Goal: Task Accomplishment & Management: Manage account settings

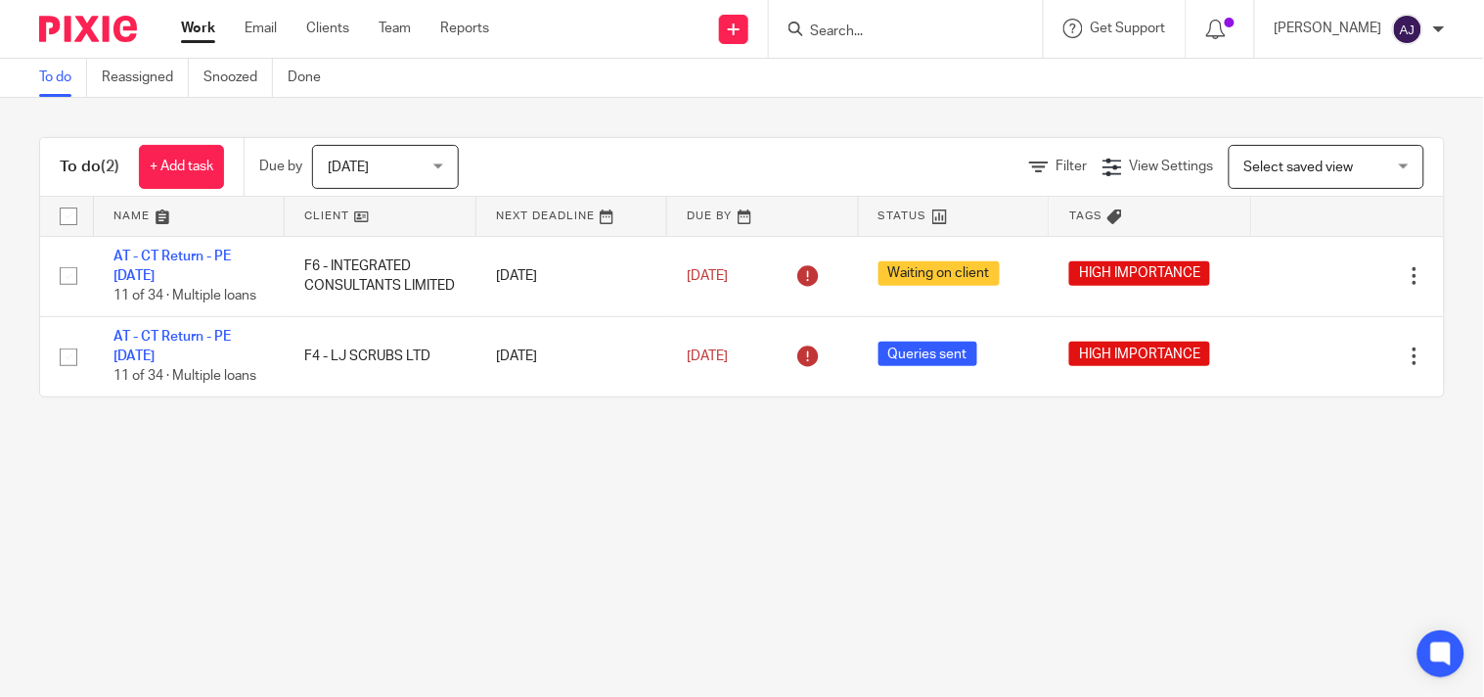
click at [717, 511] on main "To do Reassigned Snoozed Done To do (2) + Add task Due by Today Today Today Tom…" at bounding box center [742, 348] width 1484 height 697
click at [389, 158] on span "Today" at bounding box center [380, 166] width 104 height 41
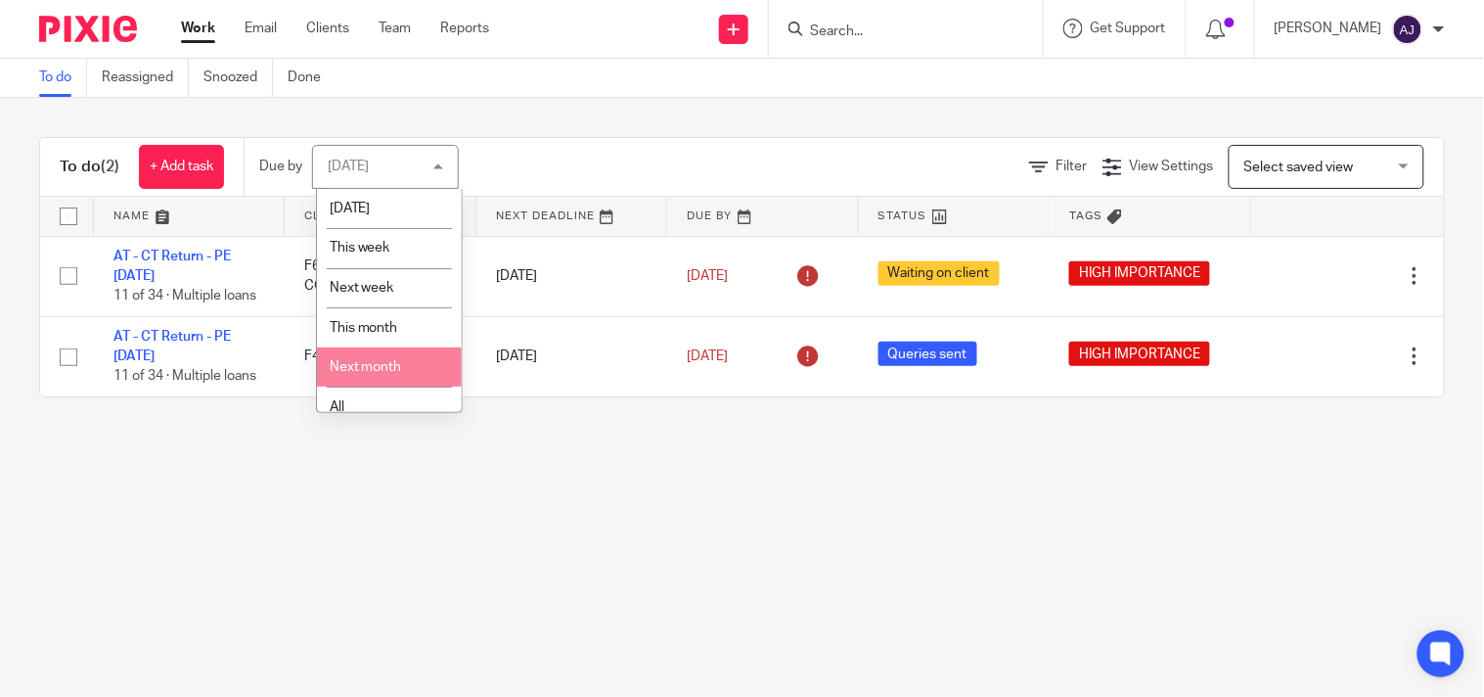
scroll to position [57, 0]
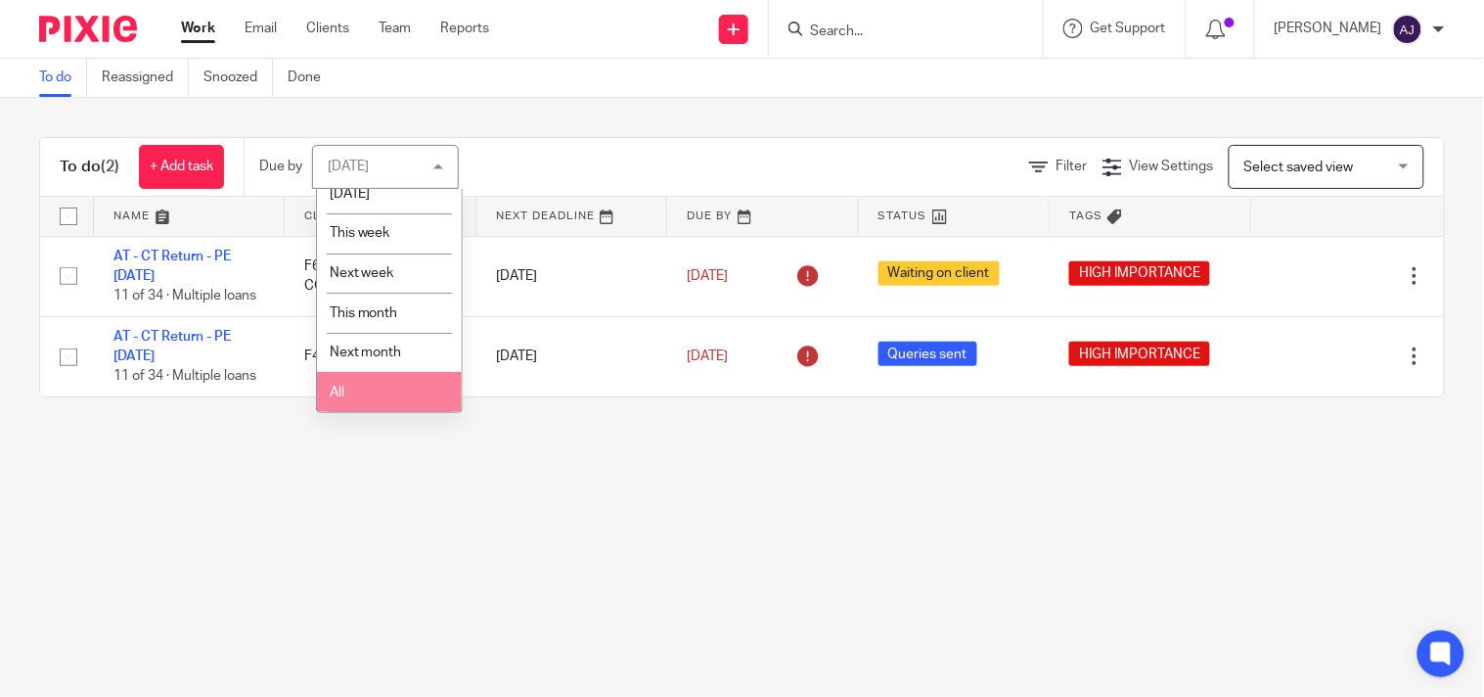
click at [362, 394] on li "All" at bounding box center [389, 392] width 145 height 40
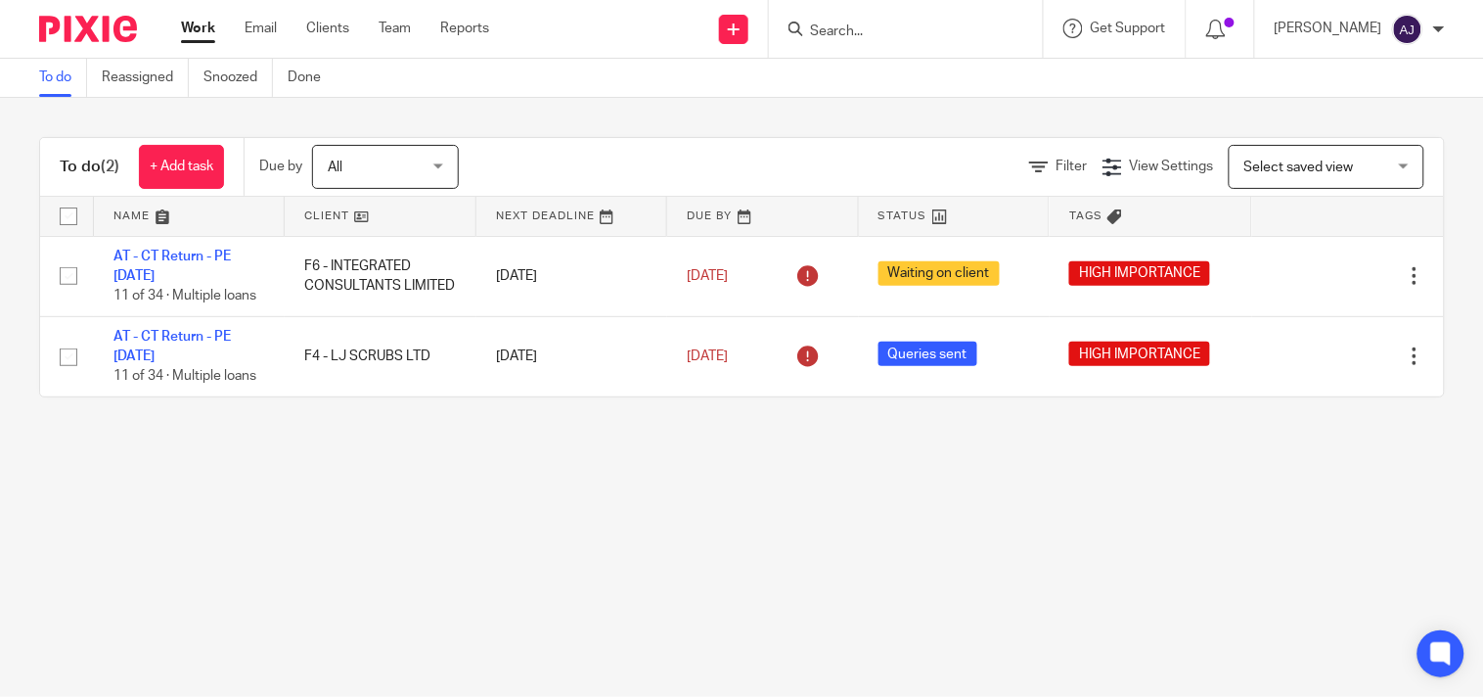
click at [450, 456] on main "To do Reassigned Snoozed Done To do (2) + Add task Due by All All Today Tomorro…" at bounding box center [742, 348] width 1484 height 697
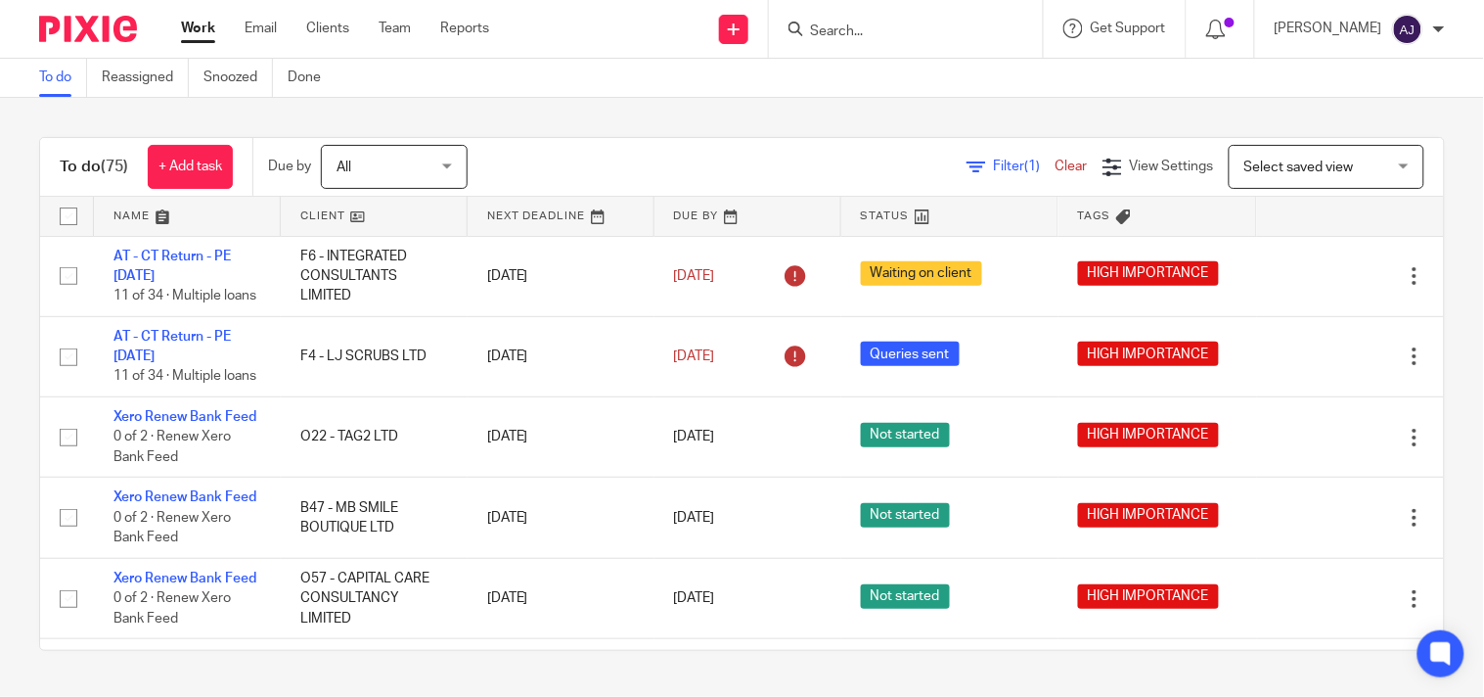
drag, startPoint x: 546, startPoint y: 121, endPoint x: 544, endPoint y: 137, distance: 15.8
click at [546, 121] on div "To do (75) + Add task Due by All All Today Tomorrow This week Next week This mo…" at bounding box center [742, 394] width 1484 height 592
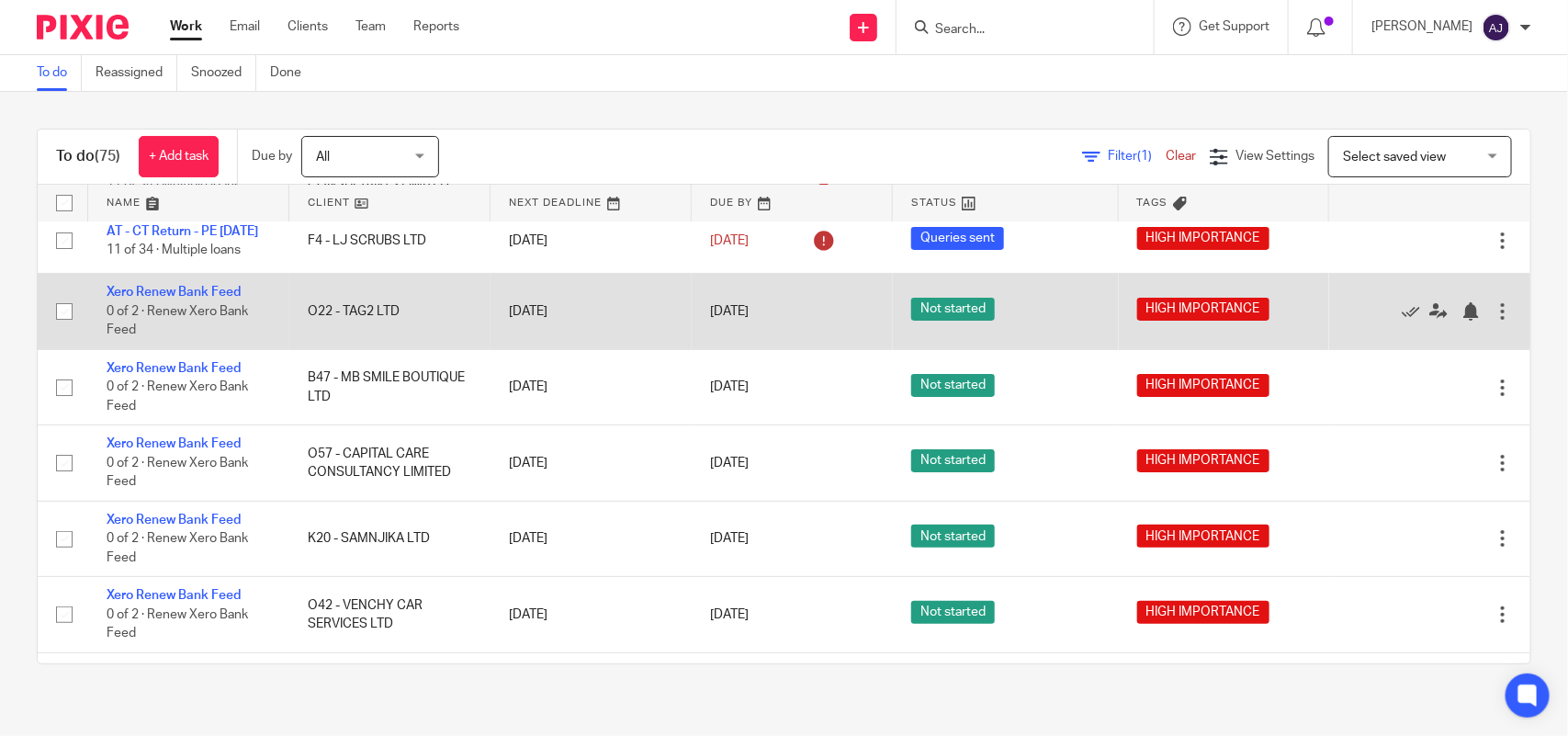
scroll to position [115, 0]
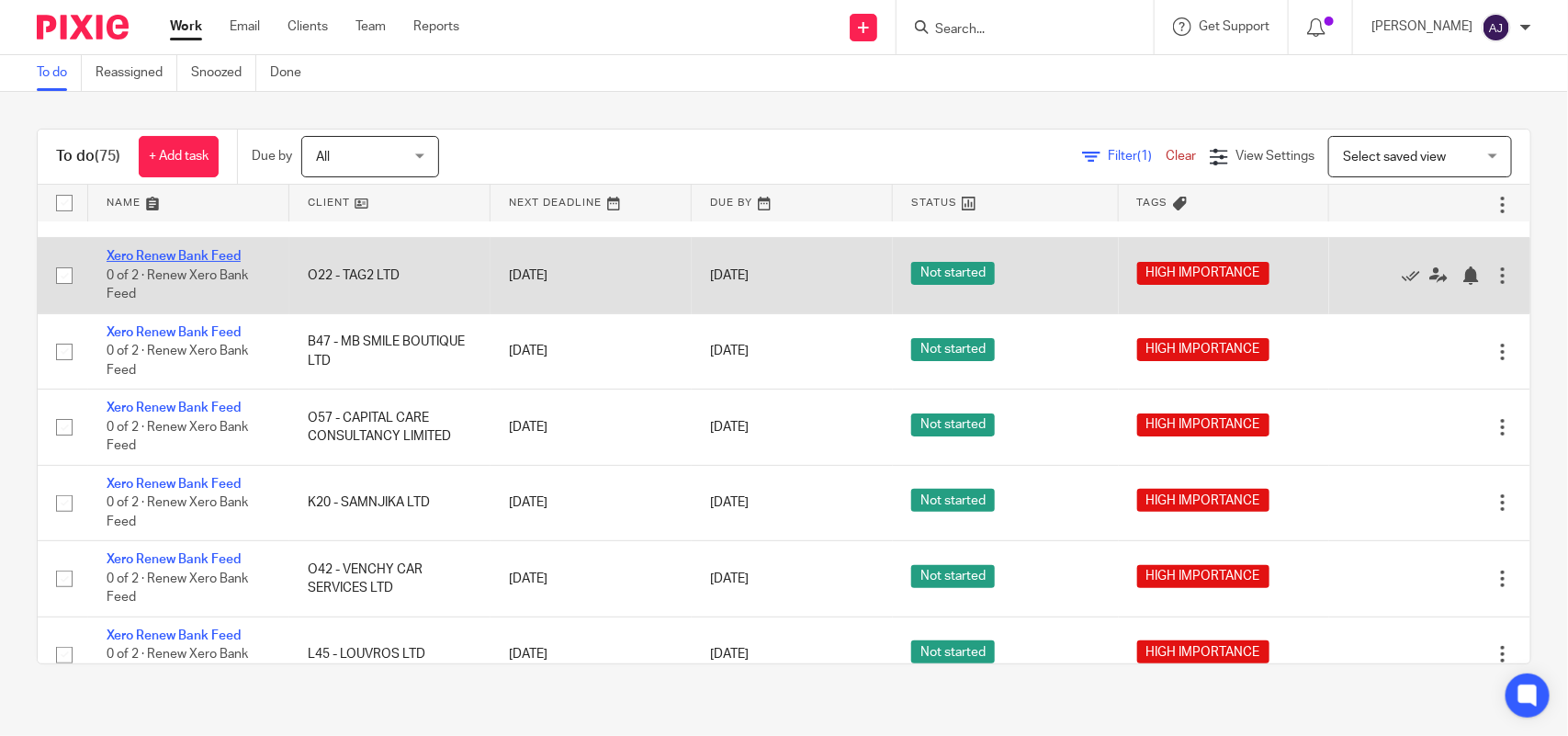
click at [181, 263] on link "Xero Renew Bank Feed" at bounding box center [173, 256] width 134 height 13
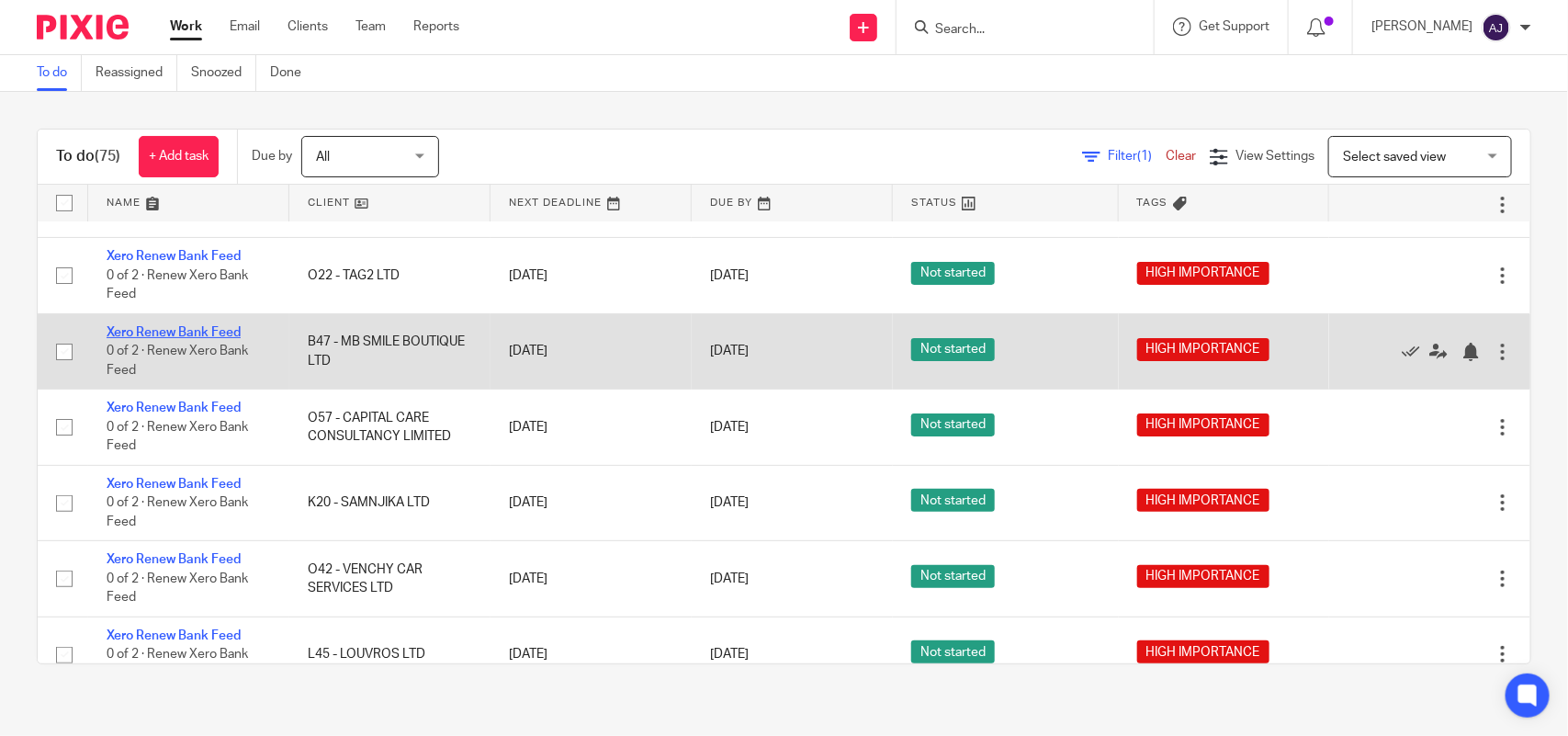
click at [217, 339] on link "Xero Renew Bank Feed" at bounding box center [173, 332] width 134 height 13
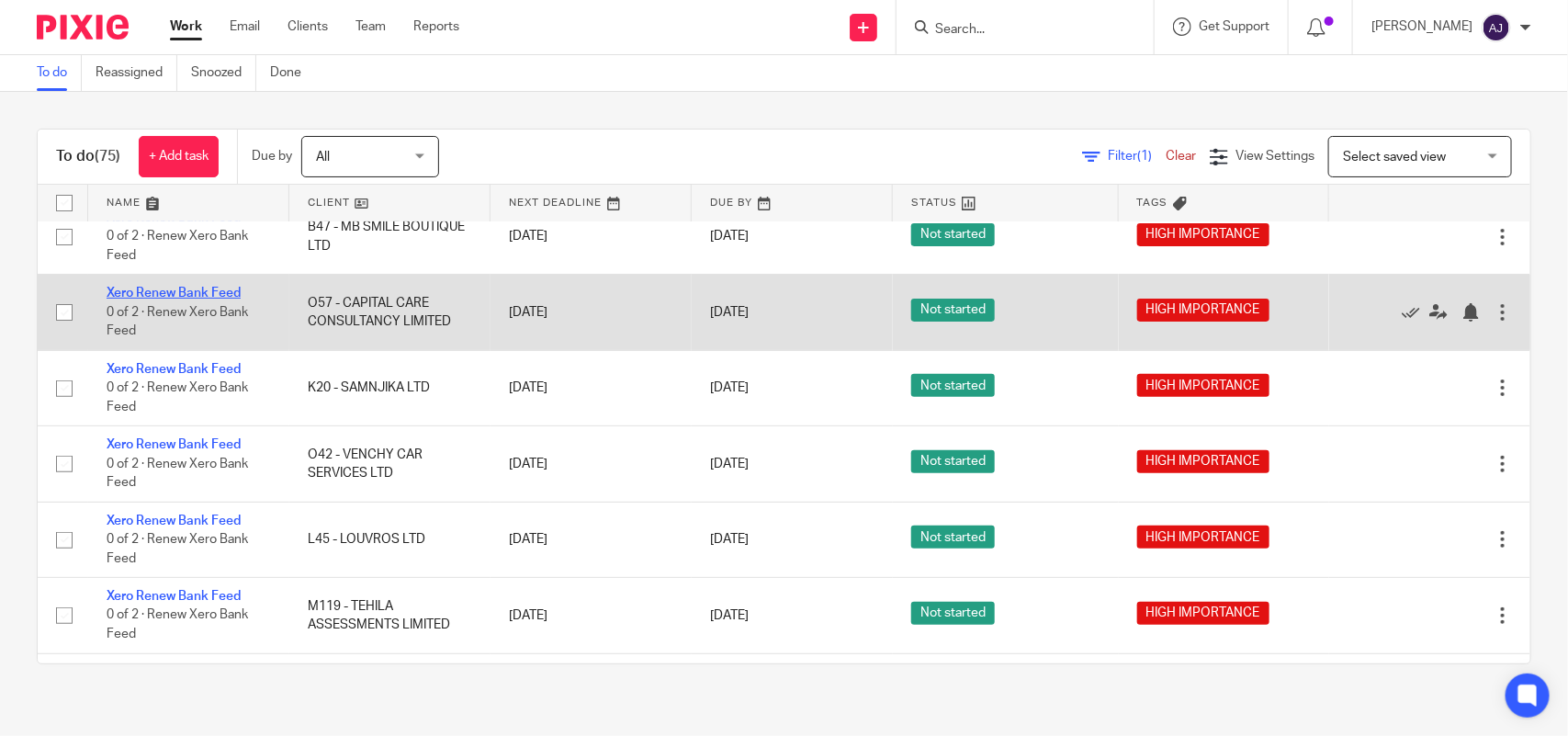
click at [186, 299] on link "Xero Renew Bank Feed" at bounding box center [173, 293] width 134 height 13
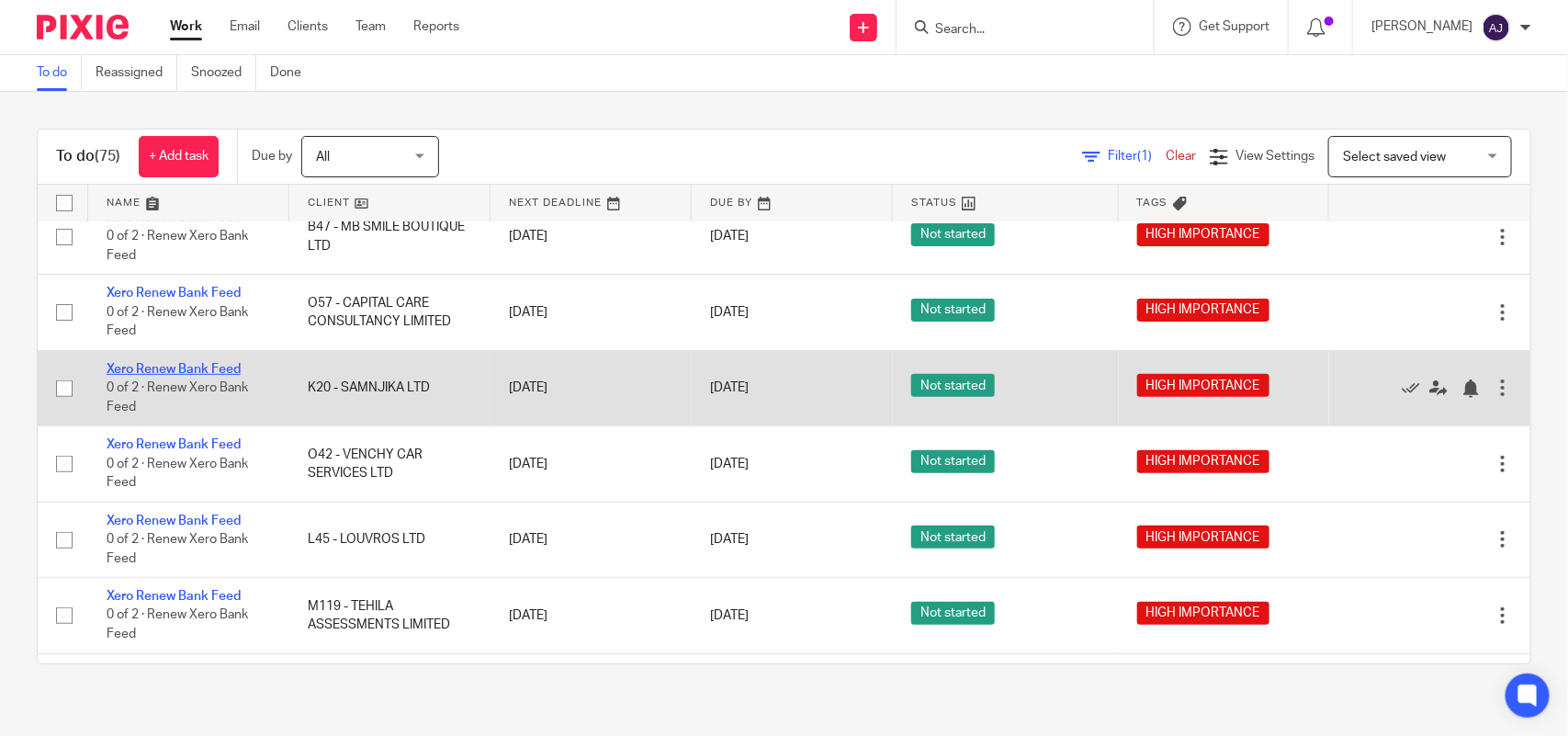
click at [161, 376] on link "Xero Renew Bank Feed" at bounding box center [173, 369] width 134 height 13
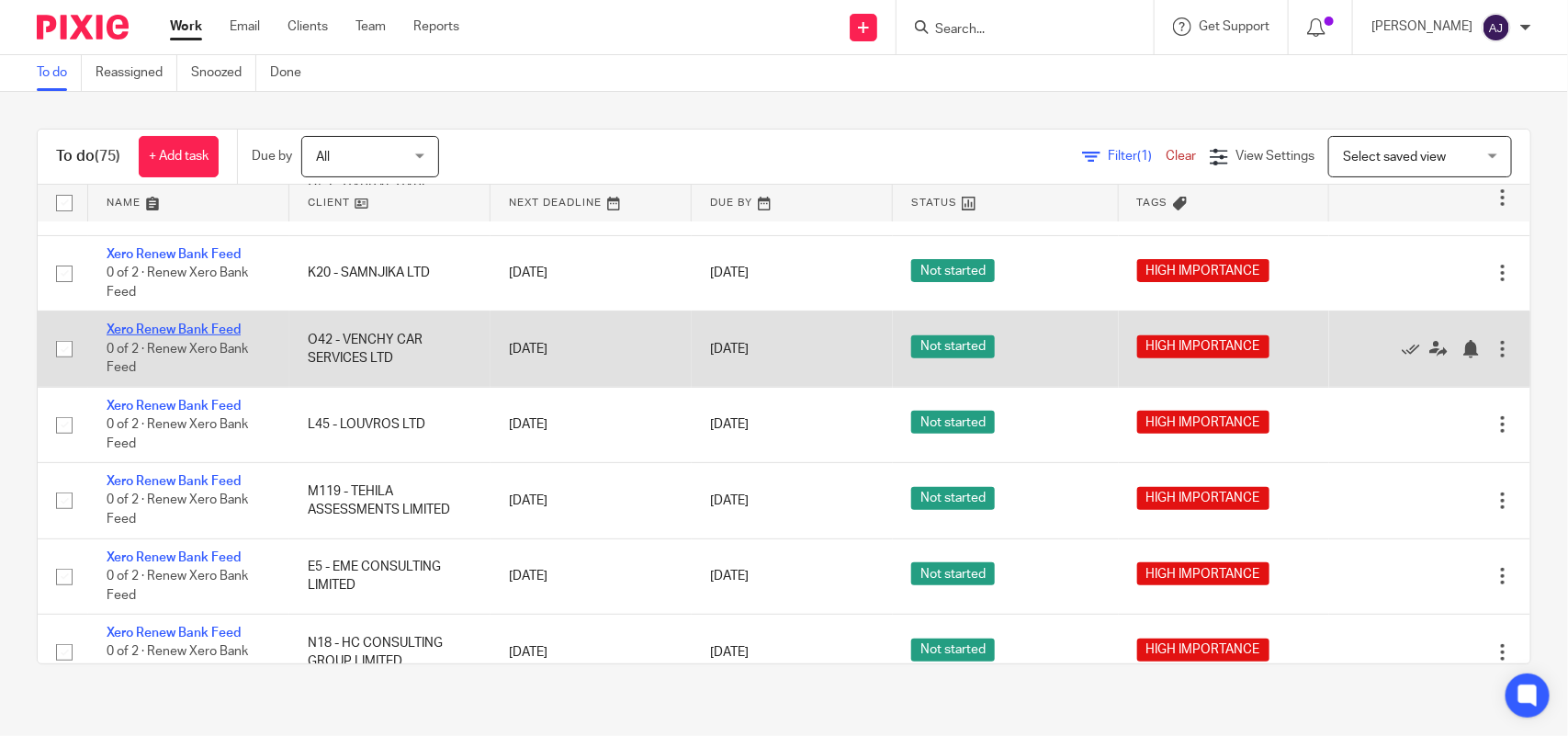
click at [153, 336] on link "Xero Renew Bank Feed" at bounding box center [173, 330] width 134 height 13
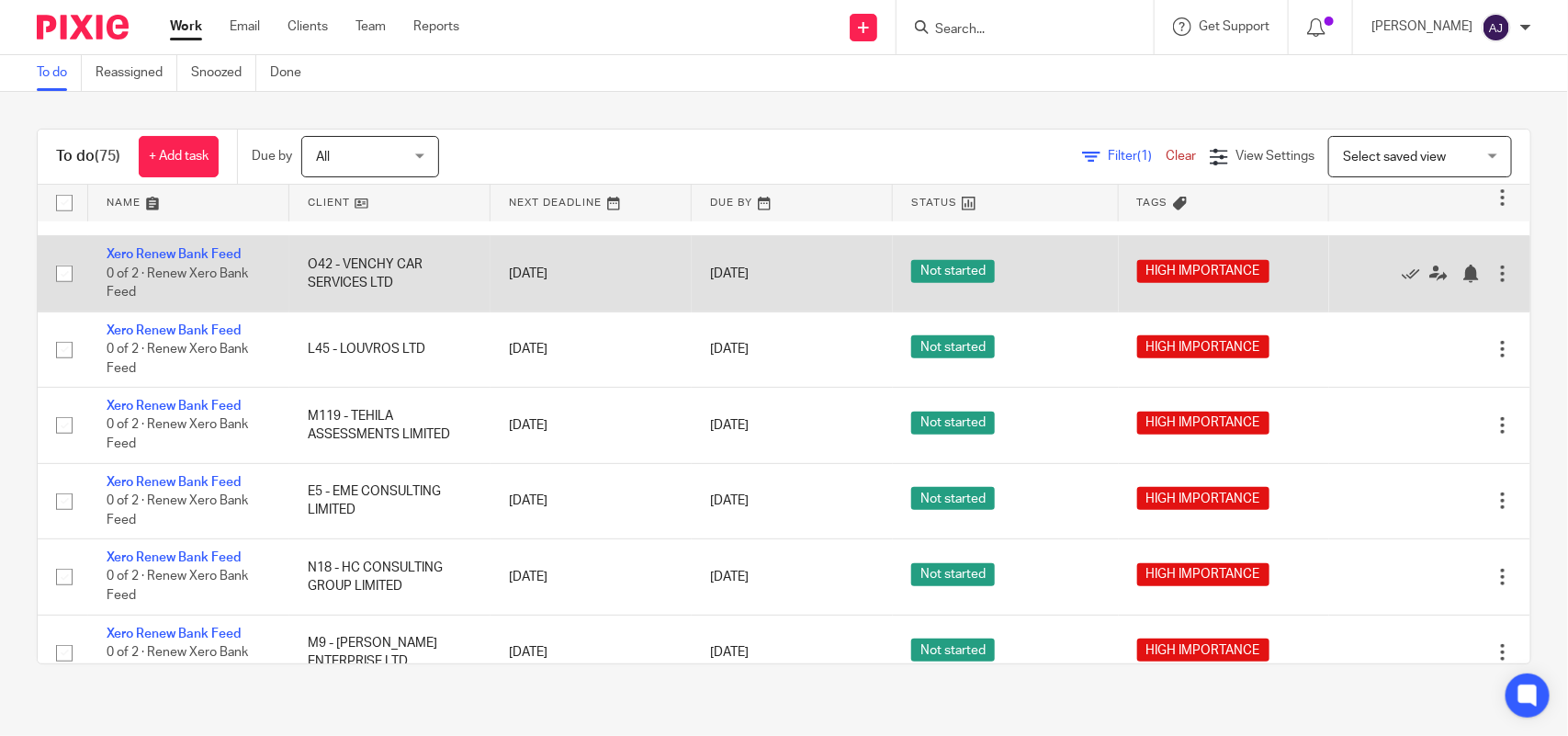
scroll to position [459, 0]
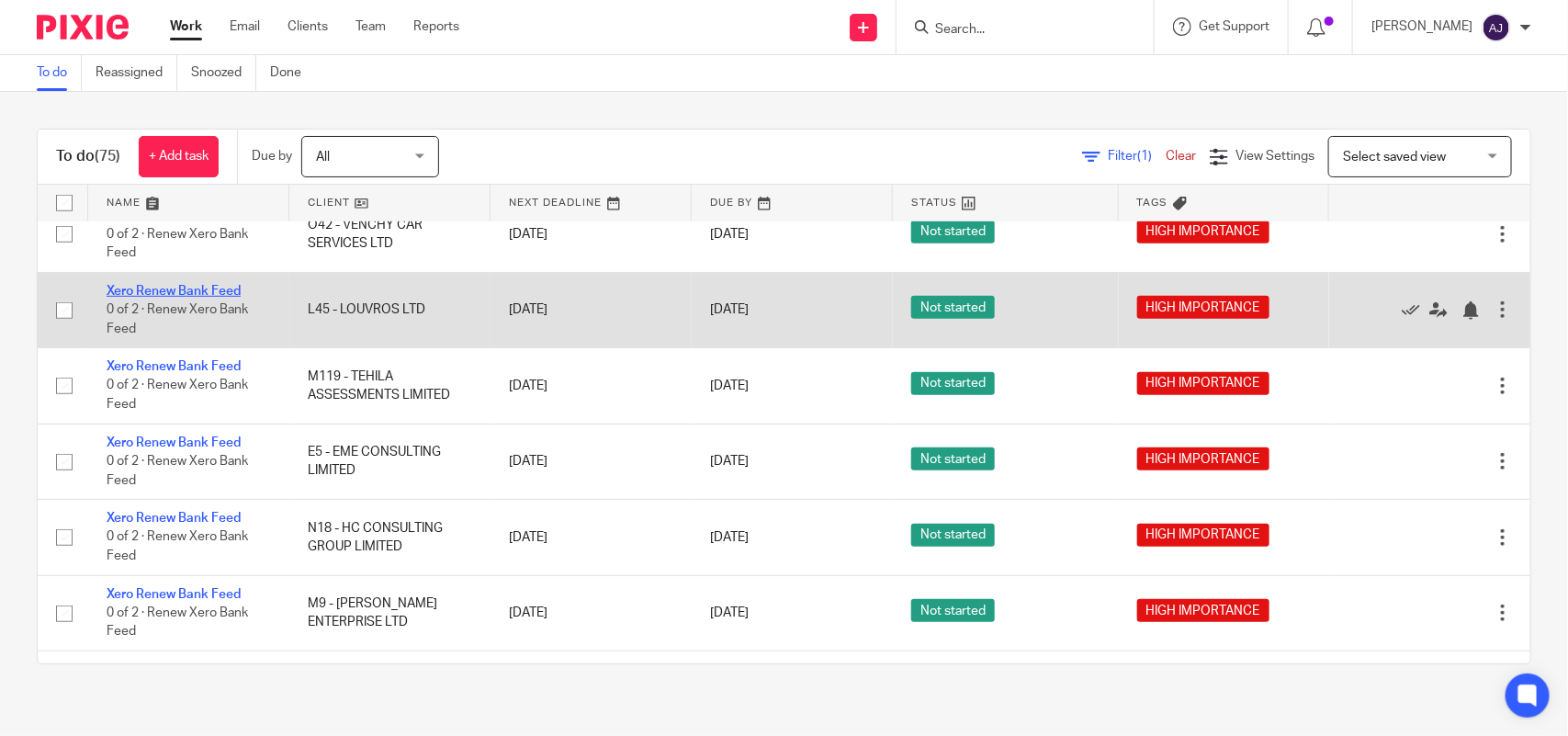
click at [187, 298] on link "Xero Renew Bank Feed" at bounding box center [173, 291] width 134 height 13
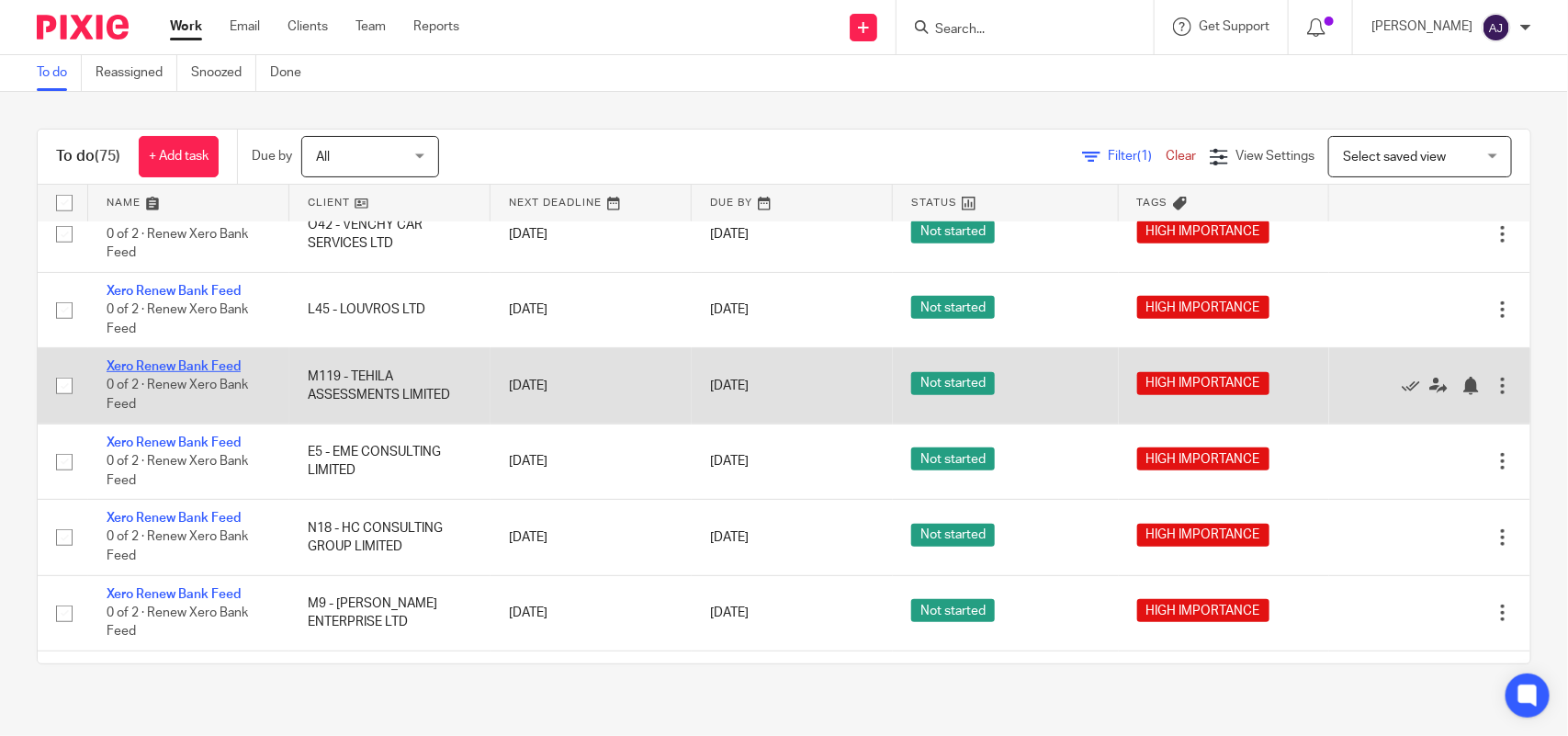
click at [192, 373] on link "Xero Renew Bank Feed" at bounding box center [173, 367] width 134 height 13
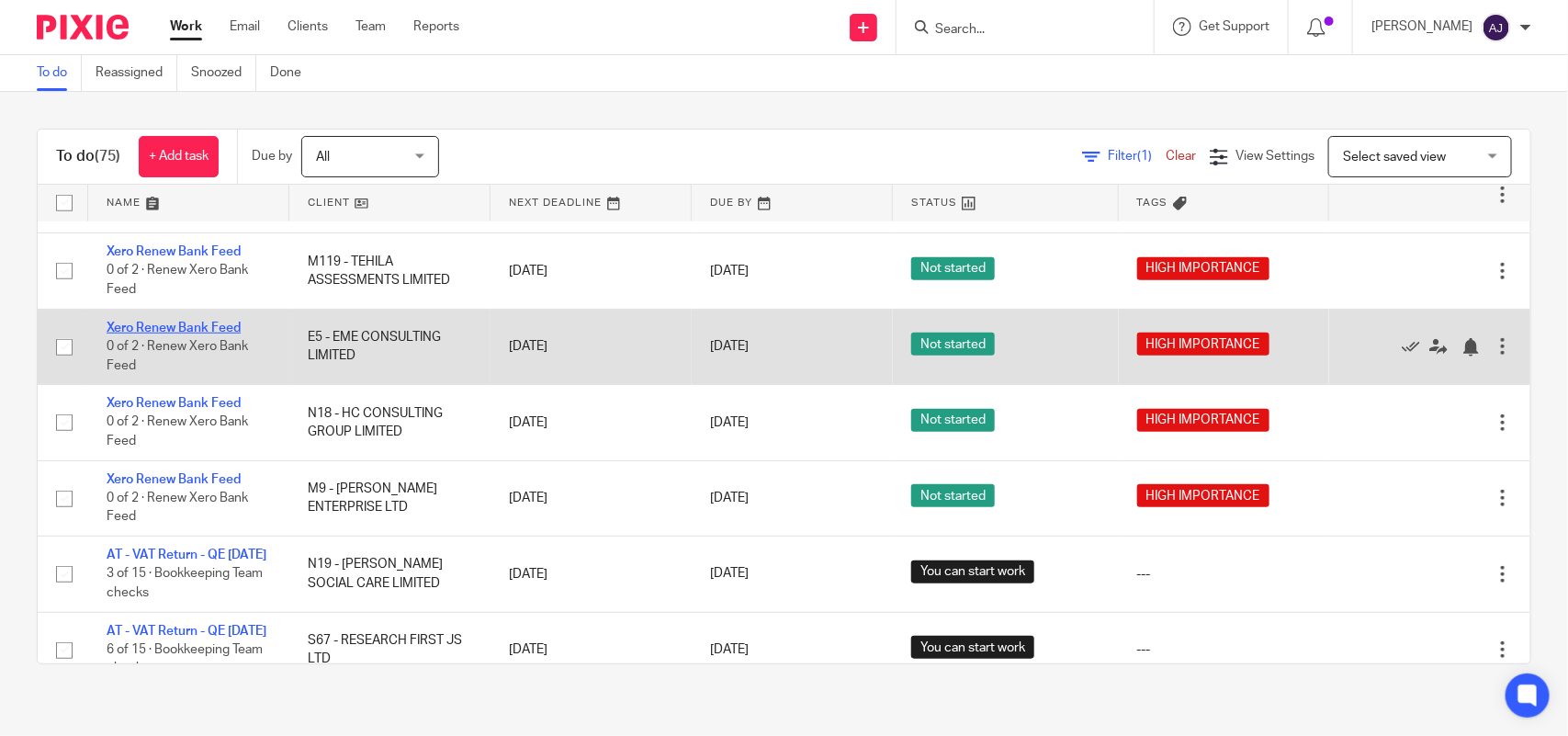
click at [192, 334] on link "Xero Renew Bank Feed" at bounding box center [173, 328] width 134 height 13
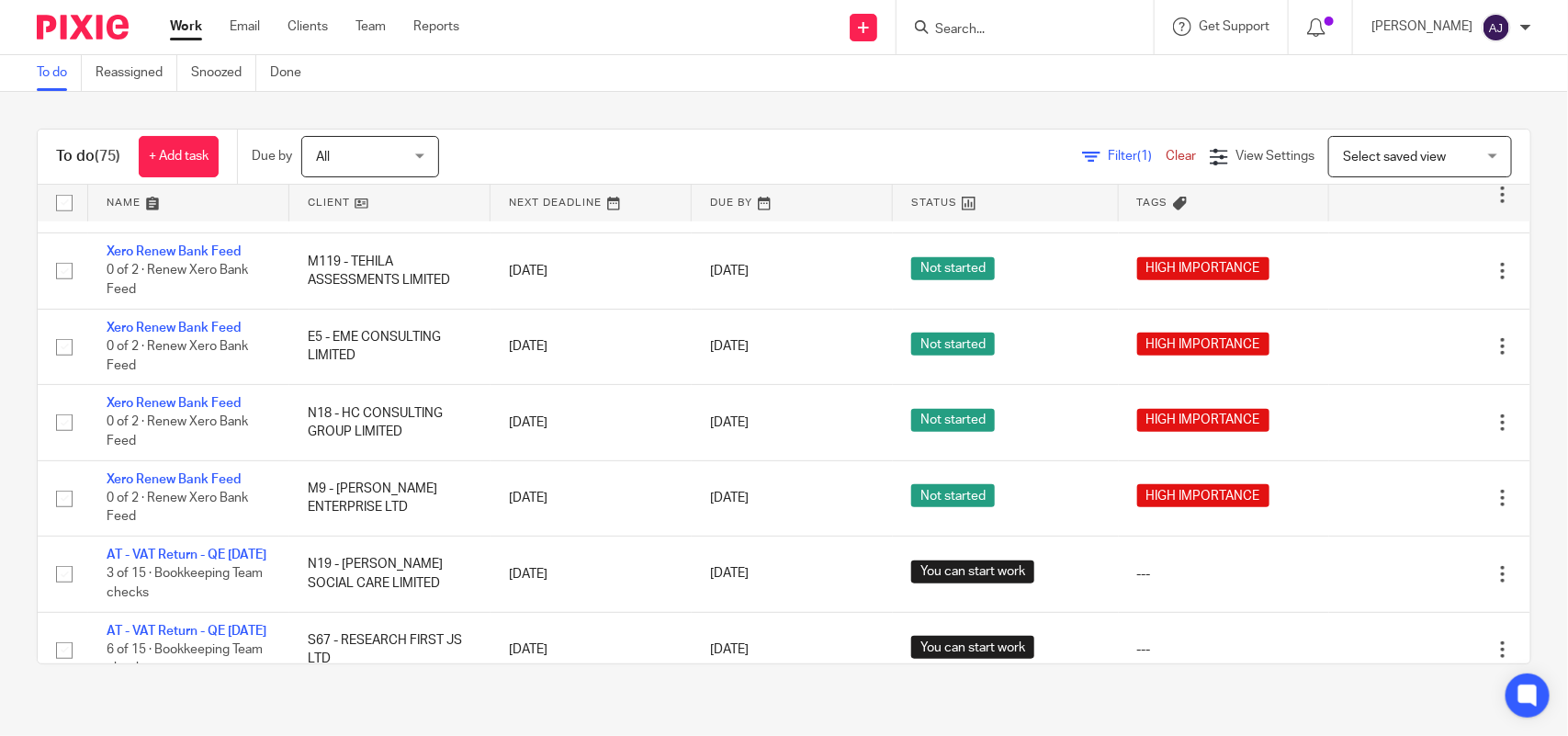
click at [17, 368] on div "To do (75) + Add task Due by All All Today Tomorrow This week Next week This mo…" at bounding box center [784, 396] width 1568 height 609
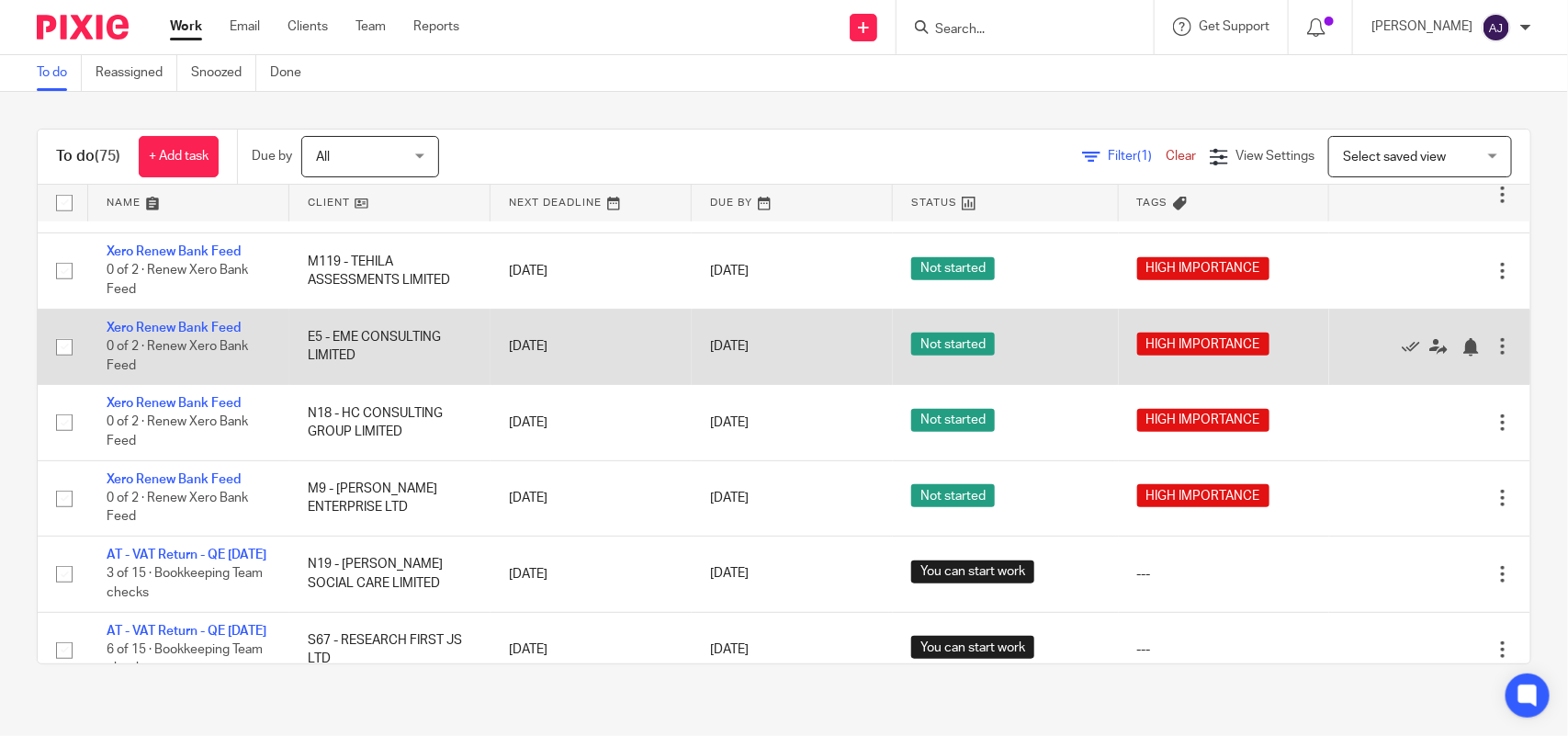
scroll to position [689, 0]
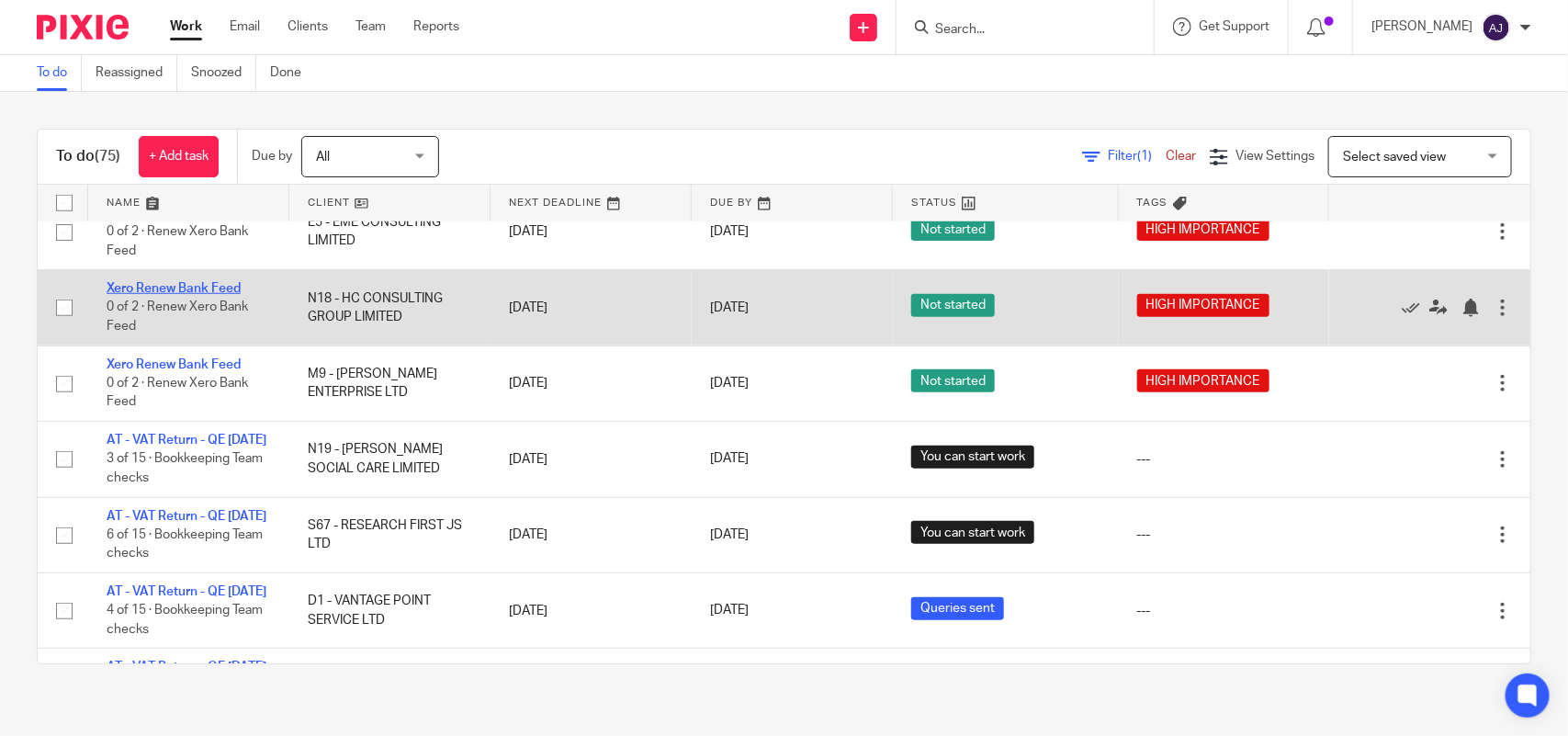
click at [192, 295] on link "Xero Renew Bank Feed" at bounding box center [173, 288] width 134 height 13
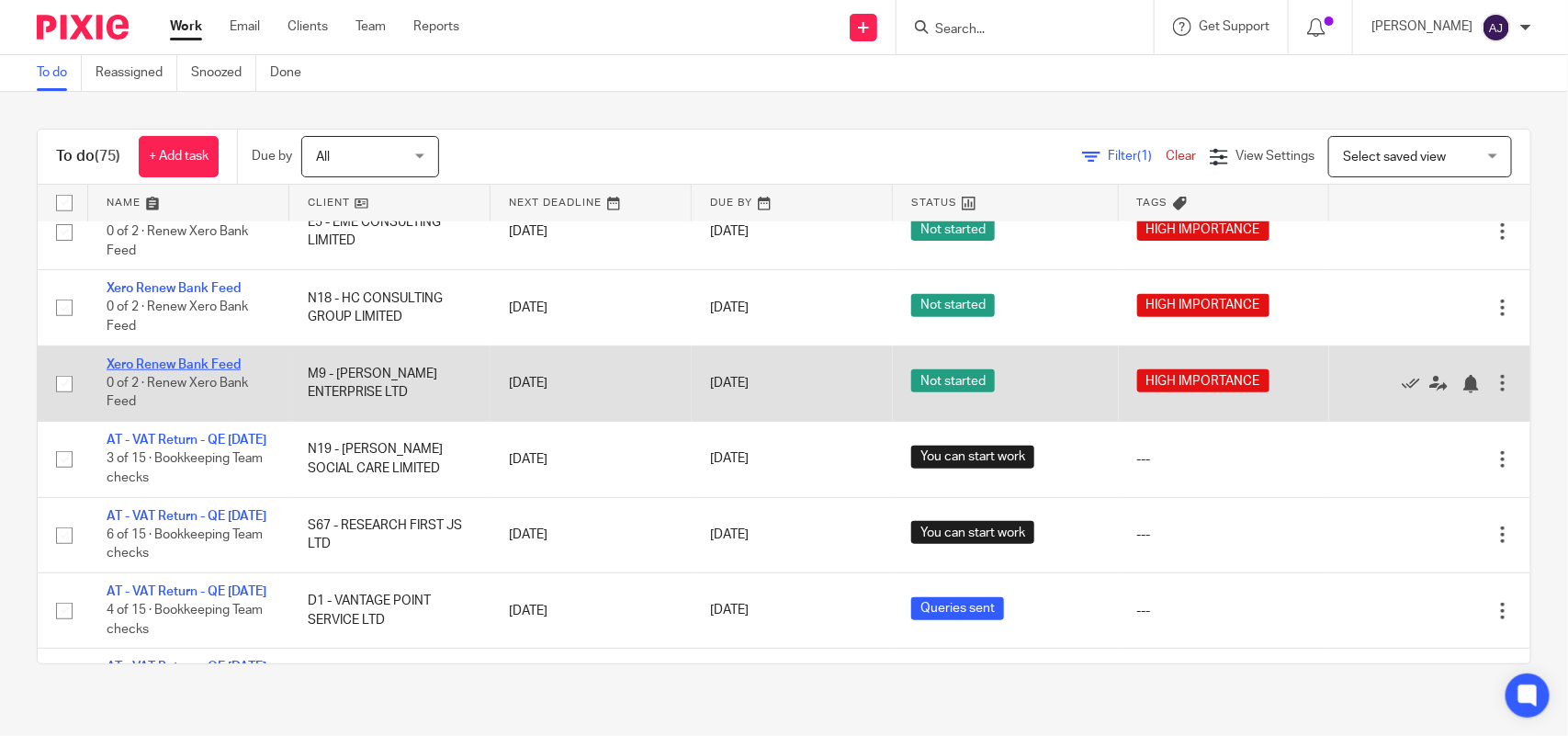
click at [200, 371] on link "Xero Renew Bank Feed" at bounding box center [173, 365] width 134 height 13
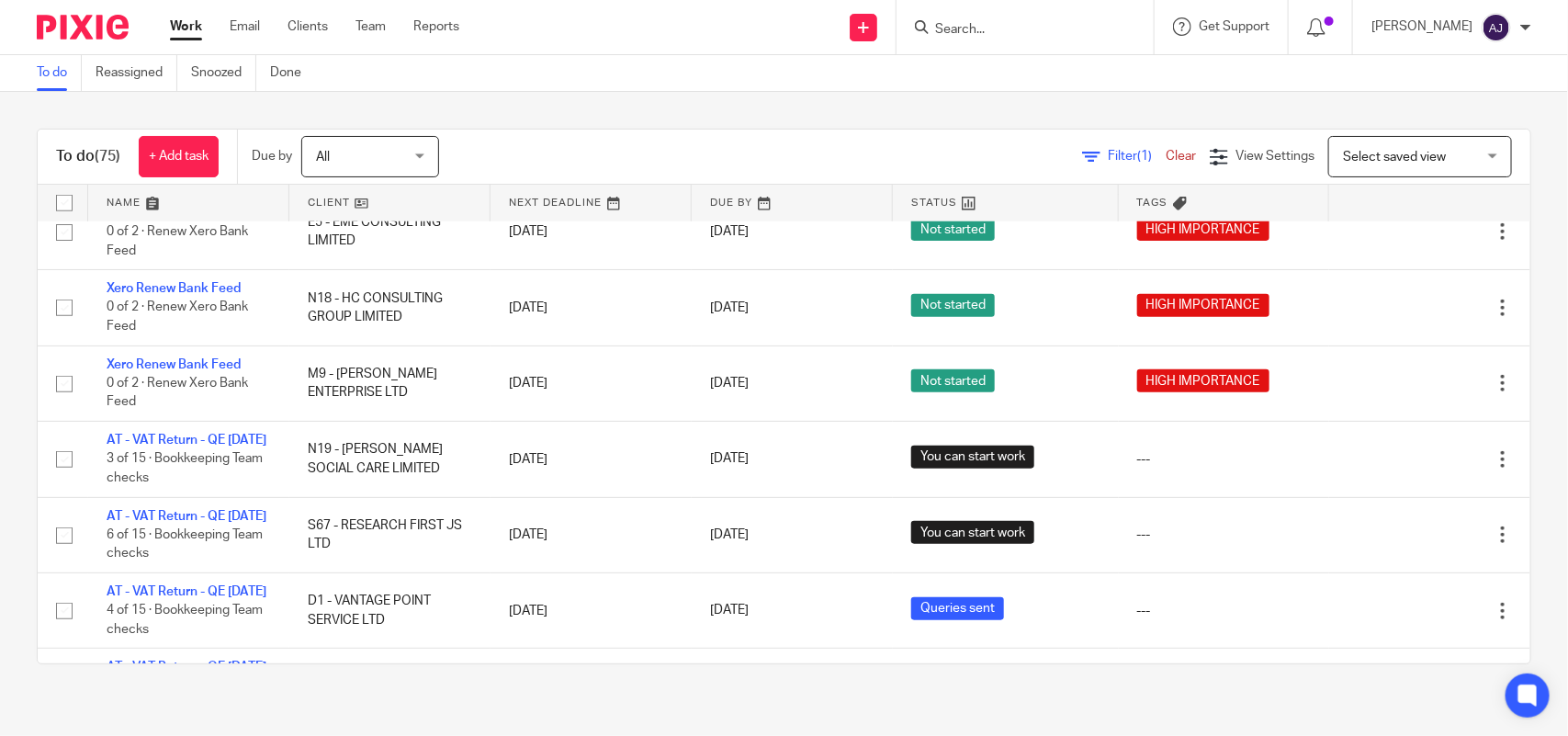
click at [563, 117] on div "To do (75) + Add task Due by All All Today Tomorrow This week Next week This mo…" at bounding box center [784, 396] width 1568 height 609
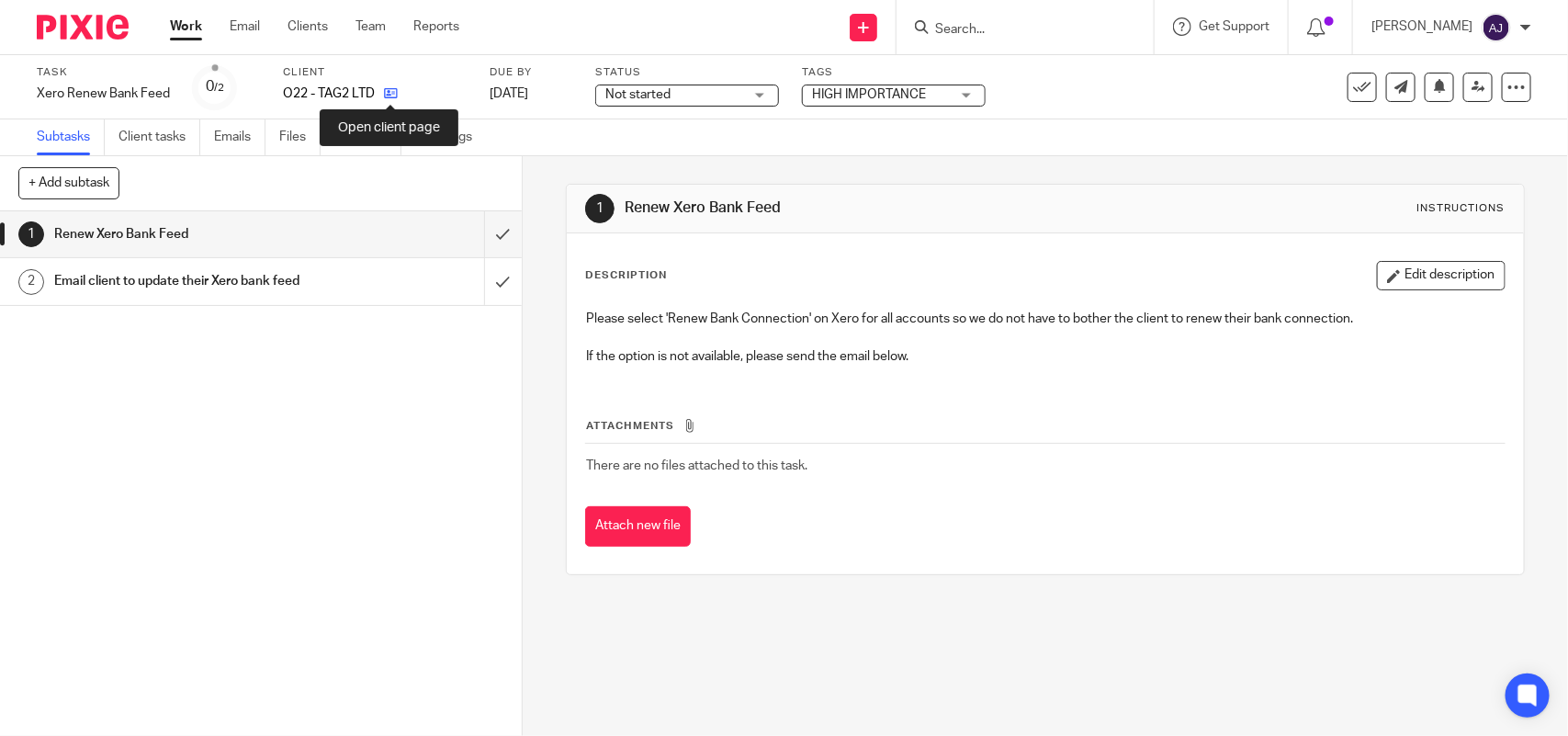
click at [384, 93] on icon at bounding box center [391, 93] width 14 height 14
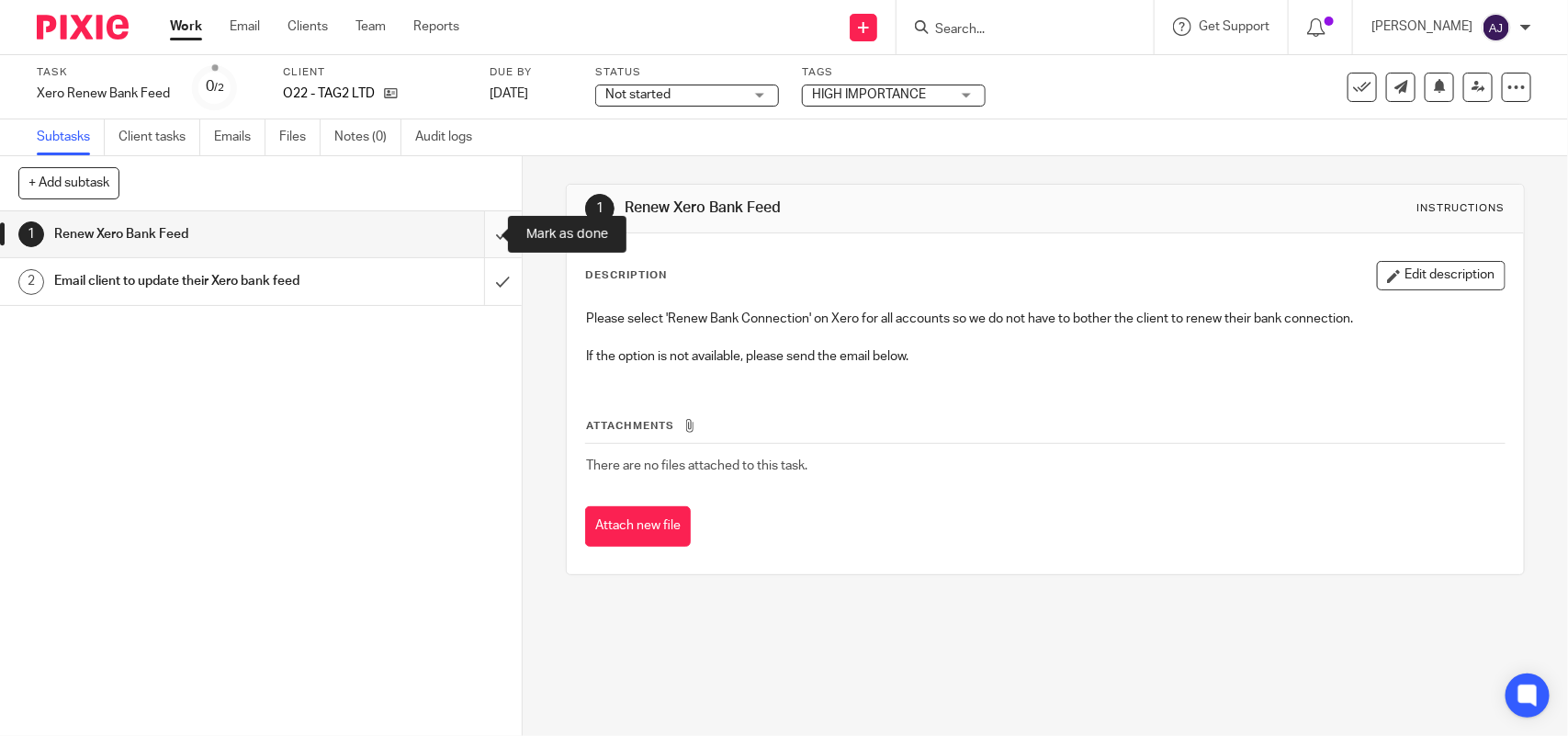
click at [479, 230] on input "submit" at bounding box center [261, 234] width 522 height 46
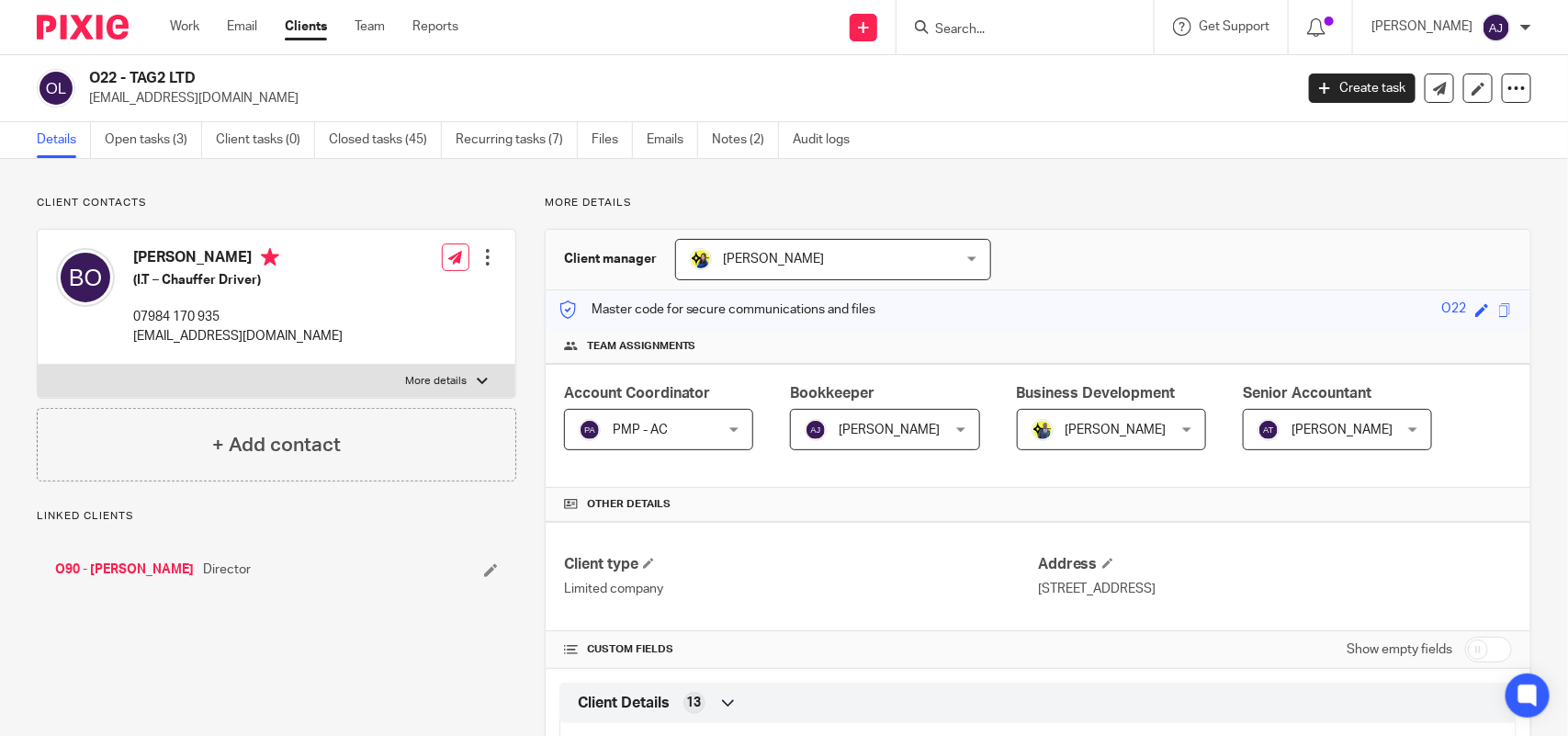
drag, startPoint x: 131, startPoint y: 75, endPoint x: 221, endPoint y: 75, distance: 90.0
click at [221, 75] on h2 "O22 - TAG2 LTD" at bounding box center [566, 78] width 954 height 20
click at [134, 75] on h2 "O22 - TAG2 LTD" at bounding box center [566, 78] width 954 height 20
drag, startPoint x: 133, startPoint y: 75, endPoint x: 197, endPoint y: 71, distance: 64.1
click at [197, 71] on h2 "O22 - TAG2 LTD" at bounding box center [566, 78] width 954 height 20
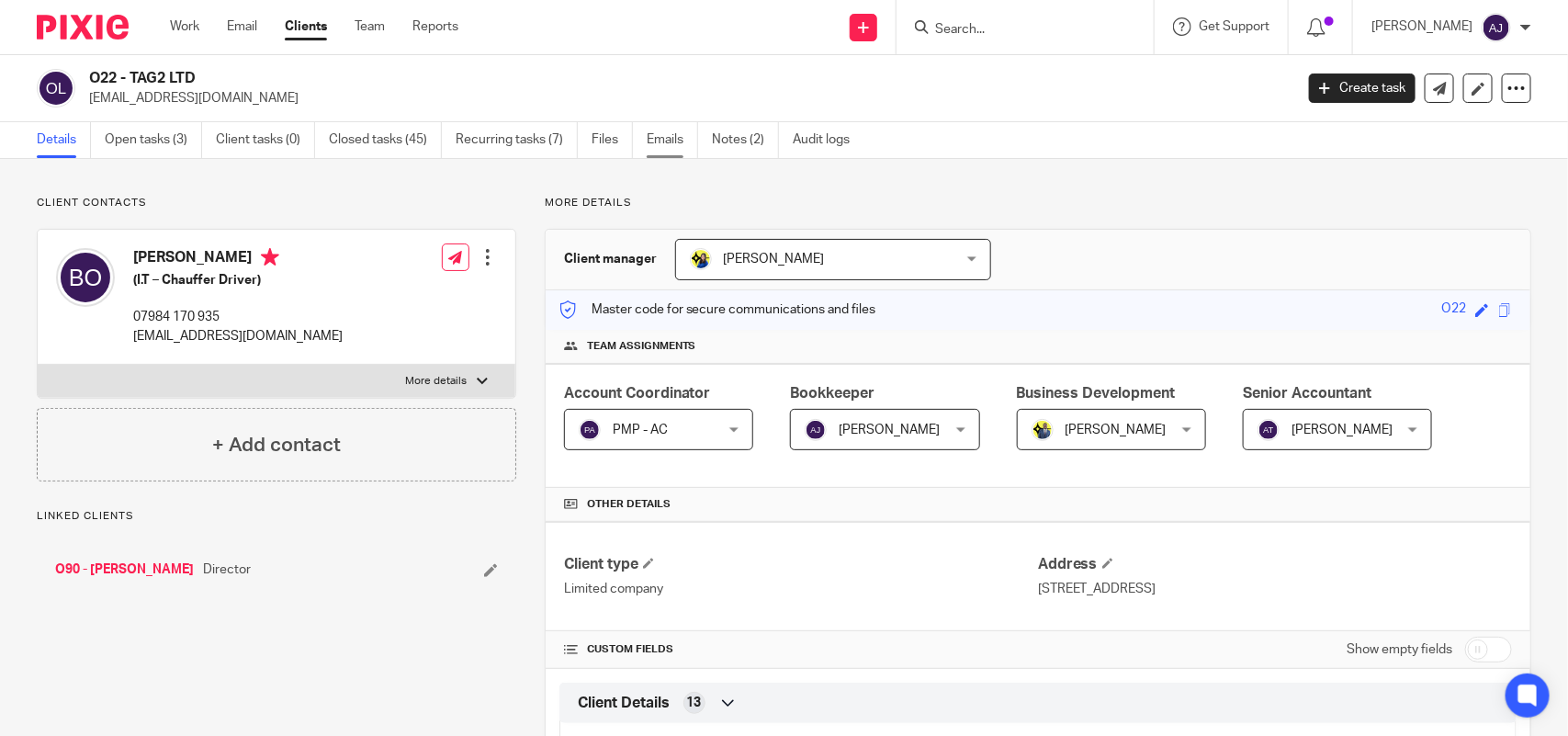
copy h2 "TAG2 LTD"
click at [724, 146] on link "Notes (2)" at bounding box center [745, 140] width 67 height 36
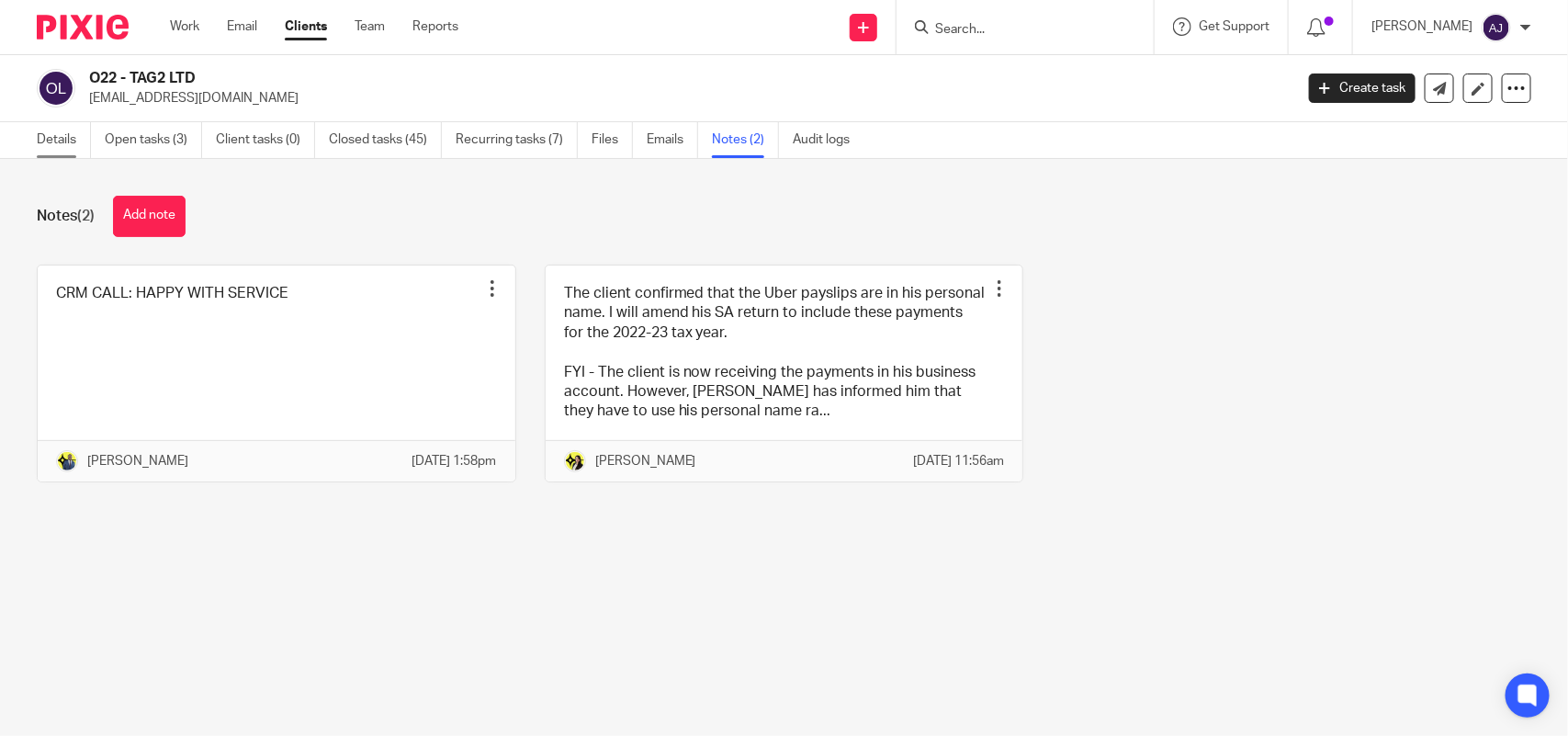
click at [60, 139] on link "Details" at bounding box center [64, 140] width 54 height 36
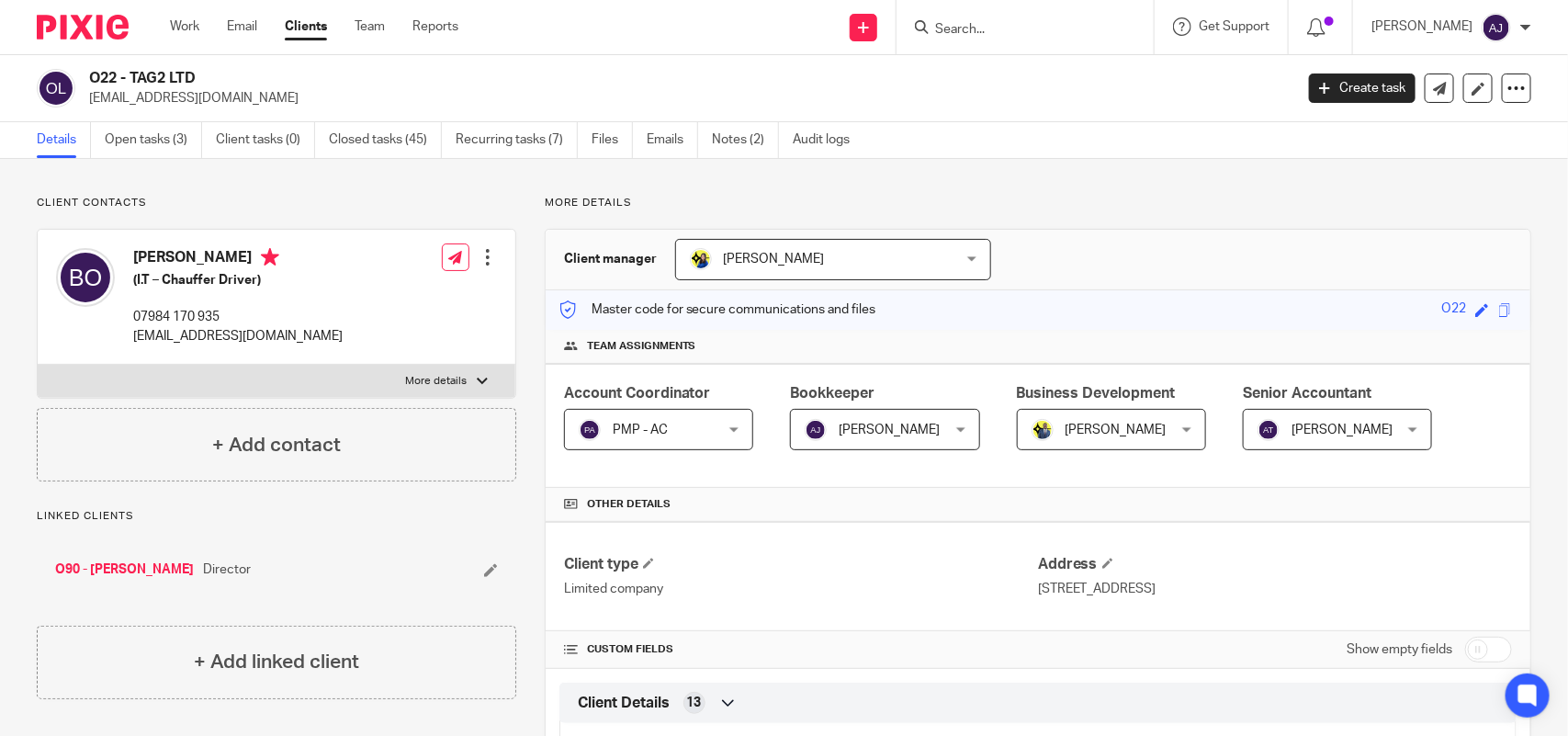
drag, startPoint x: 133, startPoint y: 71, endPoint x: 208, endPoint y: 64, distance: 75.3
click at [208, 64] on div "O22 - TAG2 LTD [EMAIL_ADDRESS][DOMAIN_NAME] Create task Update from Companies H…" at bounding box center [784, 88] width 1568 height 67
copy h2 "TAG2 LTD"
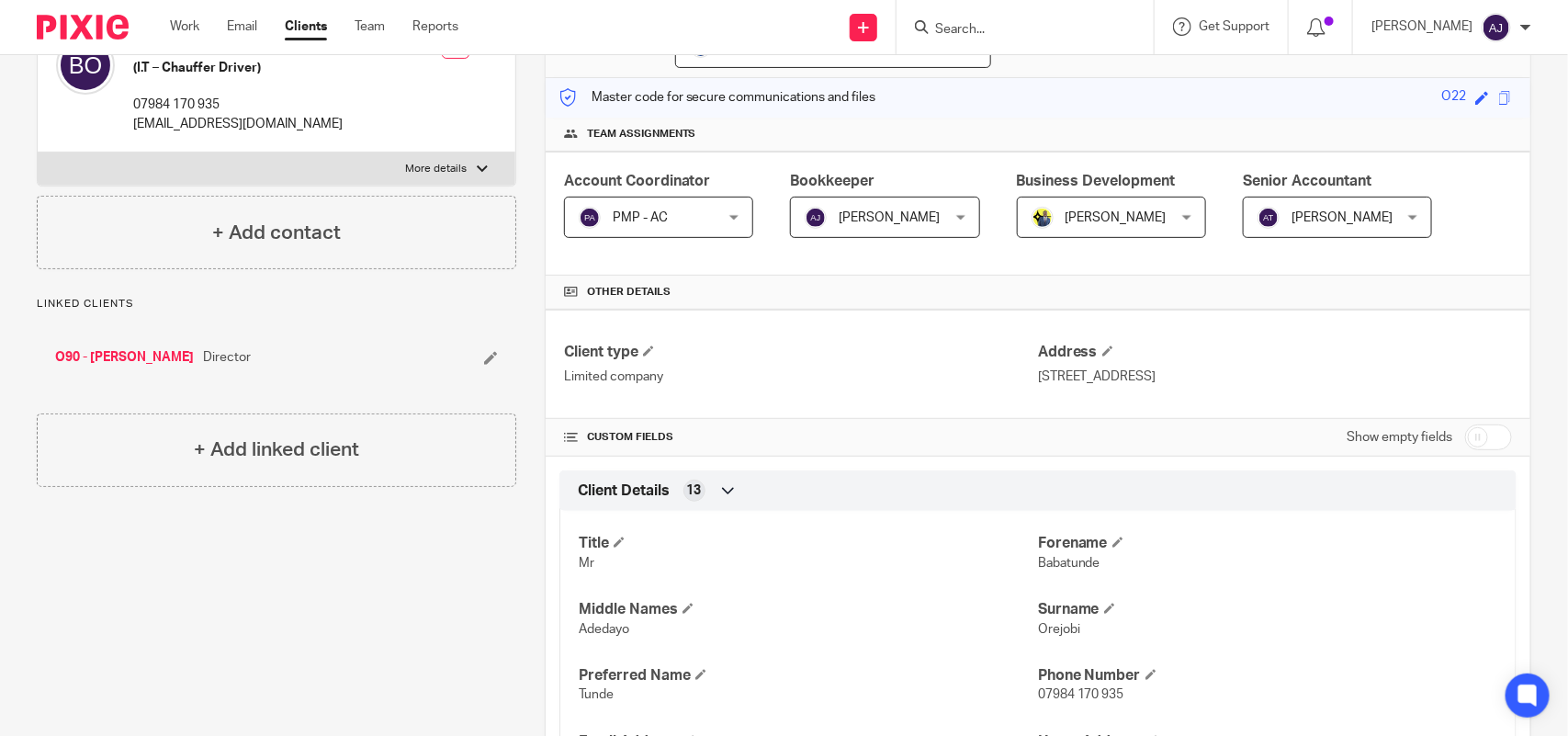
scroll to position [459, 0]
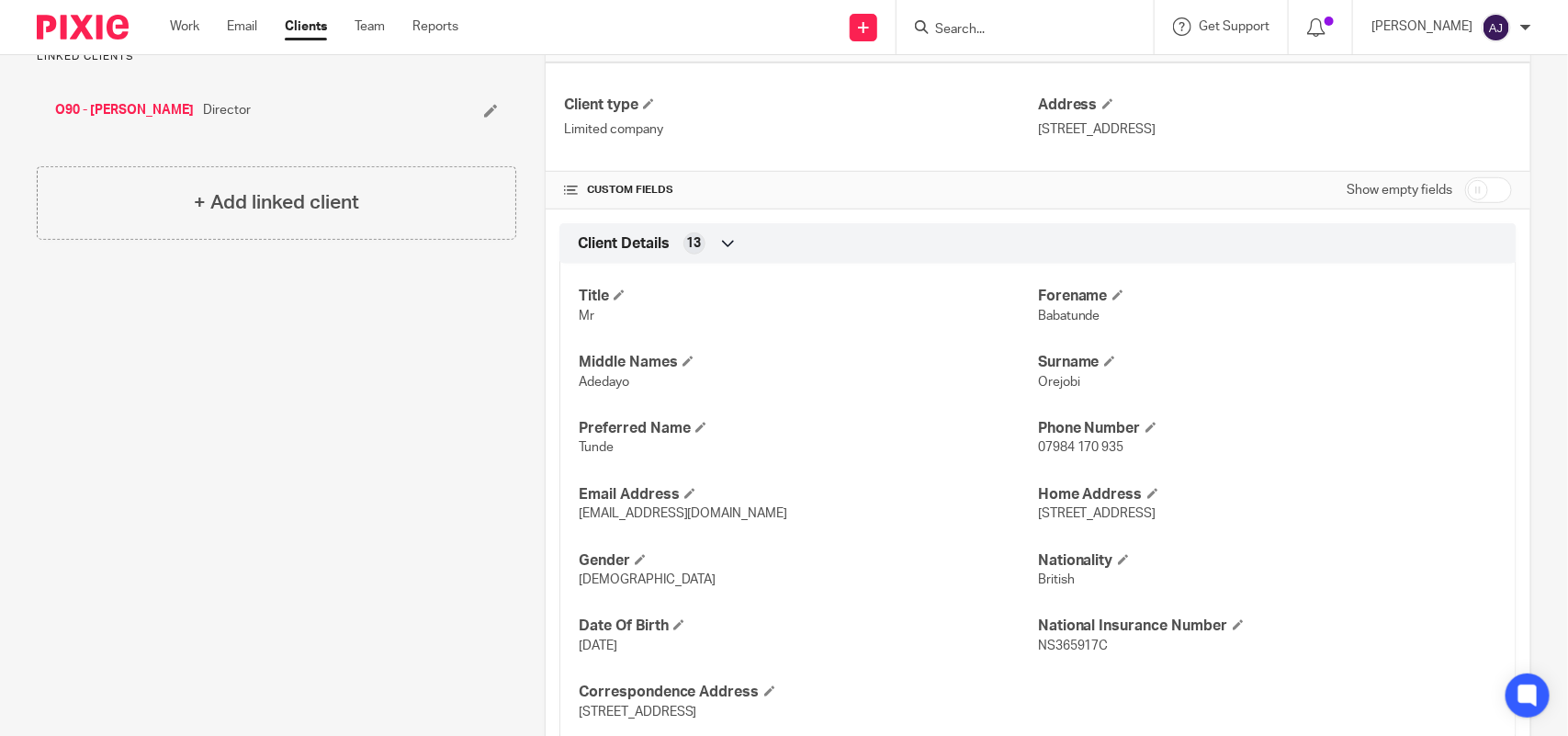
click at [584, 456] on p "Tunde" at bounding box center [807, 448] width 459 height 19
copy span "Tunde"
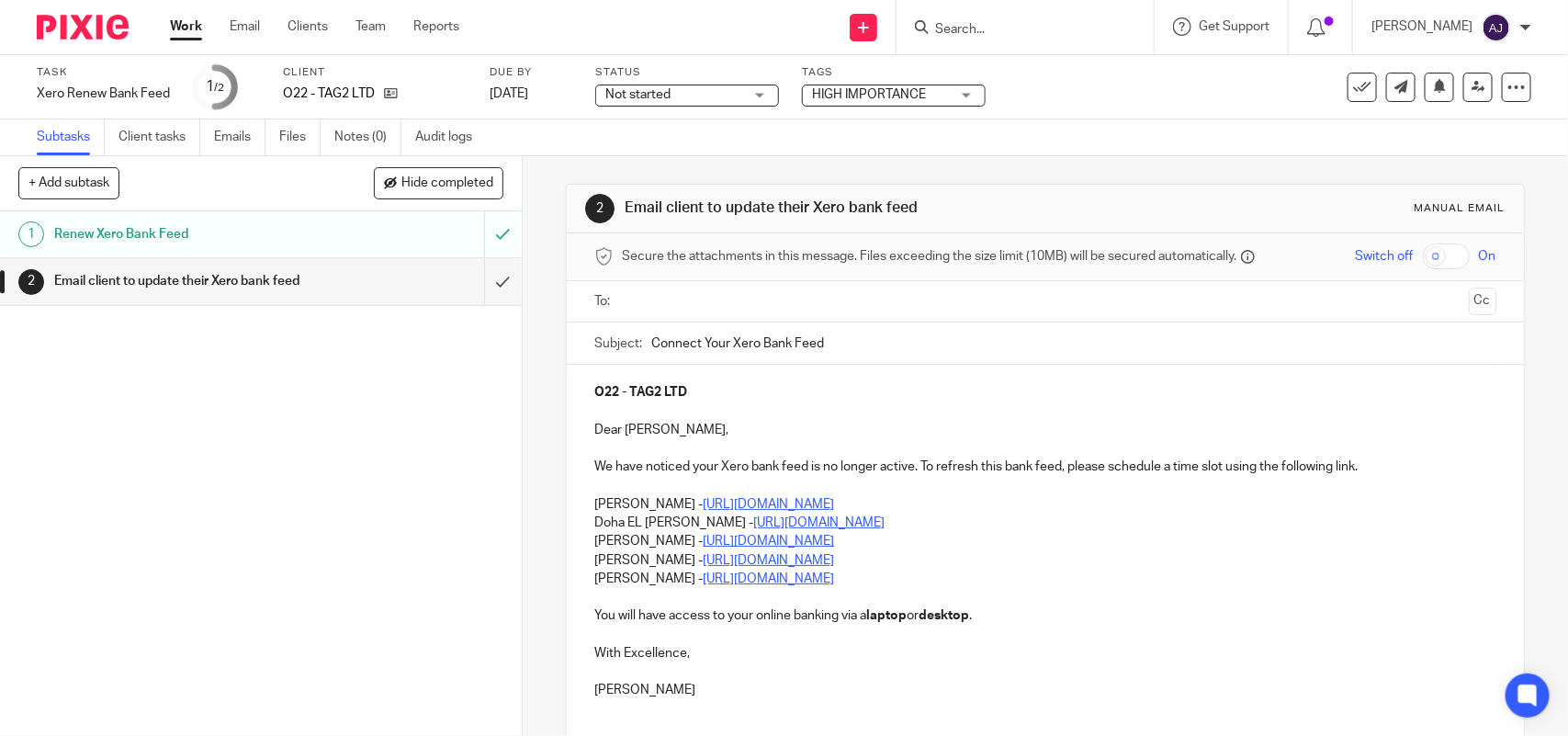
click at [744, 295] on input "text" at bounding box center [1044, 301] width 832 height 22
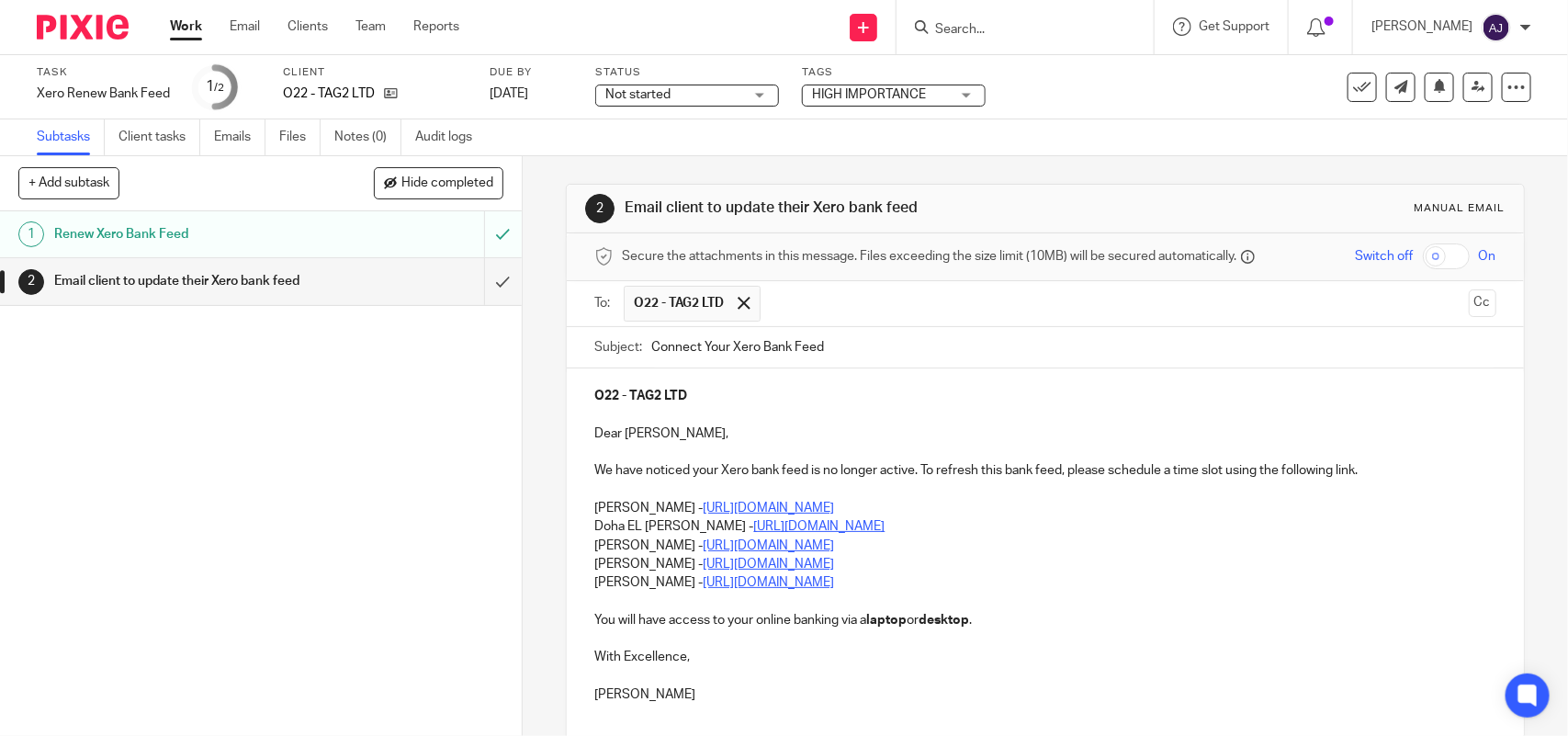
click at [967, 533] on p "Doha EL Hamid - https://calendly.com/meetwithdohaelhamid/call" at bounding box center [1045, 527] width 901 height 19
click at [586, 512] on div "O22 - TAG2 LTD Dear Babatunde, We have noticed your Xero bank feed is no longer…" at bounding box center [1045, 543] width 957 height 349
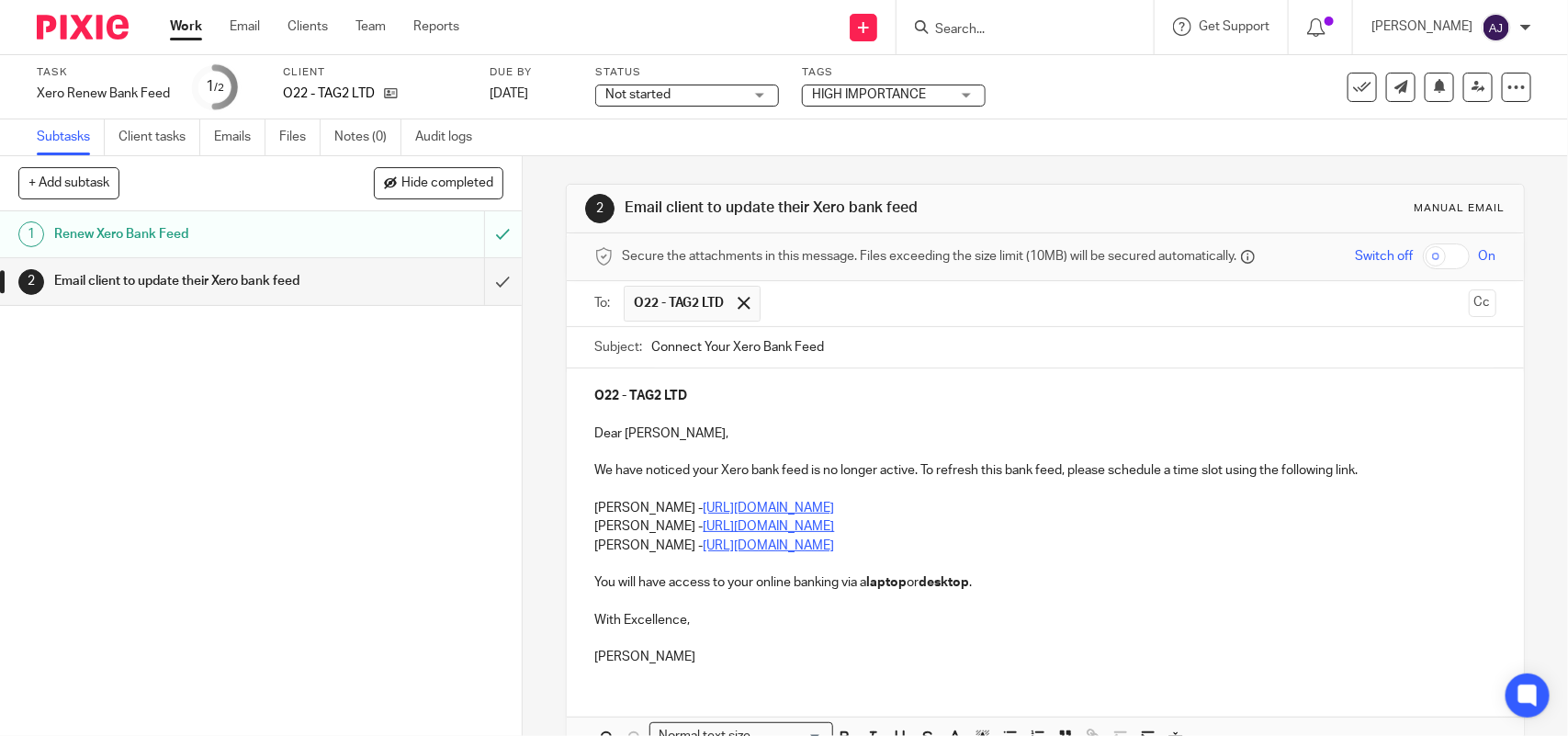
click at [961, 558] on p at bounding box center [1045, 564] width 901 height 19
click at [947, 547] on p "Sean Devine - https://calendly.com/meetwithseandevine/call" at bounding box center [1045, 545] width 901 height 19
click at [583, 525] on div "O22 - TAG2 LTD Dear Babatunde, We have noticed your Xero bank feed is no longer…" at bounding box center [1045, 524] width 957 height 312
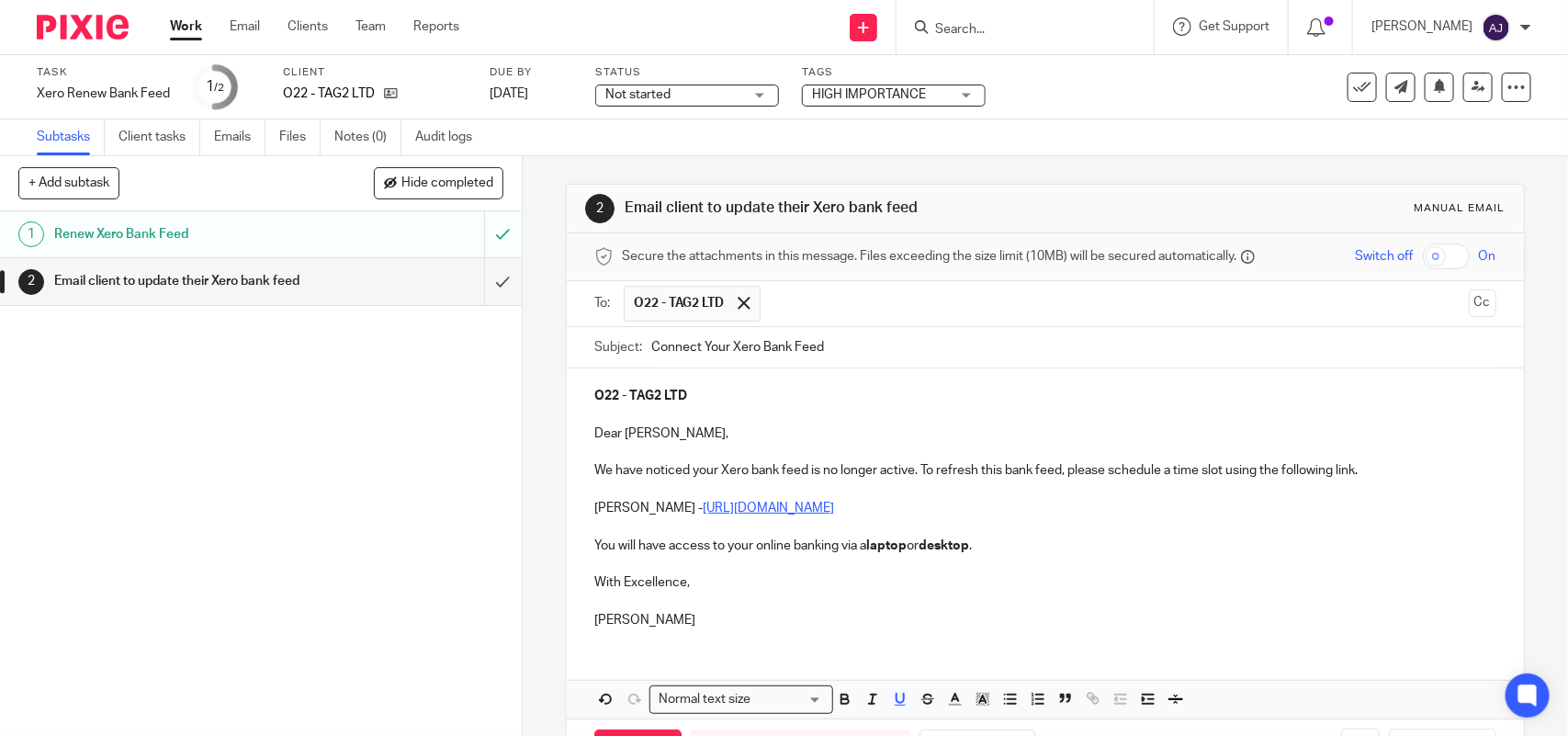
scroll to position [75, 0]
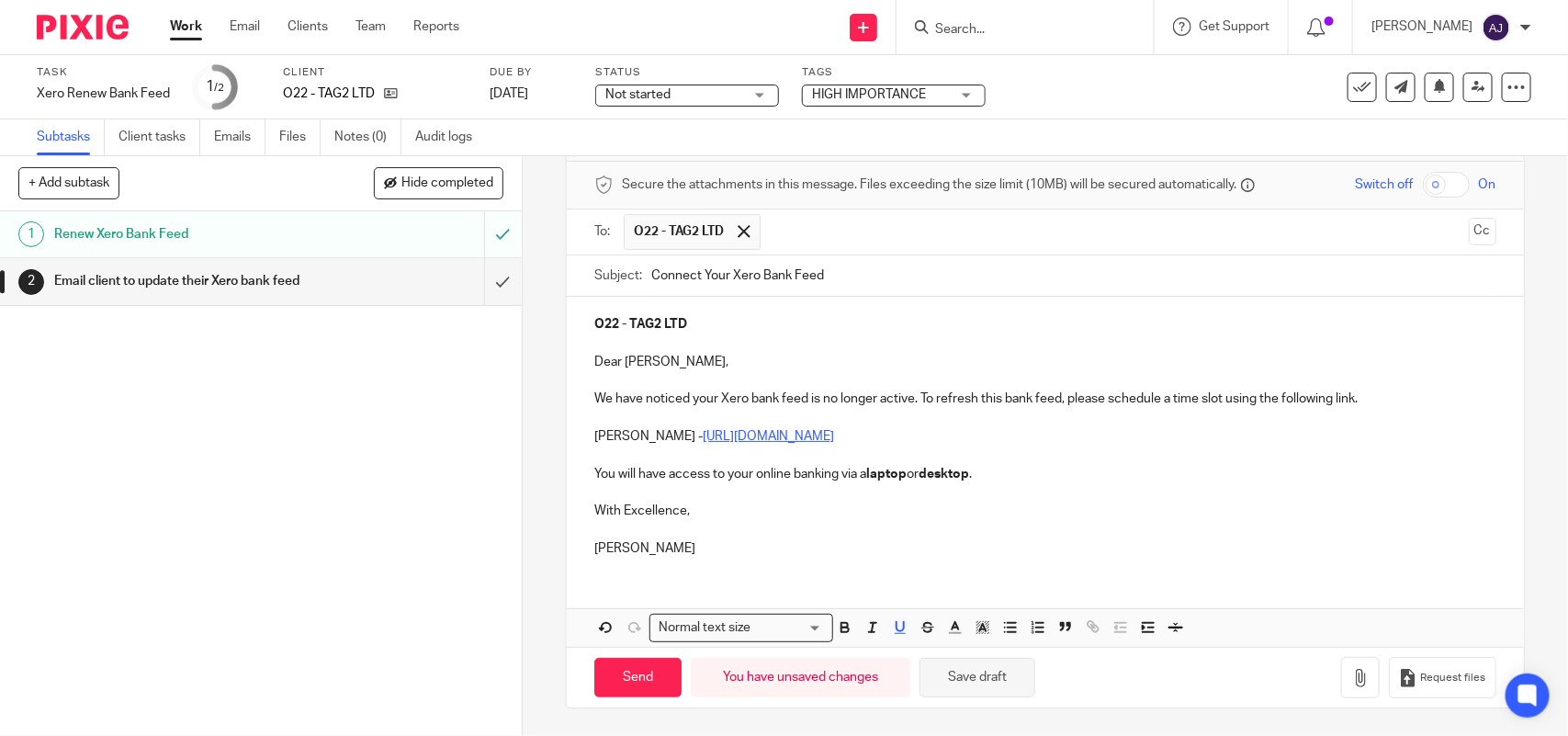
click at [1004, 668] on button "Save draft" at bounding box center [976, 678] width 115 height 39
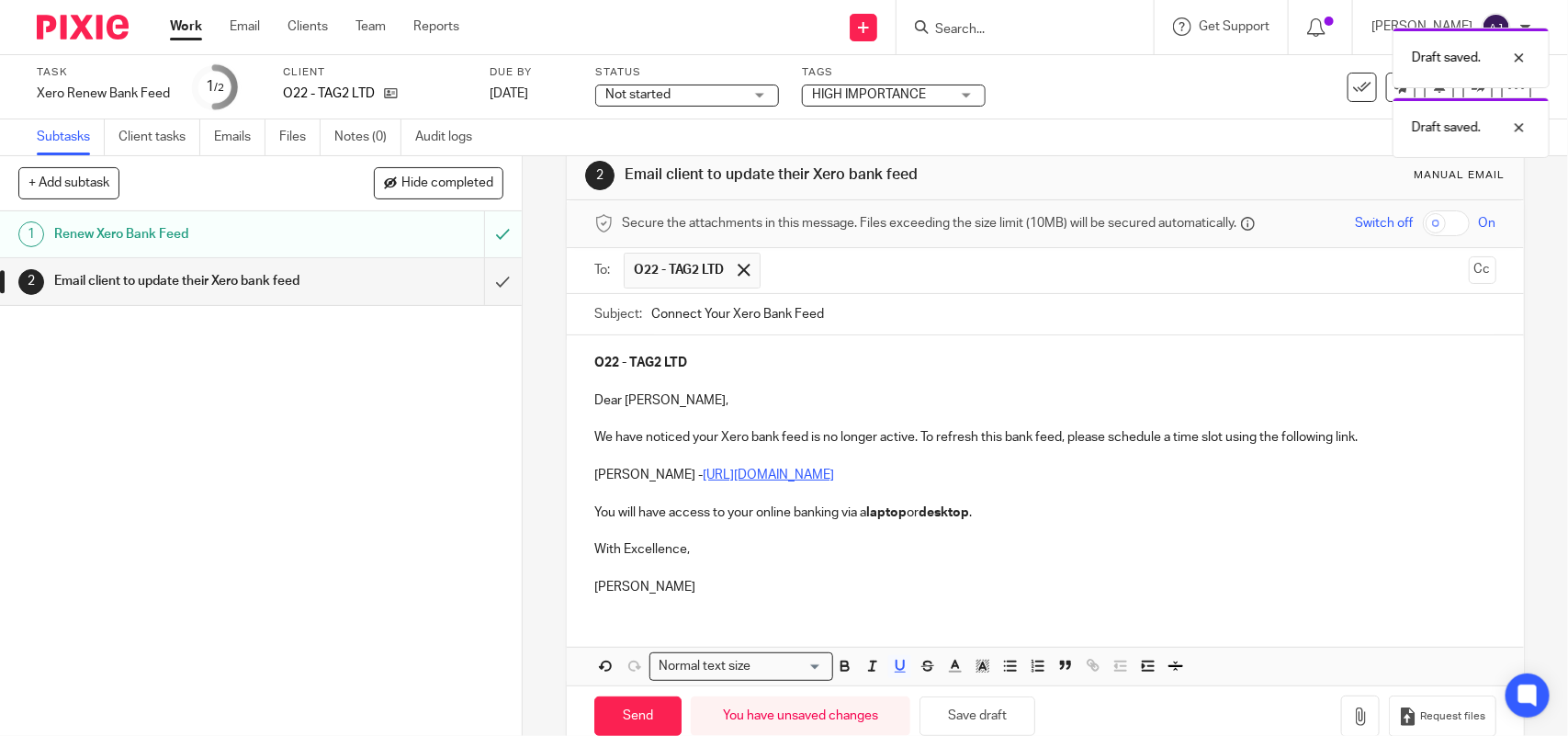
scroll to position [0, 0]
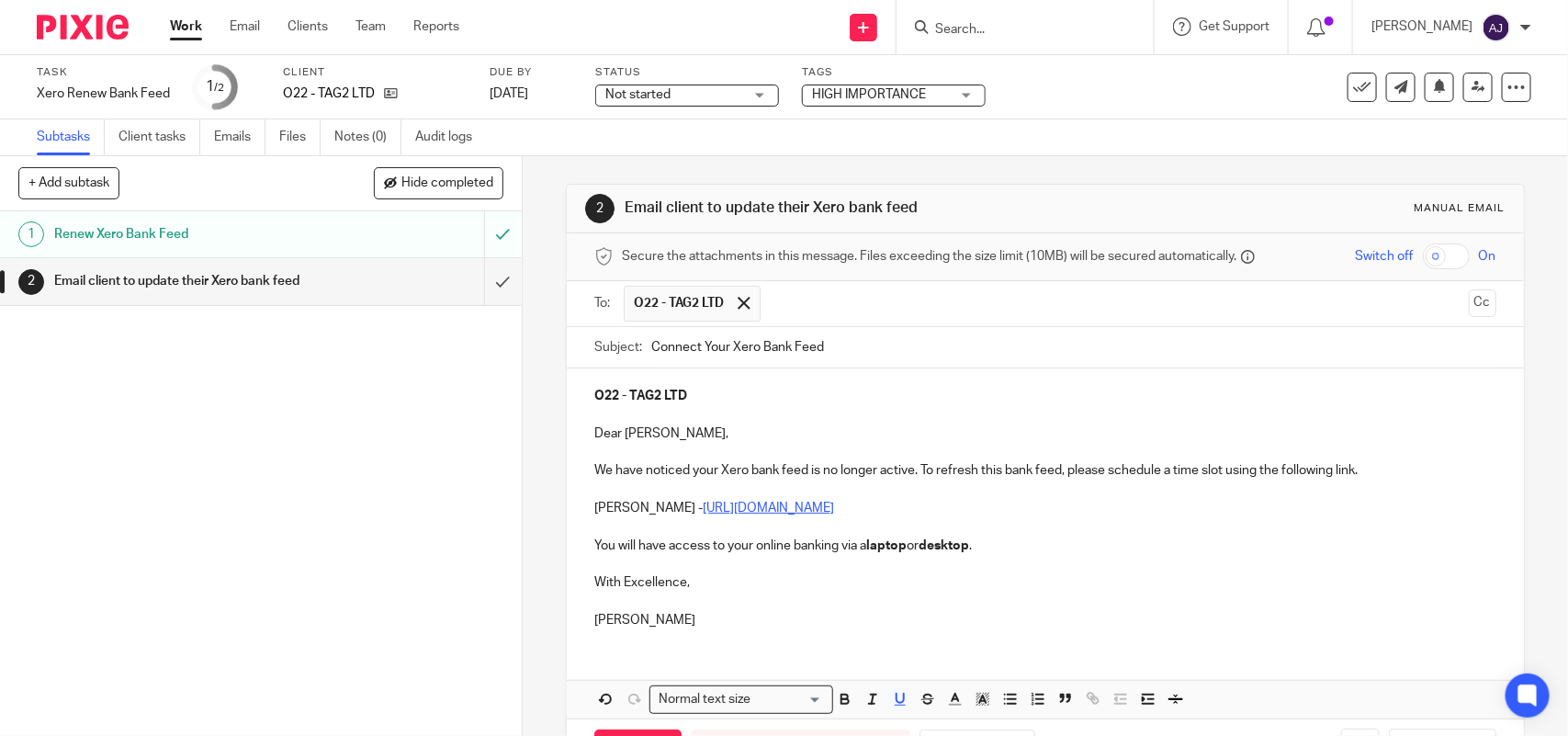
click at [722, 421] on p at bounding box center [1045, 415] width 901 height 19
click at [682, 435] on p "Dear Babatunde," at bounding box center [1045, 434] width 901 height 19
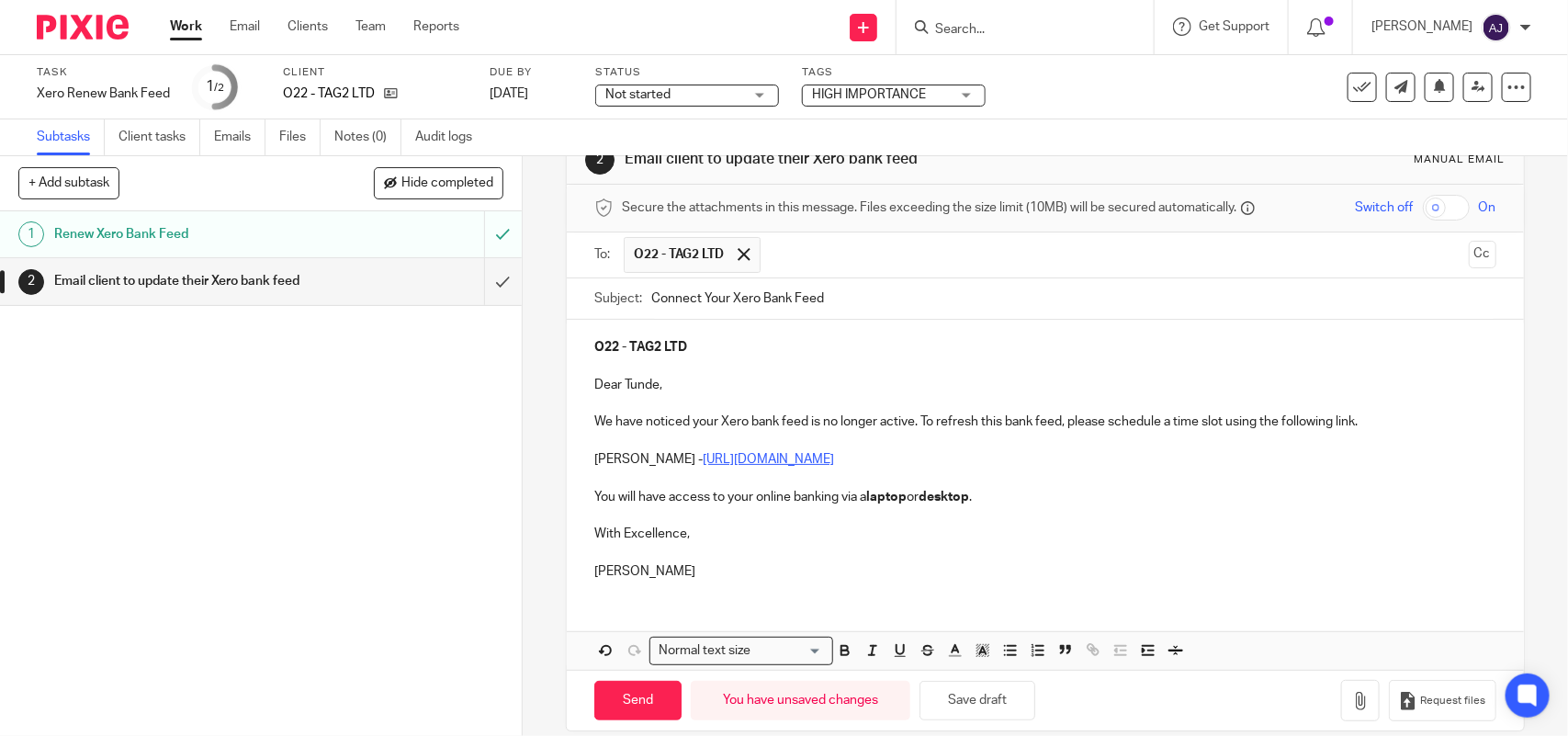
scroll to position [75, 0]
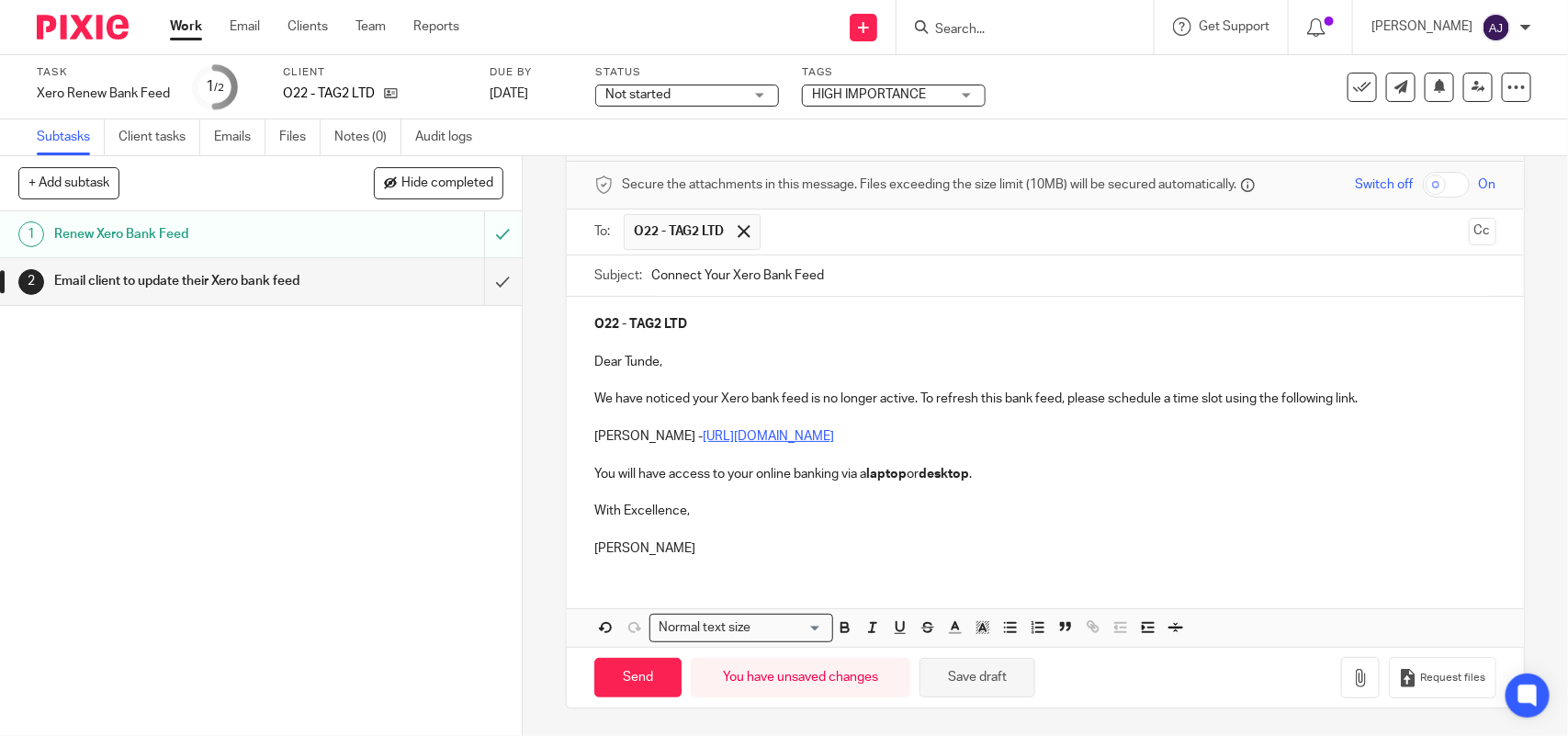
click at [974, 682] on button "Save draft" at bounding box center [976, 678] width 115 height 39
click at [666, 557] on div "O22 - TAG2 LTD Dear Tunde, We have noticed your Xero bank feed is no longer act…" at bounding box center [1045, 434] width 957 height 274
click at [627, 667] on input "Send" at bounding box center [638, 678] width 87 height 39
type input "Sent"
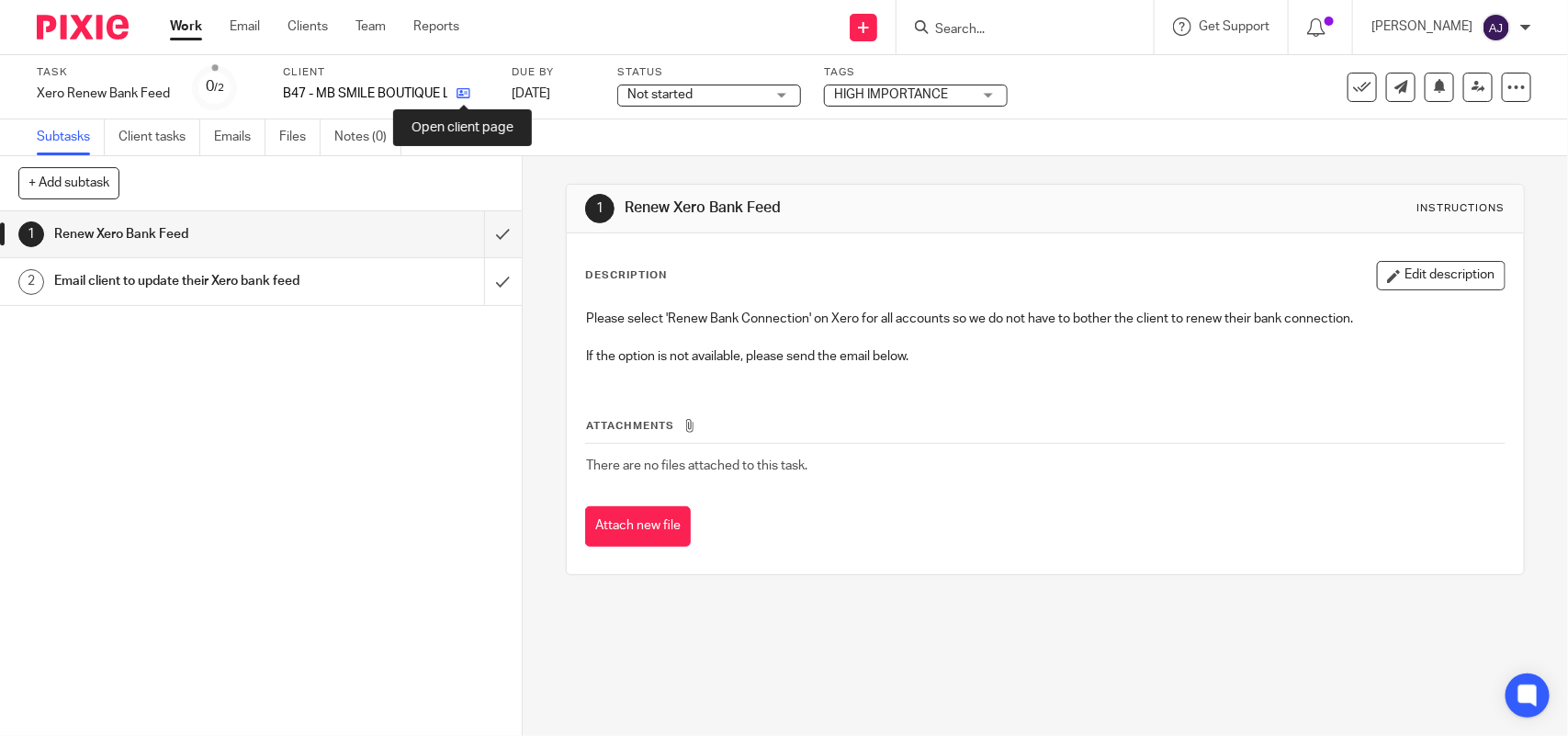
click at [469, 95] on icon at bounding box center [463, 93] width 14 height 14
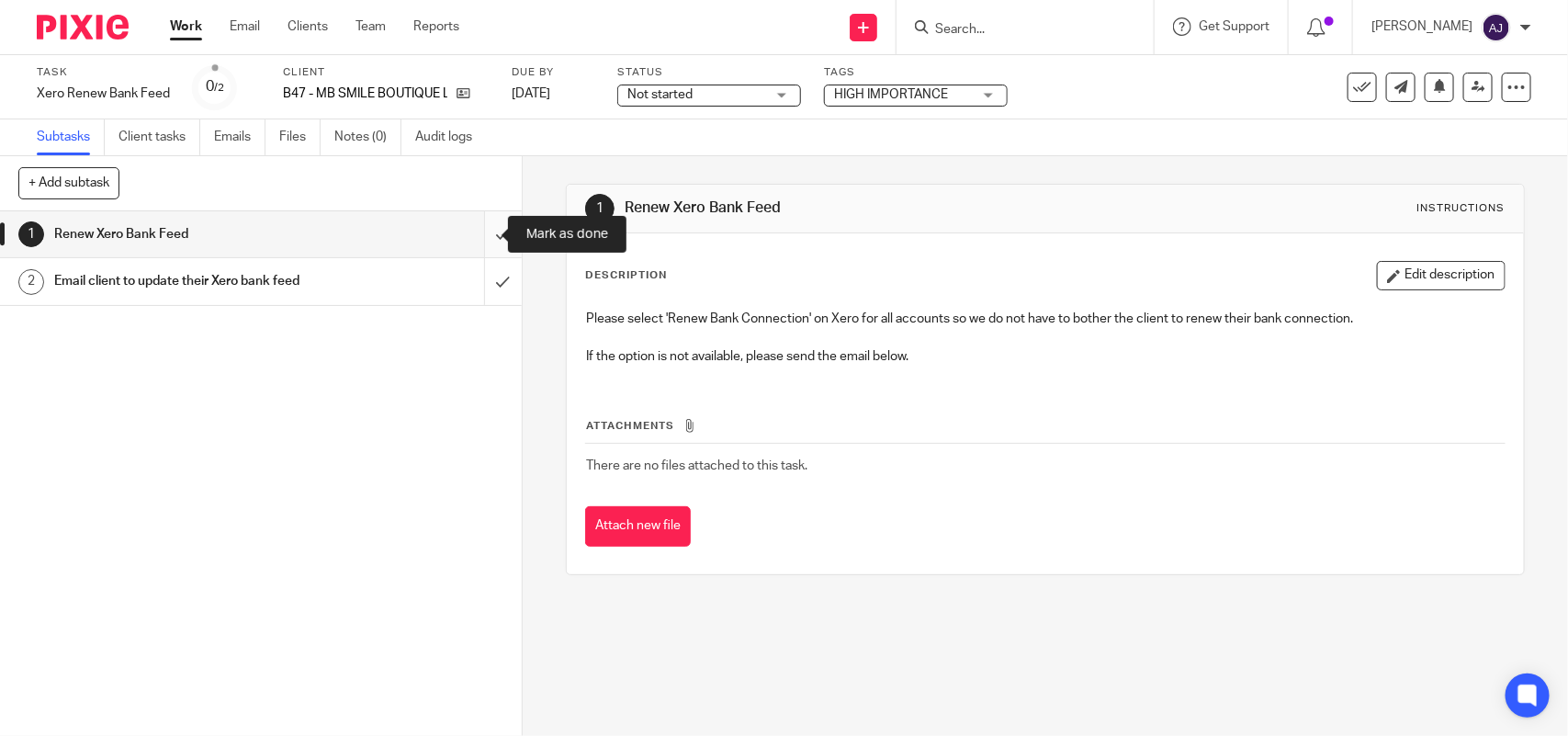
click at [483, 232] on input "submit" at bounding box center [261, 234] width 522 height 46
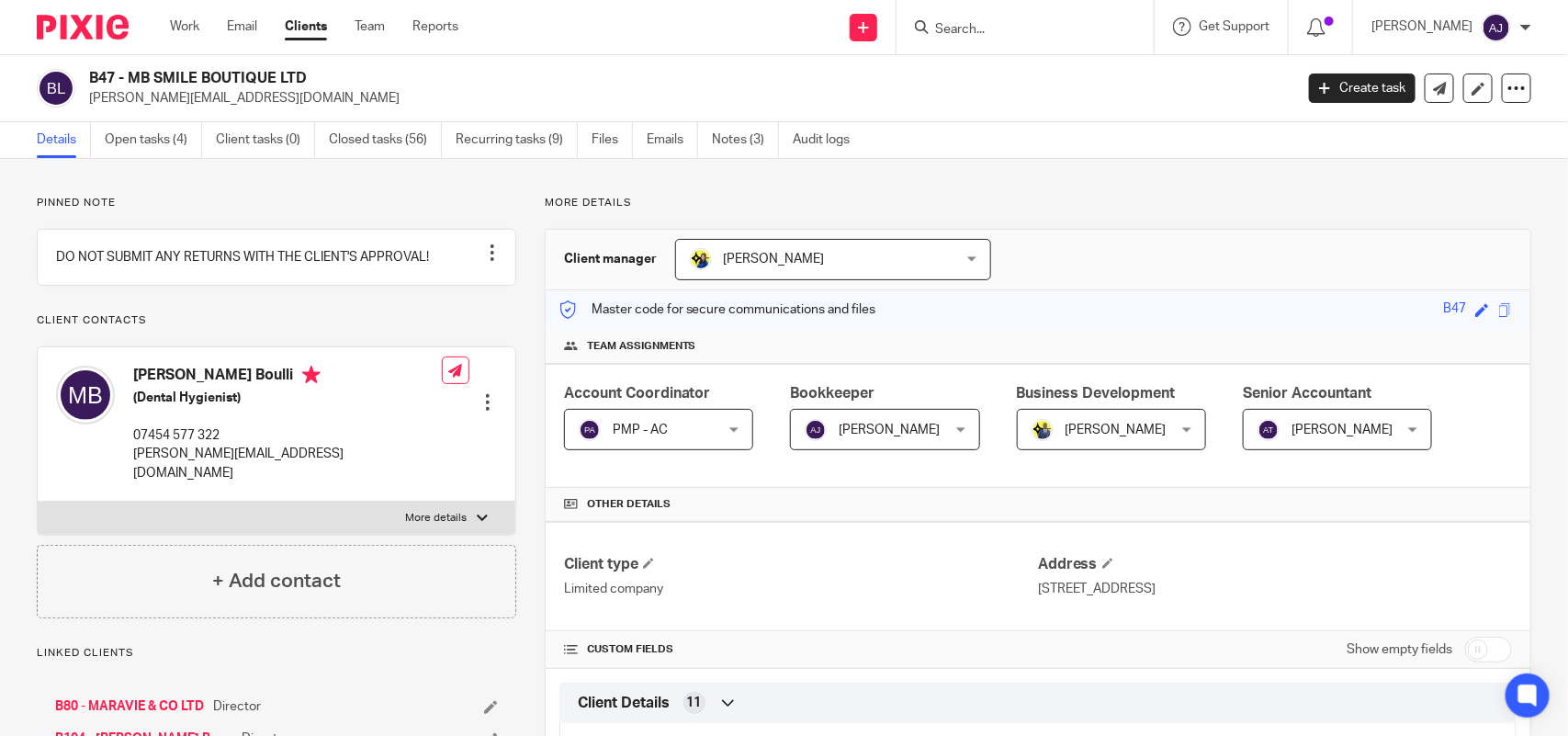
drag, startPoint x: 130, startPoint y: 75, endPoint x: 315, endPoint y: 61, distance: 185.5
click at [315, 61] on div "B47 - MB SMILE BOUTIQUE LTD [PERSON_NAME][EMAIL_ADDRESS][DOMAIN_NAME] Create ta…" at bounding box center [784, 88] width 1568 height 67
copy h2 "MB SMILE BOUTIQUE LTD"
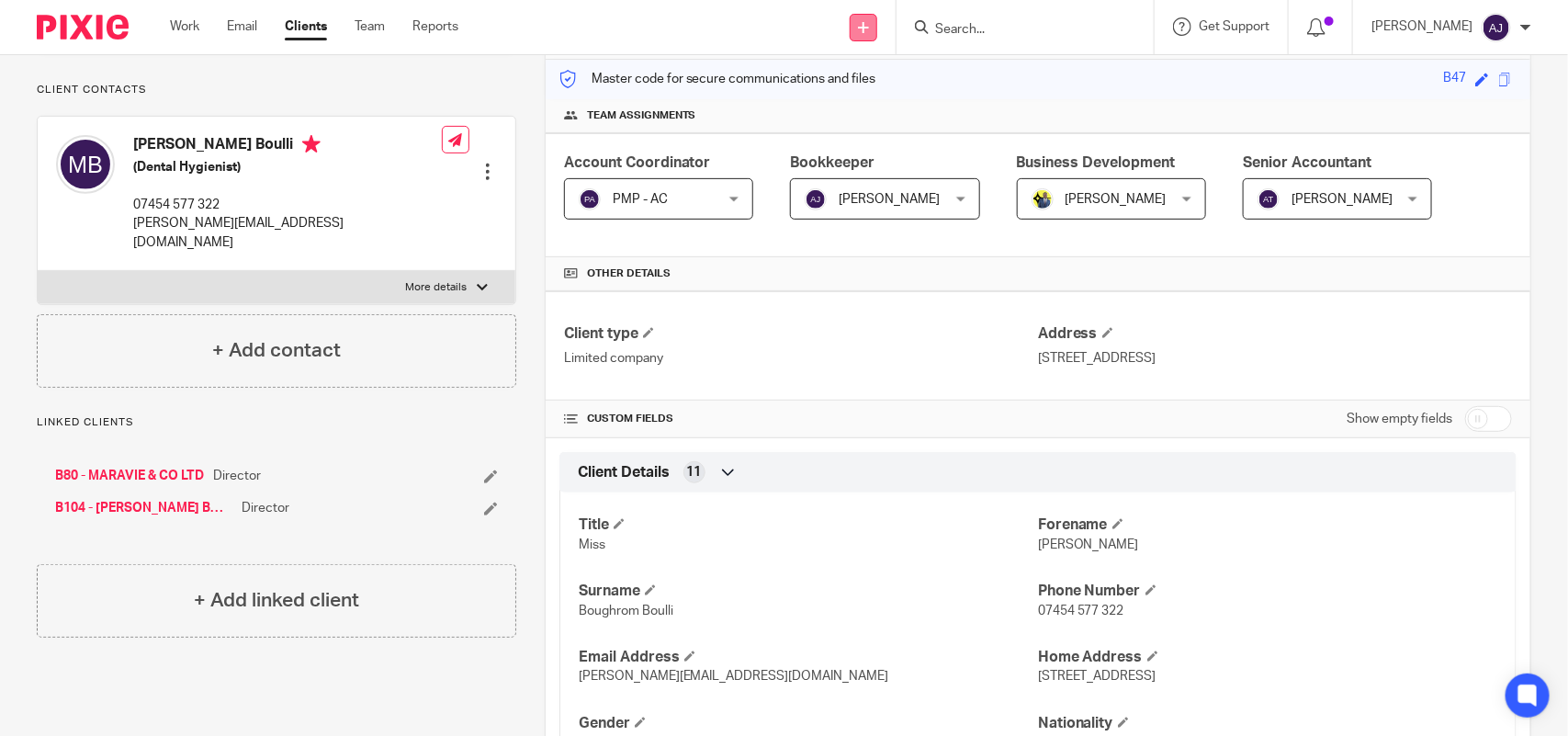
scroll to position [230, 0]
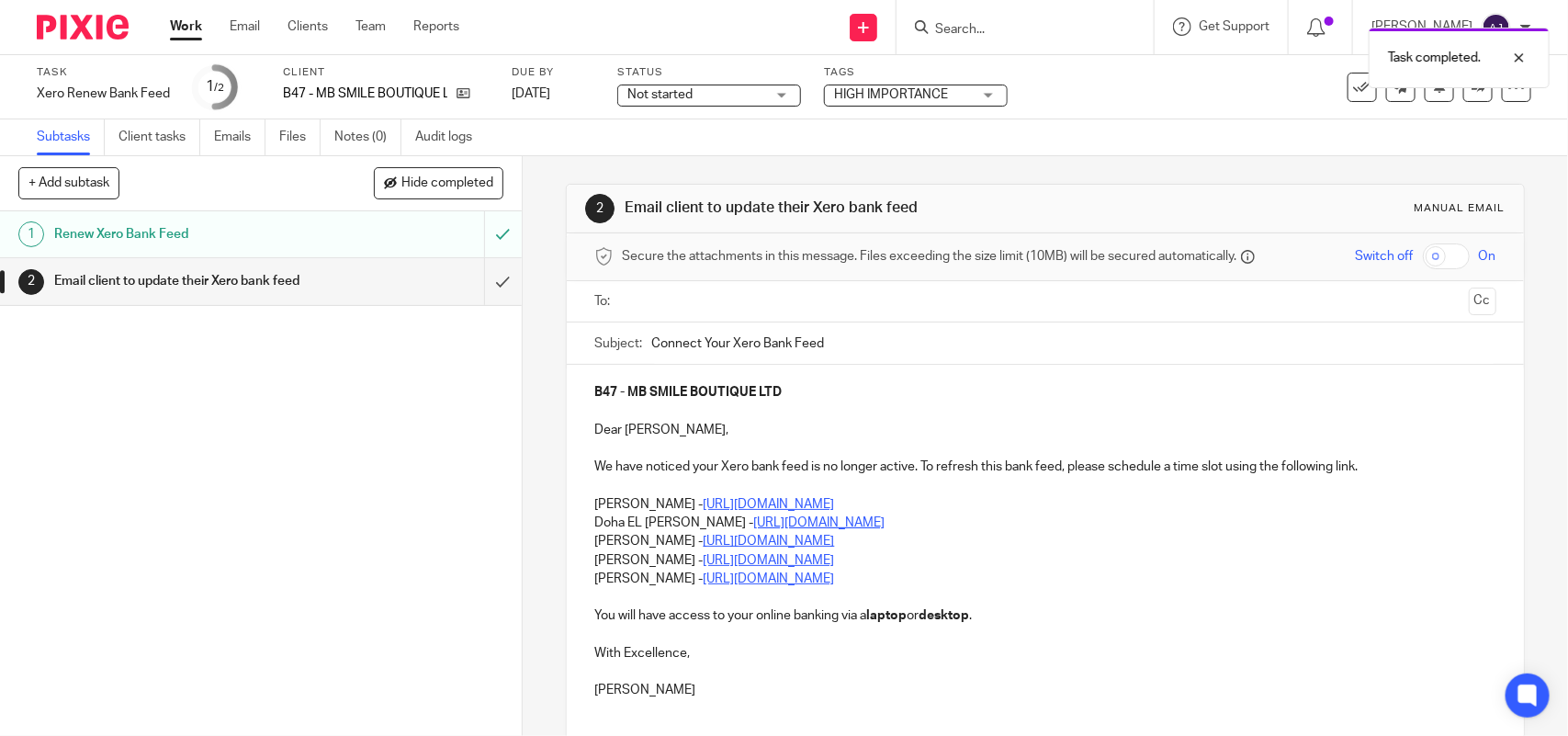
click at [884, 524] on u "https://calendly.com/meetwithdohaelhamid/call" at bounding box center [819, 523] width 131 height 13
click at [594, 505] on p "Carine Thompson - https://calendly.com/meetwithcarinethompson/call" at bounding box center [1045, 504] width 901 height 19
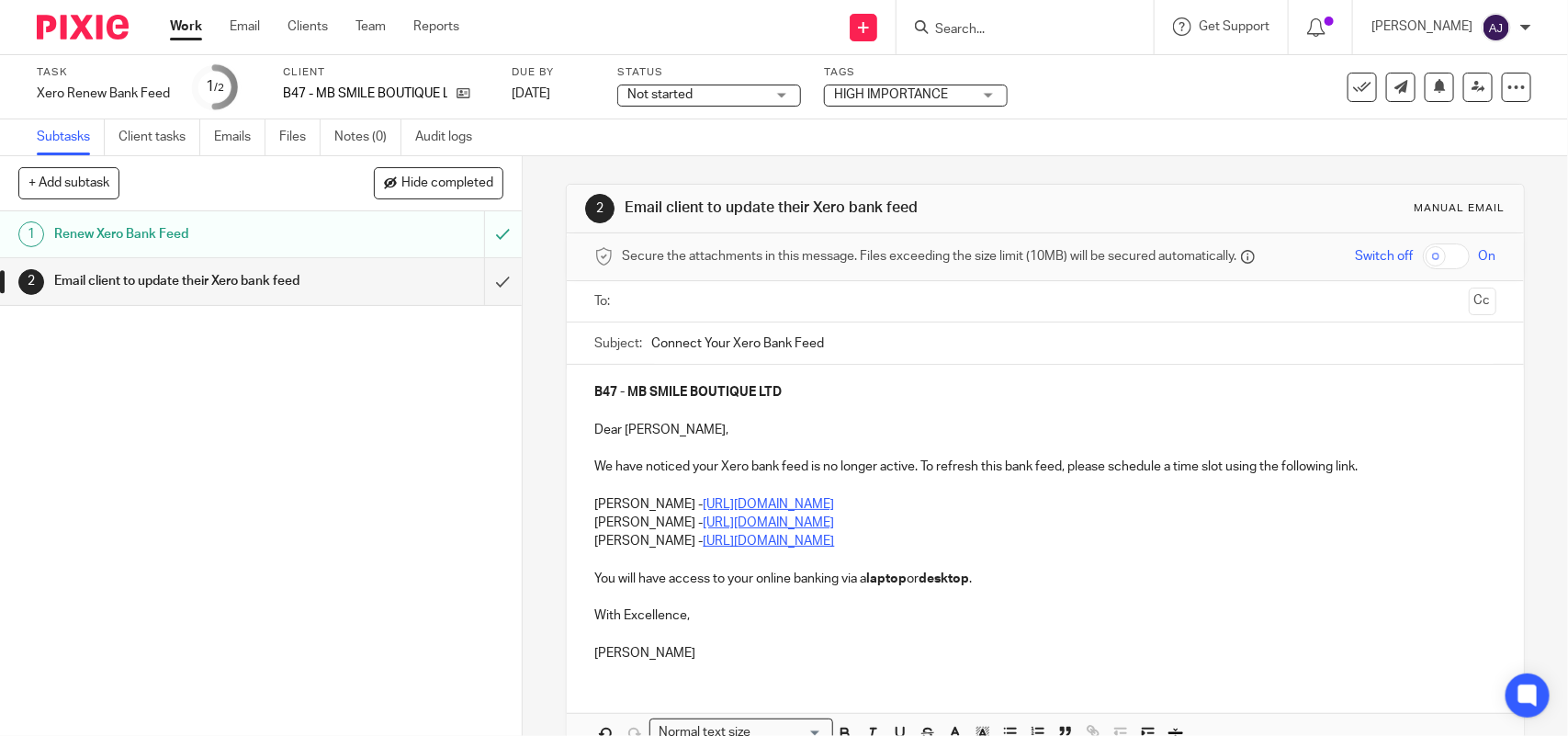
click at [584, 522] on div "B47 - MB SMILE BOUTIQUE LTD Dear Maria, We have noticed your Xero bank feed is …" at bounding box center [1045, 520] width 957 height 312
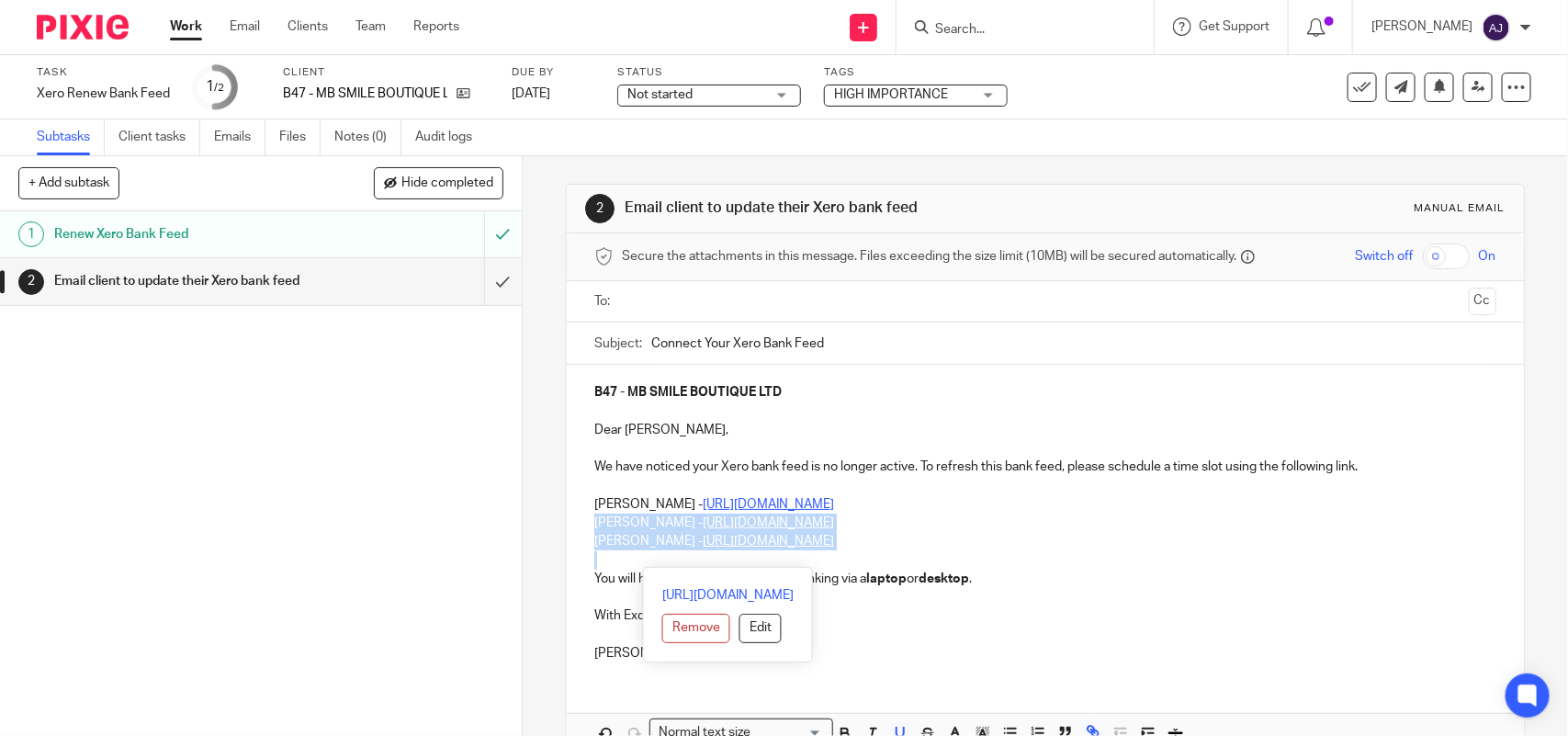
click at [965, 556] on p at bounding box center [1045, 560] width 901 height 19
click at [946, 552] on p at bounding box center [1045, 560] width 901 height 19
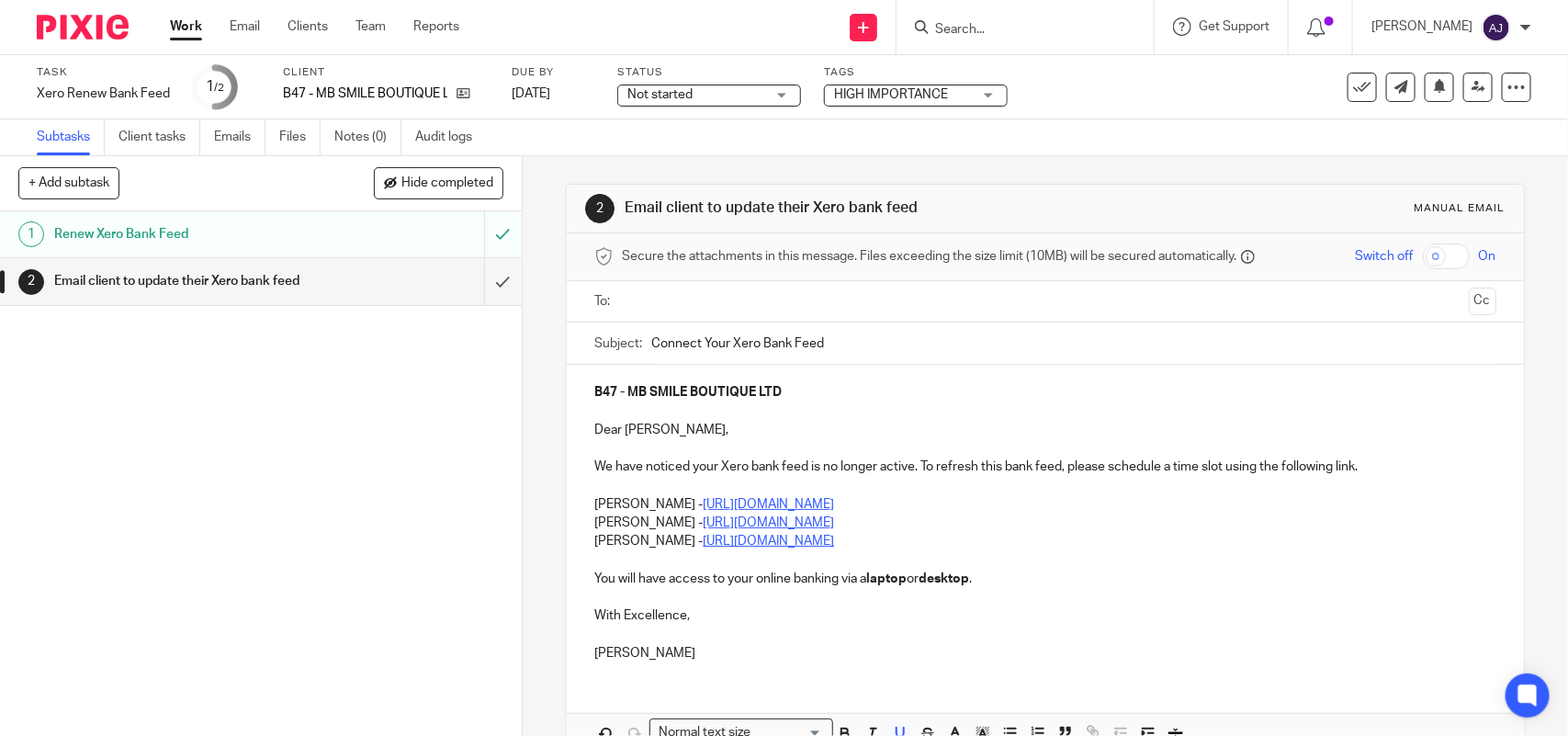
click at [946, 548] on p "[PERSON_NAME] - [URL][DOMAIN_NAME]" at bounding box center [1045, 541] width 901 height 19
click at [578, 529] on div "B47 - MB SMILE BOUTIQUE LTD Dear Maria, We have noticed your Xero bank feed is …" at bounding box center [1045, 520] width 957 height 312
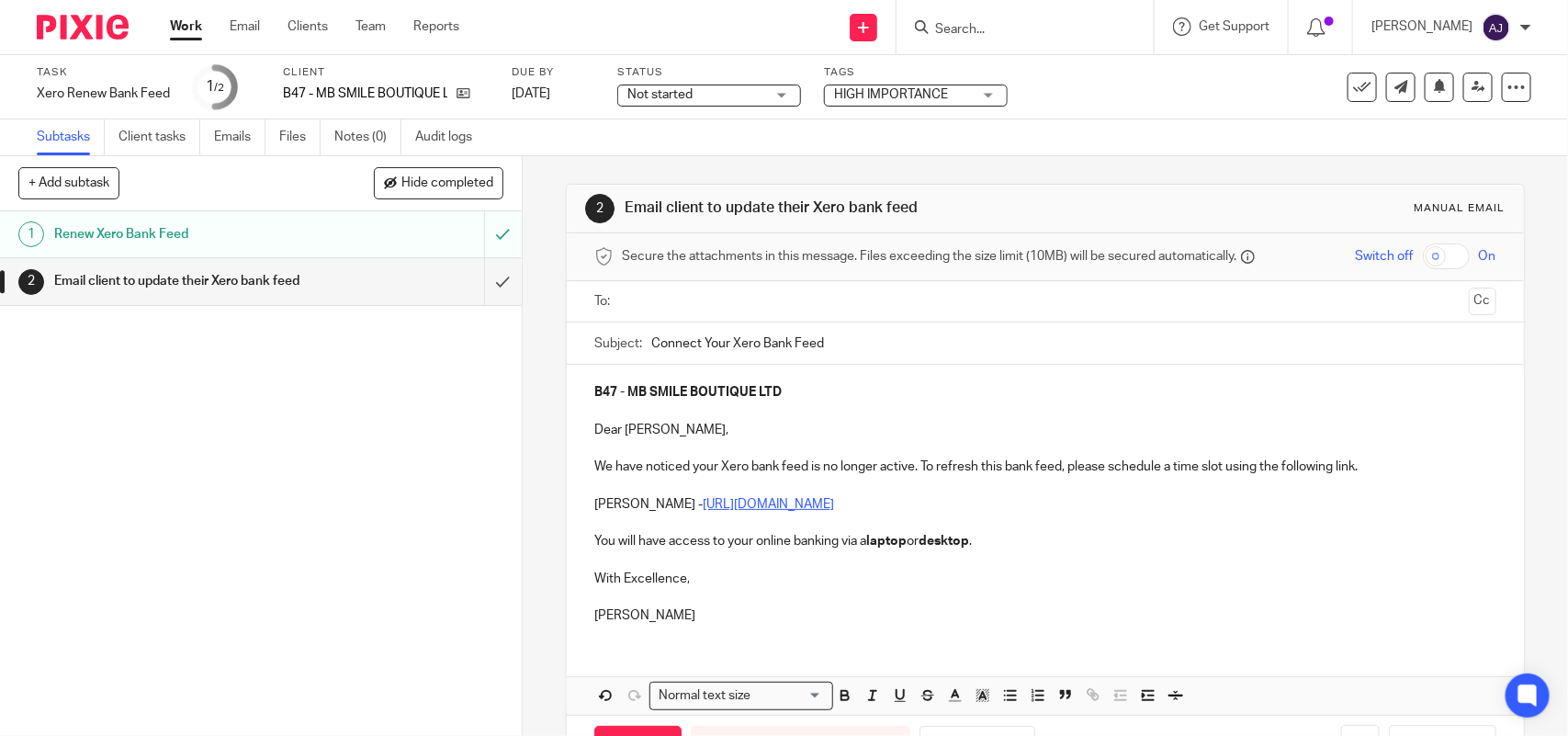
click at [595, 527] on p at bounding box center [1045, 523] width 901 height 19
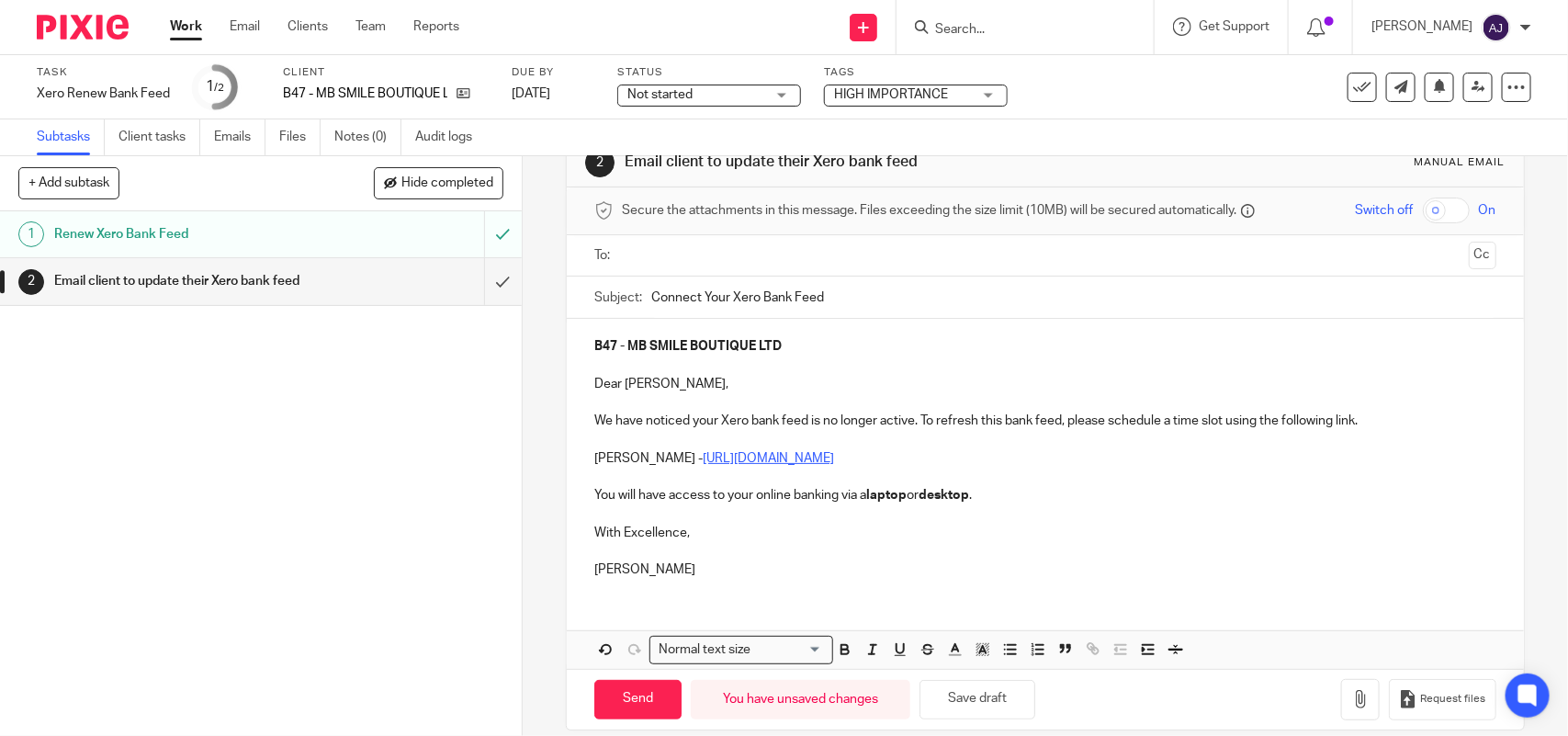
scroll to position [69, 0]
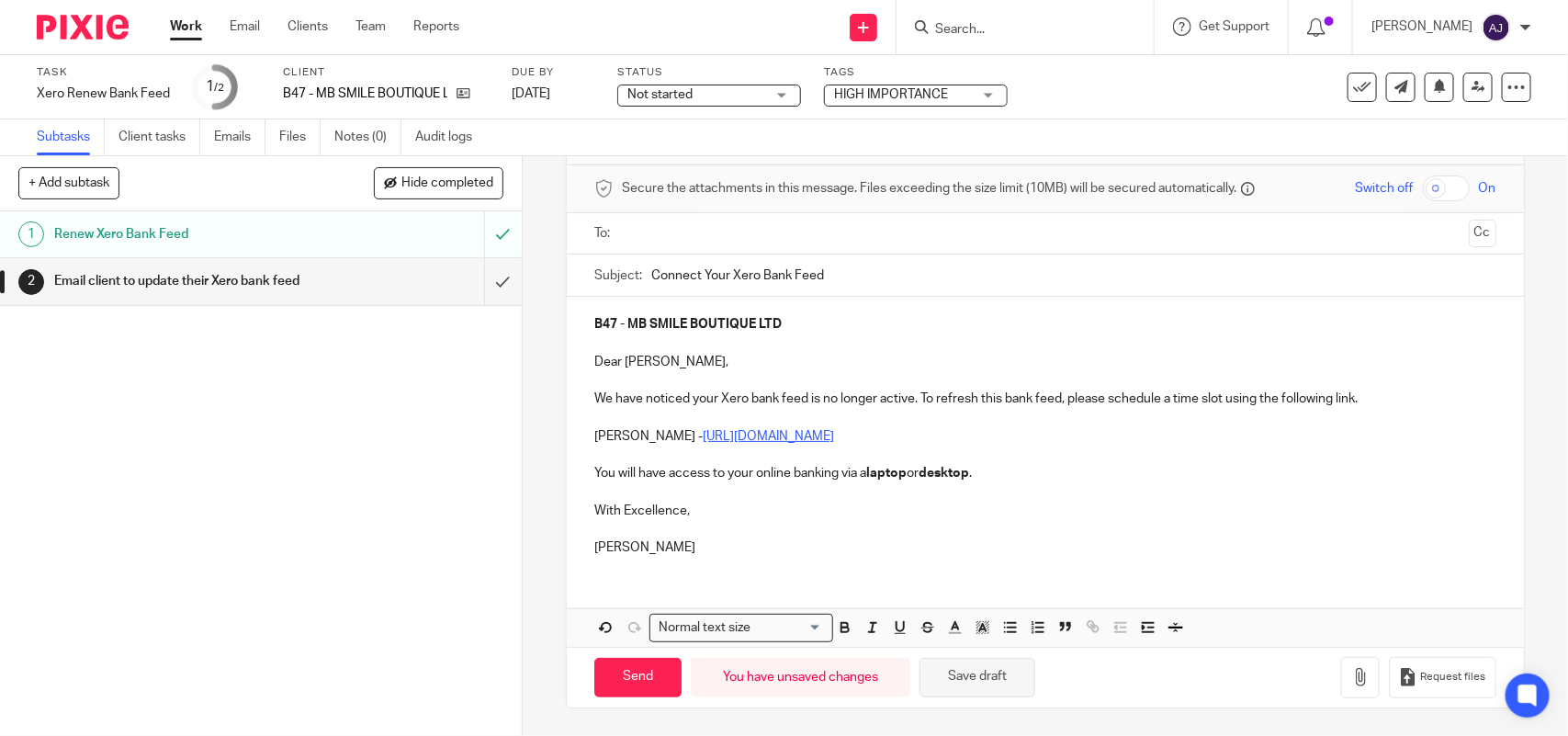
click at [972, 686] on button "Save draft" at bounding box center [976, 678] width 115 height 39
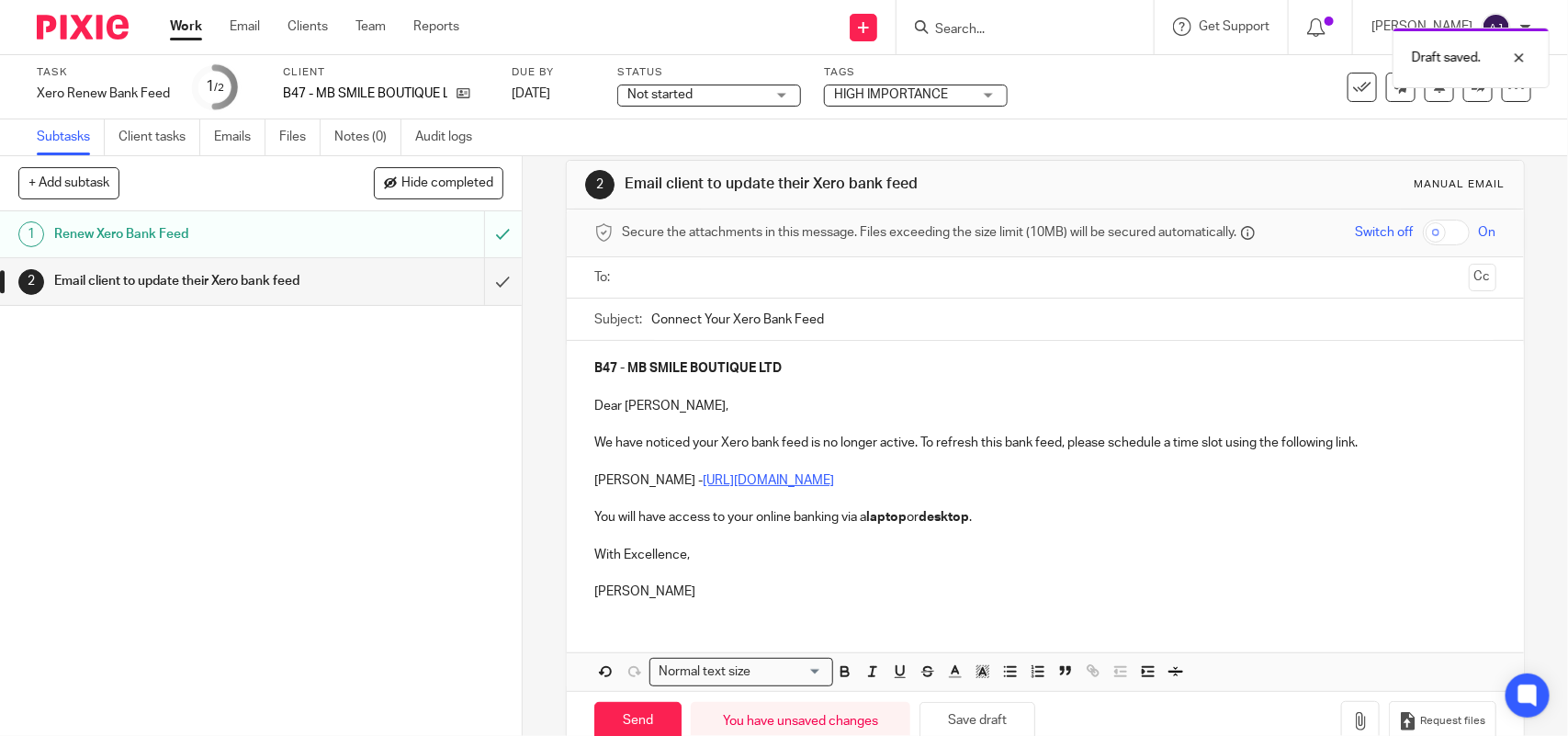
scroll to position [0, 0]
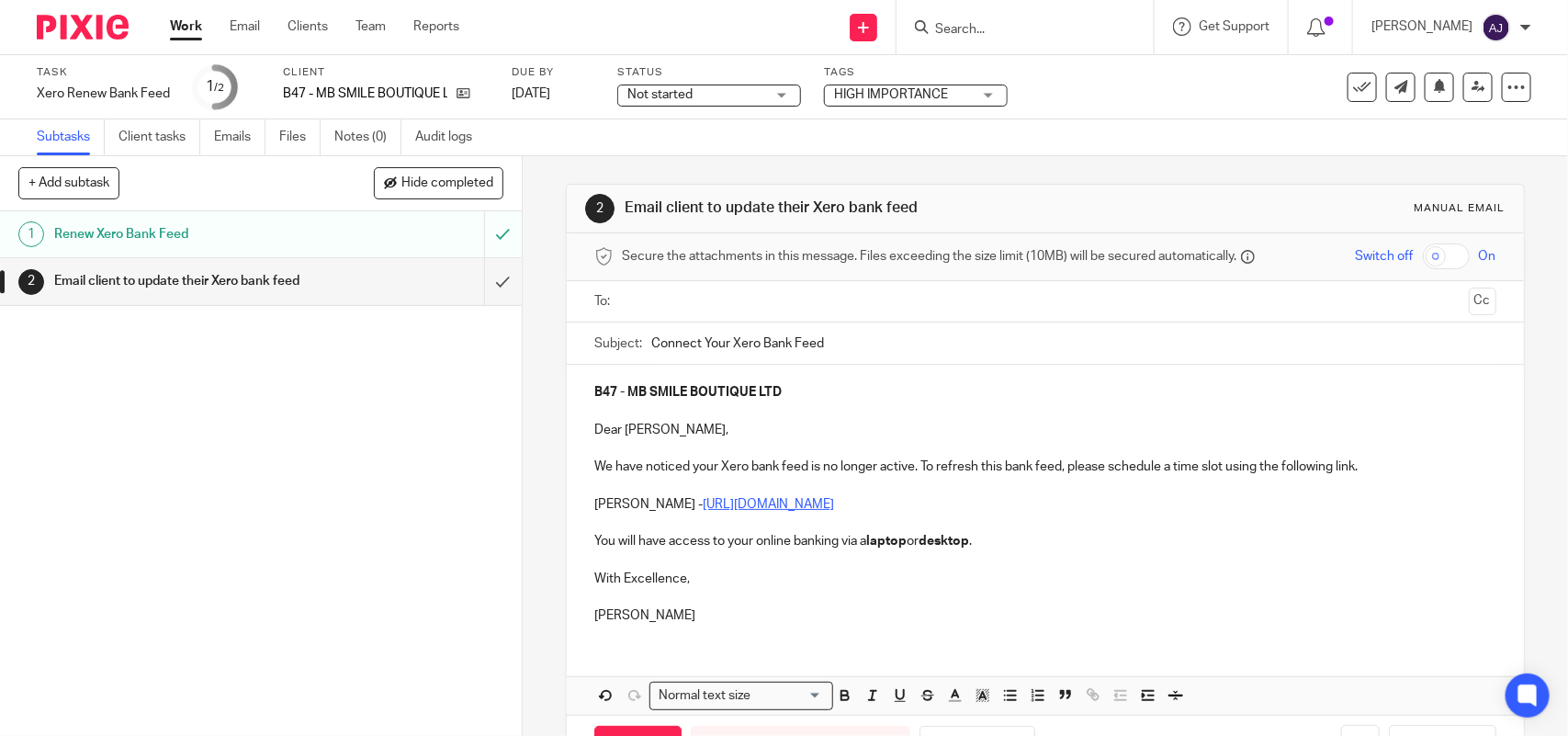
click at [635, 296] on input "text" at bounding box center [1044, 301] width 832 height 22
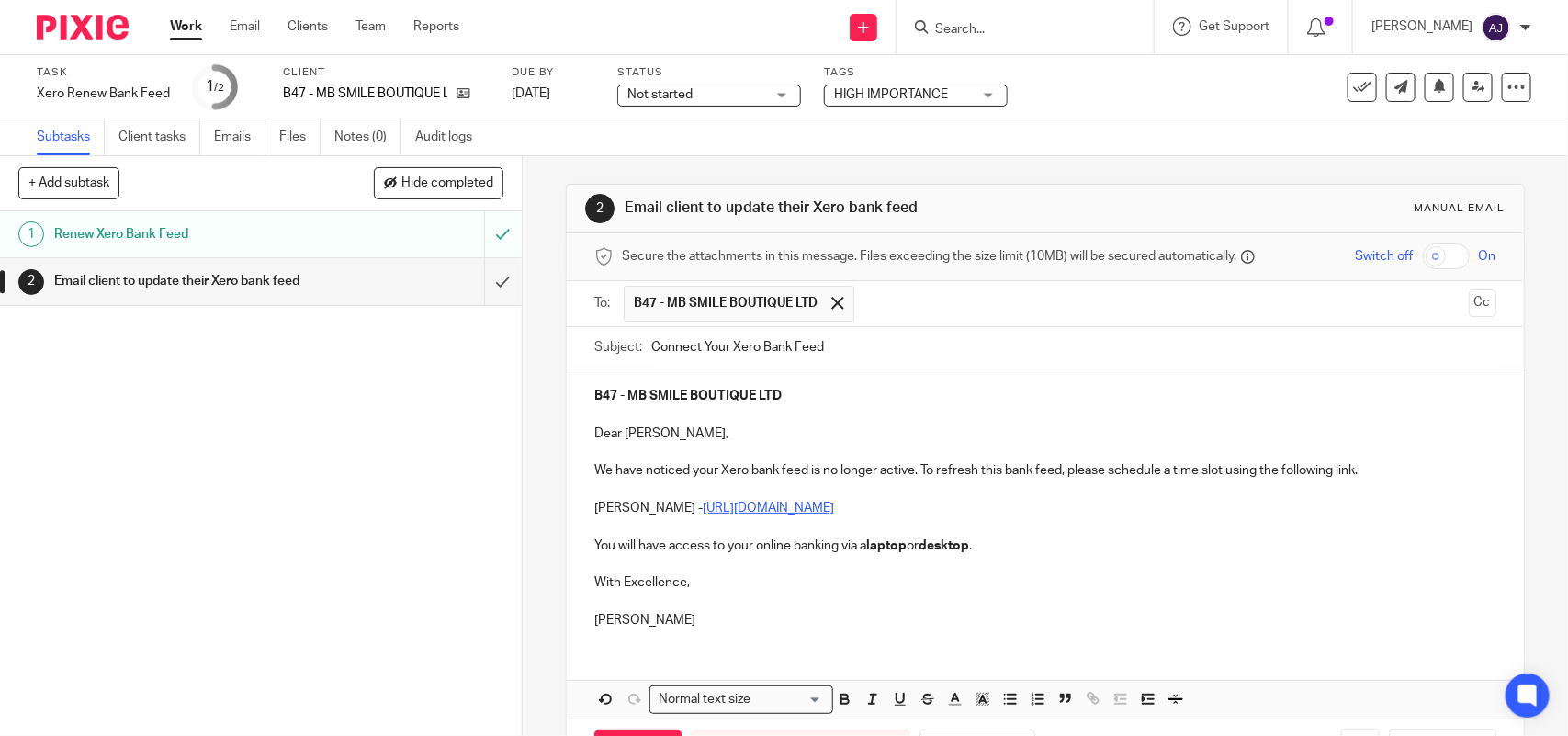
scroll to position [75, 0]
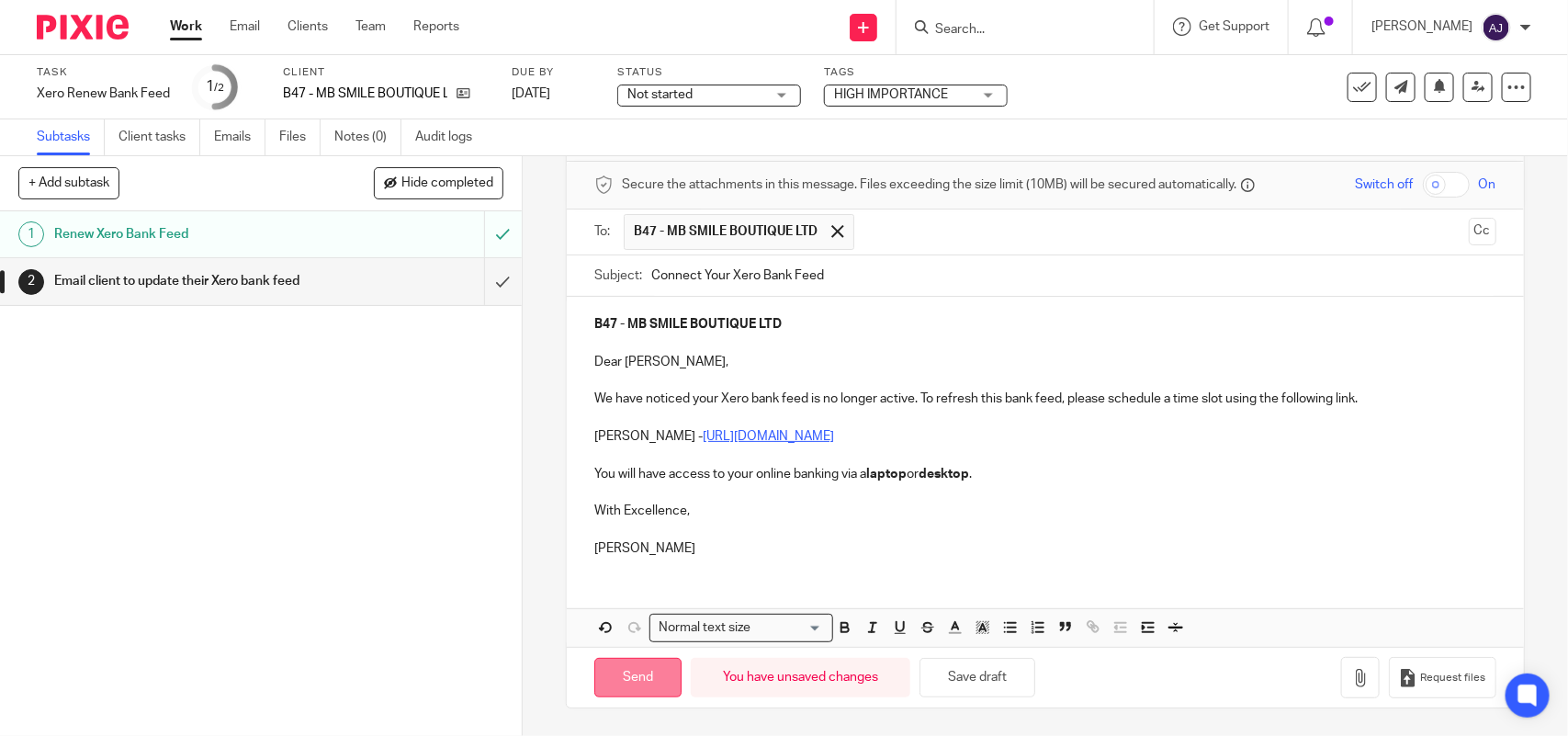
click at [617, 670] on input "Send" at bounding box center [638, 678] width 87 height 39
type input "Sent"
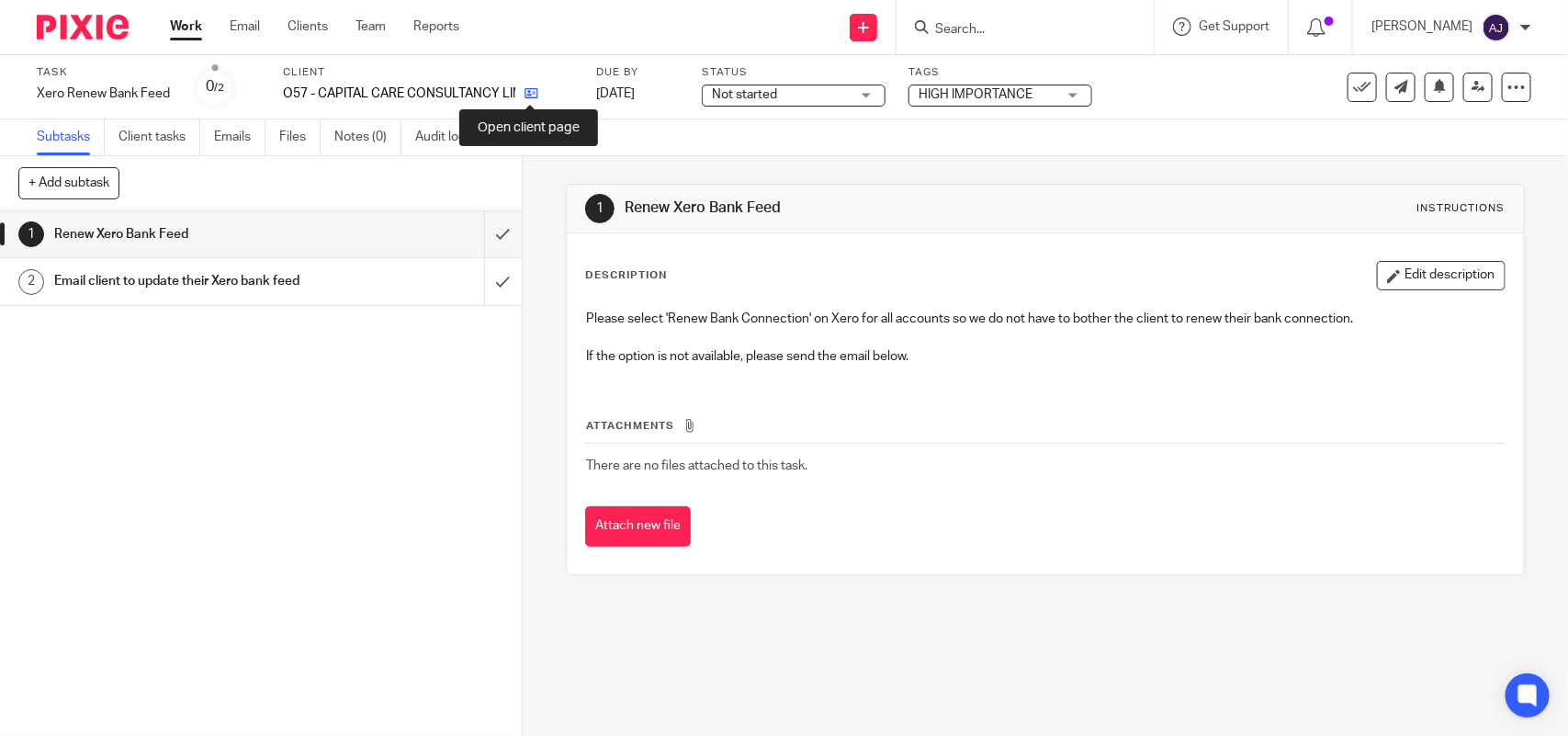
click at [525, 93] on icon at bounding box center [531, 93] width 14 height 14
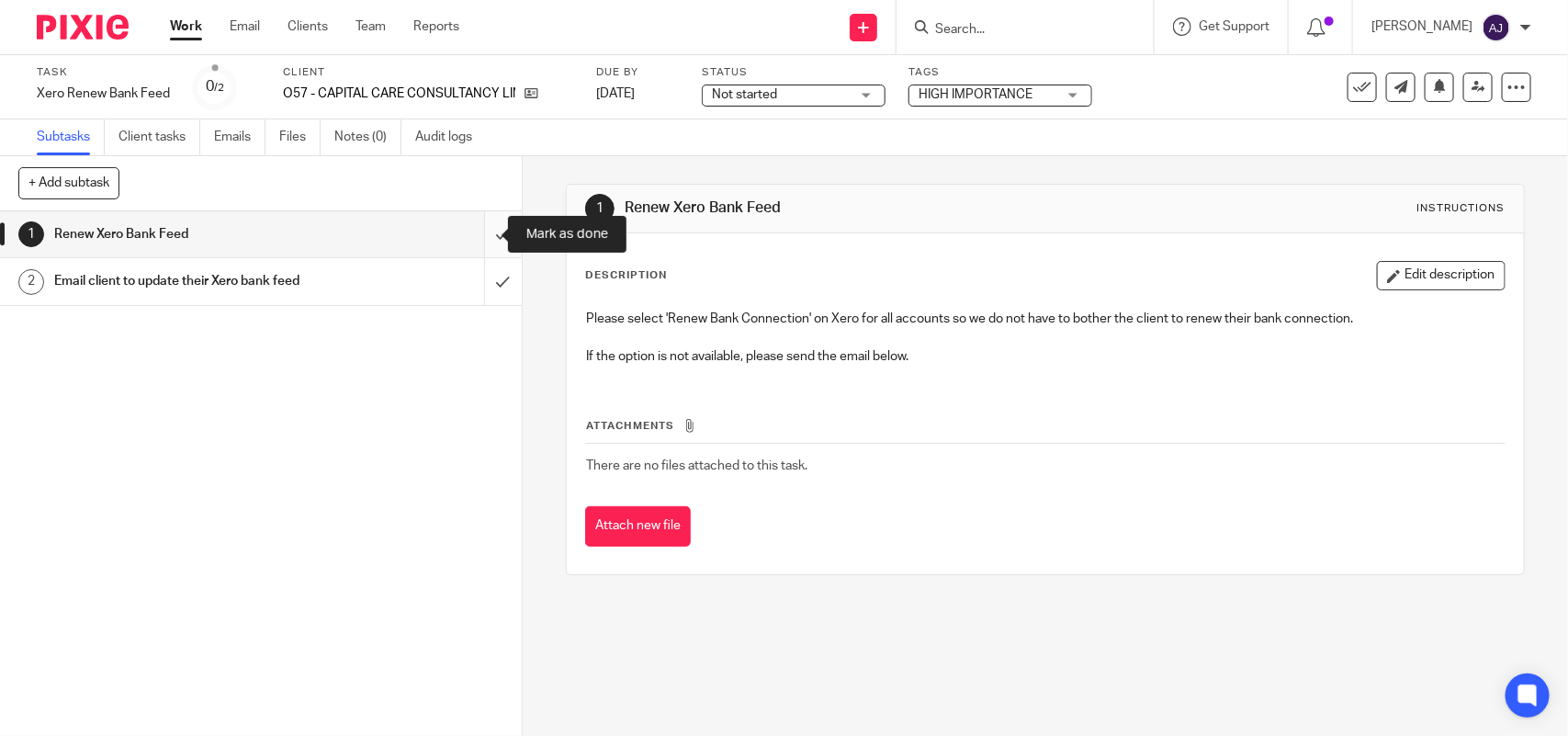
click at [483, 231] on input "submit" at bounding box center [261, 234] width 522 height 46
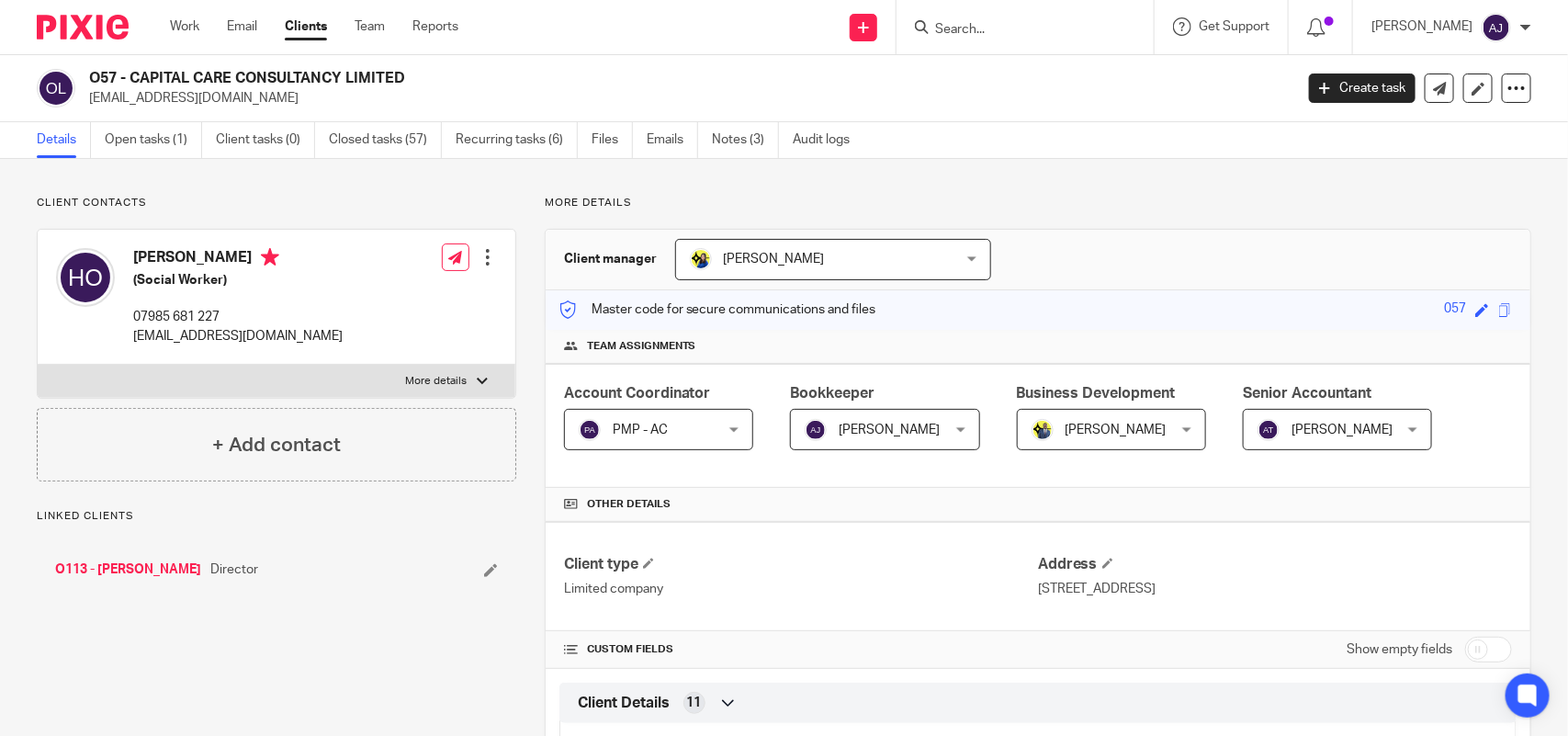
drag, startPoint x: 131, startPoint y: 73, endPoint x: 406, endPoint y: 80, distance: 275.1
click at [406, 80] on h2 "O57 - CAPITAL CARE CONSULTANCY LIMITED" at bounding box center [566, 78] width 954 height 20
copy h2 "CAPITAL CARE CONSULTANCY LIMITED"
click at [131, 73] on h2 "O57 - CAPITAL CARE CONSULTANCY LIMITED" at bounding box center [566, 78] width 954 height 20
drag, startPoint x: 131, startPoint y: 73, endPoint x: 397, endPoint y: 69, distance: 266.0
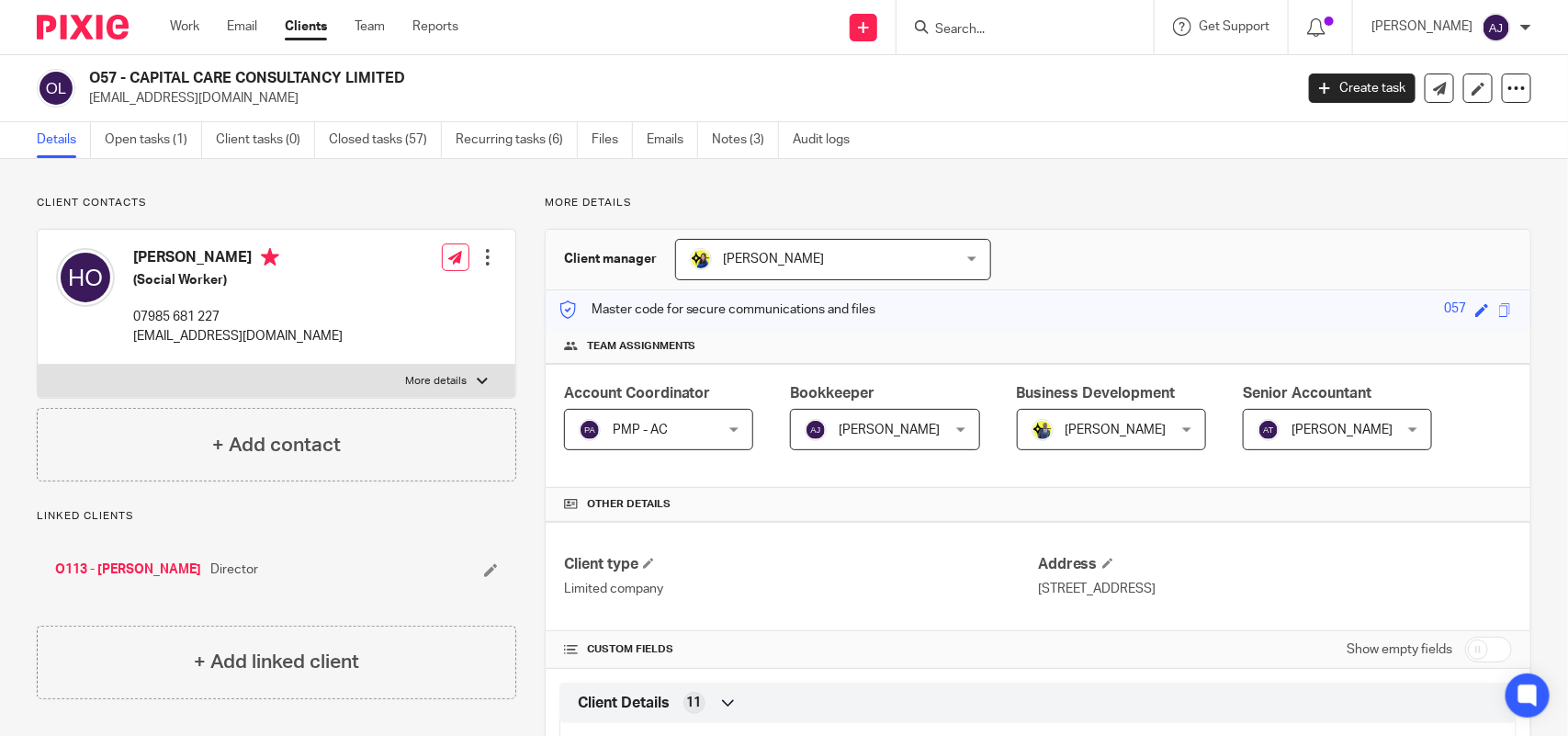
click at [397, 69] on h2 "O57 - CAPITAL CARE CONSULTANCY LIMITED" at bounding box center [566, 78] width 954 height 20
click at [405, 78] on h2 "O57 - CAPITAL CARE CONSULTANCY LIMITED" at bounding box center [566, 78] width 954 height 20
copy h2 "CAPITAL CARE CONSULTANCY LIMITED"
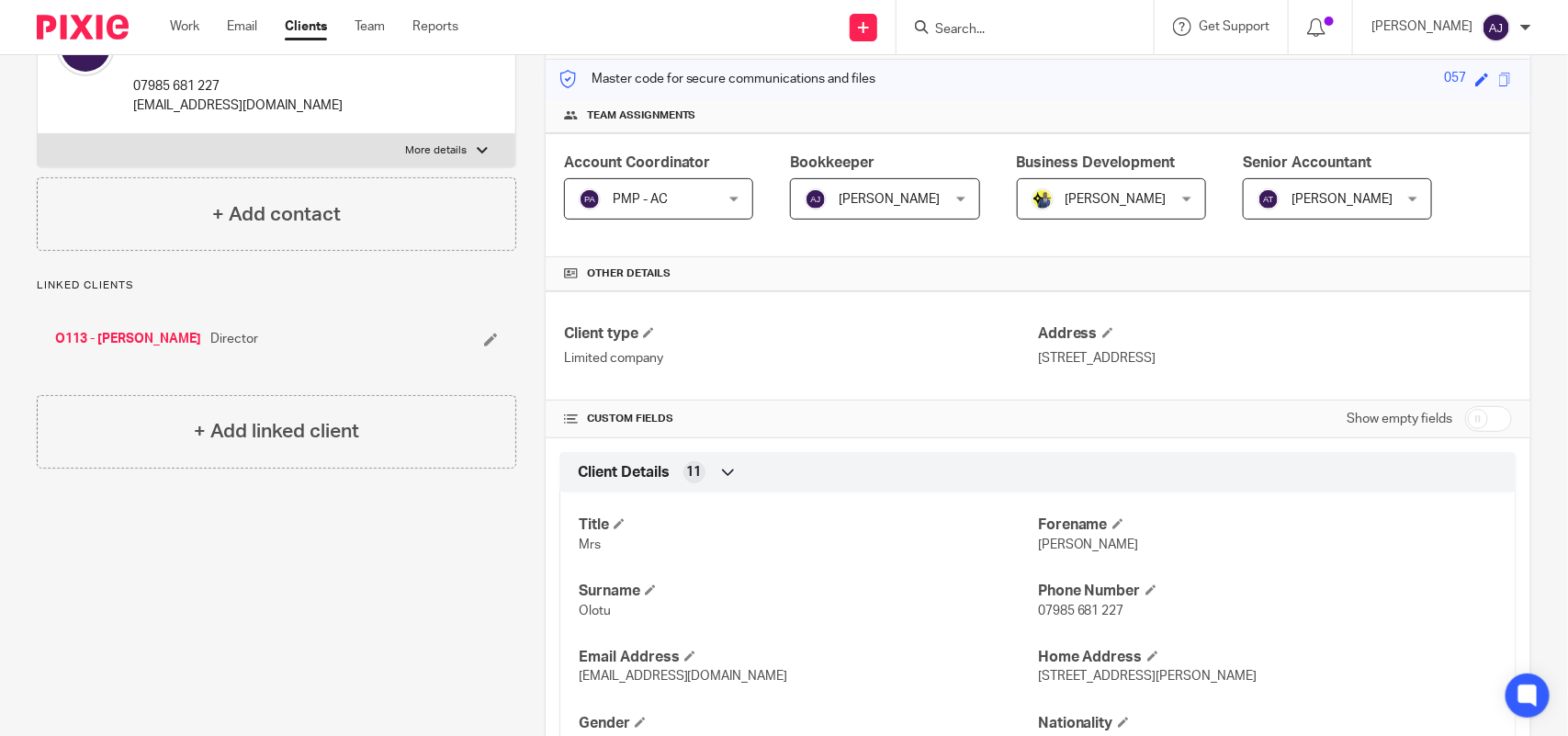
scroll to position [230, 0]
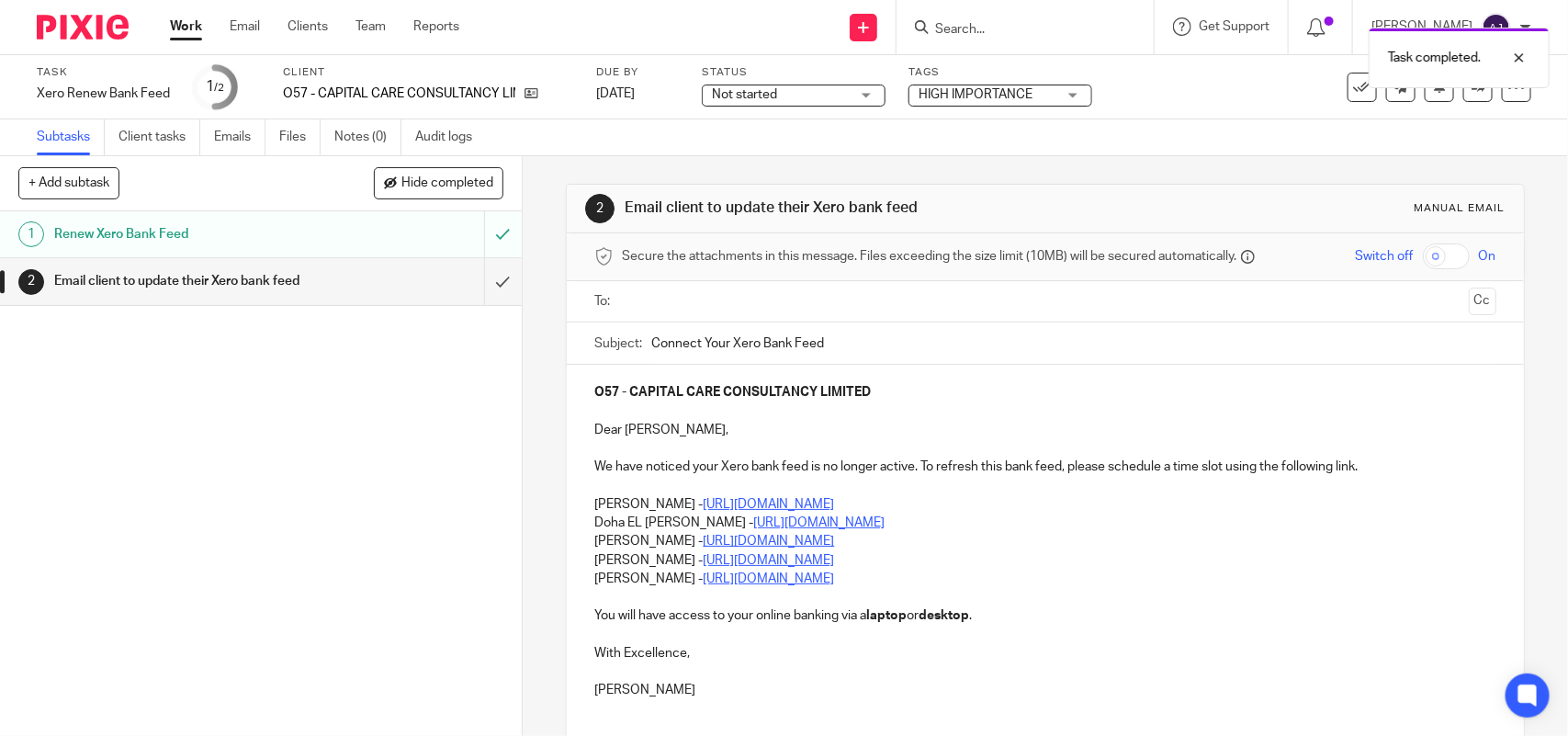
click at [704, 299] on input "text" at bounding box center [1044, 301] width 832 height 22
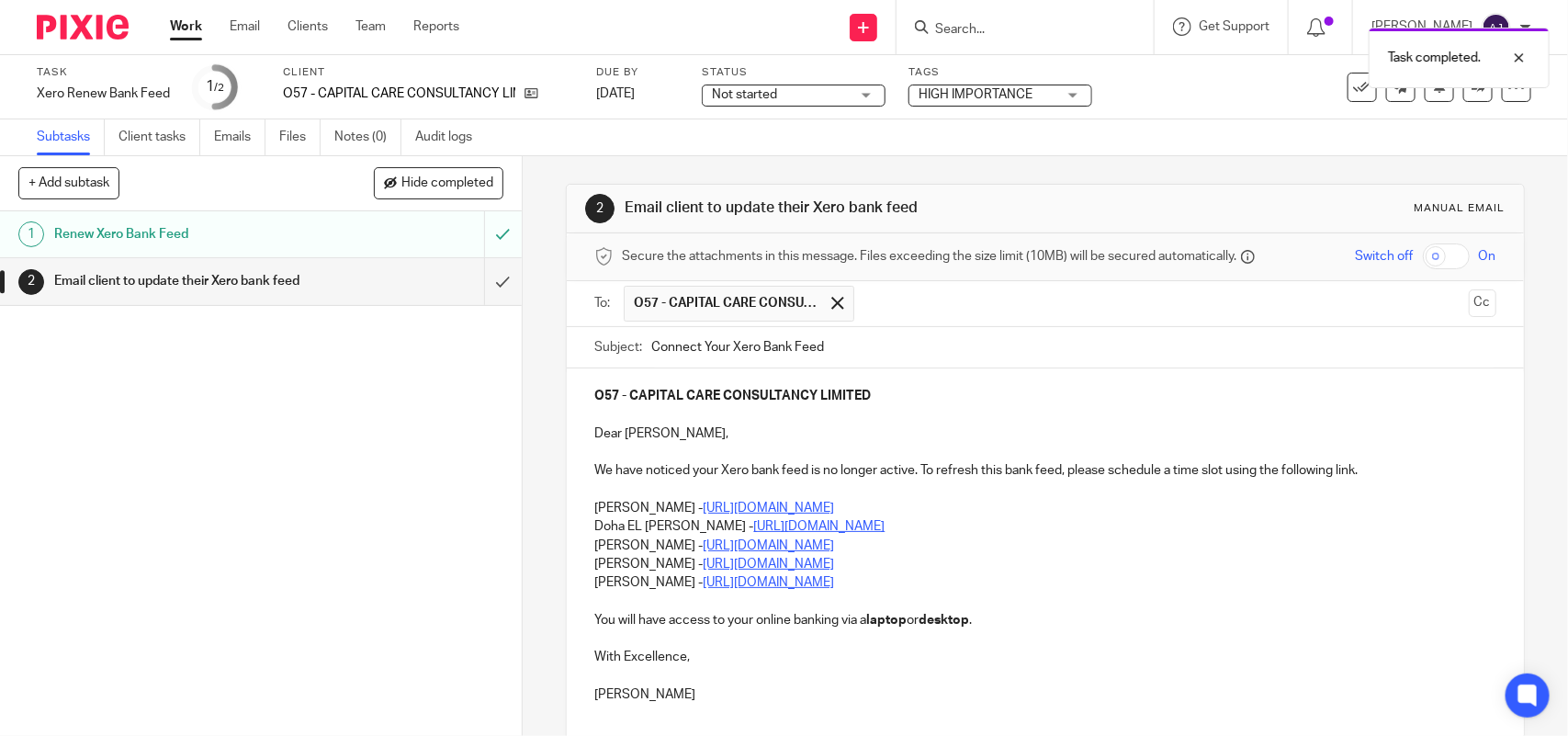
click at [965, 526] on p "Doha EL [PERSON_NAME] - [URL][DOMAIN_NAME]" at bounding box center [1045, 527] width 901 height 19
click at [583, 508] on div "O57 - CAPITAL CARE CONSULTANCY LIMITED Dear [PERSON_NAME], We have noticed your…" at bounding box center [1045, 543] width 957 height 349
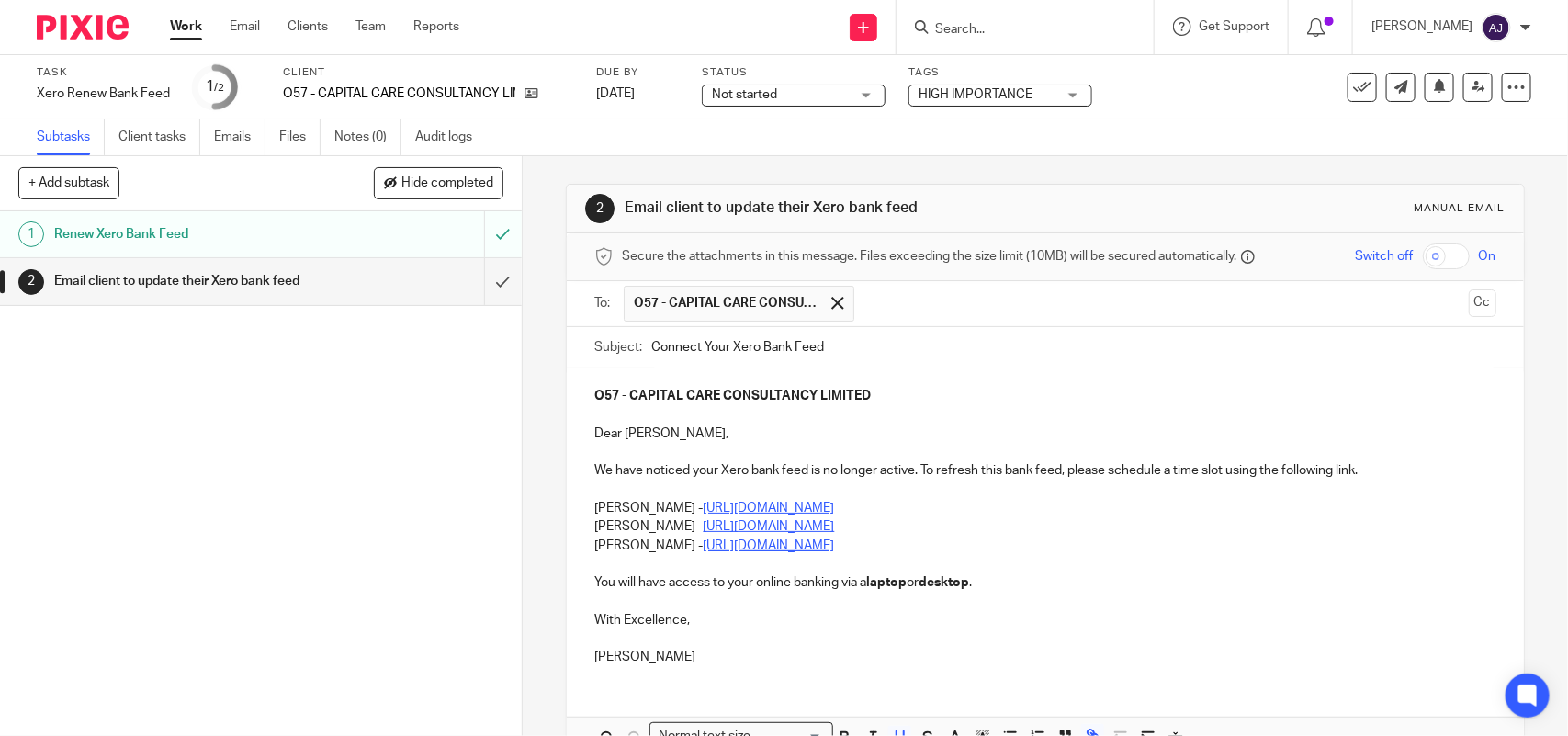
click at [834, 543] on u "[URL][DOMAIN_NAME]" at bounding box center [768, 545] width 131 height 13
click at [944, 544] on p "Sean Devine - https://calendly.com/meetwithseandevine/call" at bounding box center [1045, 545] width 901 height 19
click at [586, 529] on div "O57 - CAPITAL CARE CONSULTANCY LIMITED Dear Hilda, We have noticed your Xero ba…" at bounding box center [1045, 524] width 957 height 312
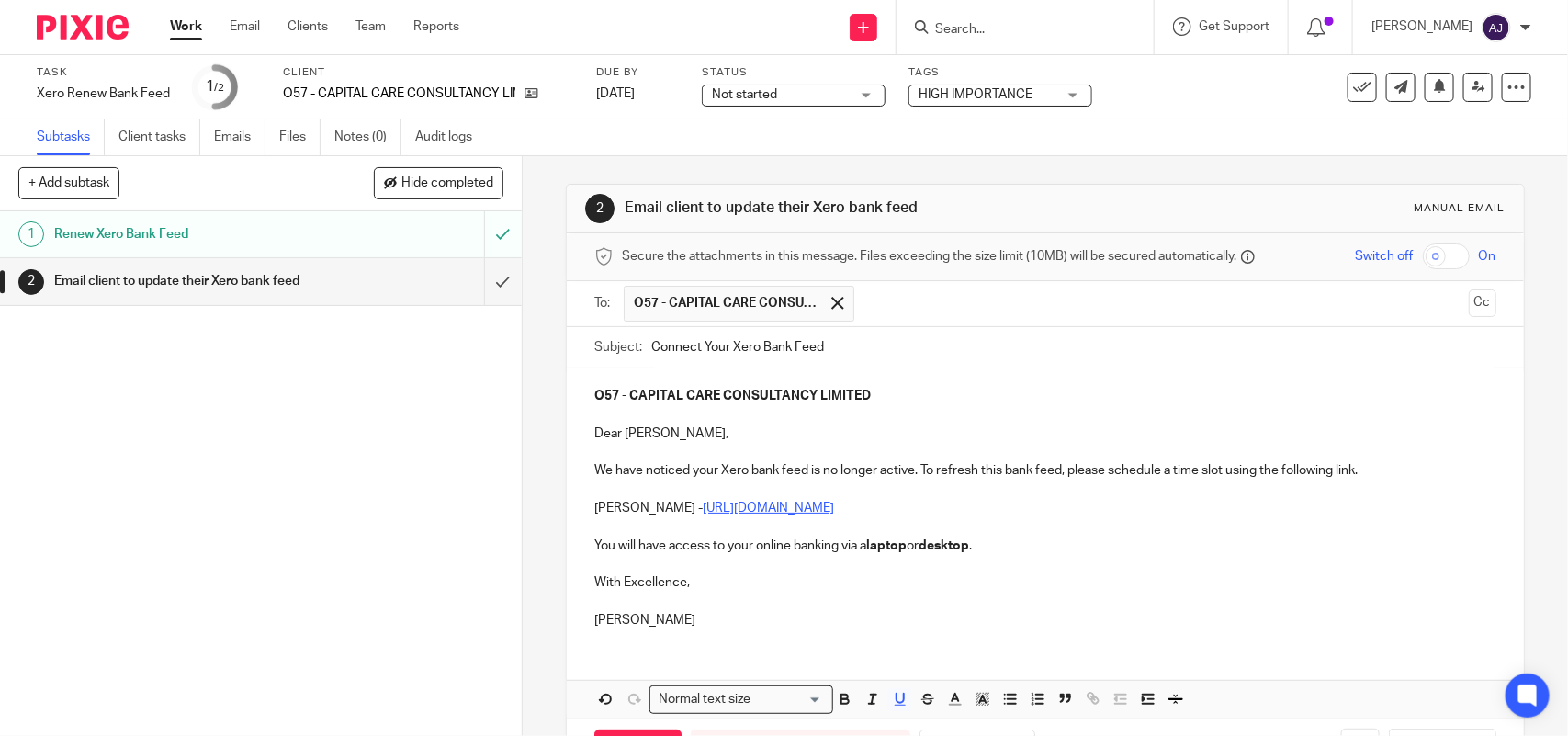
scroll to position [75, 0]
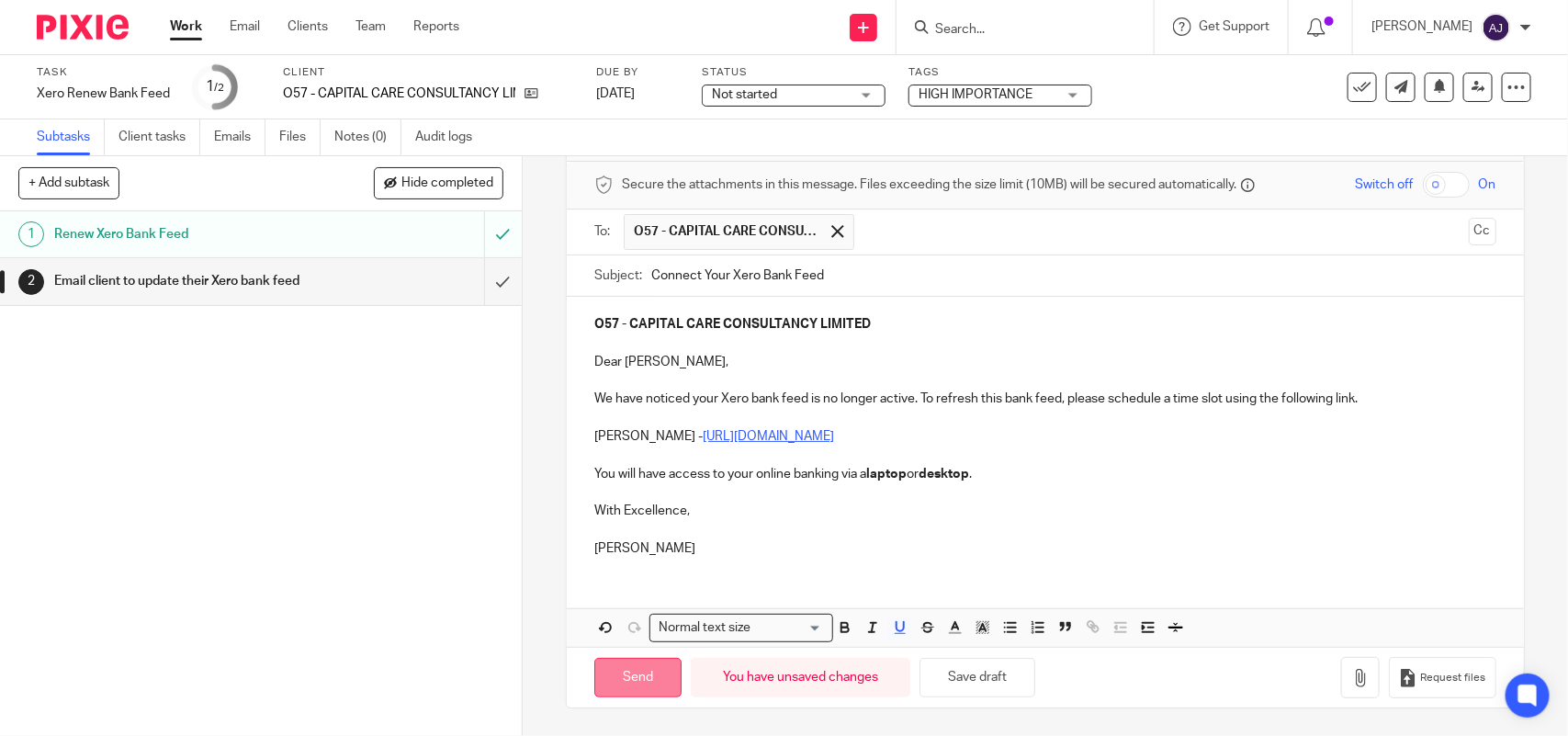
click at [645, 675] on input "Send" at bounding box center [638, 678] width 87 height 39
type input "Sent"
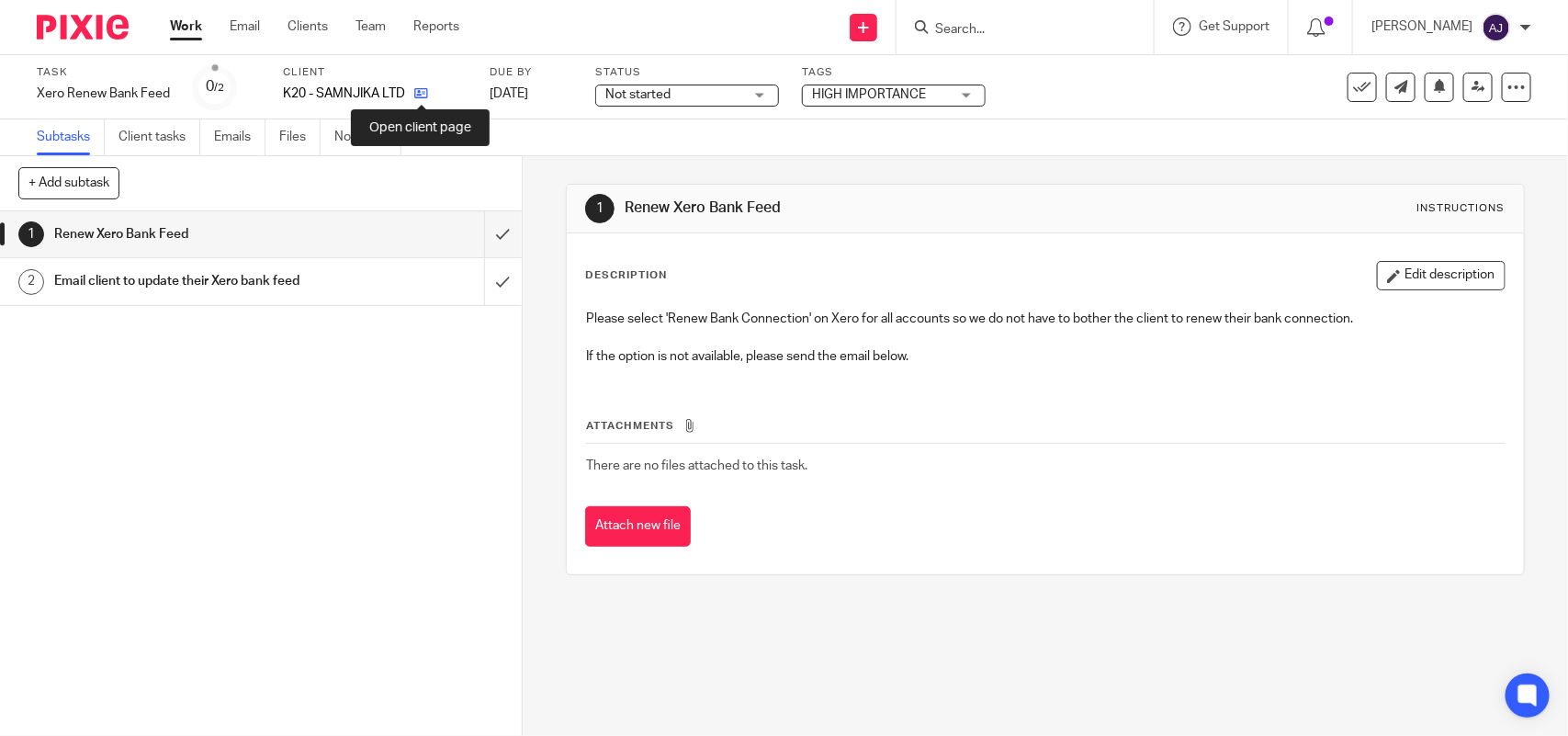
click at [423, 93] on icon at bounding box center [421, 93] width 14 height 14
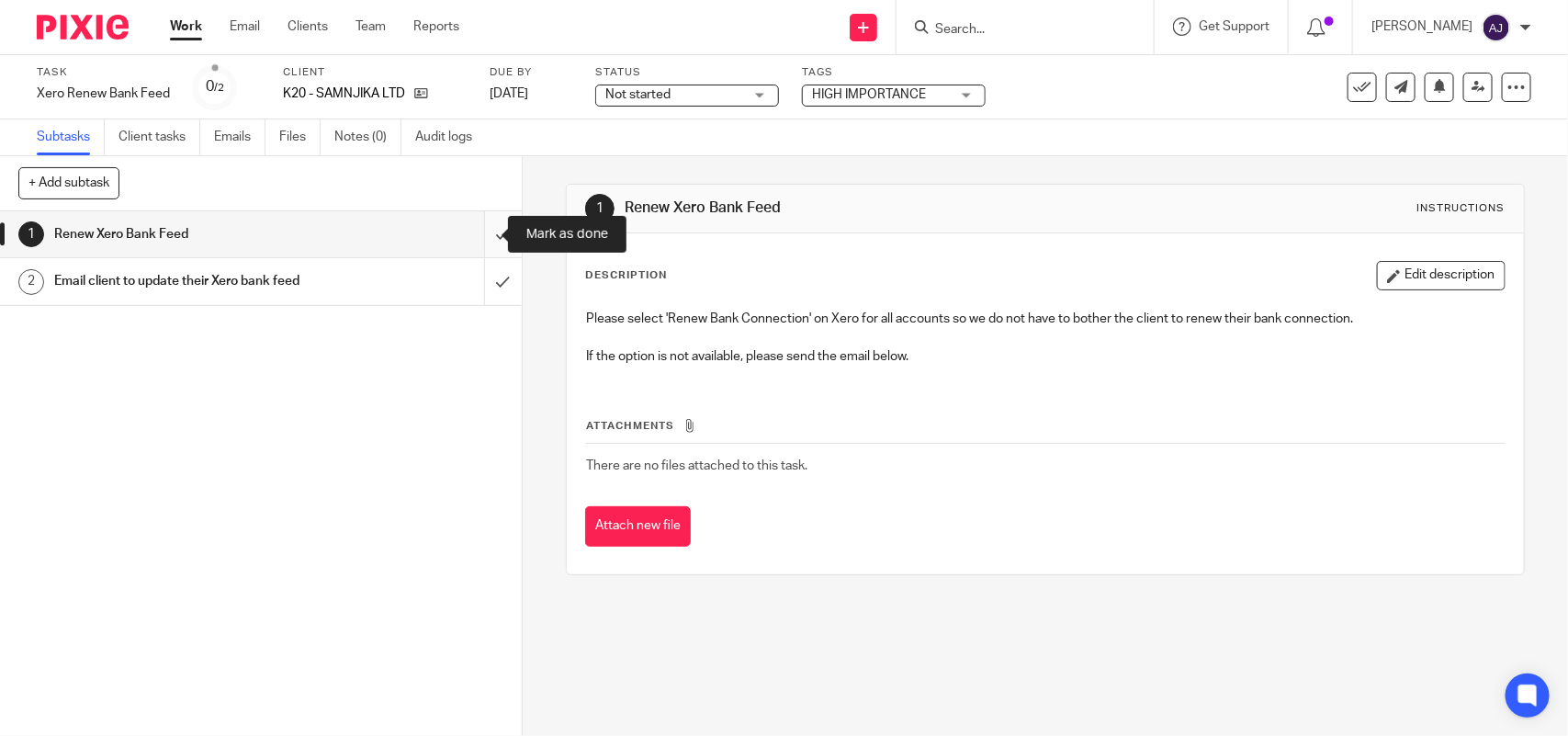
click at [479, 232] on input "submit" at bounding box center [261, 234] width 522 height 46
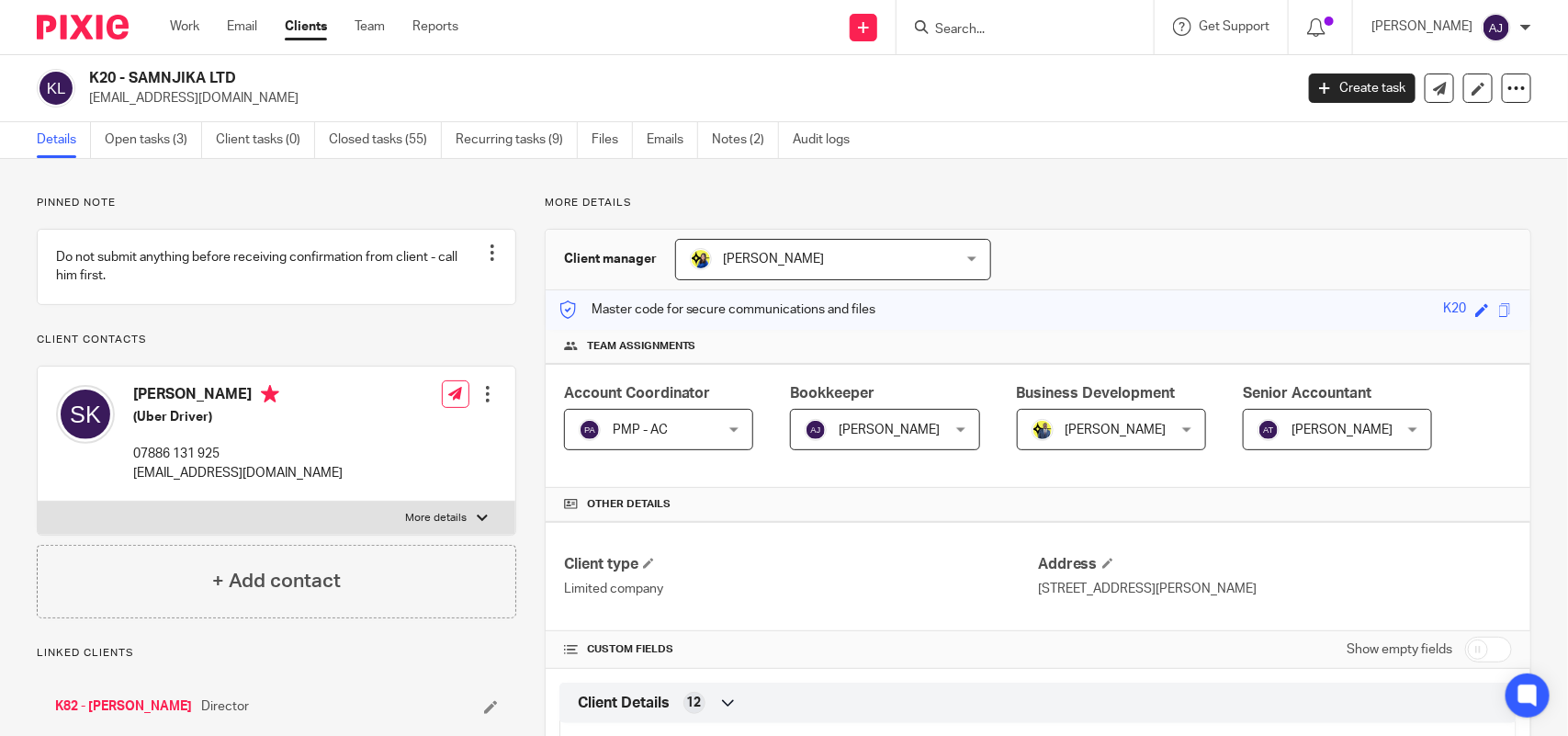
drag, startPoint x: 130, startPoint y: 76, endPoint x: 233, endPoint y: 76, distance: 103.0
click at [233, 76] on h2 "K20 - SAMNJIKA LTD" at bounding box center [566, 78] width 954 height 20
copy h2 "SAMNJIKA LTD"
click at [134, 78] on h2 "K20 - SAMNJIKA LTD" at bounding box center [566, 78] width 954 height 20
drag, startPoint x: 129, startPoint y: 75, endPoint x: 244, endPoint y: 78, distance: 115.0
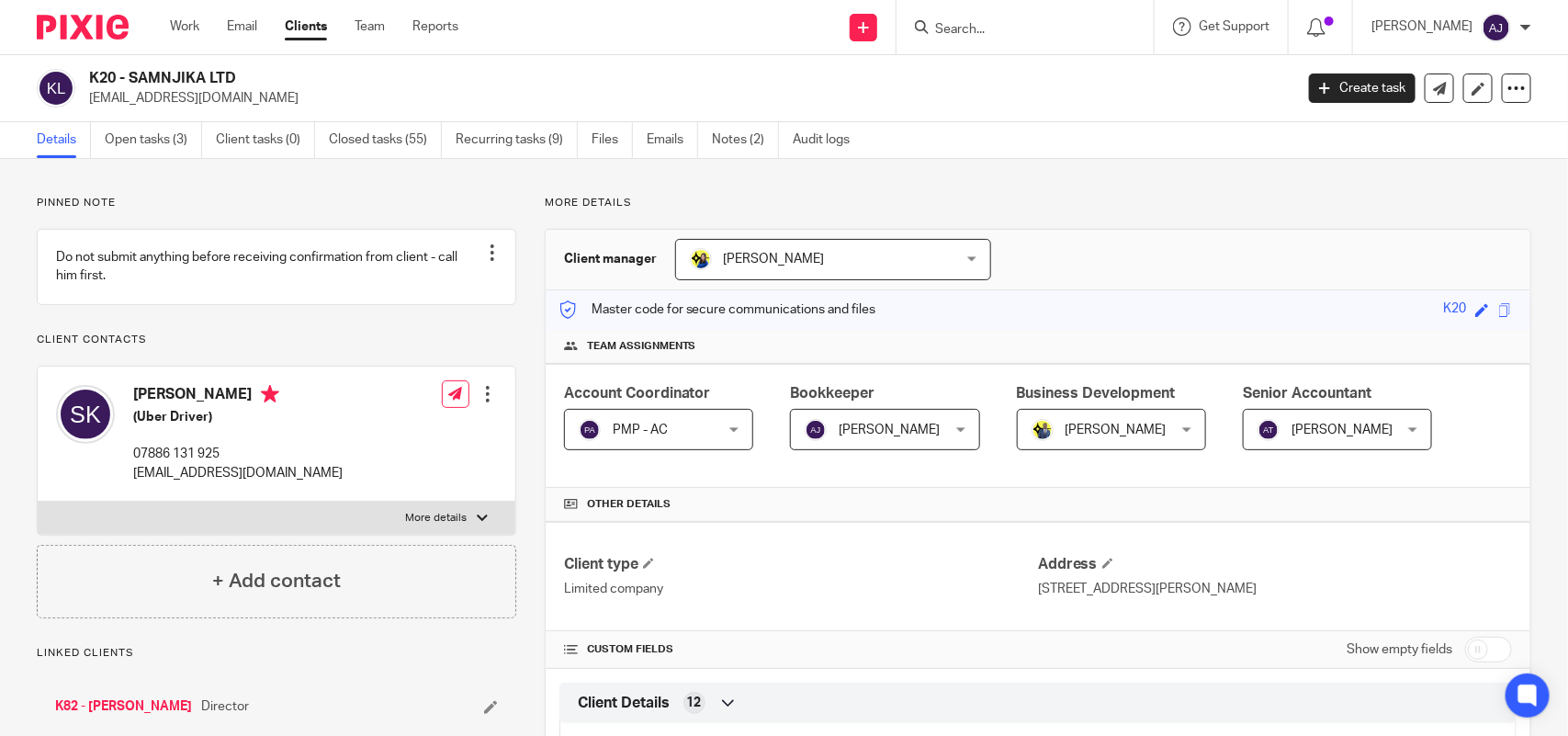
click at [244, 78] on h2 "K20 - SAMNJIKA LTD" at bounding box center [566, 78] width 954 height 20
copy h2 "SAMNJIKA LTD"
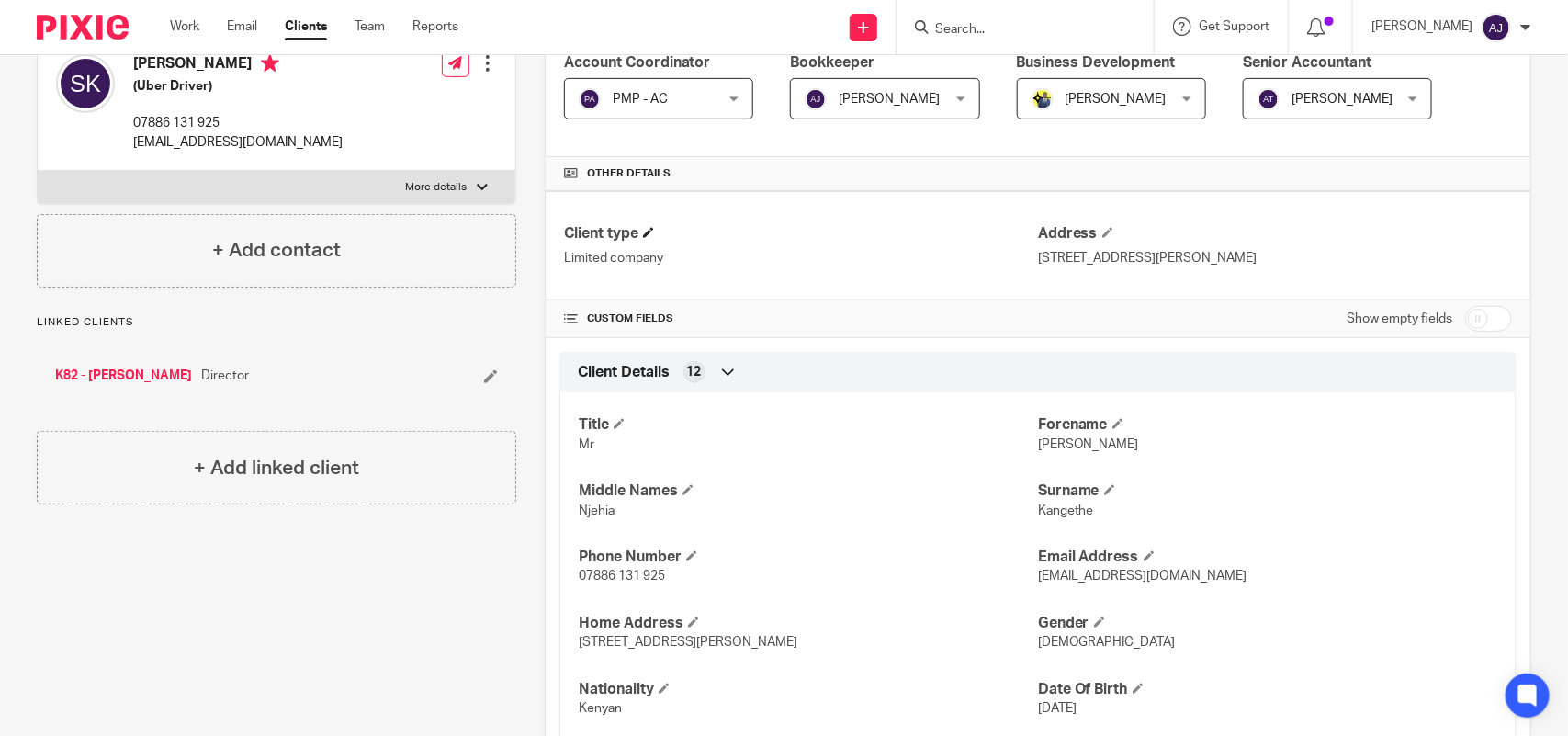
scroll to position [345, 0]
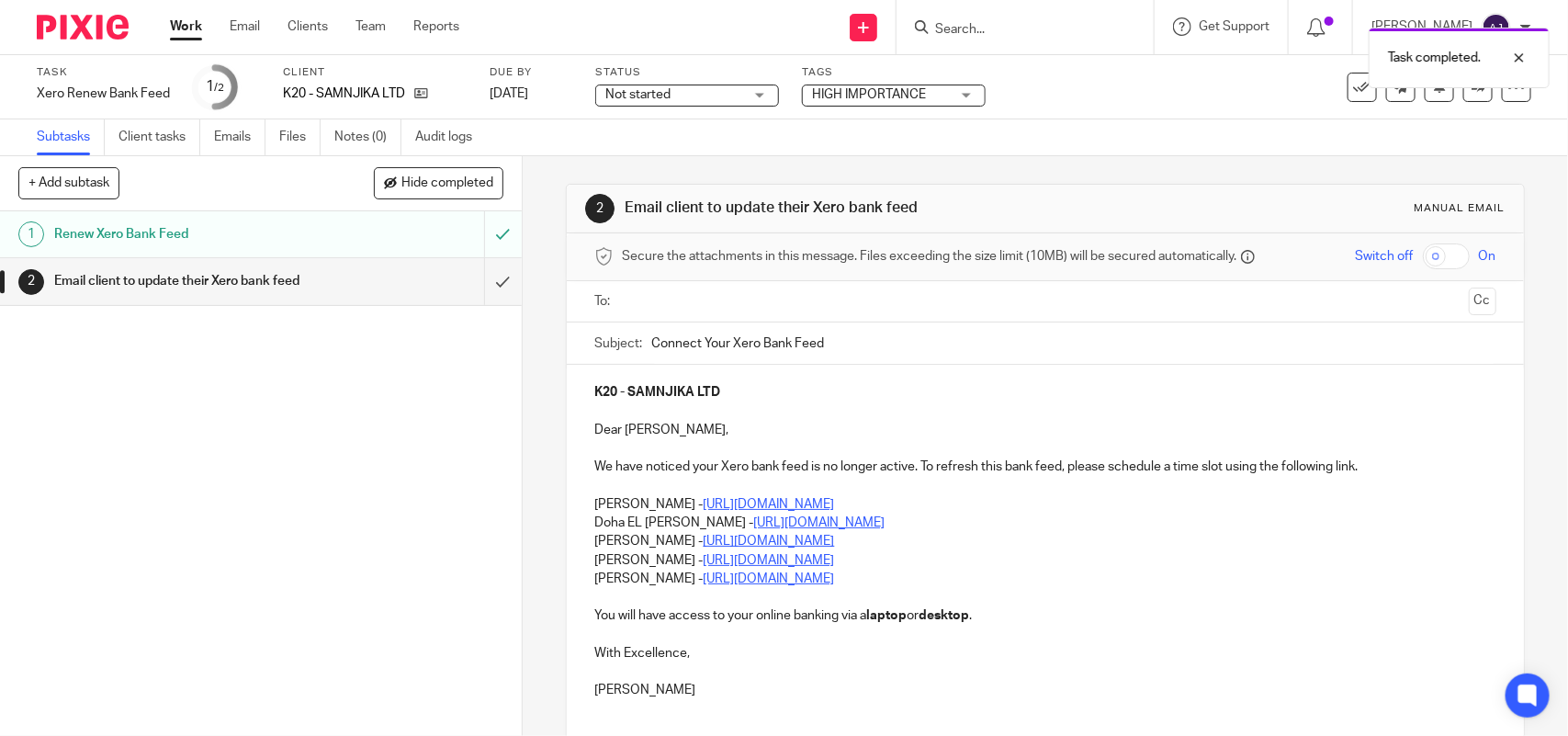
click at [717, 297] on input "text" at bounding box center [1044, 301] width 832 height 22
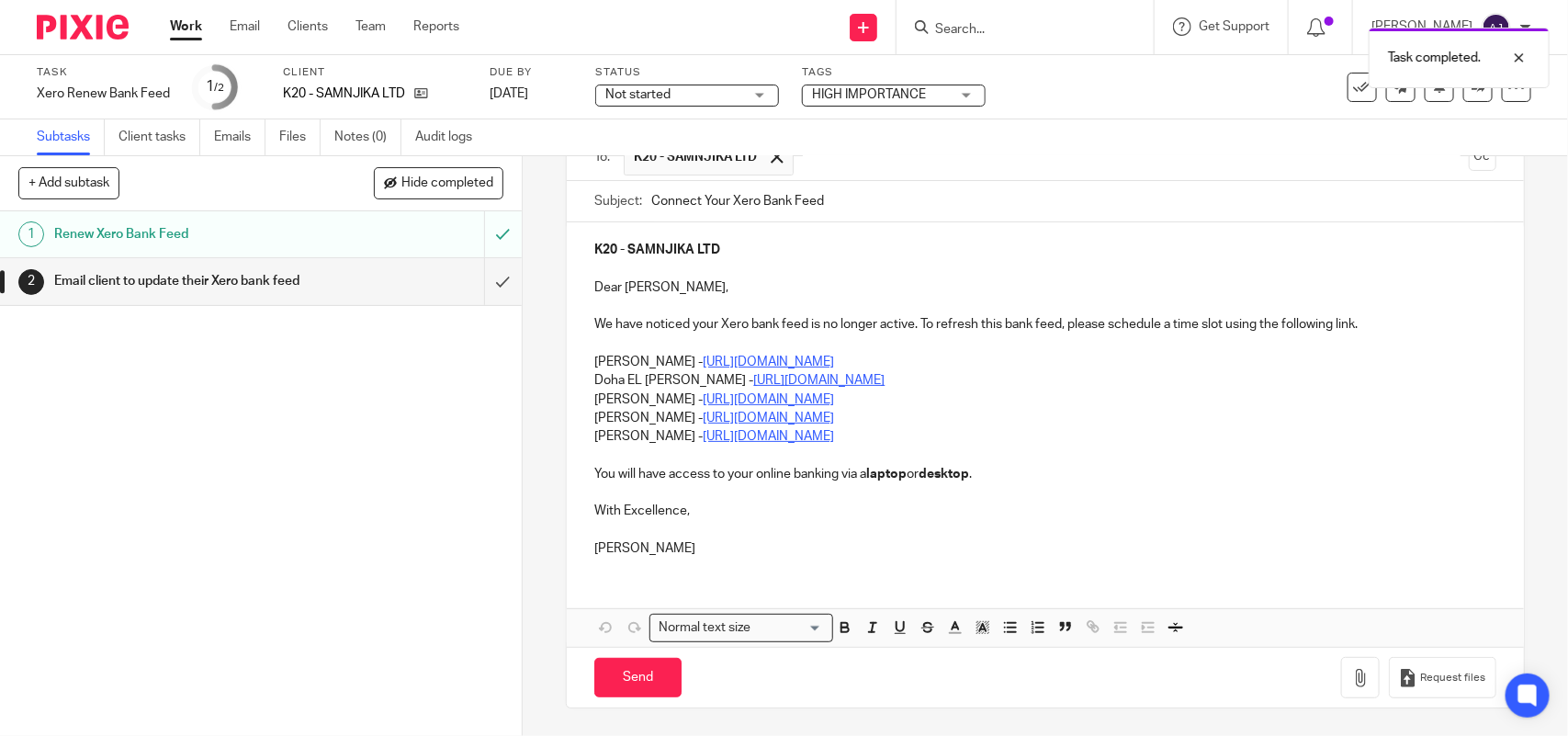
scroll to position [149, 0]
click at [974, 378] on p "Doha EL [PERSON_NAME] - [URL][DOMAIN_NAME]" at bounding box center [1045, 380] width 901 height 19
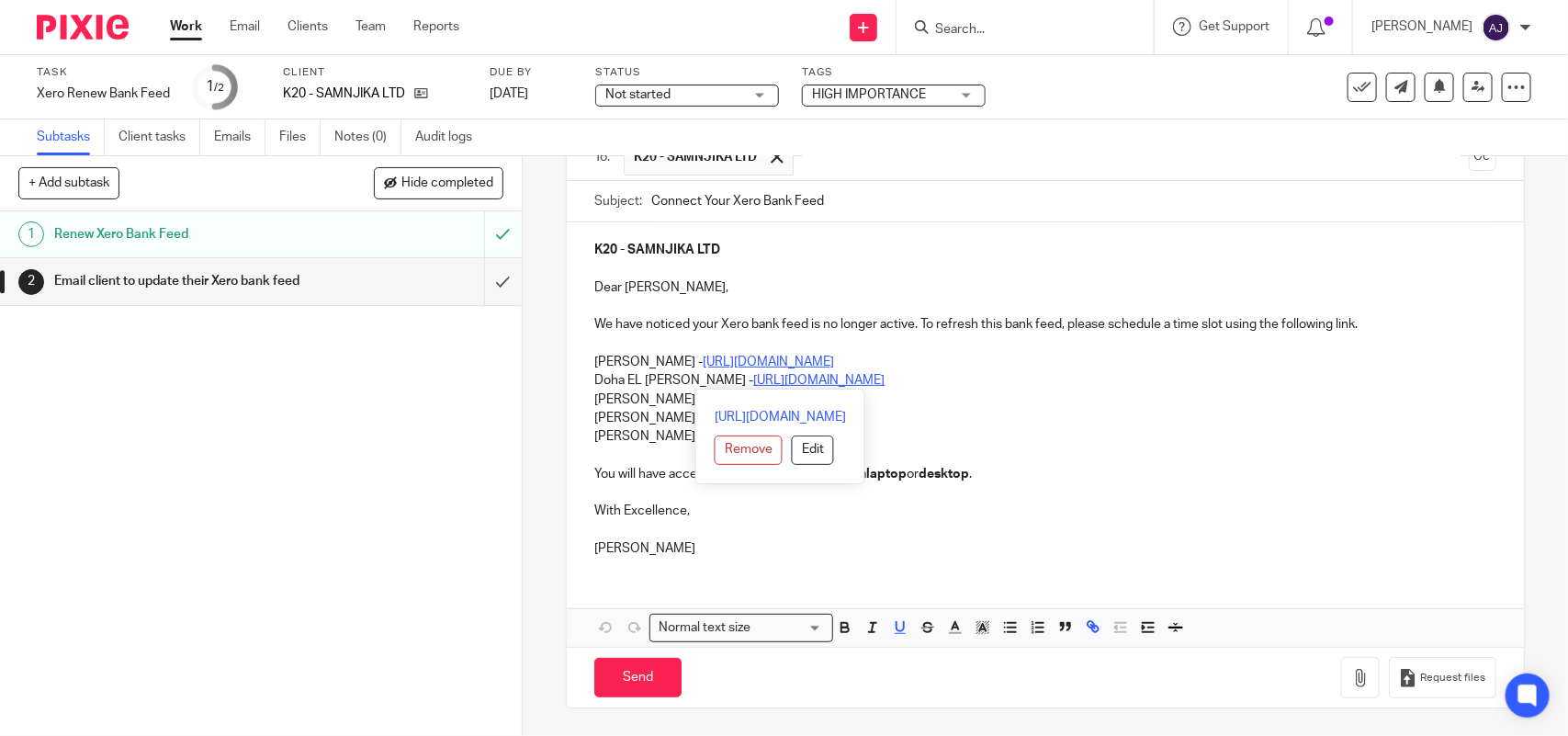
click at [594, 356] on p "Carine Thompson - https://calendly.com/meetwithcarinethompson/call" at bounding box center [1045, 362] width 901 height 19
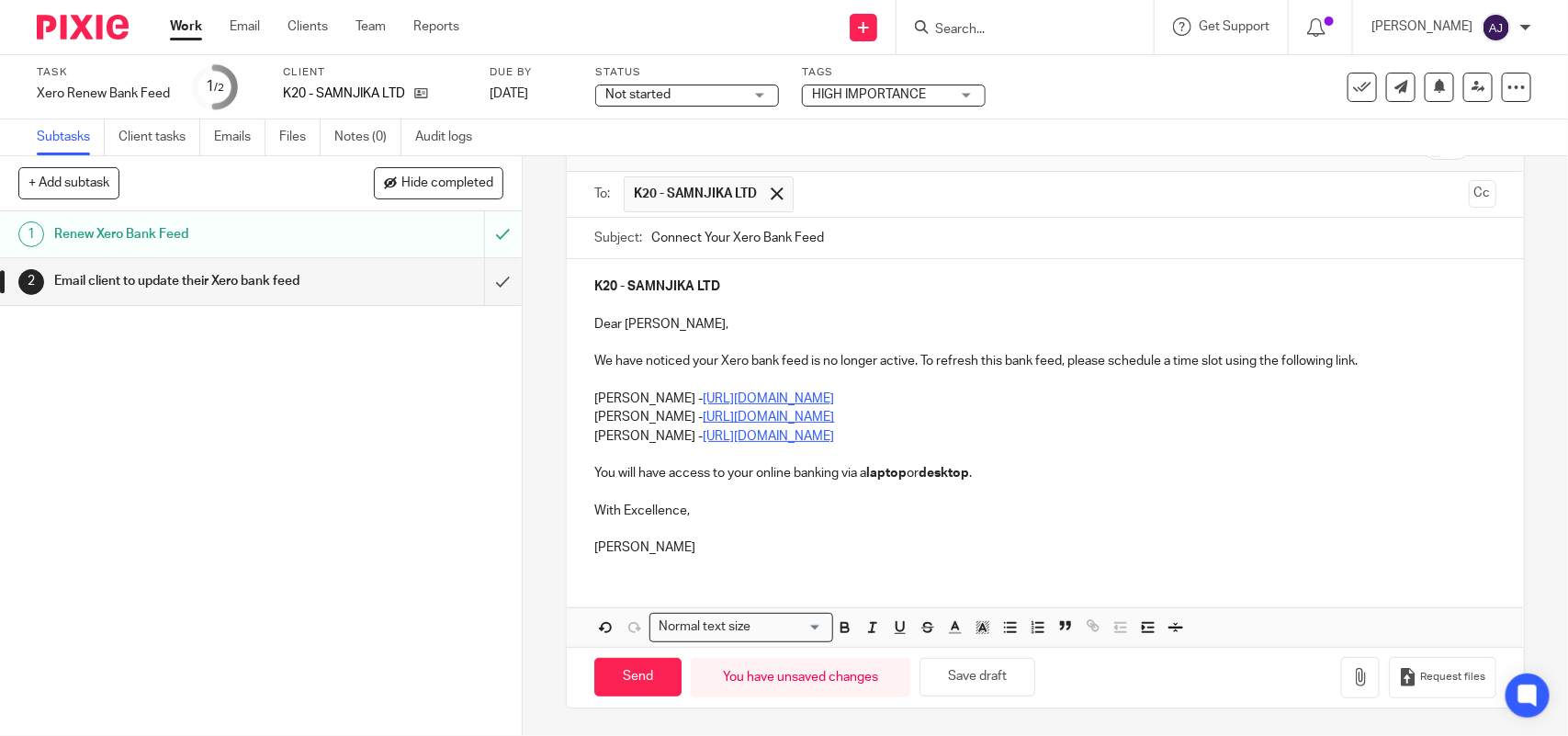
scroll to position [0, 0]
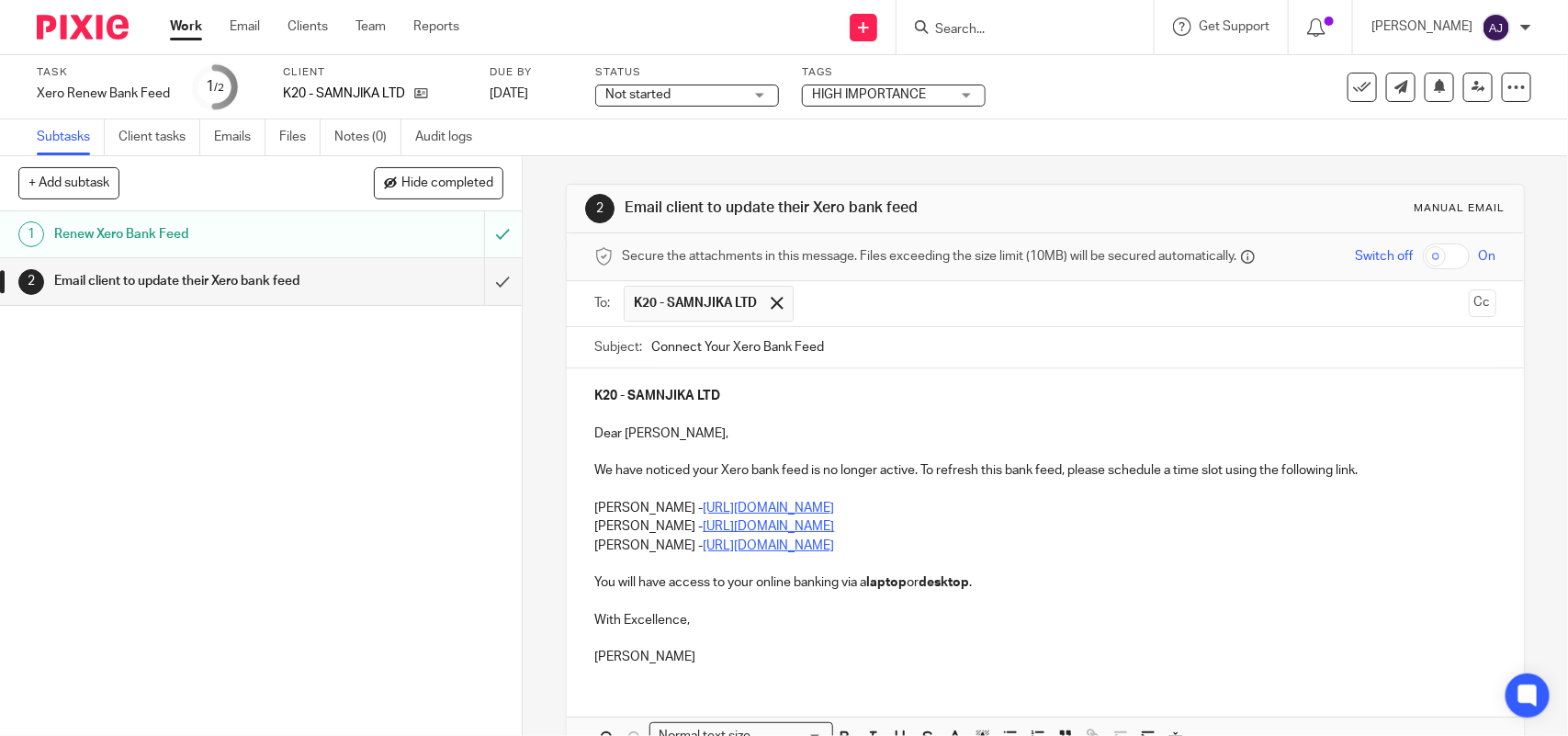
click at [937, 547] on p "[PERSON_NAME] - [URL][DOMAIN_NAME]" at bounding box center [1045, 545] width 901 height 19
click at [584, 529] on div "K20 - SAMNJIKA LTD Dear Samuel, We have noticed your Xero bank feed is no longe…" at bounding box center [1045, 524] width 957 height 312
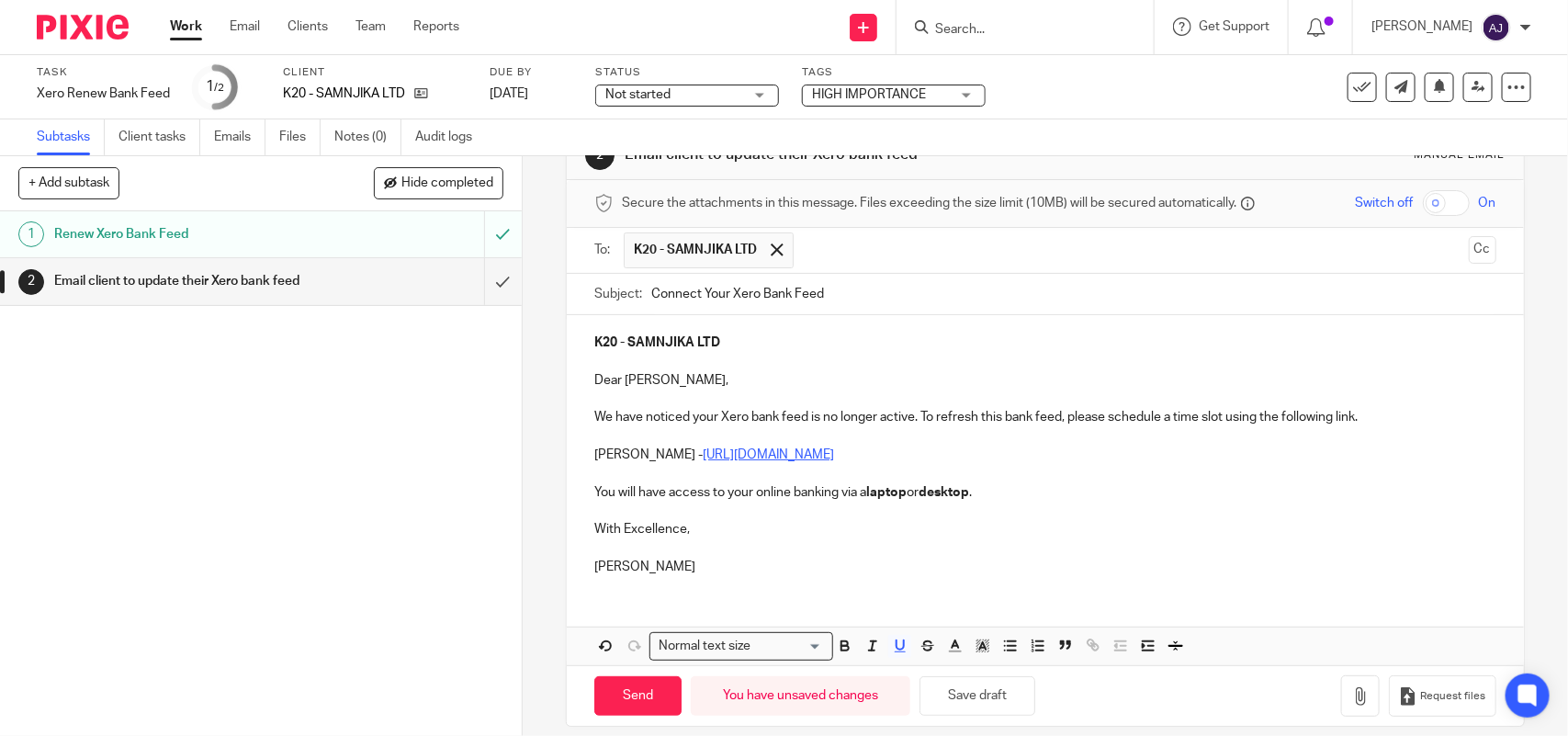
scroll to position [75, 0]
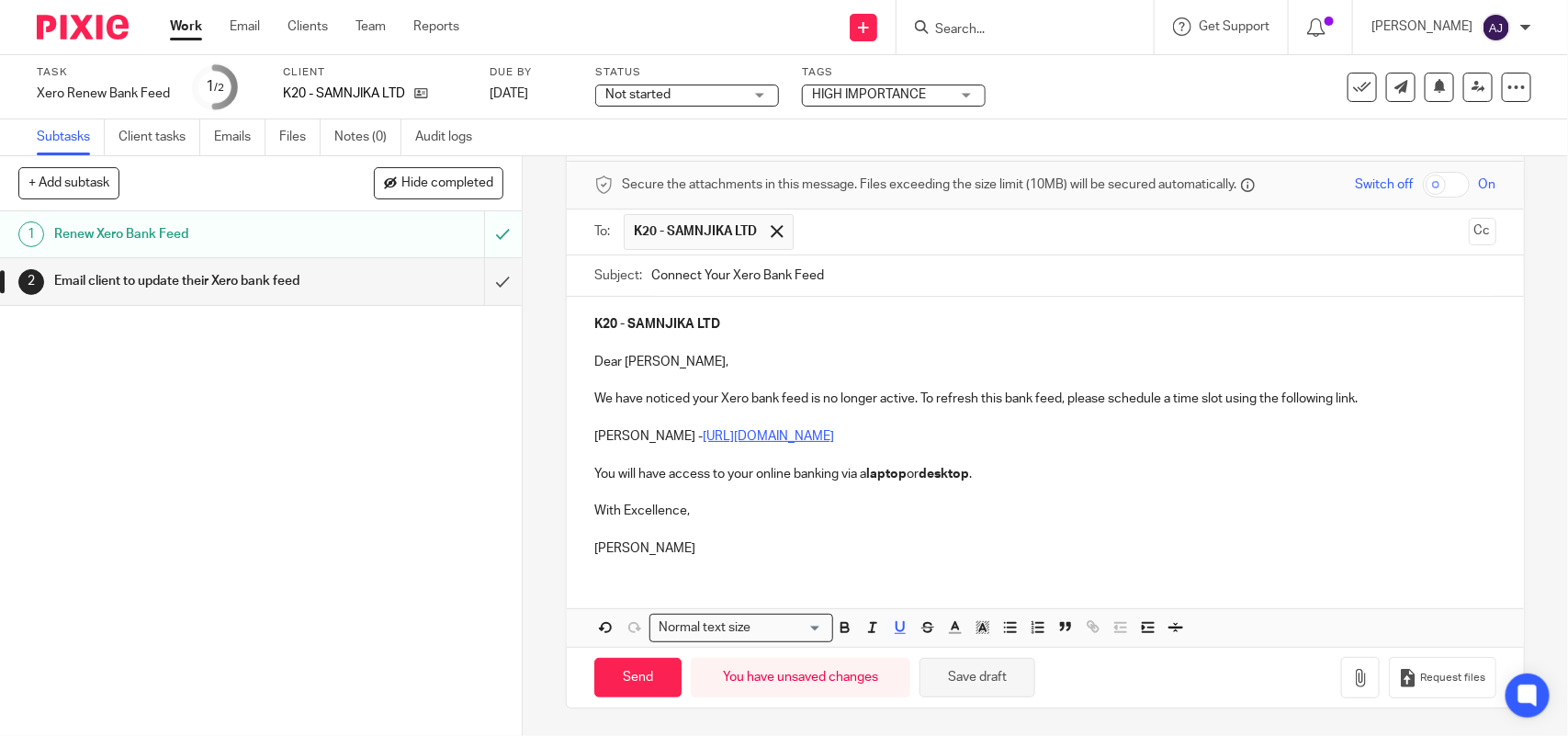
click at [975, 671] on button "Save draft" at bounding box center [976, 678] width 115 height 39
click at [614, 675] on input "Send" at bounding box center [638, 678] width 87 height 39
type input "Sent"
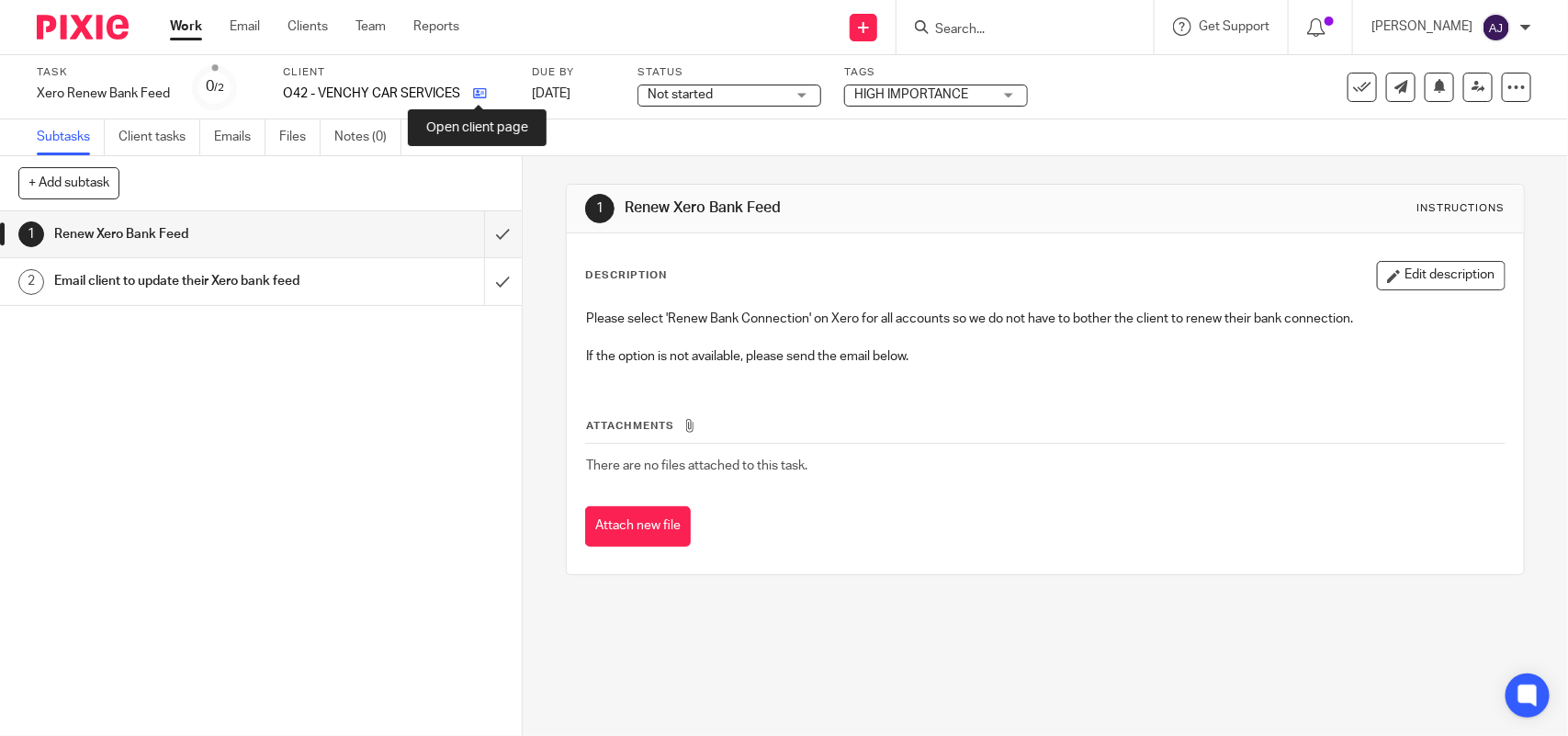
click at [479, 98] on icon at bounding box center [480, 93] width 14 height 14
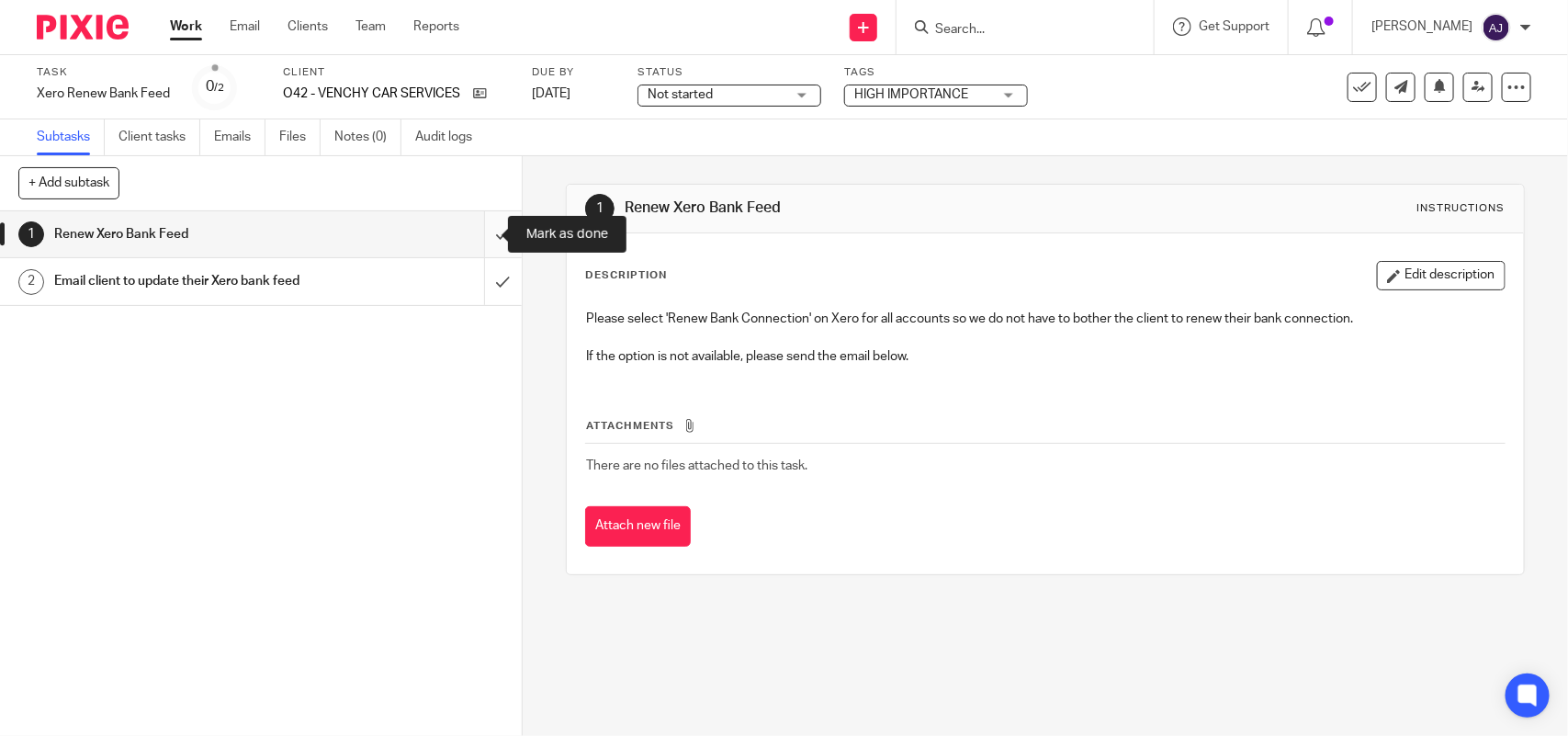
click at [484, 233] on input "submit" at bounding box center [261, 234] width 522 height 46
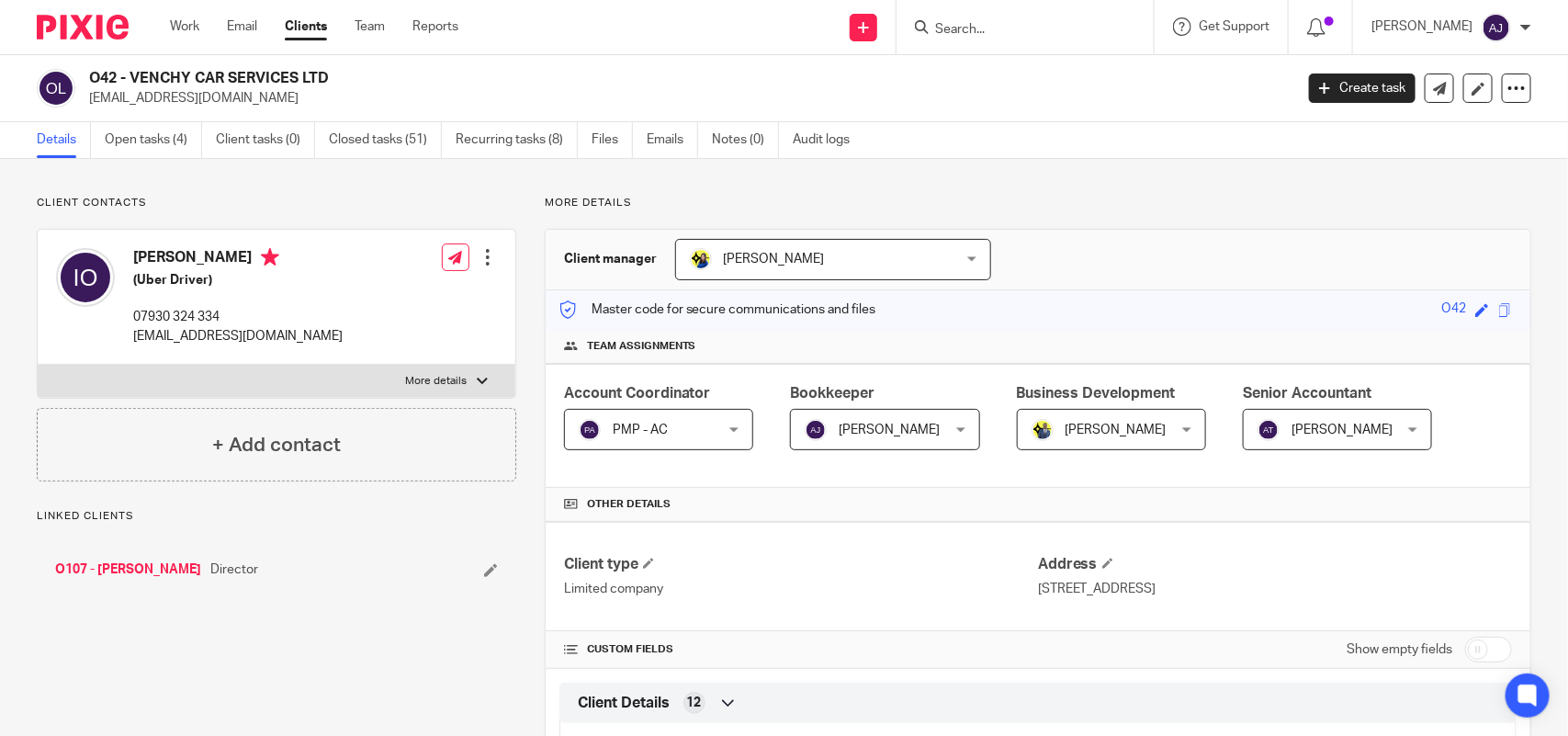
drag, startPoint x: 131, startPoint y: 76, endPoint x: 355, endPoint y: 76, distance: 224.0
click at [355, 76] on h2 "O42 - VENCHY CAR SERVICES LTD" at bounding box center [566, 78] width 954 height 20
copy h2 "VENCHY CAR SERVICES LTD"
click at [133, 79] on h2 "O42 - VENCHY CAR SERVICES LTD" at bounding box center [566, 78] width 954 height 20
drag, startPoint x: 133, startPoint y: 79, endPoint x: 336, endPoint y: 78, distance: 203.0
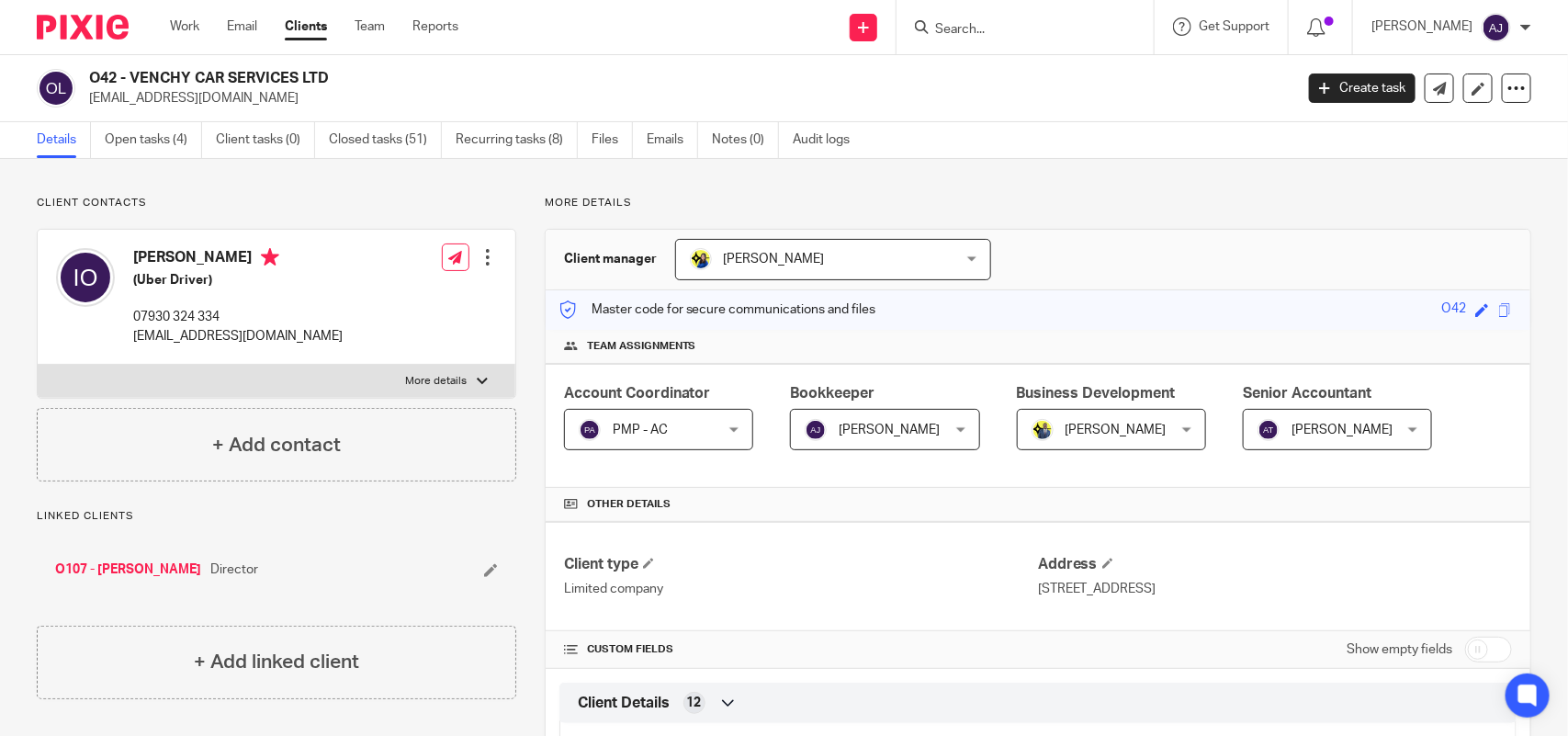
click at [336, 78] on h2 "O42 - VENCHY CAR SERVICES LTD" at bounding box center [566, 78] width 954 height 20
copy h2 "VENCHY CAR SERVICES LTD"
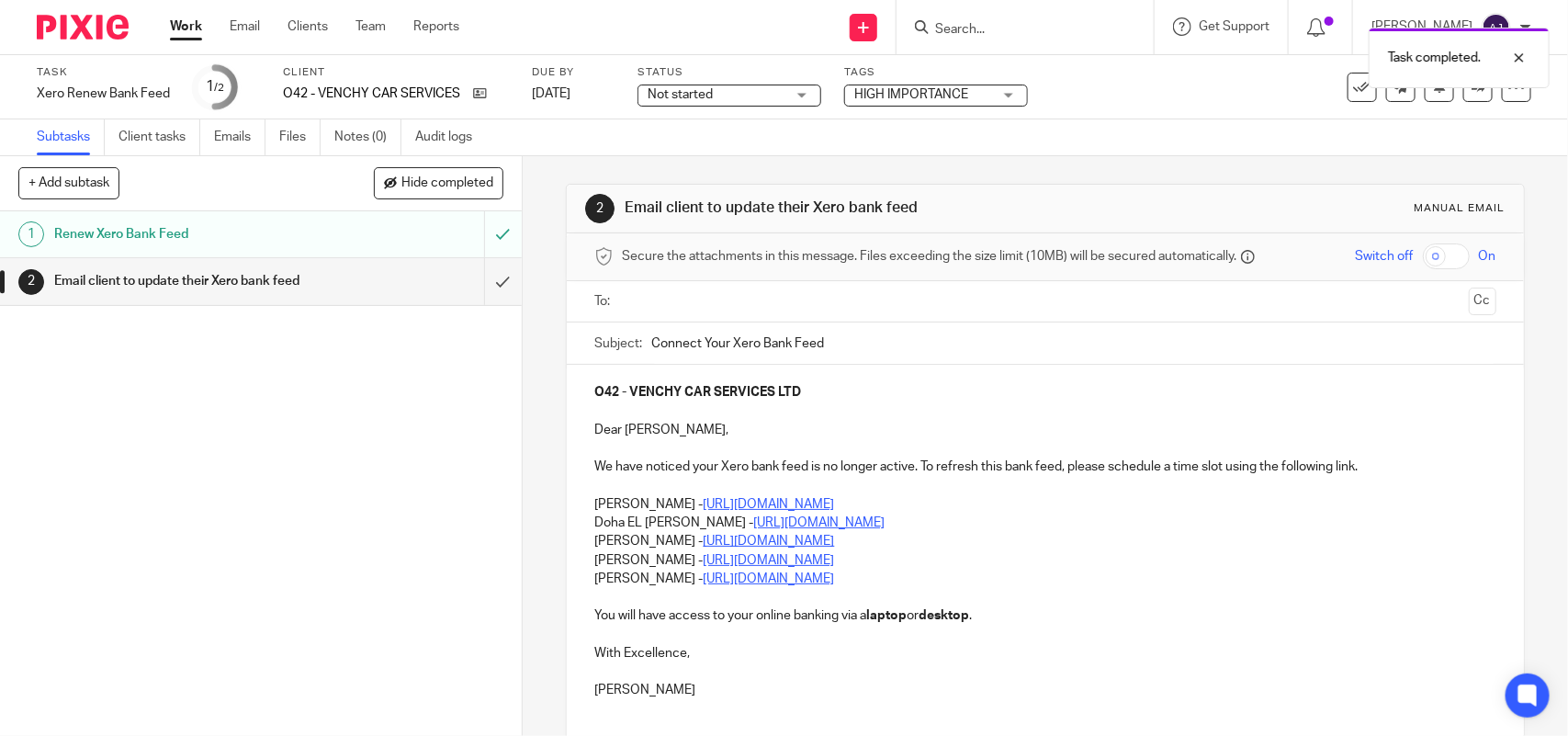
click at [967, 521] on p "Doha EL [PERSON_NAME] - [URL][DOMAIN_NAME]" at bounding box center [1045, 523] width 901 height 19
click at [581, 500] on div "O42 - VENCHY CAR SERVICES LTD Dear Ismaila, We have noticed your Xero bank feed…" at bounding box center [1045, 539] width 957 height 349
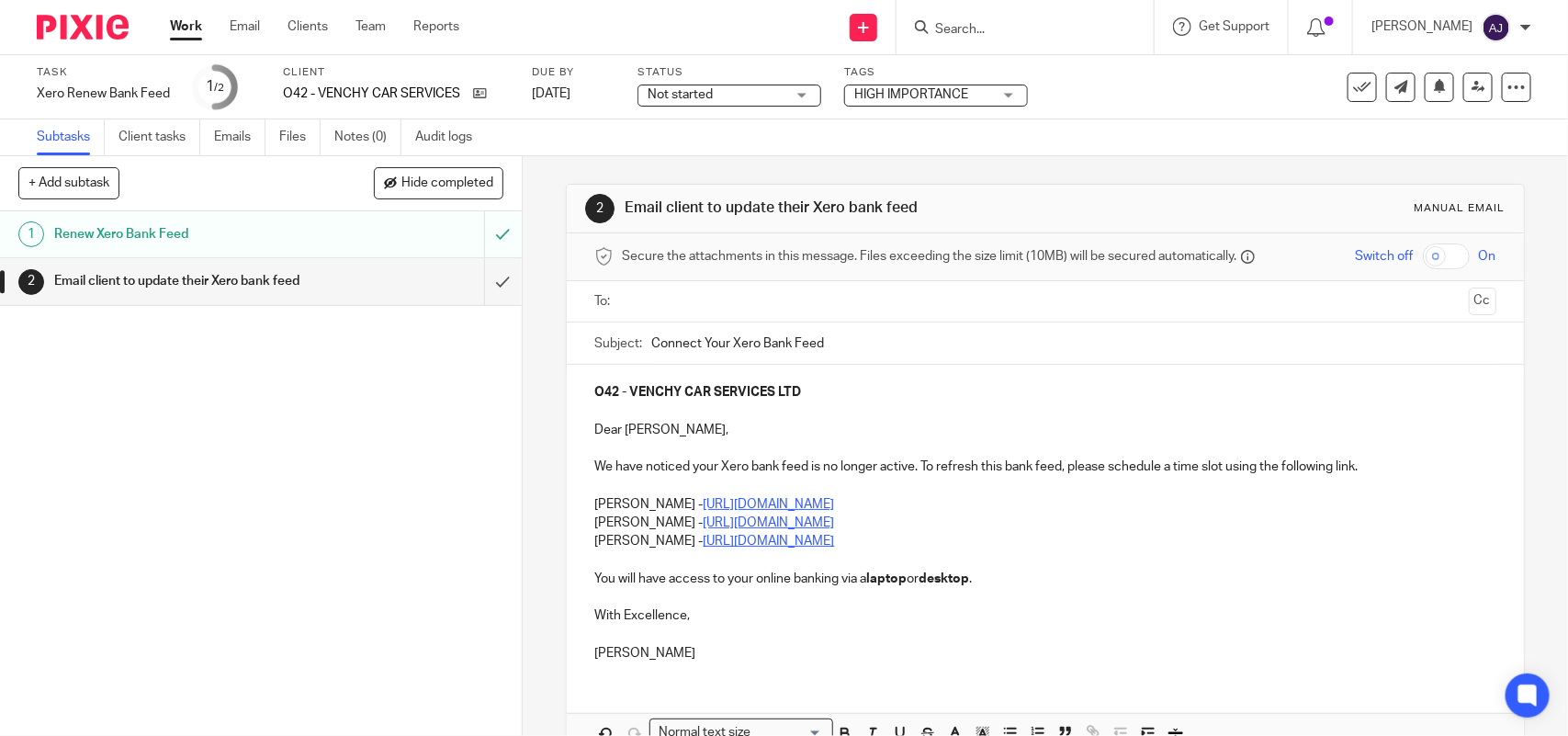
click at [945, 542] on p "[PERSON_NAME] - [URL][DOMAIN_NAME]" at bounding box center [1045, 541] width 901 height 19
click at [585, 520] on div "O42 - VENCHY CAR SERVICES LTD Dear Ismaila, We have noticed your Xero bank feed…" at bounding box center [1045, 520] width 957 height 312
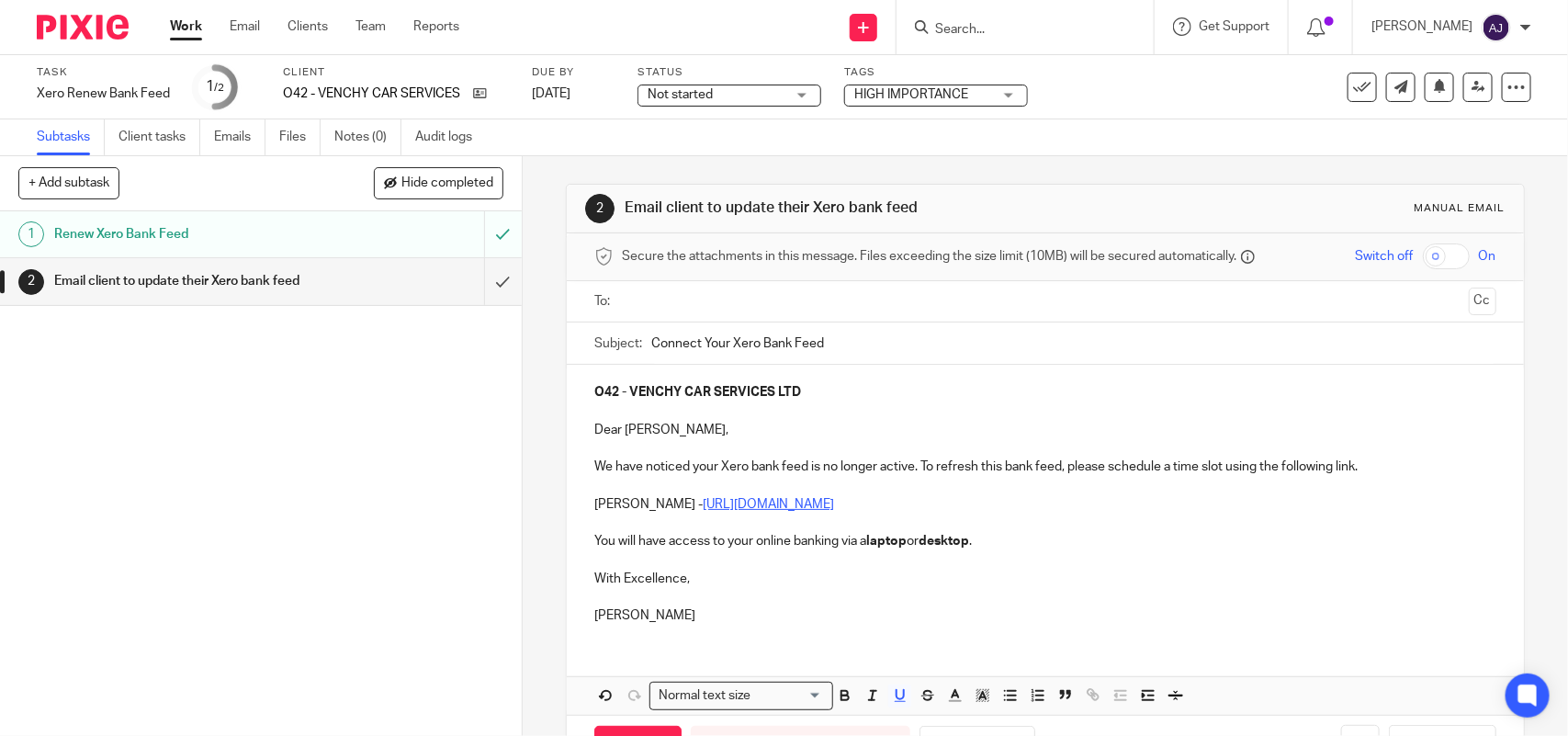
scroll to position [69, 0]
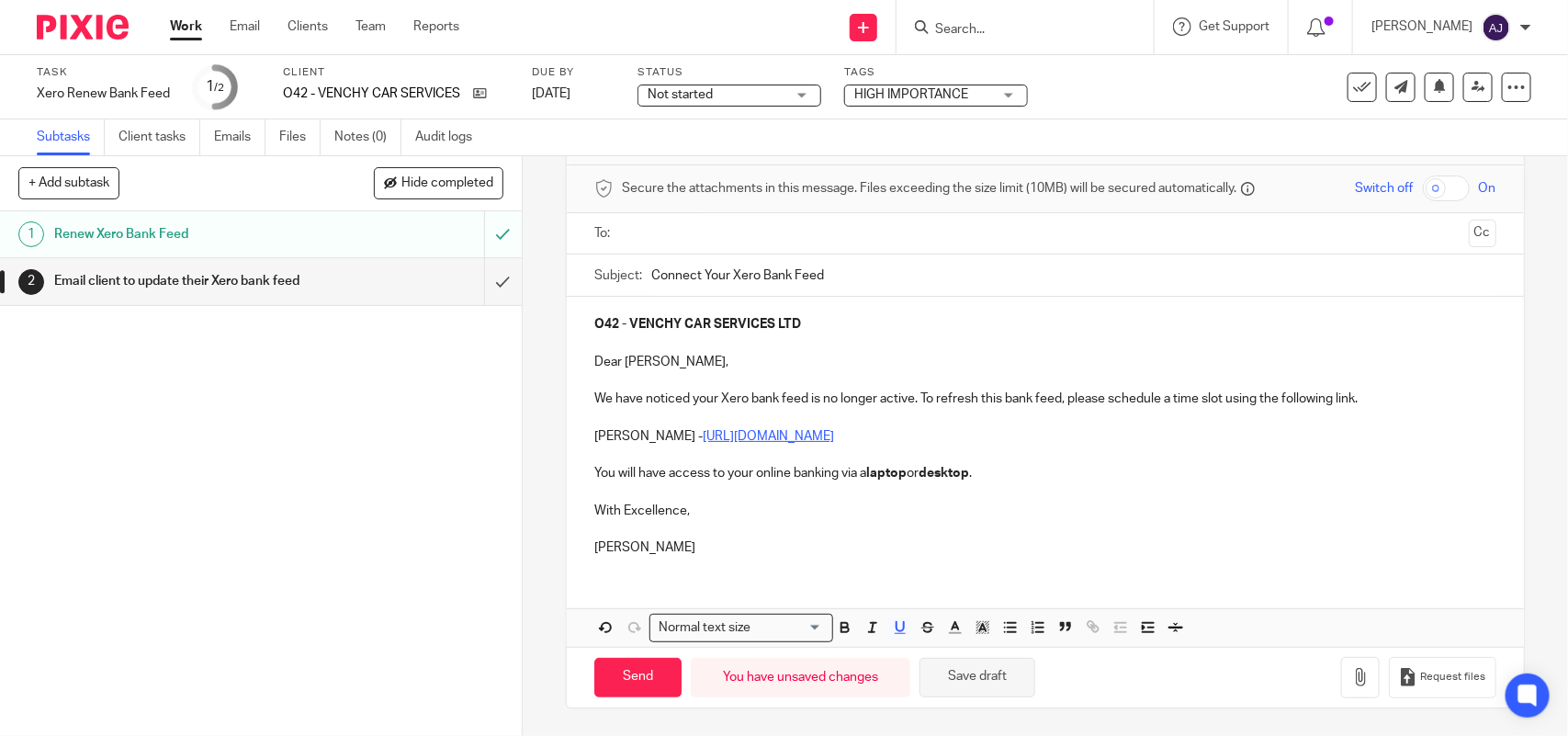
click at [976, 676] on button "Save draft" at bounding box center [976, 678] width 115 height 39
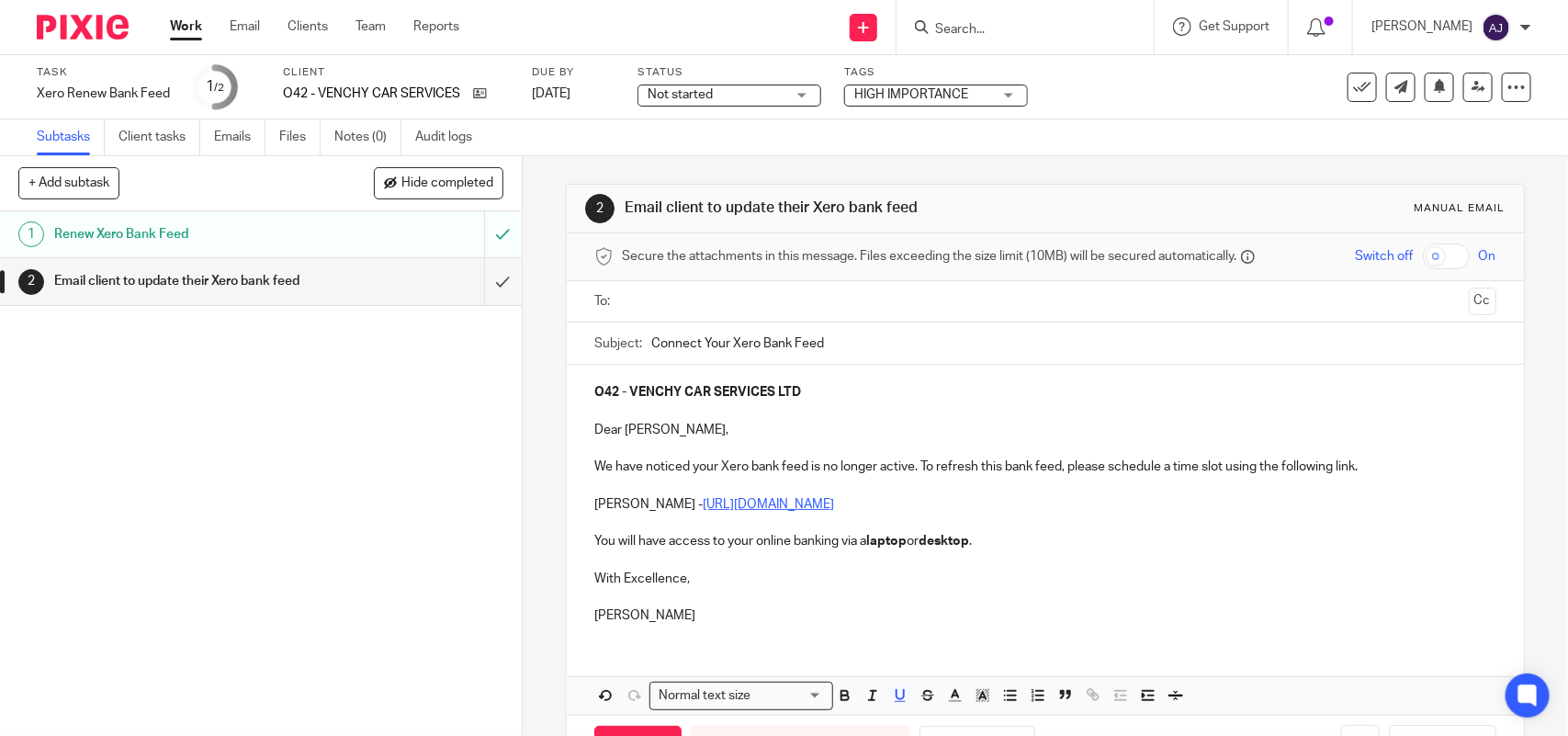
click at [664, 314] on ul at bounding box center [1045, 301] width 844 height 30
click at [677, 303] on input "text" at bounding box center [1044, 301] width 832 height 22
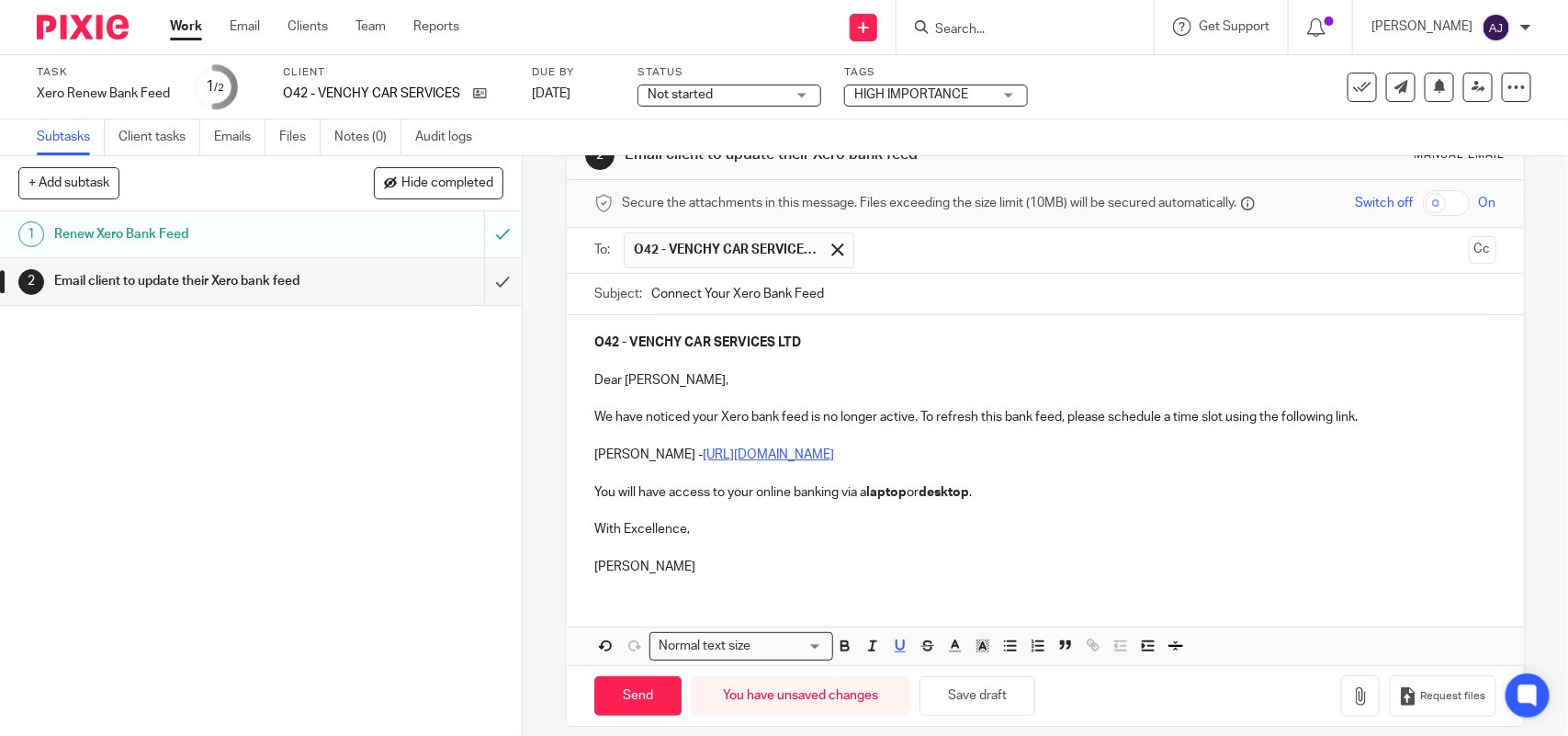
scroll to position [75, 0]
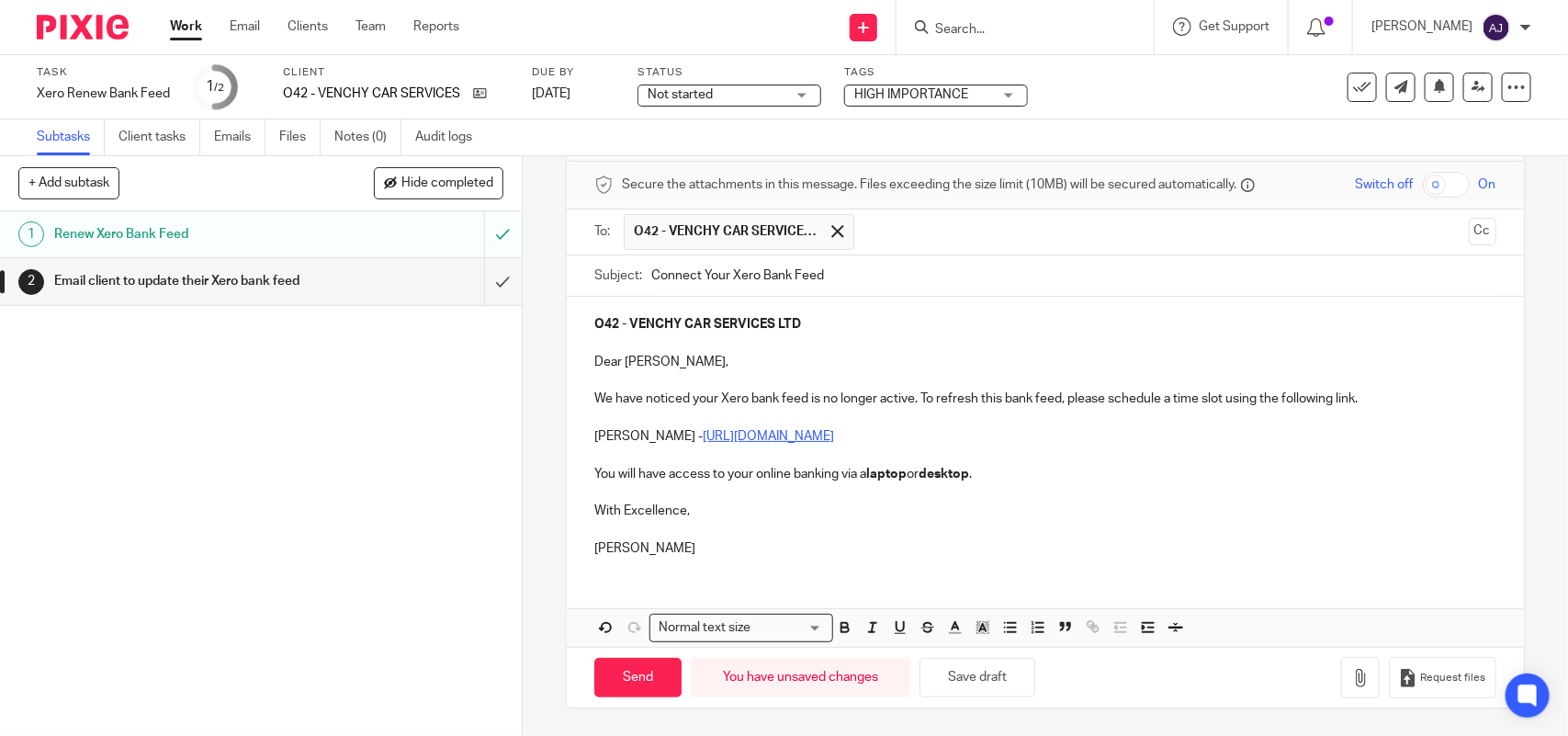
click at [1027, 469] on p "You will have access to your online banking via a laptop or desktop ." at bounding box center [1045, 474] width 901 height 19
click at [769, 360] on p "Dear Ismaila," at bounding box center [1045, 362] width 901 height 19
click at [626, 676] on input "Send" at bounding box center [638, 678] width 87 height 39
type input "Sent"
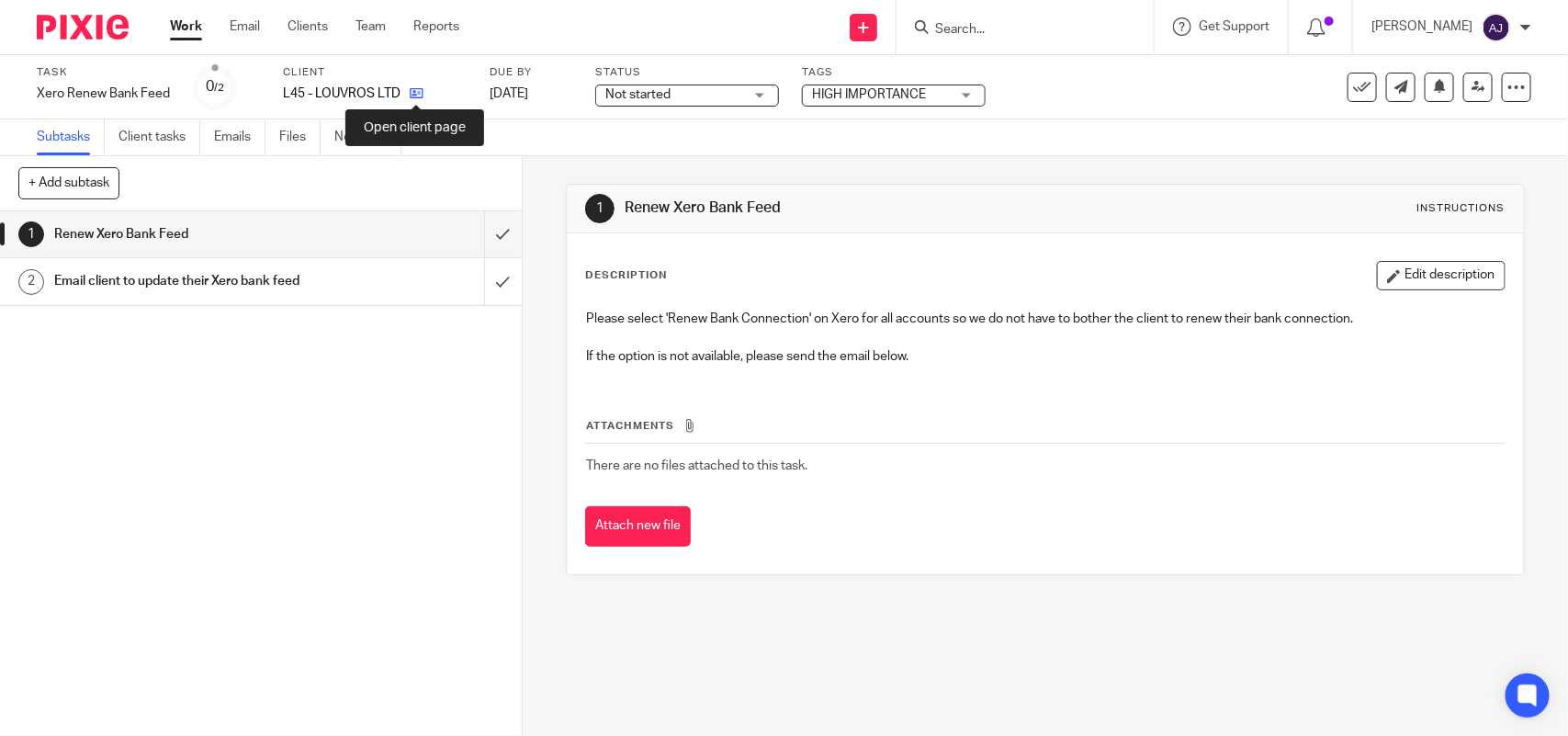
click at [418, 93] on icon at bounding box center [416, 93] width 14 height 14
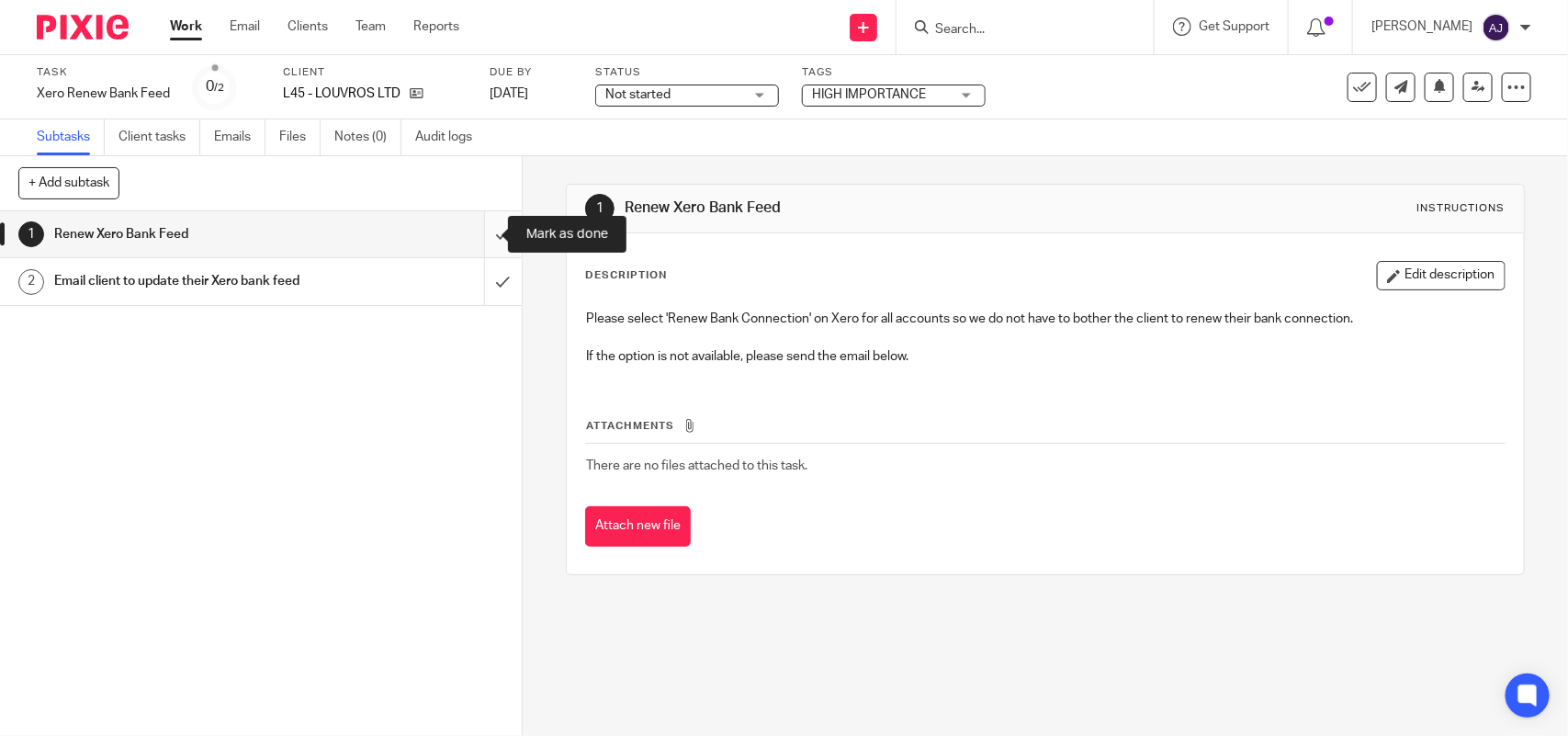
click at [476, 232] on input "submit" at bounding box center [261, 234] width 522 height 46
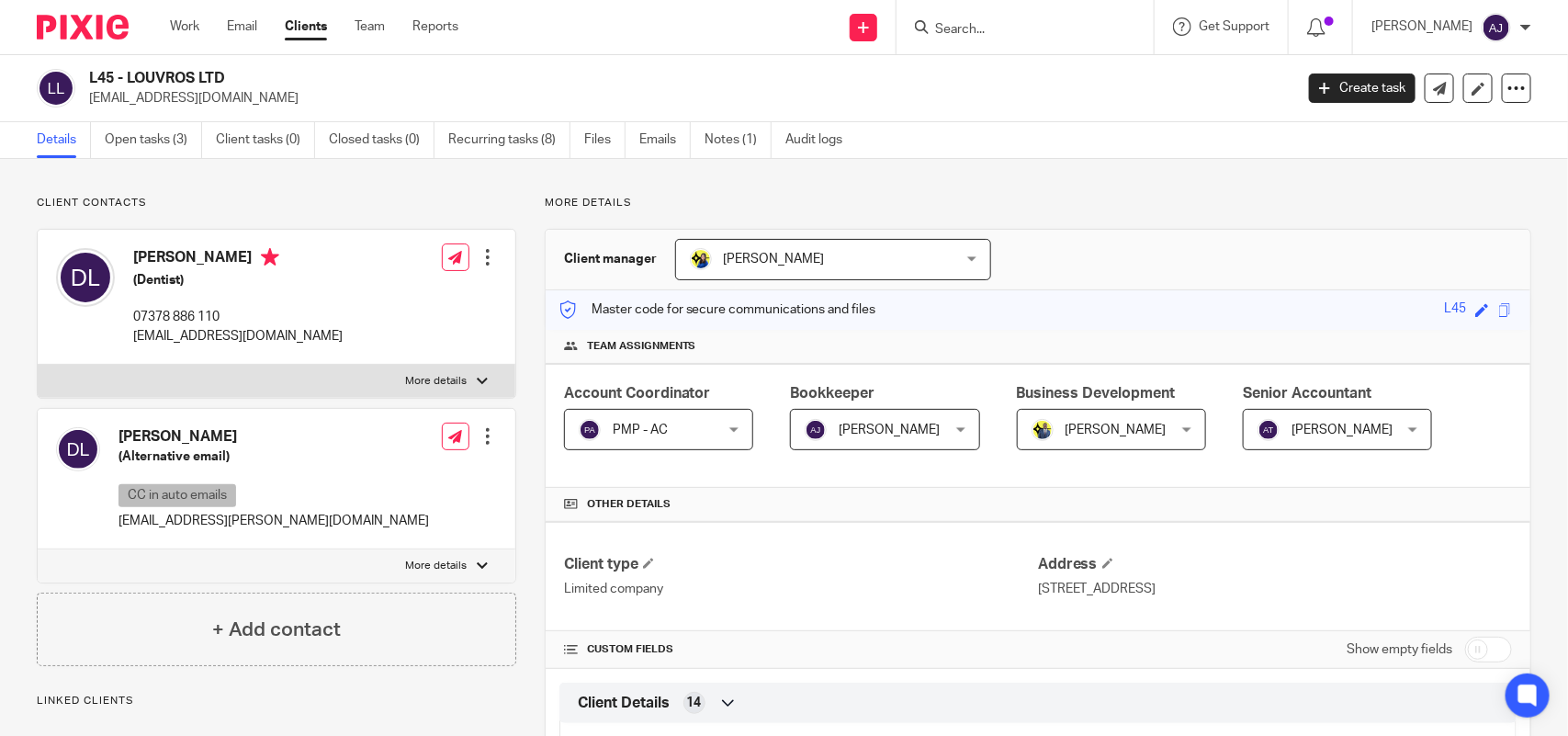
drag, startPoint x: 130, startPoint y: 75, endPoint x: 271, endPoint y: 74, distance: 141.0
click at [271, 74] on h2 "L45 - LOUVROS LTD" at bounding box center [566, 78] width 954 height 20
copy h2 "LOUVROS LTD"
click at [127, 78] on h2 "L45 - LOUVROS LTD" at bounding box center [566, 78] width 954 height 20
drag, startPoint x: 127, startPoint y: 78, endPoint x: 264, endPoint y: 84, distance: 137.1
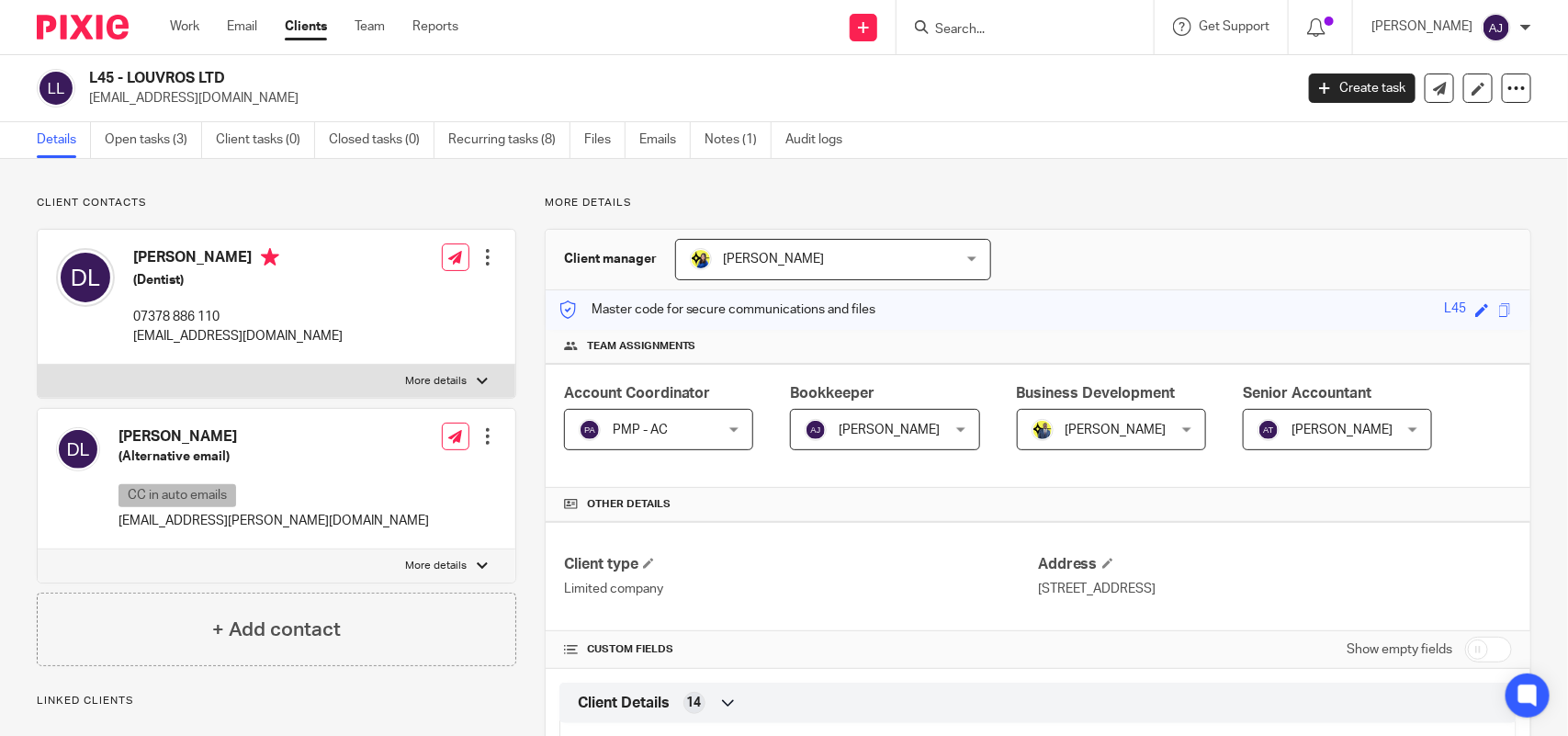
click at [264, 84] on h2 "L45 - LOUVROS LTD" at bounding box center [566, 78] width 954 height 20
copy h2 "LOUVROS LTD"
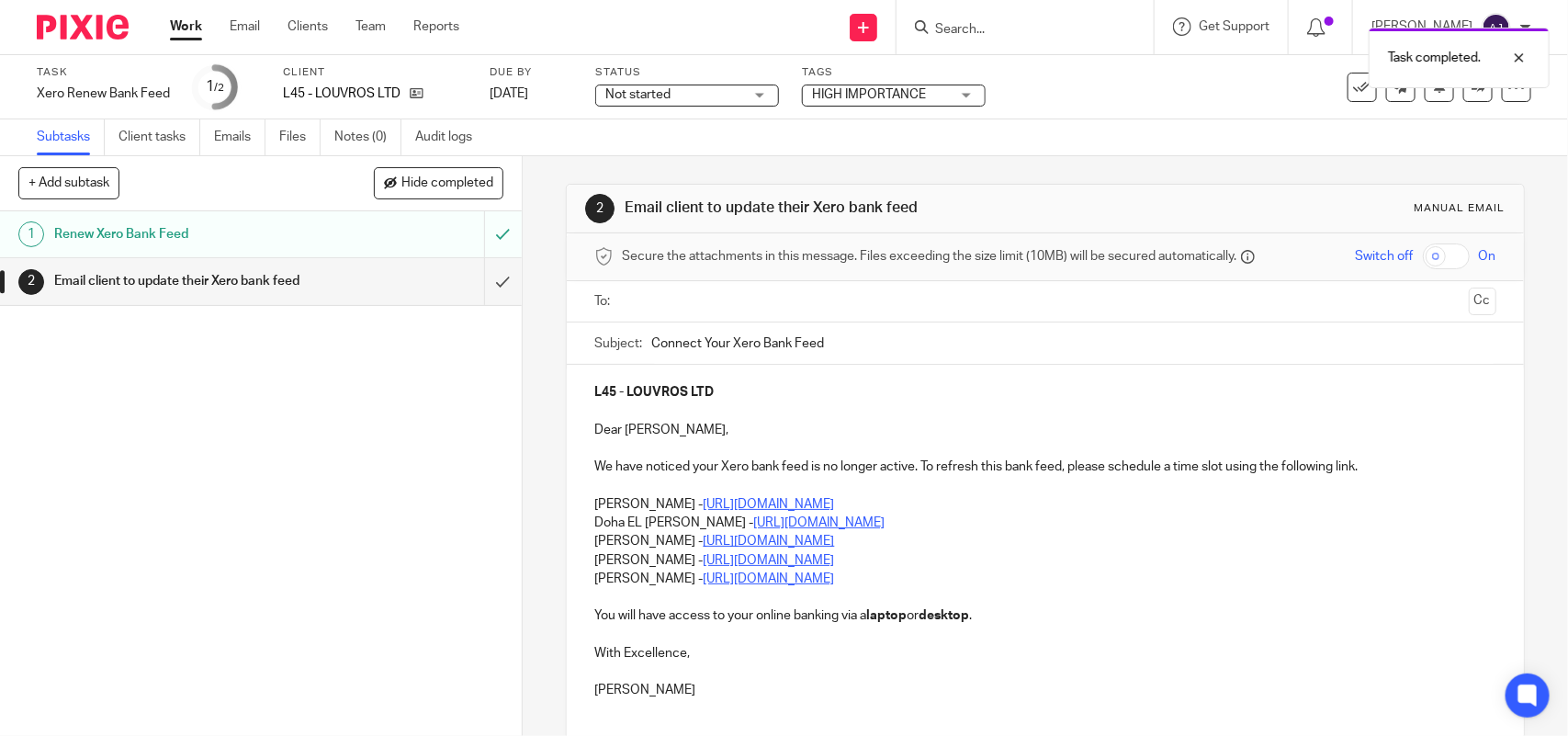
click at [974, 521] on p "Doha EL [PERSON_NAME] - [URL][DOMAIN_NAME]" at bounding box center [1045, 523] width 901 height 19
click at [594, 498] on p "[PERSON_NAME] - [URL][DOMAIN_NAME]" at bounding box center [1045, 504] width 901 height 19
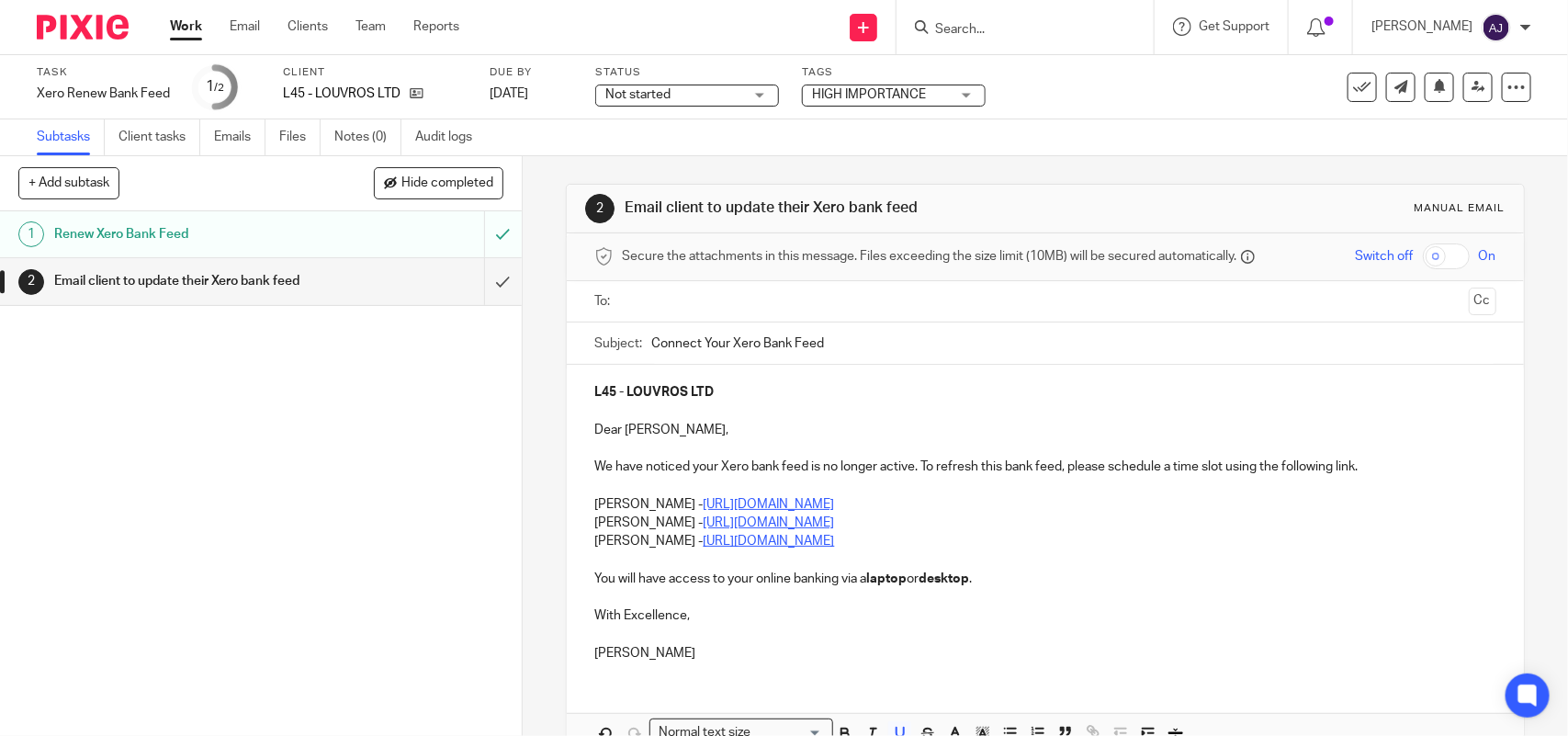
click at [944, 548] on p "[PERSON_NAME] - [URL][DOMAIN_NAME]" at bounding box center [1045, 541] width 901 height 19
click at [594, 522] on p "Yasmine Kaleem - https://calendly.com/meetwithyasminekaleem/call" at bounding box center [1045, 523] width 901 height 19
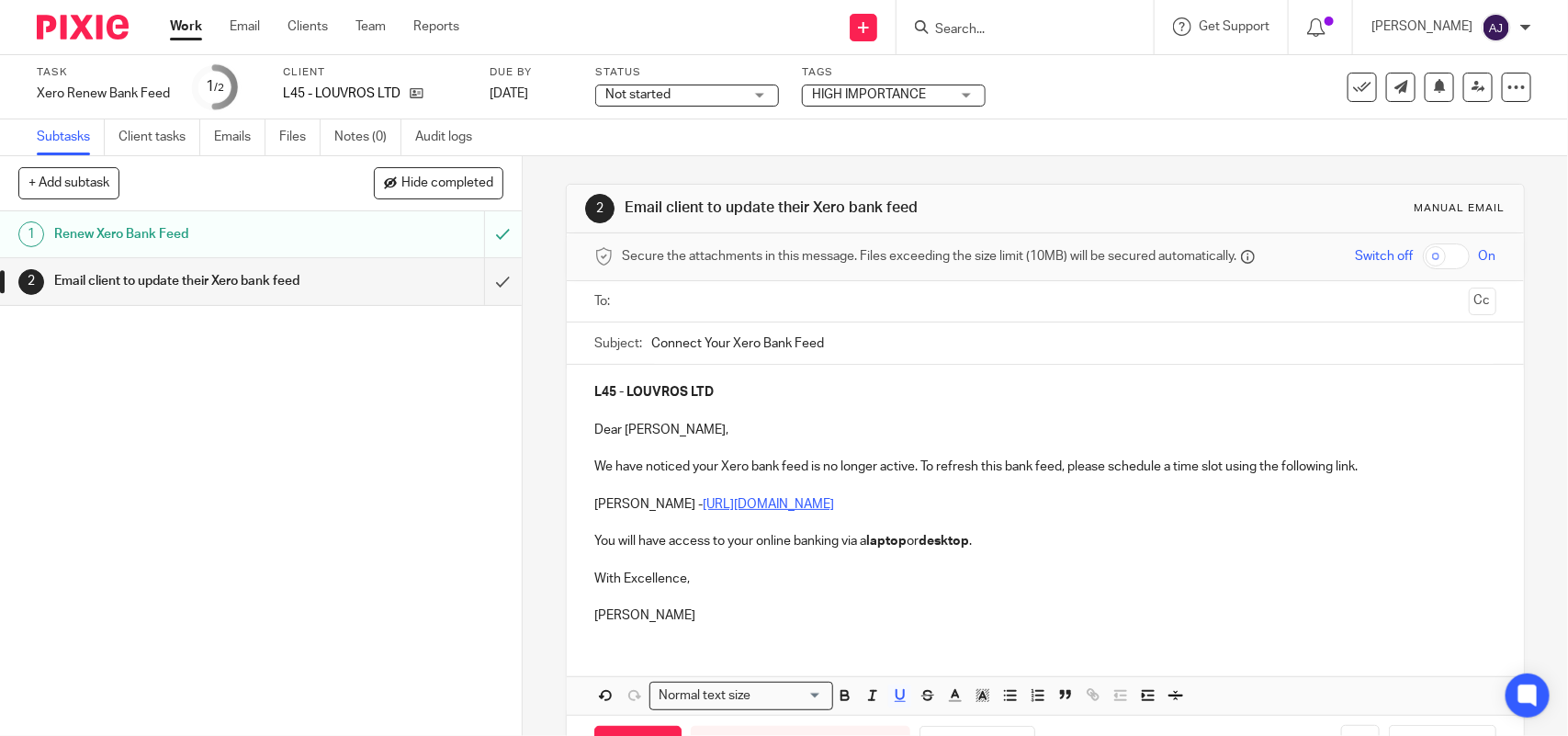
scroll to position [69, 0]
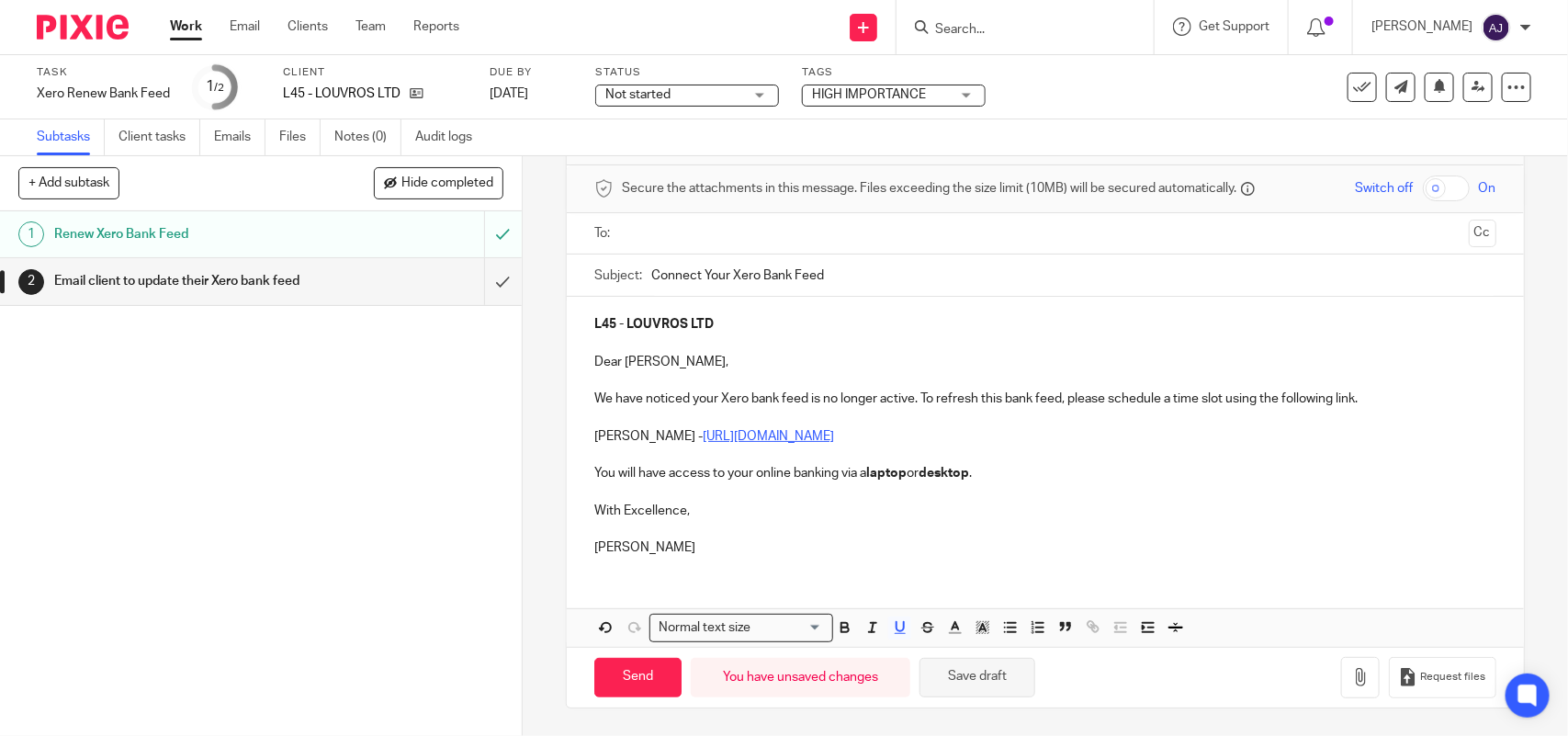
click at [954, 673] on button "Save draft" at bounding box center [976, 678] width 115 height 39
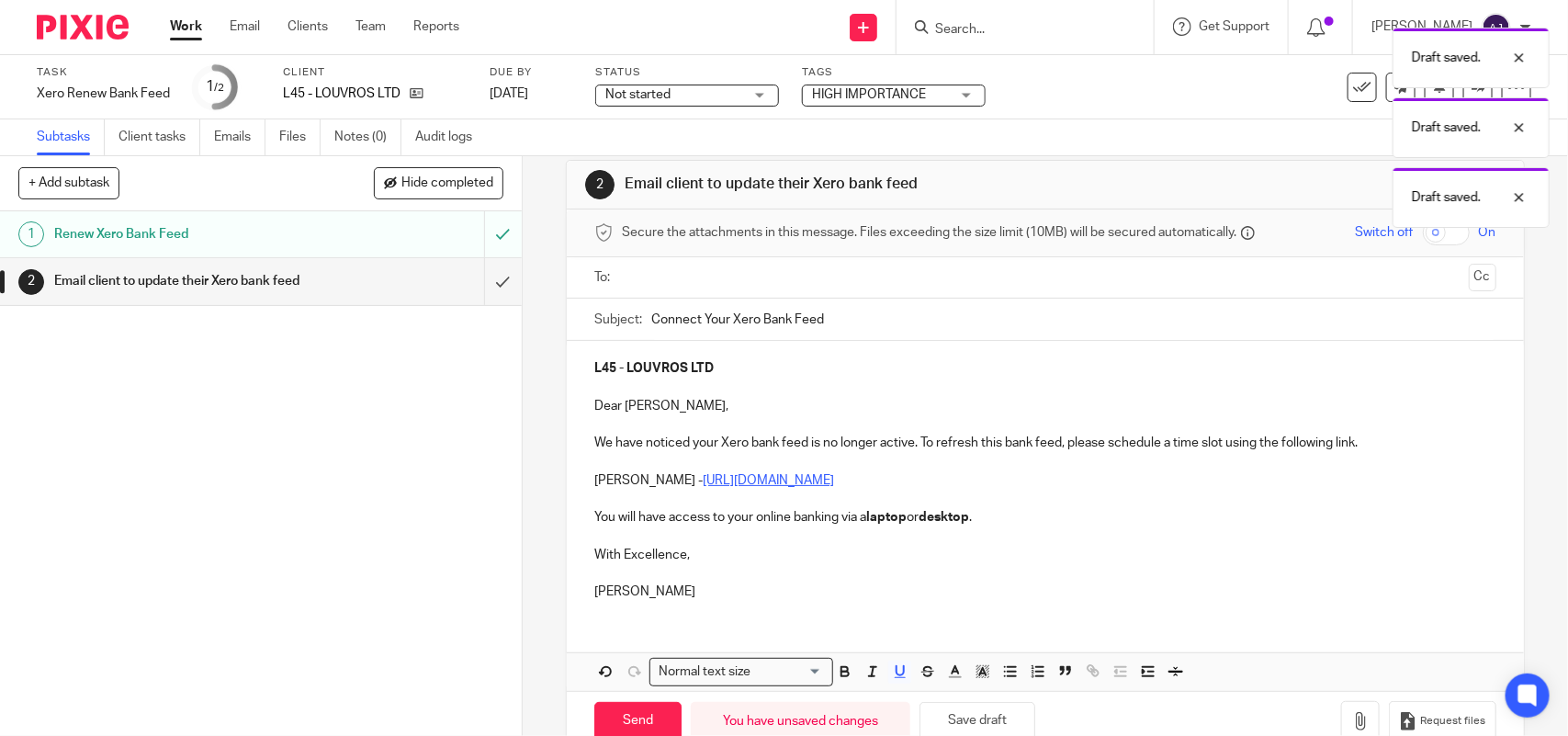
scroll to position [0, 0]
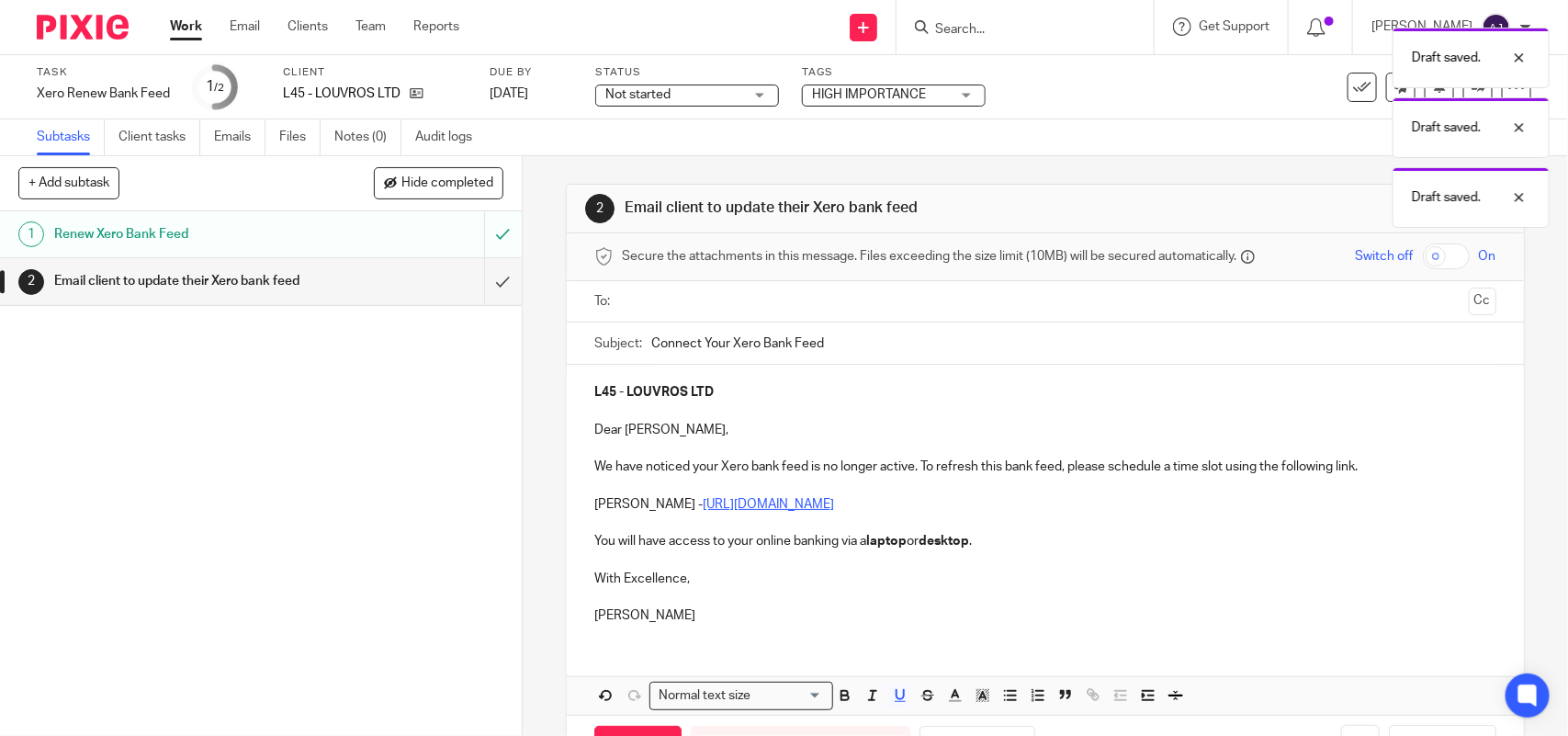
click at [664, 296] on input "text" at bounding box center [1044, 301] width 832 height 22
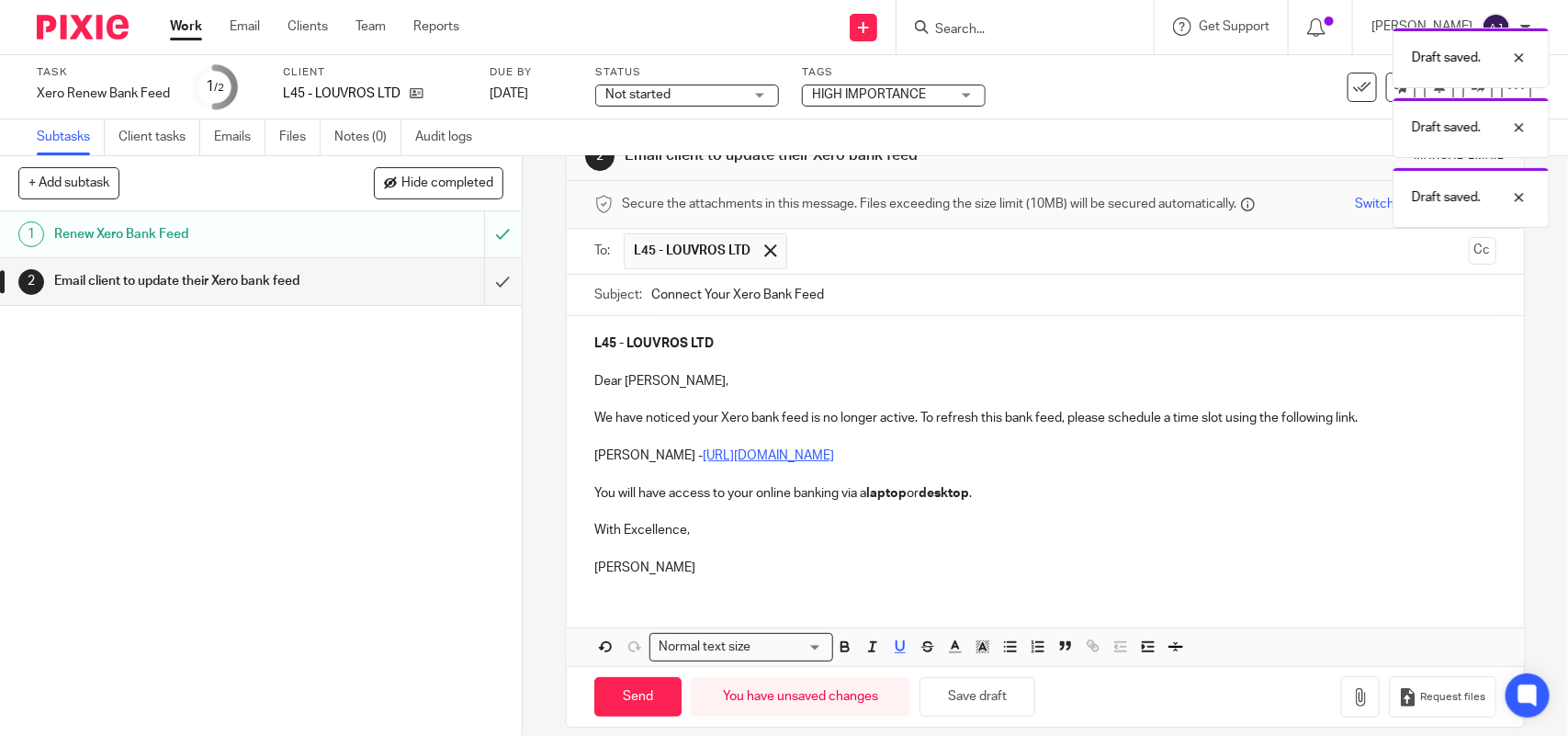
scroll to position [75, 0]
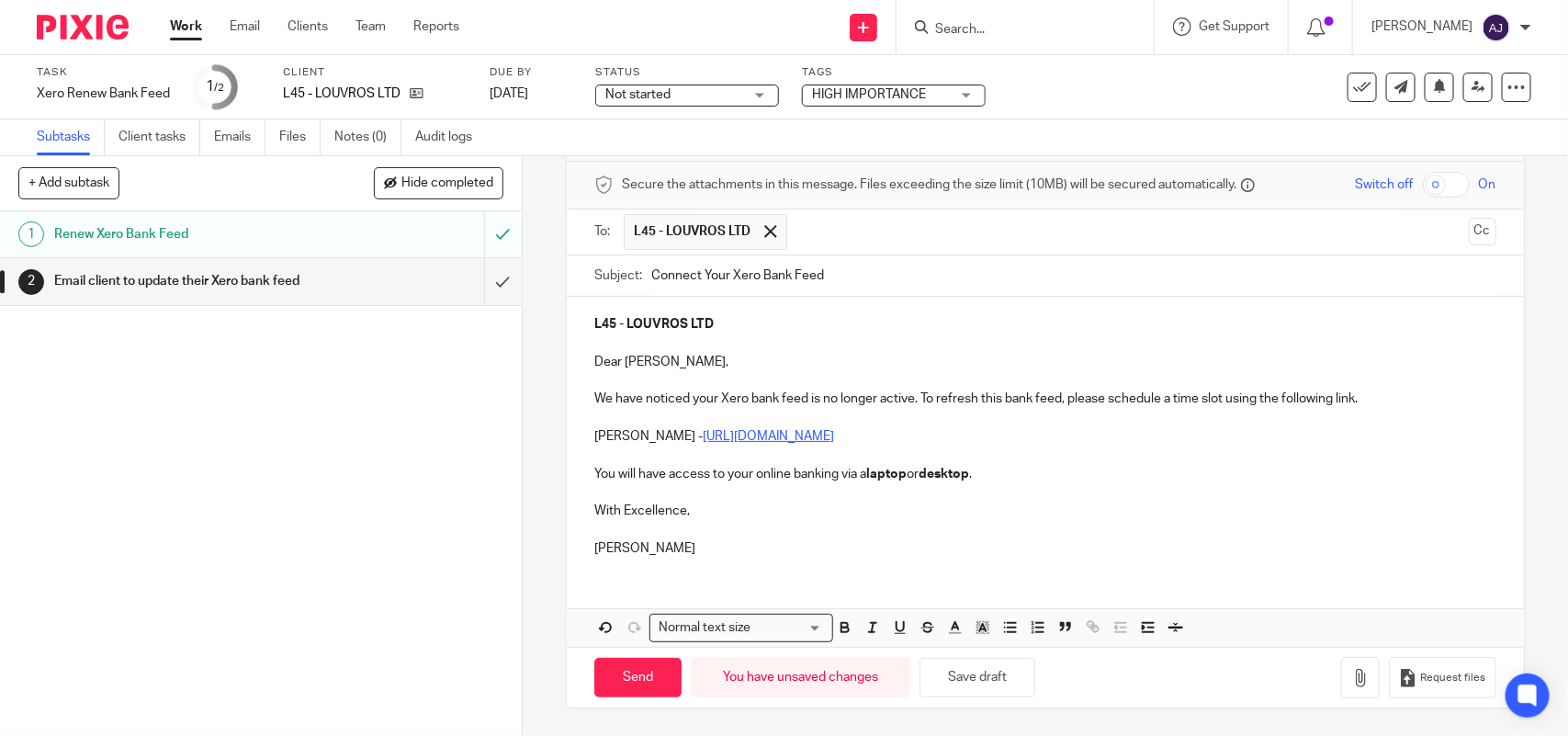
click at [700, 349] on p at bounding box center [1045, 344] width 901 height 19
click at [707, 534] on p at bounding box center [1045, 529] width 901 height 19
click at [962, 677] on button "Save draft" at bounding box center [976, 678] width 115 height 39
click at [635, 675] on input "Send" at bounding box center [638, 678] width 87 height 39
type input "Sent"
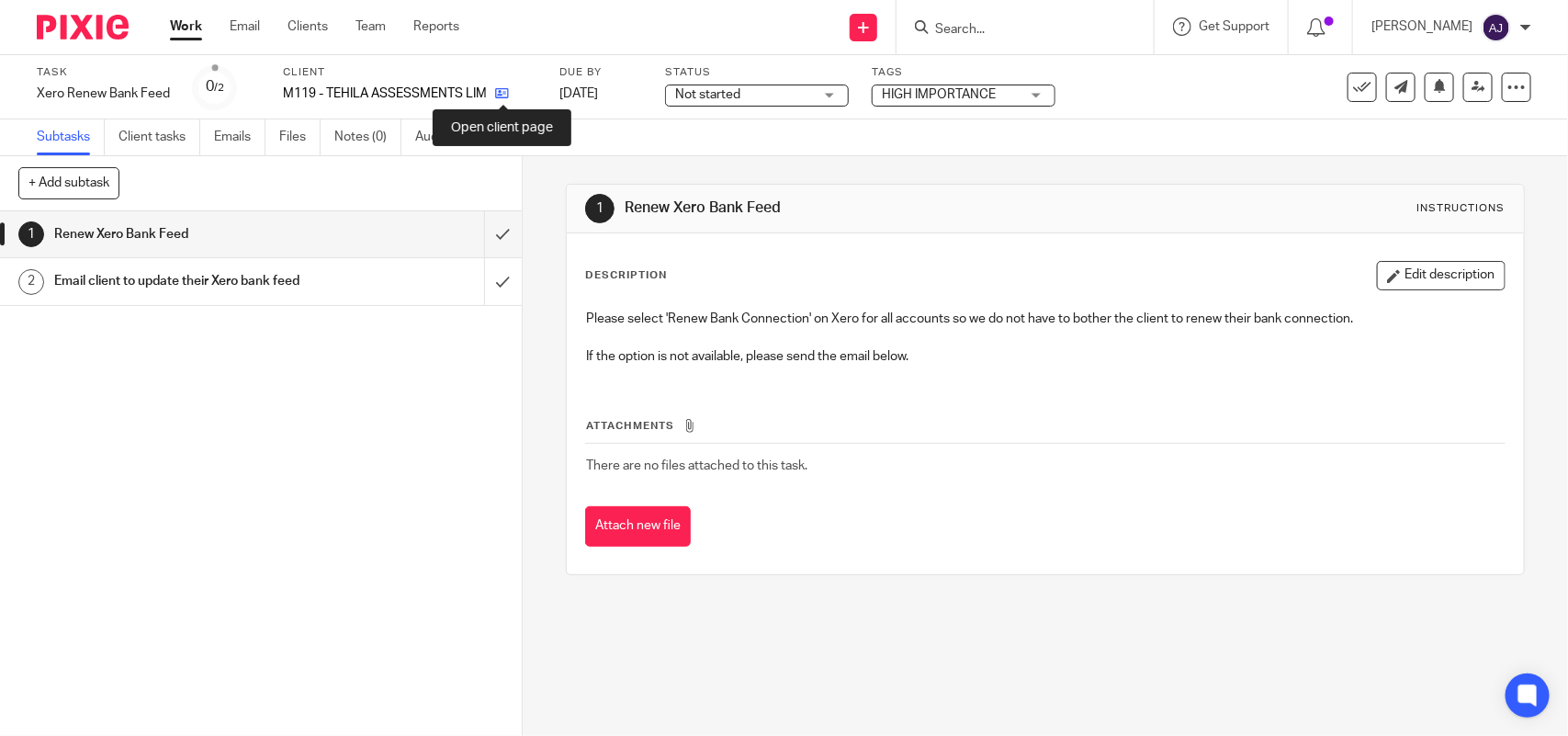
click at [500, 92] on icon at bounding box center [501, 93] width 14 height 14
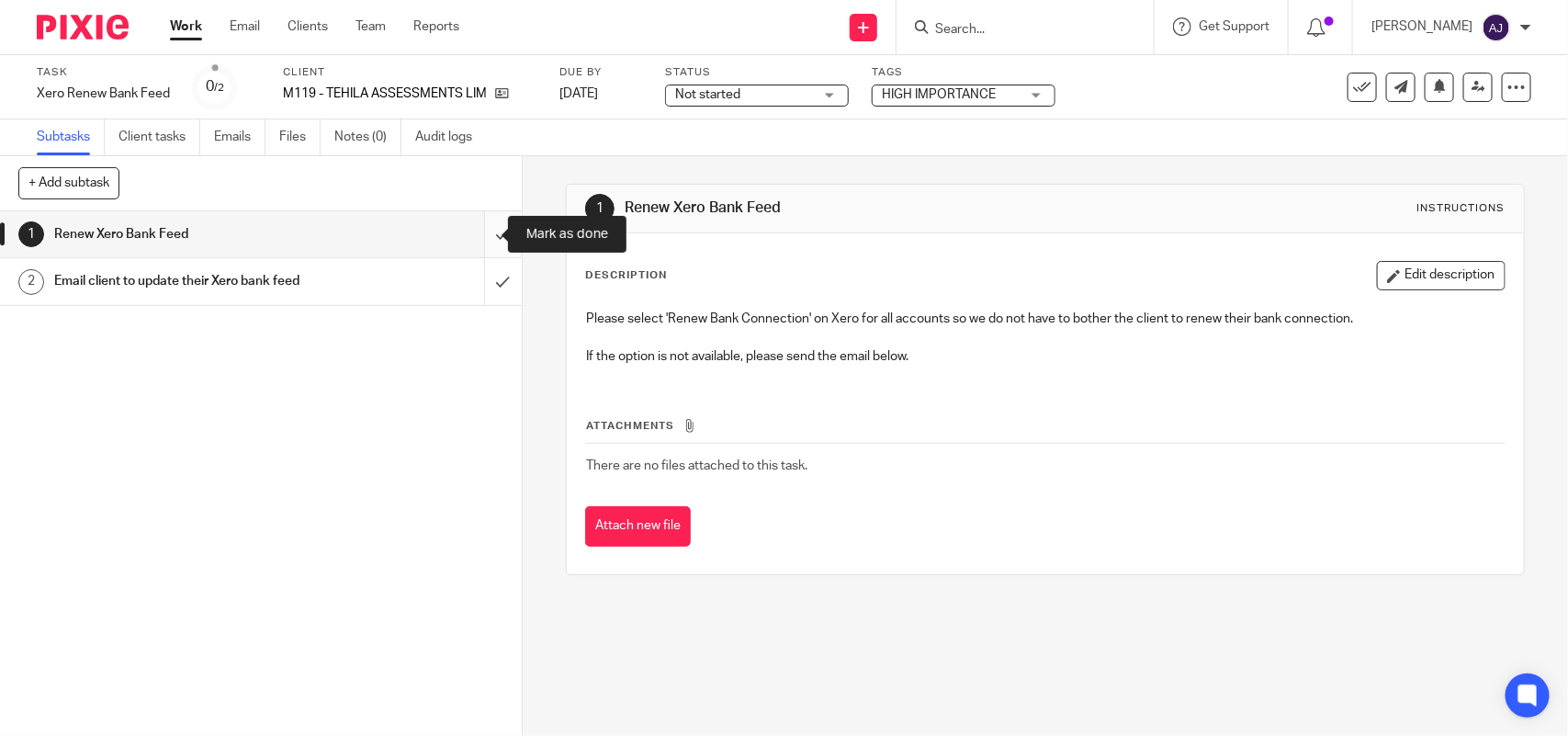
click at [480, 236] on input "submit" at bounding box center [261, 234] width 522 height 46
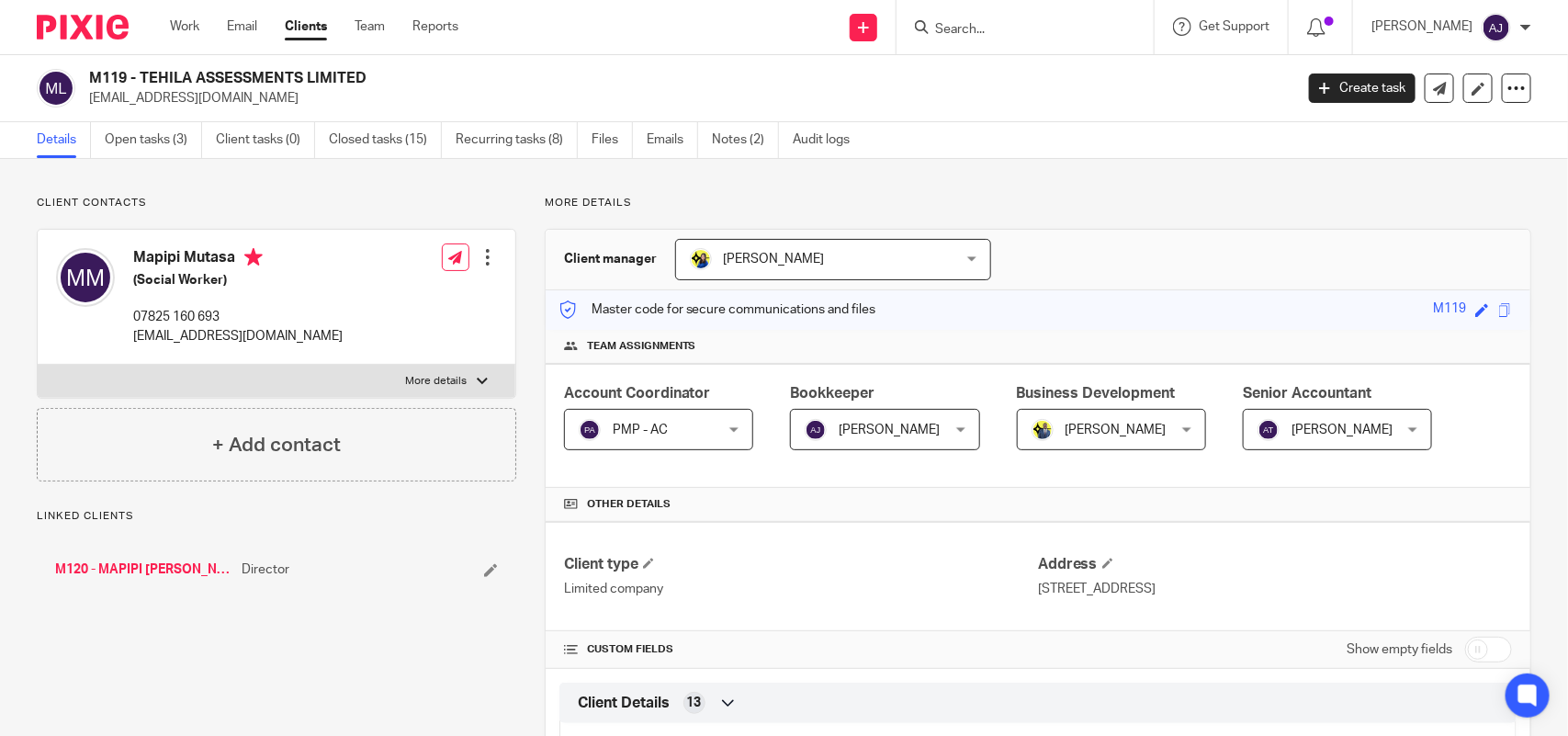
drag, startPoint x: 145, startPoint y: 75, endPoint x: 365, endPoint y: 75, distance: 220.0
click at [365, 75] on h2 "M119 - TEHILA ASSESSMENTS LIMITED" at bounding box center [566, 78] width 954 height 20
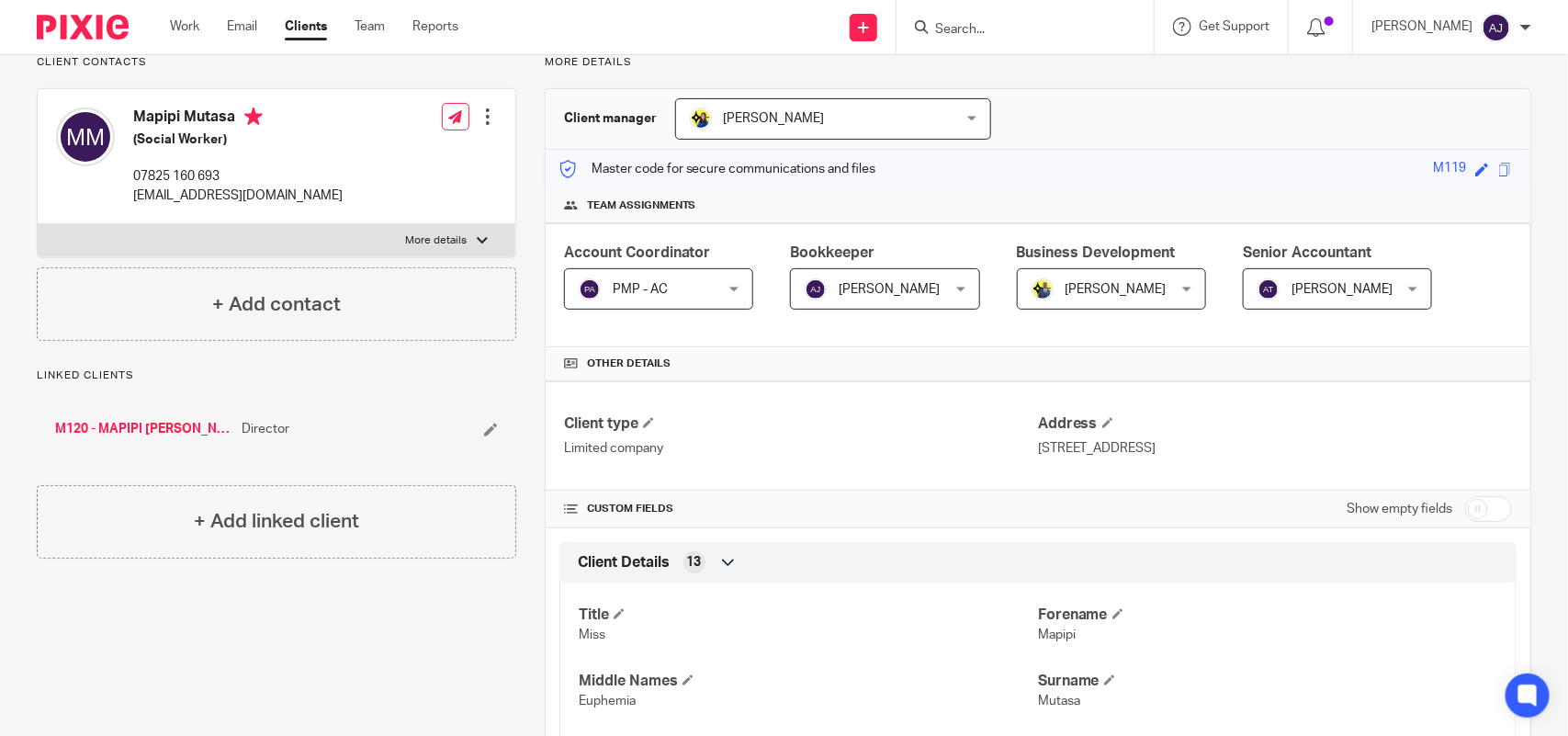
scroll to position [459, 0]
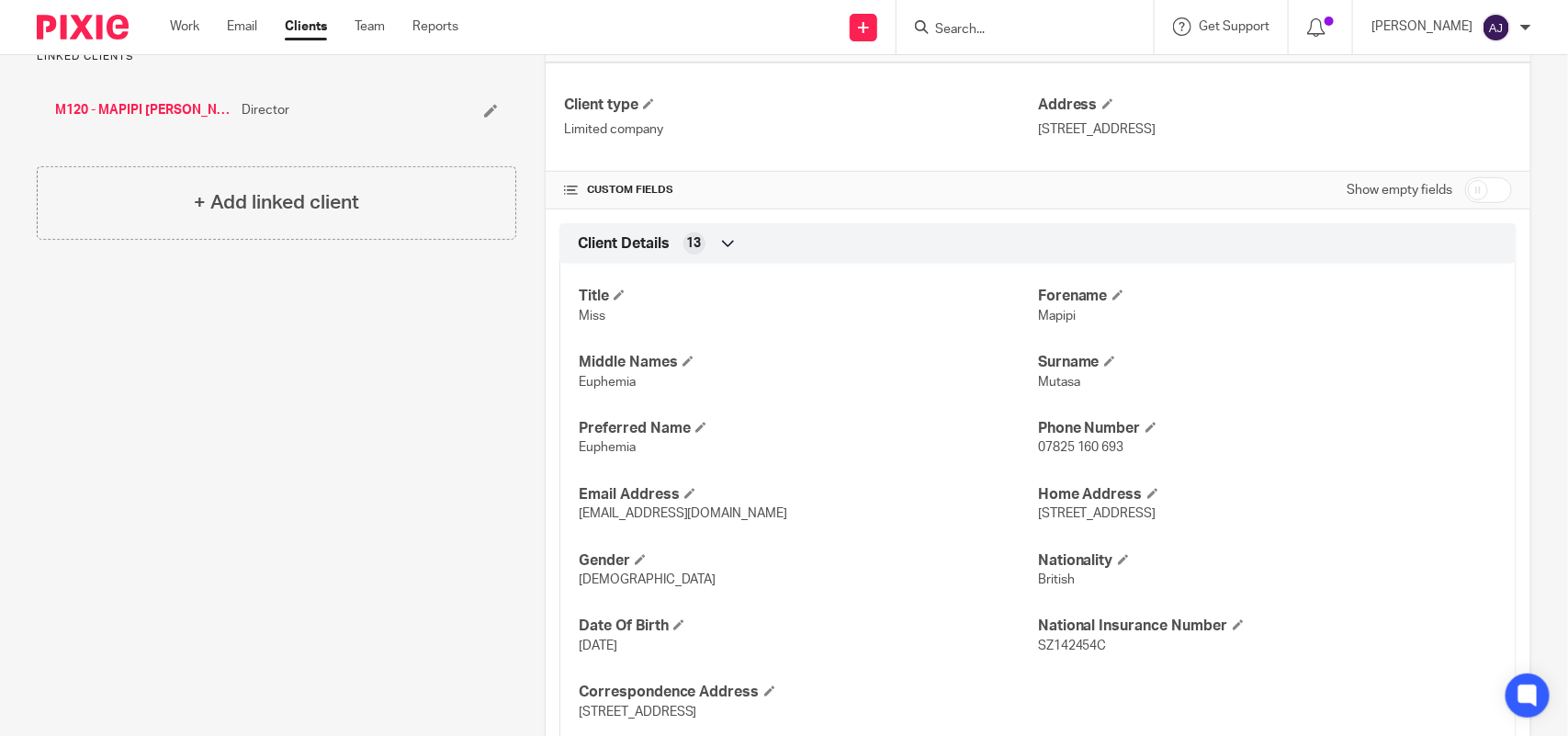
click at [584, 453] on span "Euphemia" at bounding box center [607, 448] width 57 height 13
copy span "Euphemia"
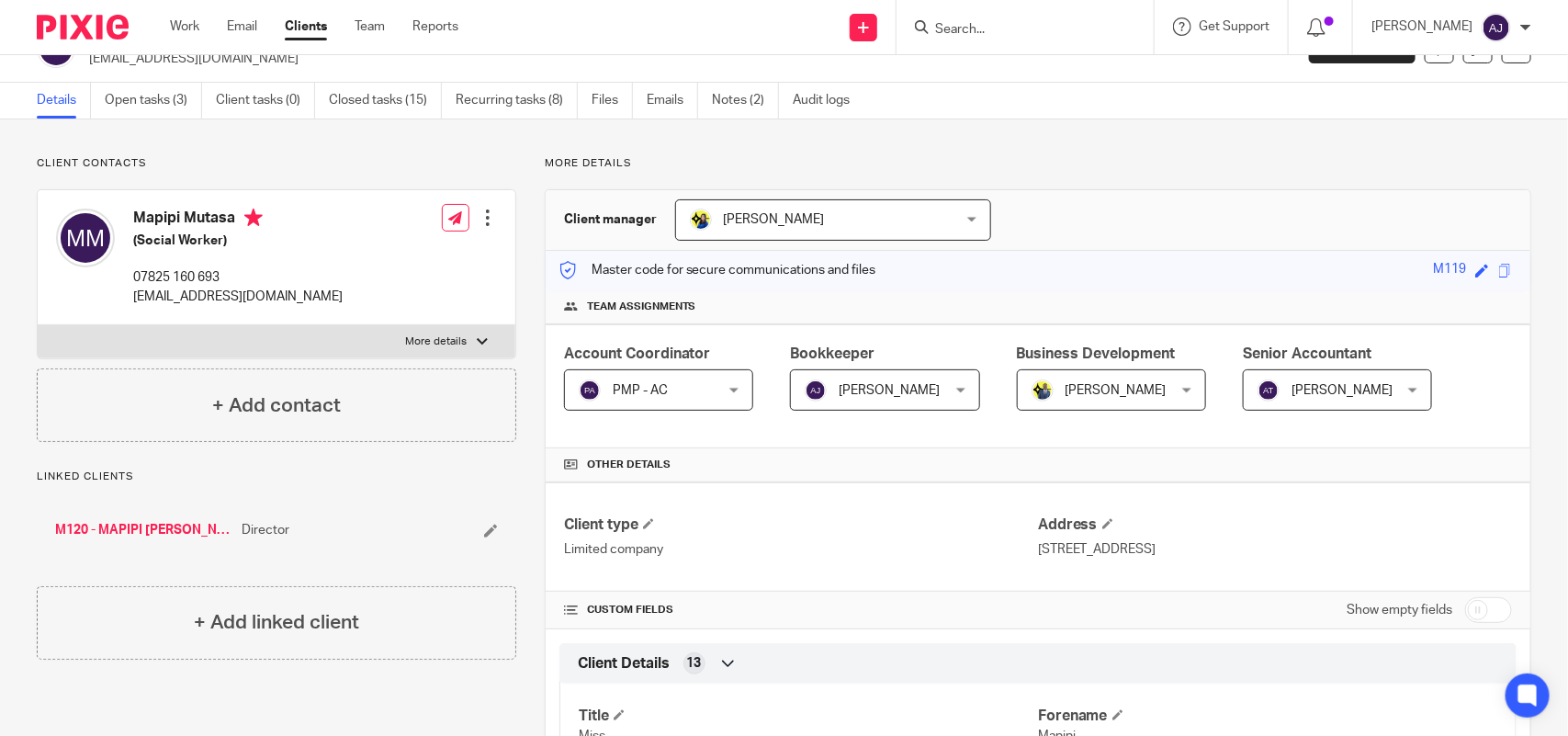
scroll to position [0, 0]
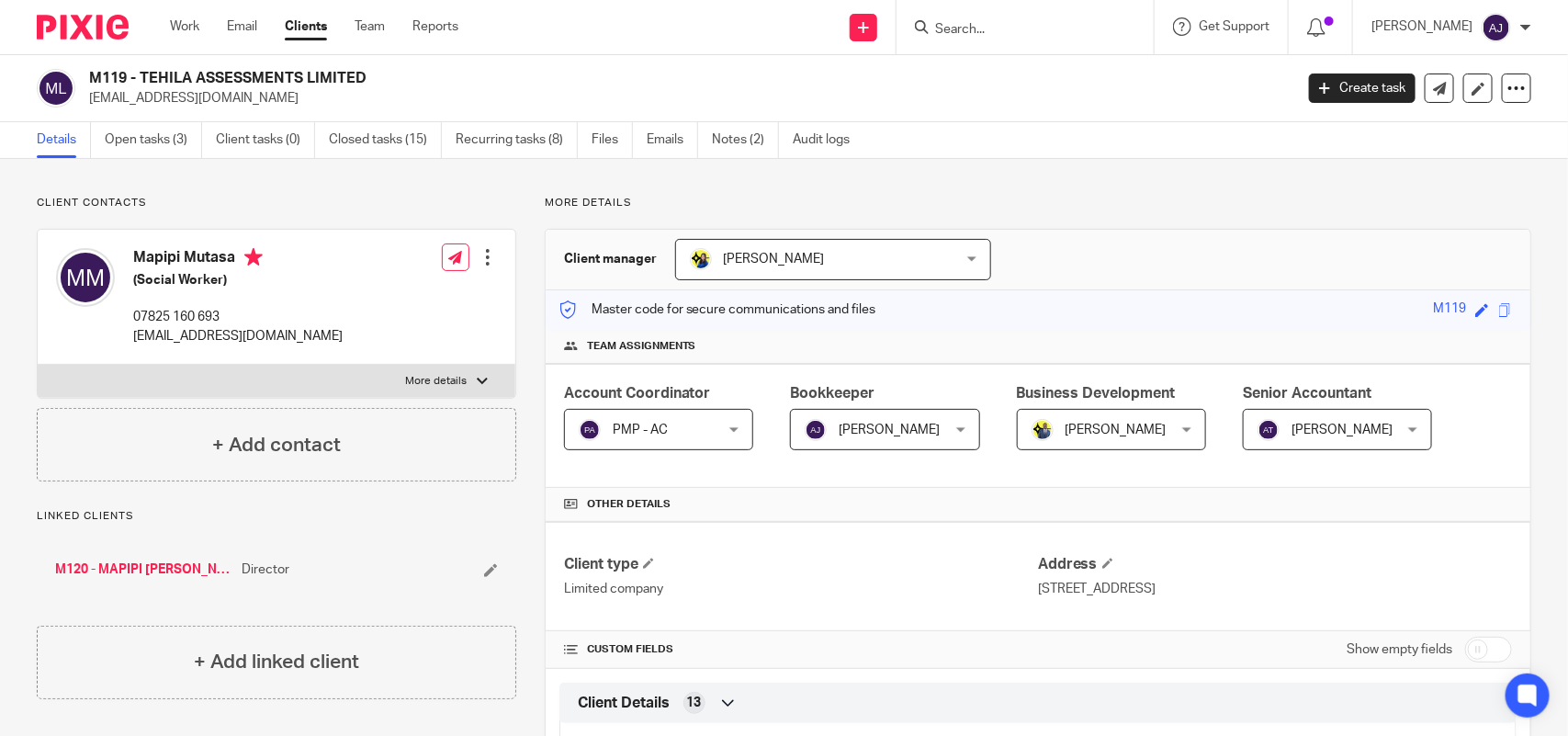
drag, startPoint x: 143, startPoint y: 71, endPoint x: 395, endPoint y: 80, distance: 252.2
click at [395, 80] on h2 "M119 - TEHILA ASSESSMENTS LIMITED" at bounding box center [566, 78] width 954 height 20
copy h2 "TEHILA ASSESSMENTS LIMITED"
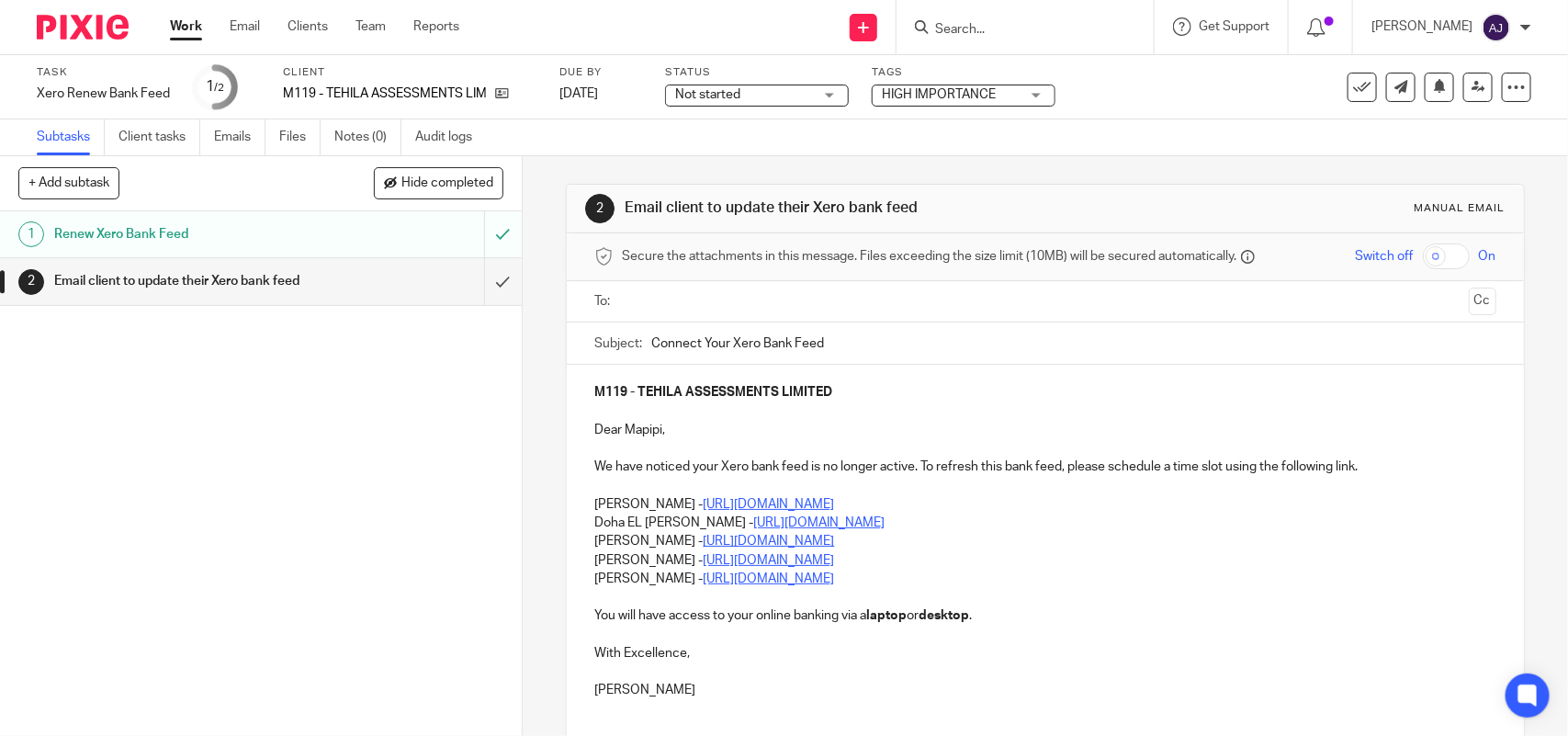
click at [974, 524] on p "Doha EL [PERSON_NAME] - [URL][DOMAIN_NAME]" at bounding box center [1045, 523] width 901 height 19
click at [586, 501] on div "M119 - TEHILA ASSESSMENTS LIMITED Dear Mapipi, We have noticed your Xero bank f…" at bounding box center [1045, 539] width 957 height 349
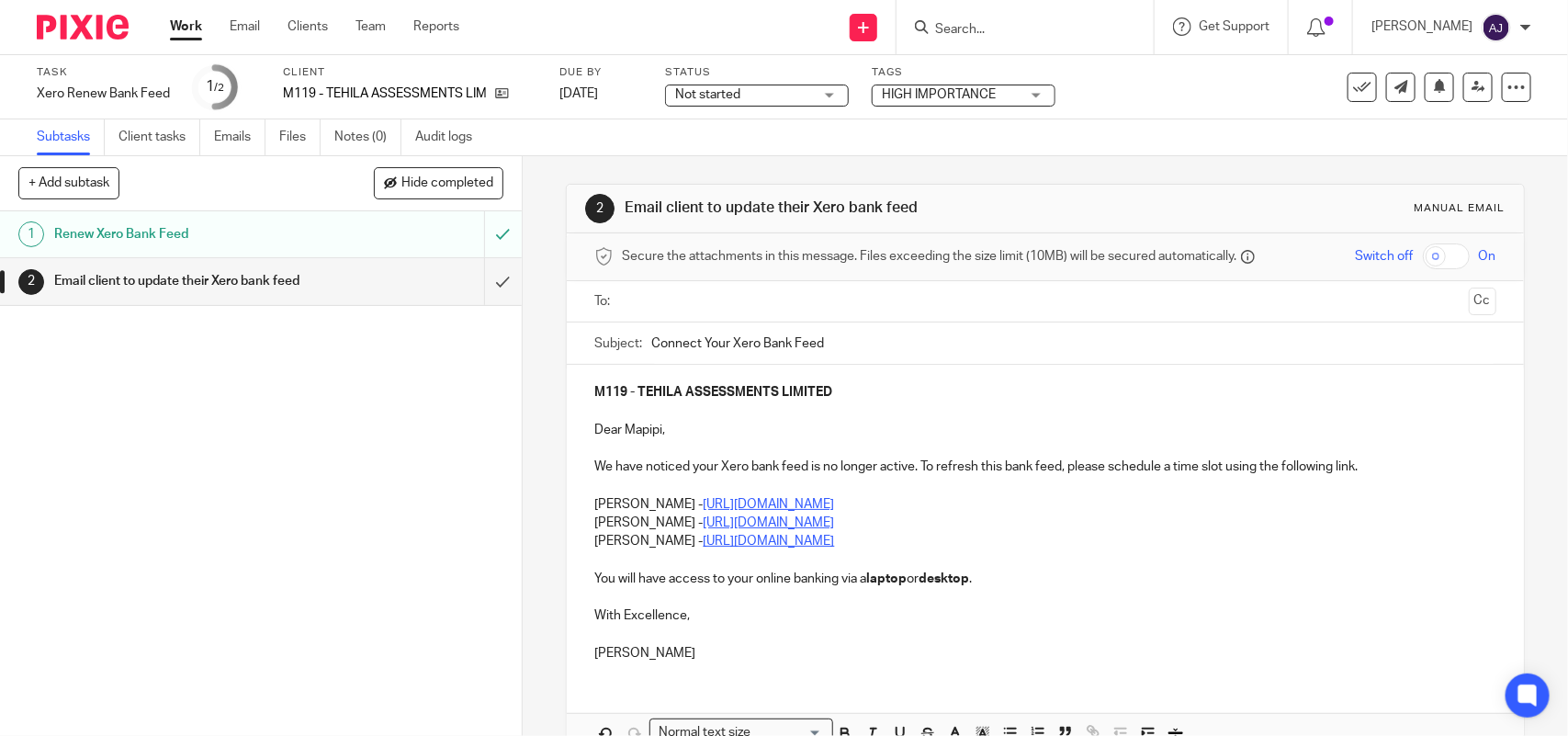
click at [586, 517] on div "M119 - TEHILA ASSESSMENTS LIMITED Dear Mapipi, We have noticed your Xero bank f…" at bounding box center [1045, 520] width 957 height 312
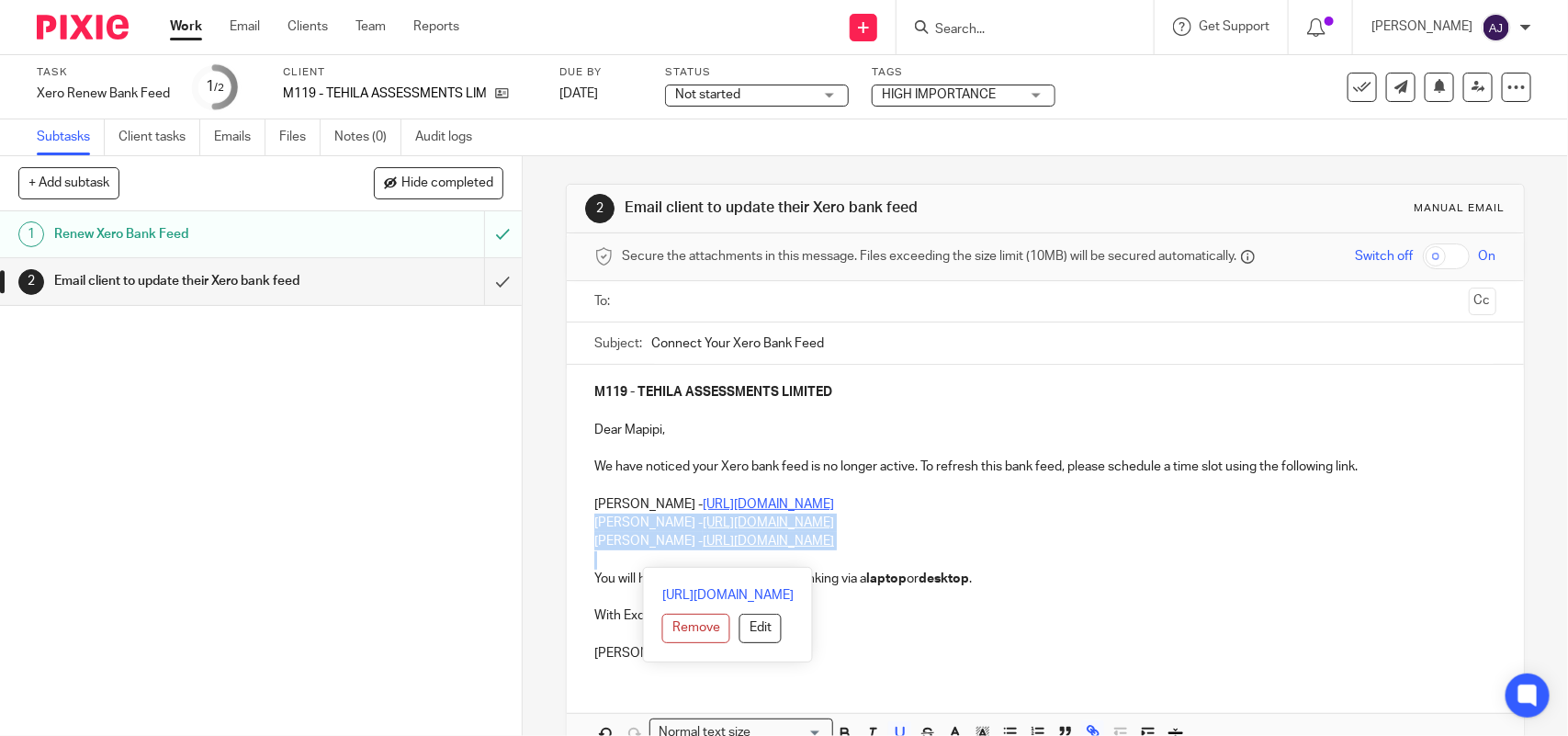
click at [958, 554] on p at bounding box center [1045, 560] width 901 height 19
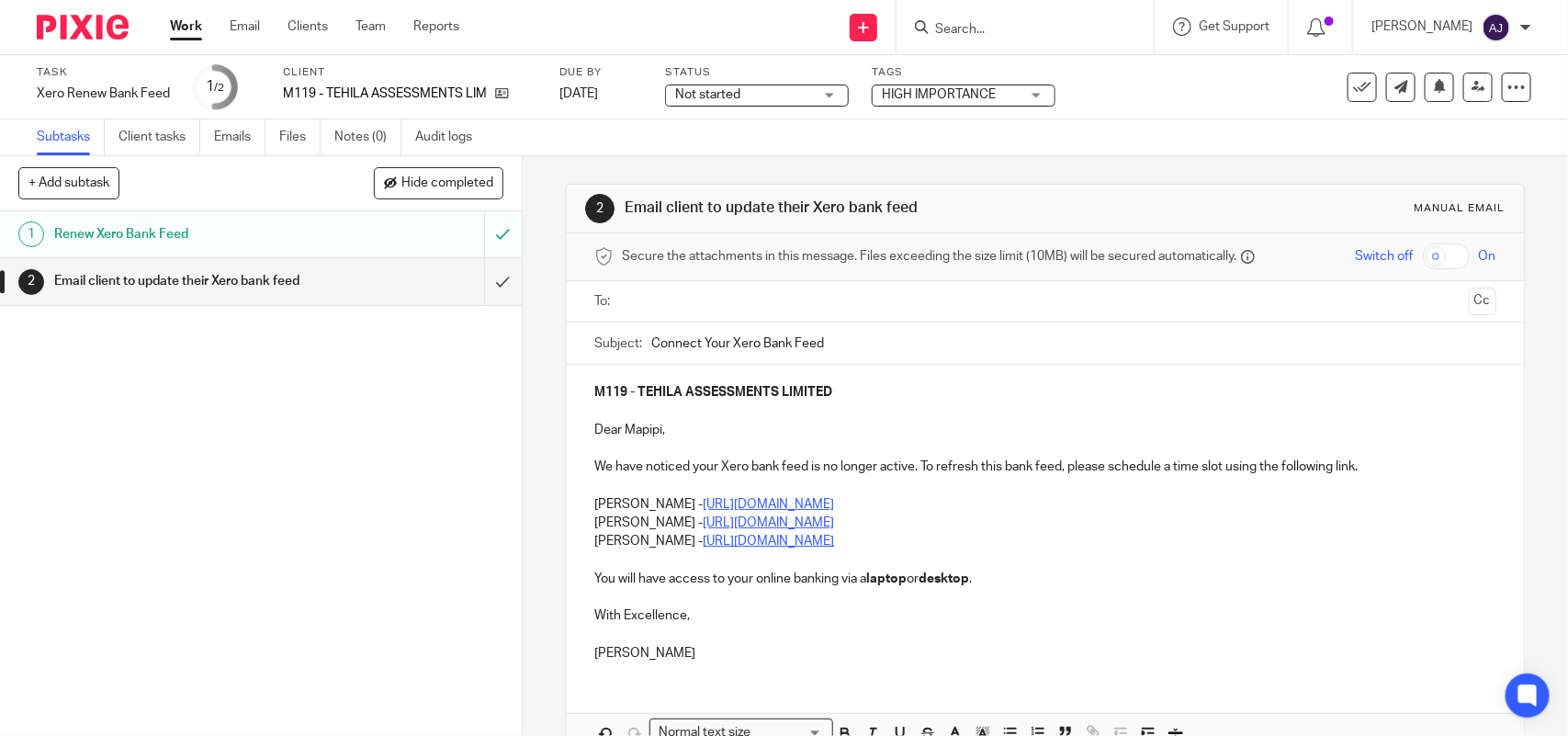
click at [949, 544] on p "Sean Devine - https://calendly.com/meetwithseandevine/call" at bounding box center [1045, 541] width 901 height 19
click at [583, 525] on div "M119 - TEHILA ASSESSMENTS LIMITED Dear Mapipi, We have noticed your Xero bank f…" at bounding box center [1045, 520] width 957 height 312
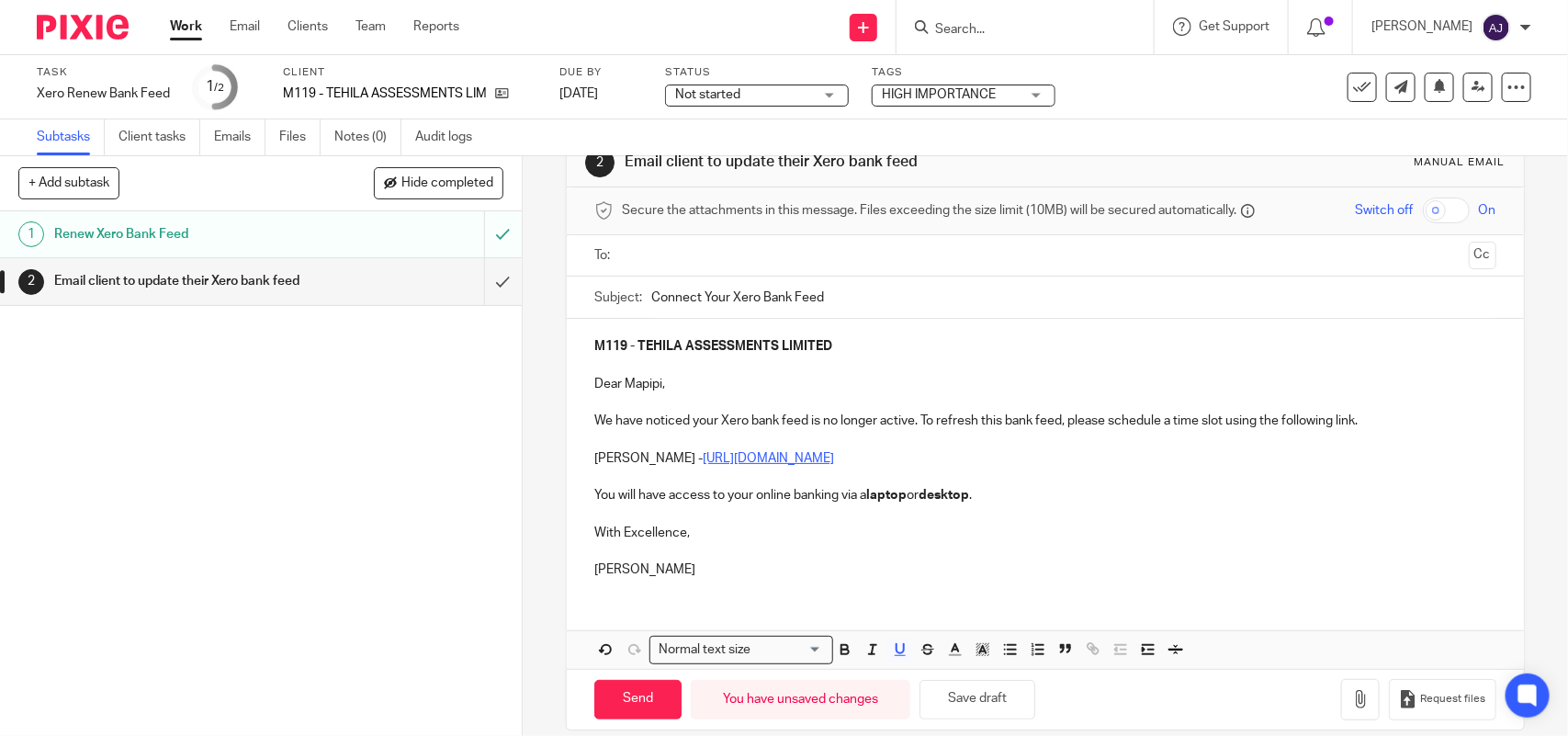
scroll to position [69, 0]
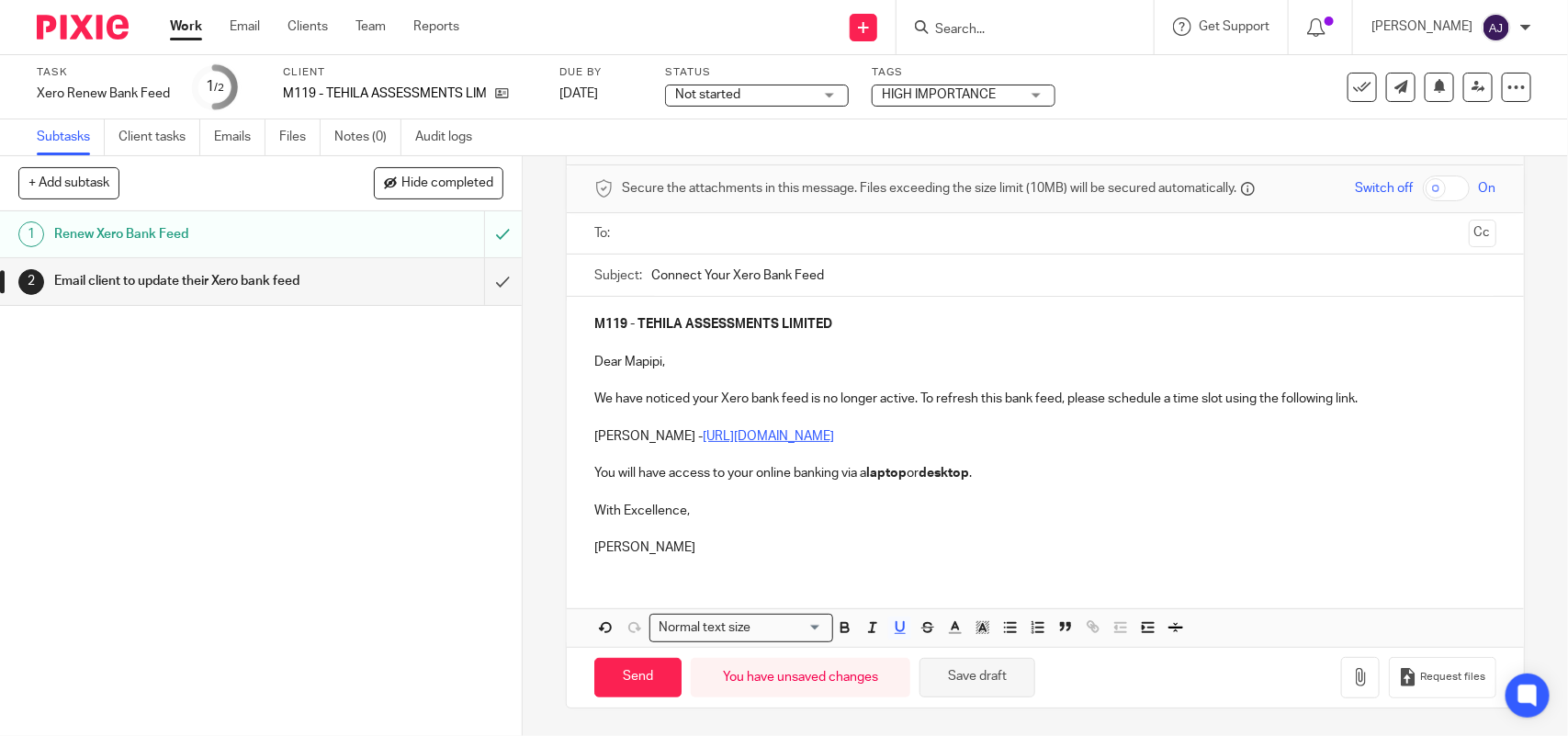
click at [961, 670] on button "Save draft" at bounding box center [976, 678] width 115 height 39
click at [653, 360] on p "Dear Mapipi," at bounding box center [1045, 362] width 901 height 19
click at [972, 670] on button "Save draft" at bounding box center [976, 678] width 115 height 39
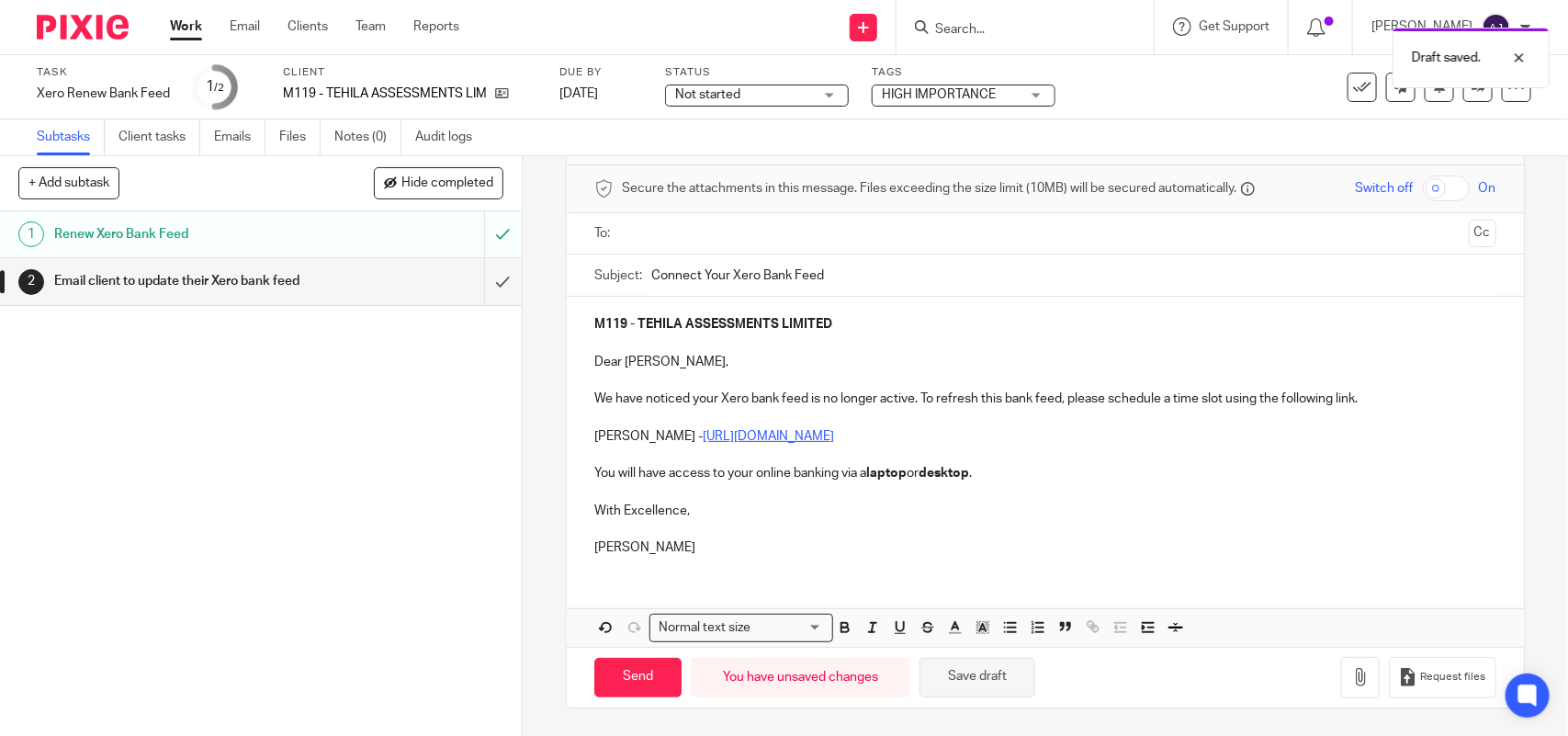
click at [972, 670] on button "Save draft" at bounding box center [976, 678] width 115 height 39
click at [672, 232] on input "text" at bounding box center [1044, 234] width 832 height 22
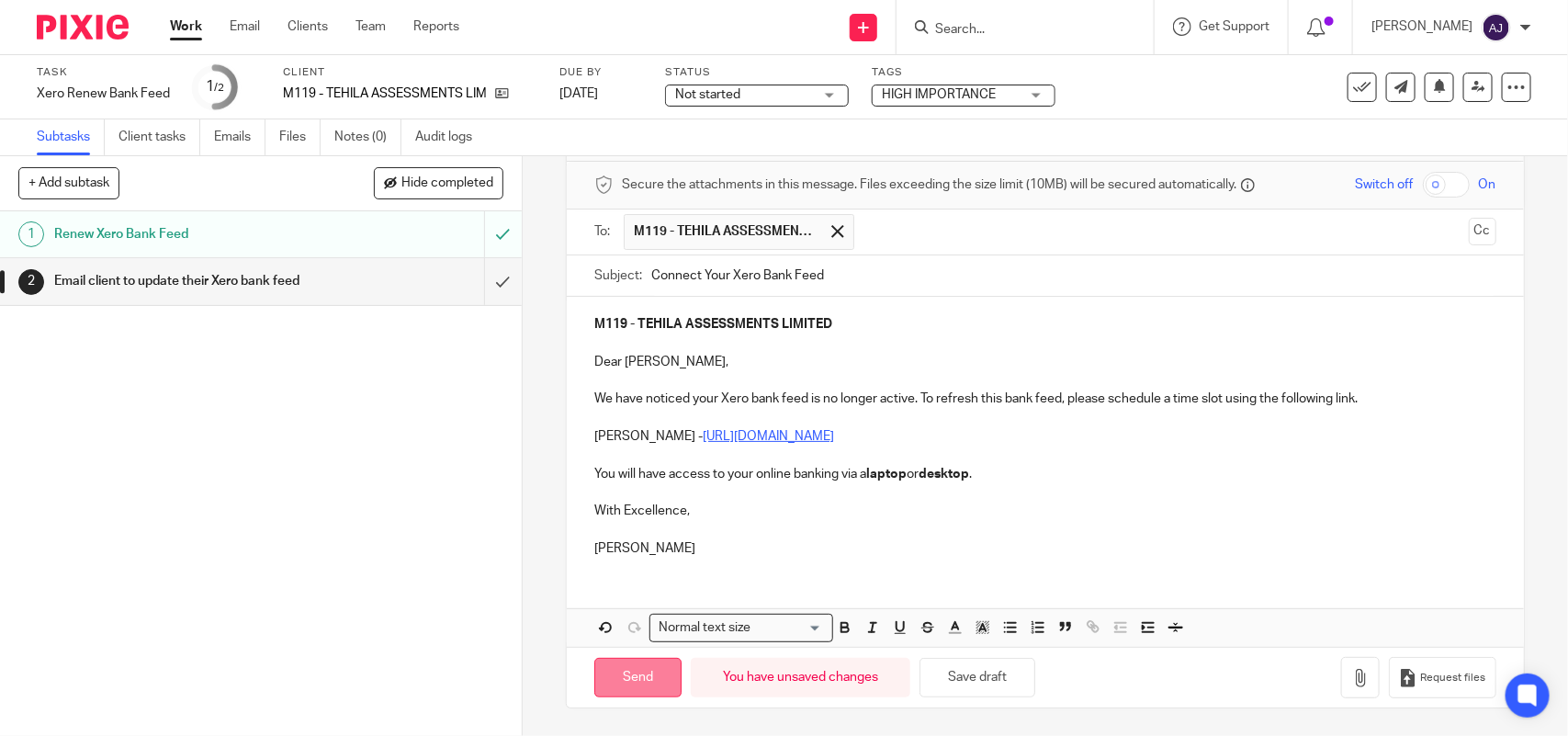
click at [609, 671] on input "Send" at bounding box center [638, 678] width 87 height 39
type input "Sent"
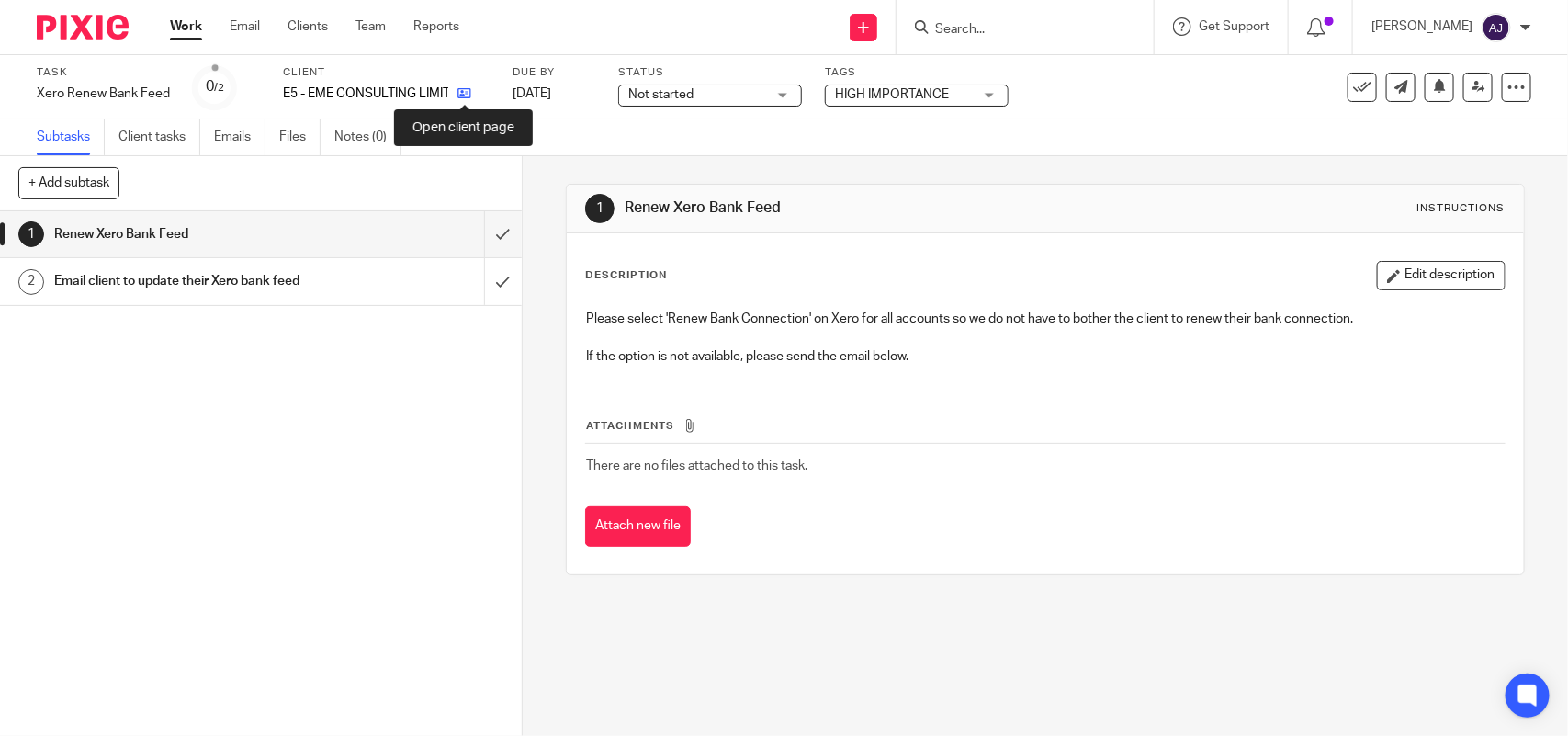
click at [464, 94] on icon at bounding box center [464, 93] width 14 height 14
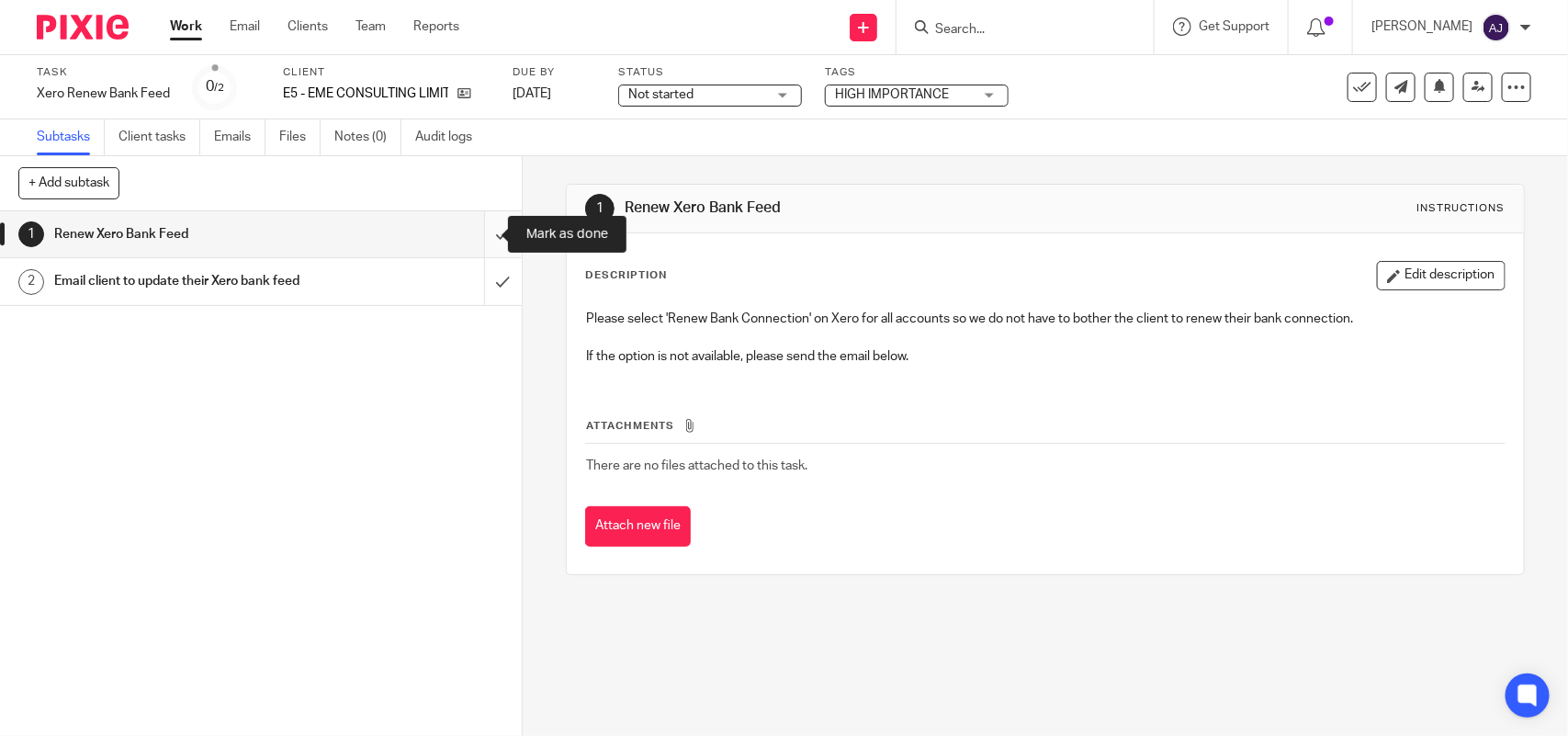
click at [488, 234] on input "submit" at bounding box center [261, 234] width 522 height 46
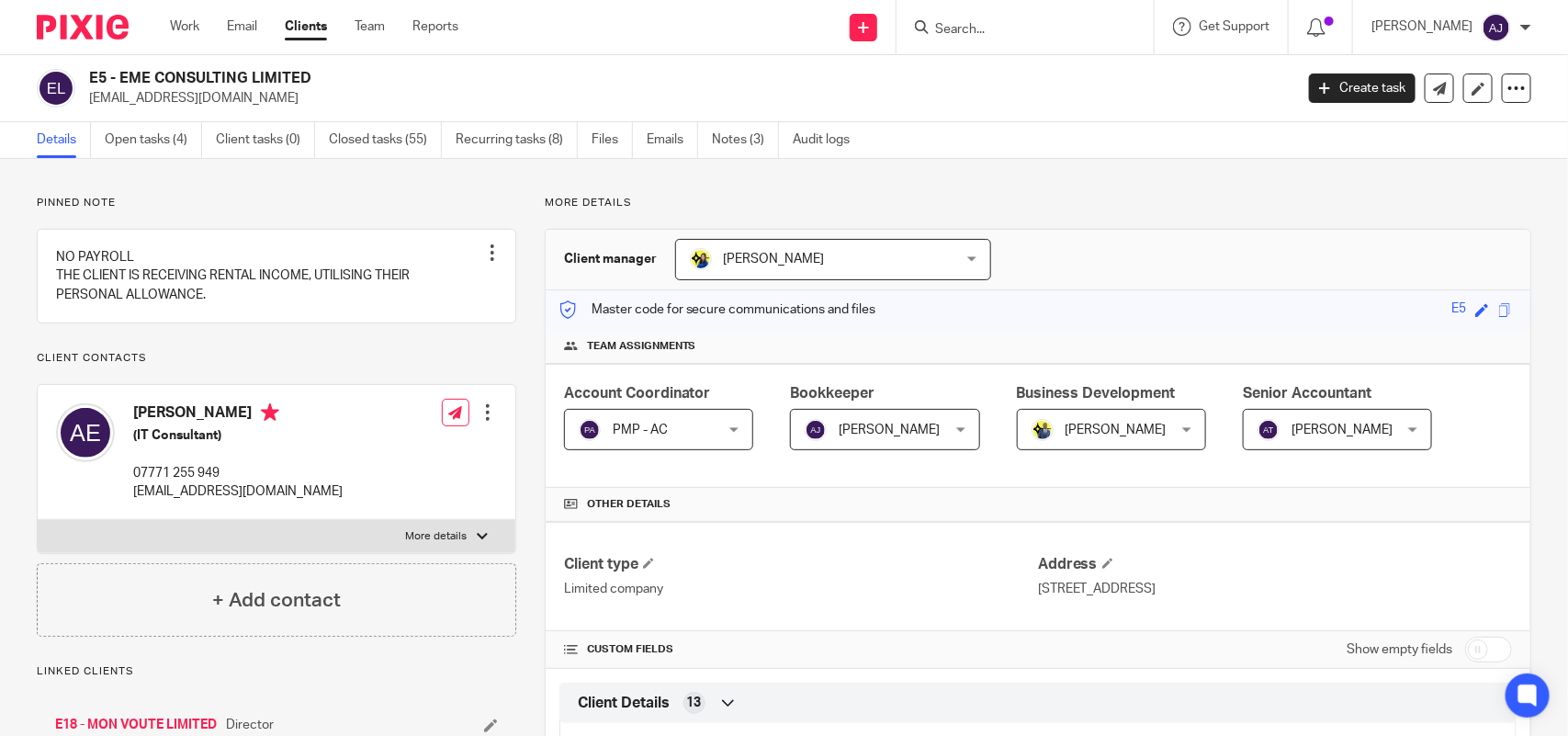
drag, startPoint x: 120, startPoint y: 76, endPoint x: 308, endPoint y: 76, distance: 188.0
click at [308, 76] on h2 "E5 - EME CONSULTING LIMITED" at bounding box center [566, 78] width 954 height 20
copy h2 "EME CONSULTING LIMITED"
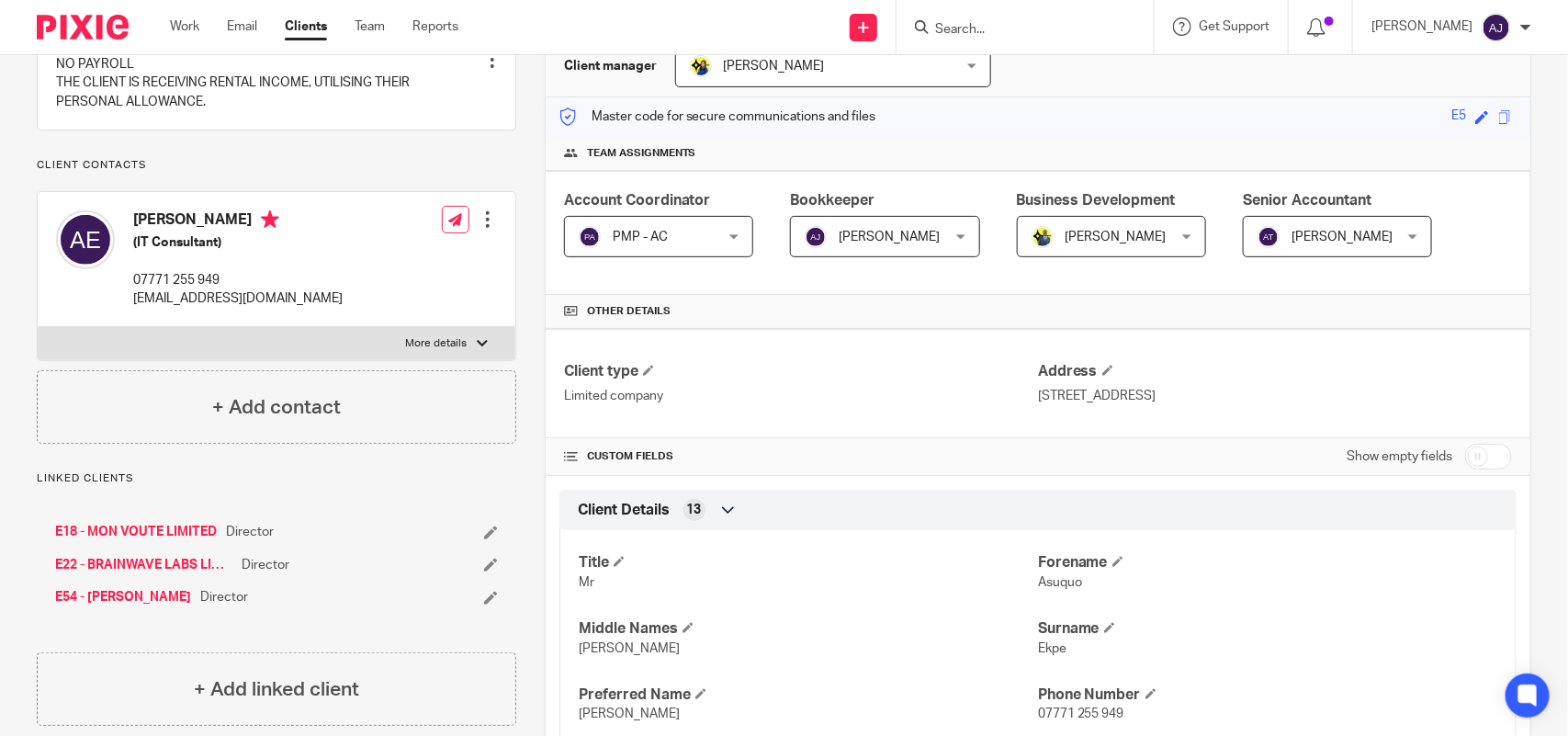
scroll to position [459, 0]
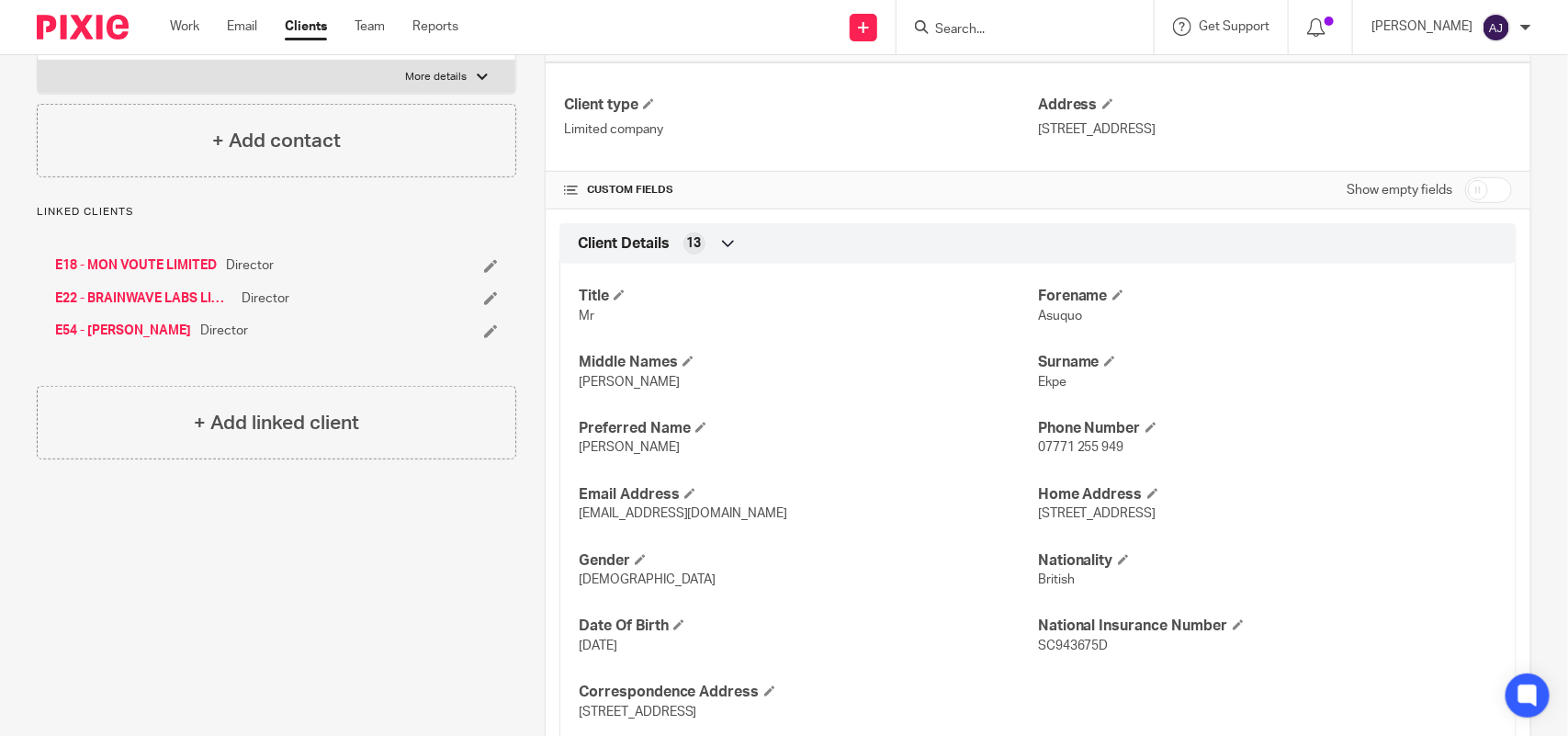
click at [602, 448] on span "[PERSON_NAME]" at bounding box center [629, 448] width 101 height 13
click at [602, 448] on span "Michael" at bounding box center [629, 448] width 101 height 13
copy span "Michael"
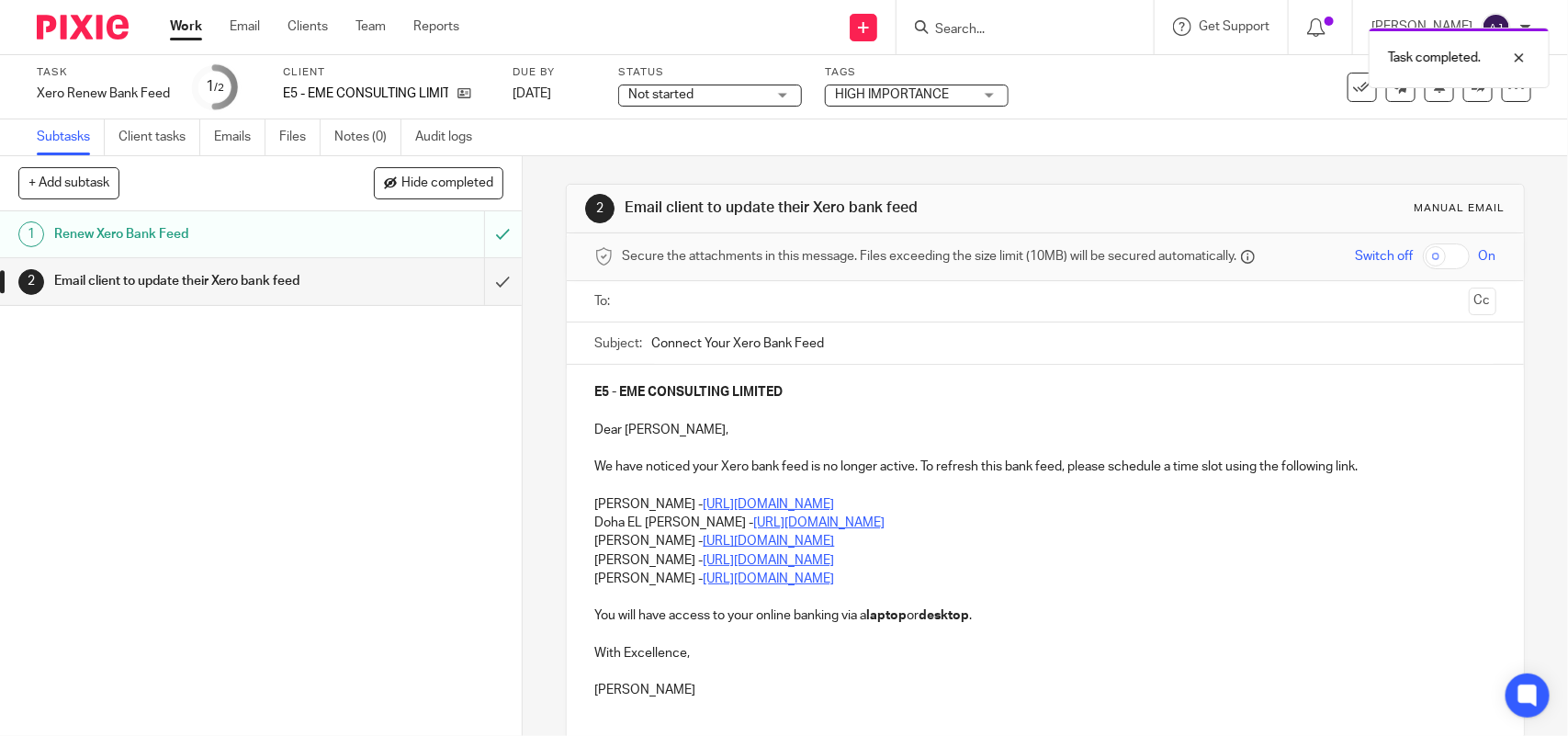
click at [970, 529] on p "Doha EL [PERSON_NAME] - [URL][DOMAIN_NAME]" at bounding box center [1045, 523] width 901 height 19
click at [576, 502] on div "E5 - EME CONSULTING LIMITED Dear Asuquo, We have noticed your Xero bank feed is…" at bounding box center [1045, 539] width 957 height 349
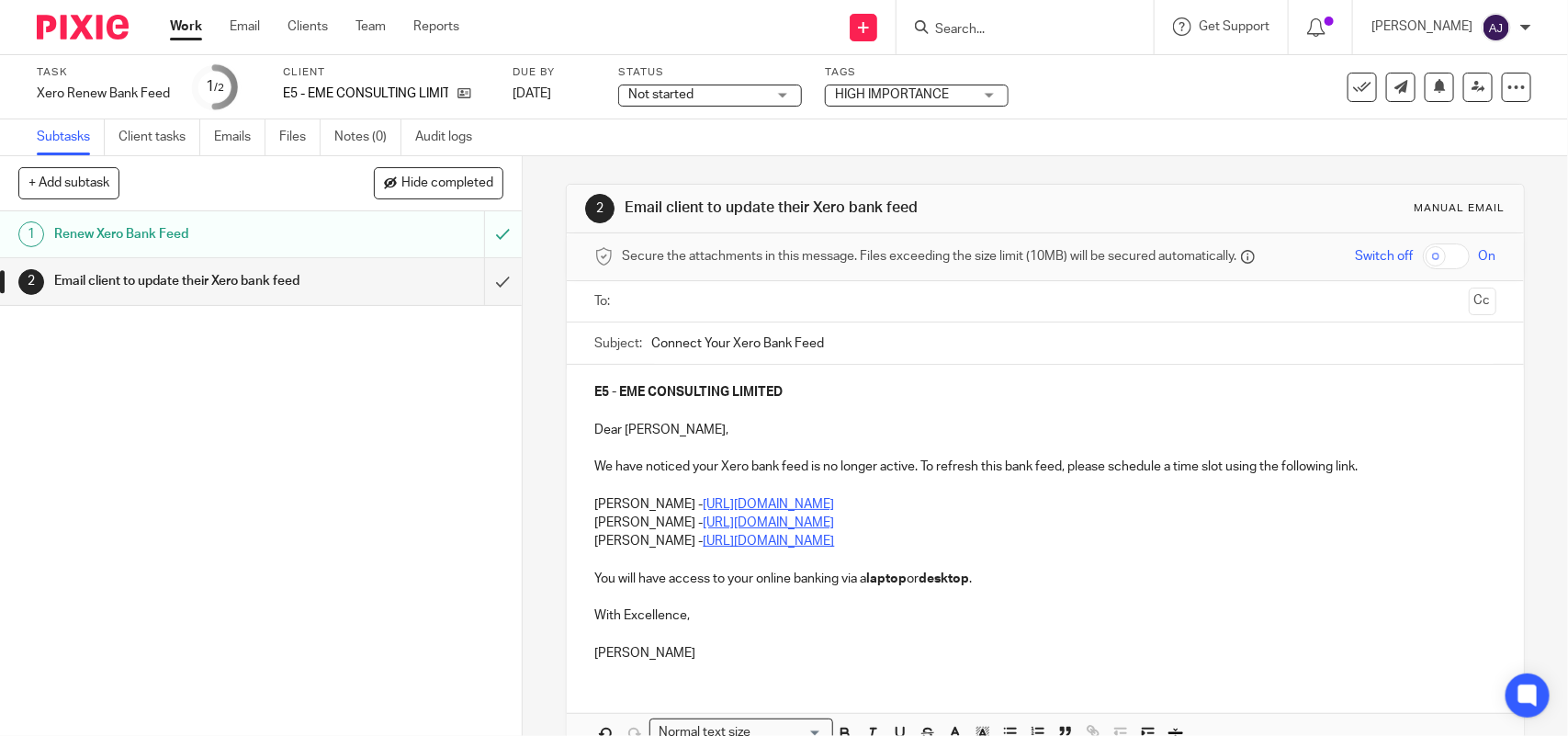
click at [966, 553] on p at bounding box center [1045, 560] width 901 height 19
click at [948, 542] on p "Sean Devine - https://calendly.com/meetwithseandevine/call" at bounding box center [1045, 541] width 901 height 19
click at [585, 522] on div "E5 - EME CONSULTING LIMITED Dear Asuquo, We have noticed your Xero bank feed is…" at bounding box center [1045, 520] width 957 height 312
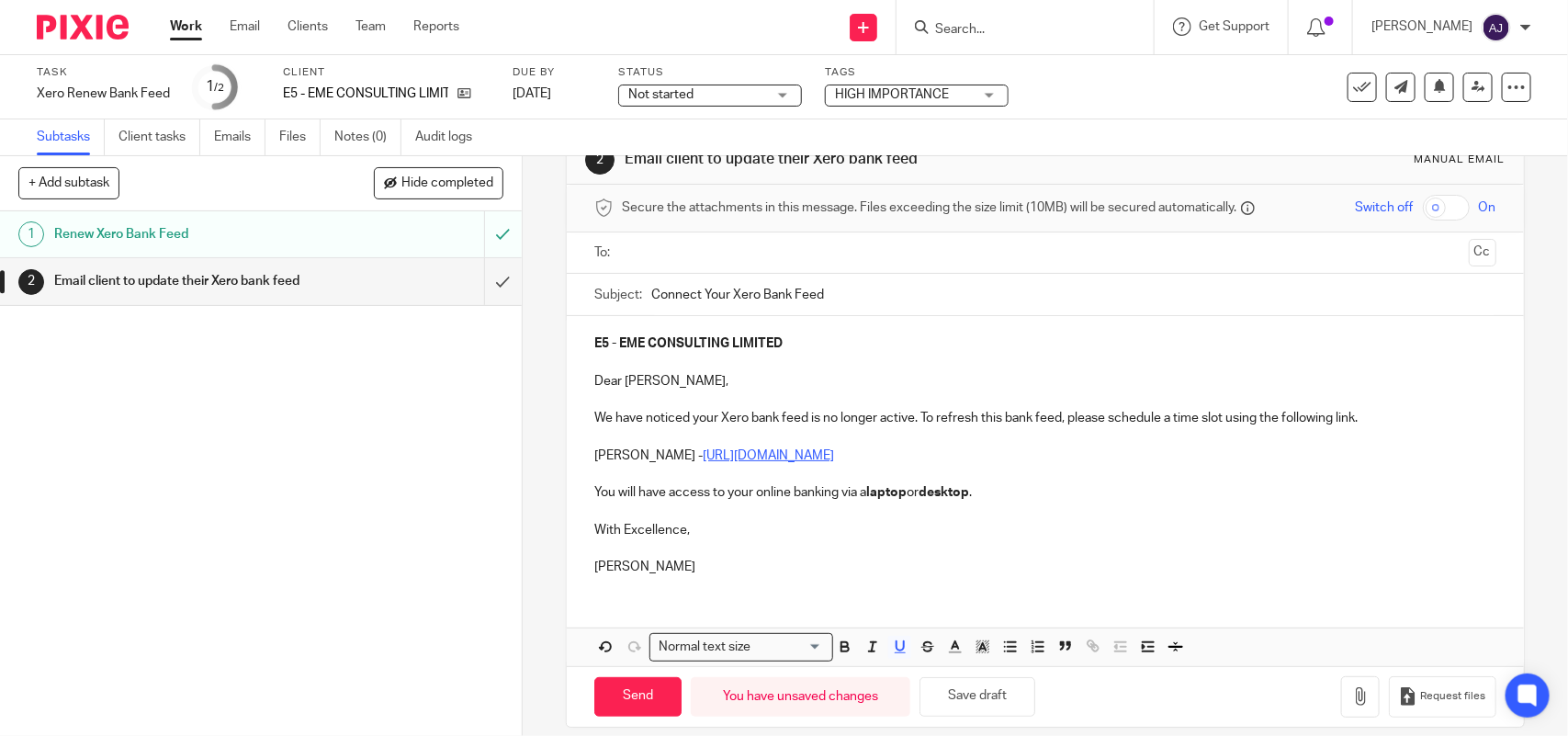
scroll to position [69, 0]
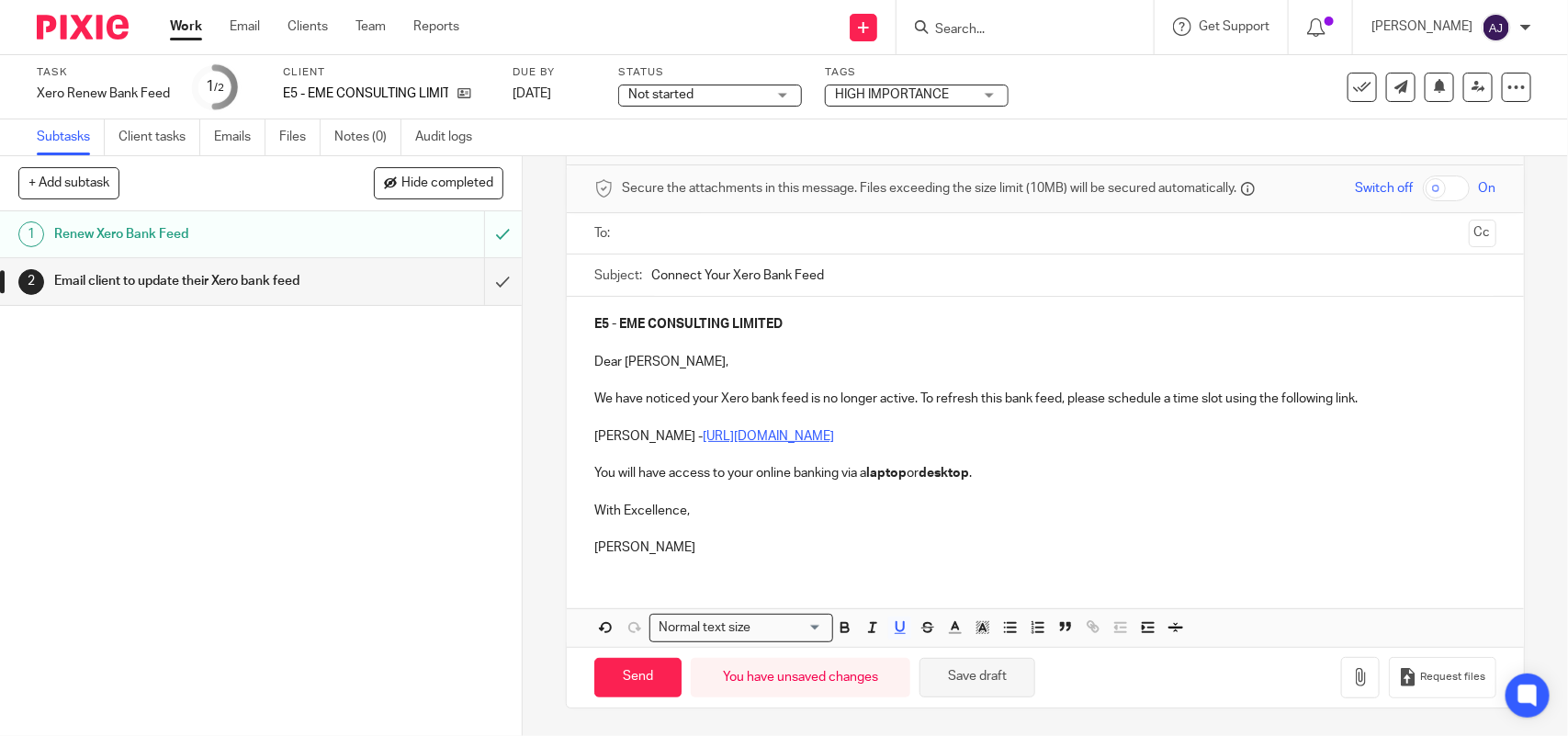
click at [976, 681] on button "Save draft" at bounding box center [976, 678] width 115 height 39
click at [659, 362] on p "Dear Asuquo," at bounding box center [1045, 362] width 901 height 19
click at [617, 361] on p "Dear Asuquo," at bounding box center [1045, 362] width 901 height 19
click at [946, 682] on button "Save draft" at bounding box center [976, 678] width 115 height 39
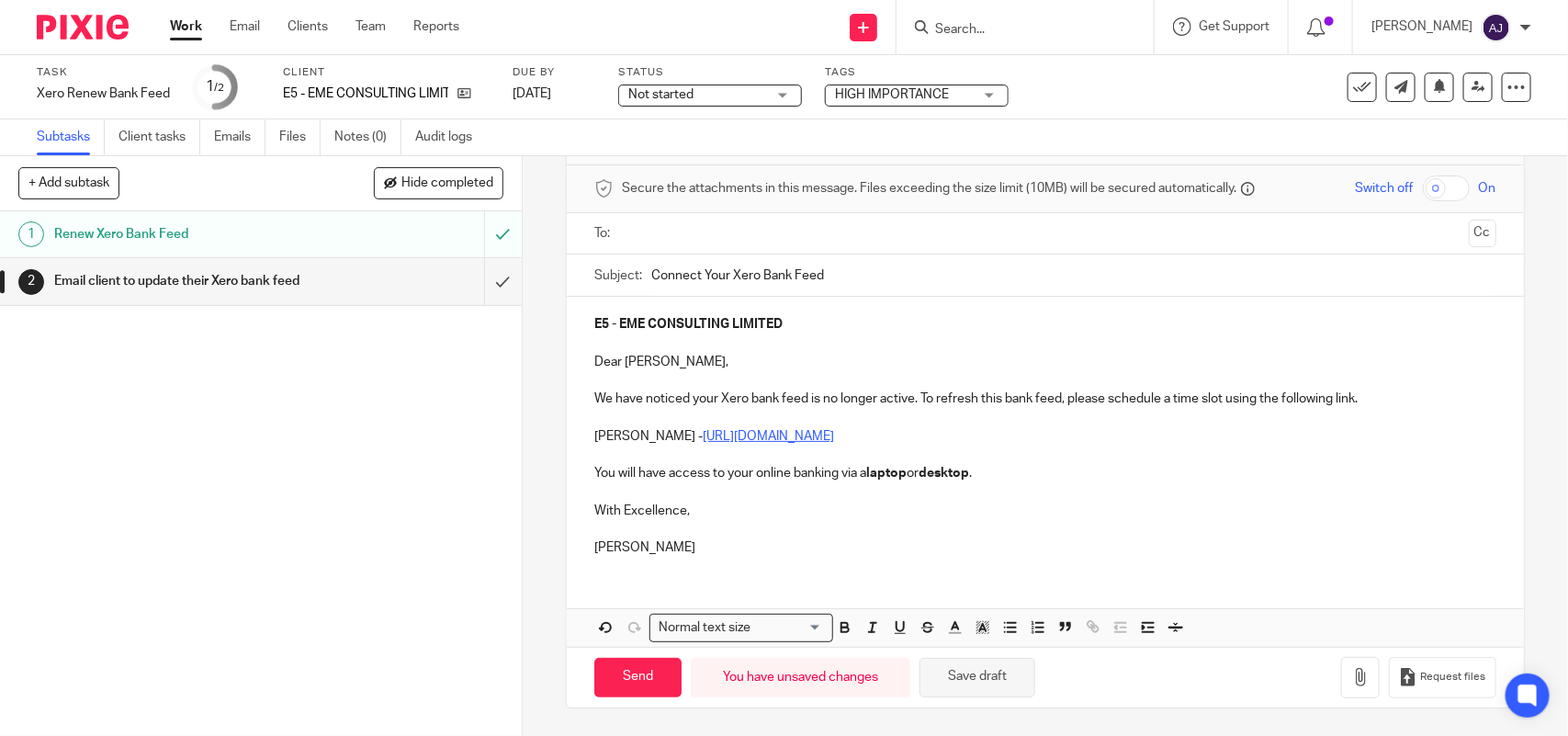
click at [946, 682] on button "Save draft" at bounding box center [976, 678] width 115 height 39
click at [364, 145] on link "Notes (0)" at bounding box center [367, 137] width 67 height 36
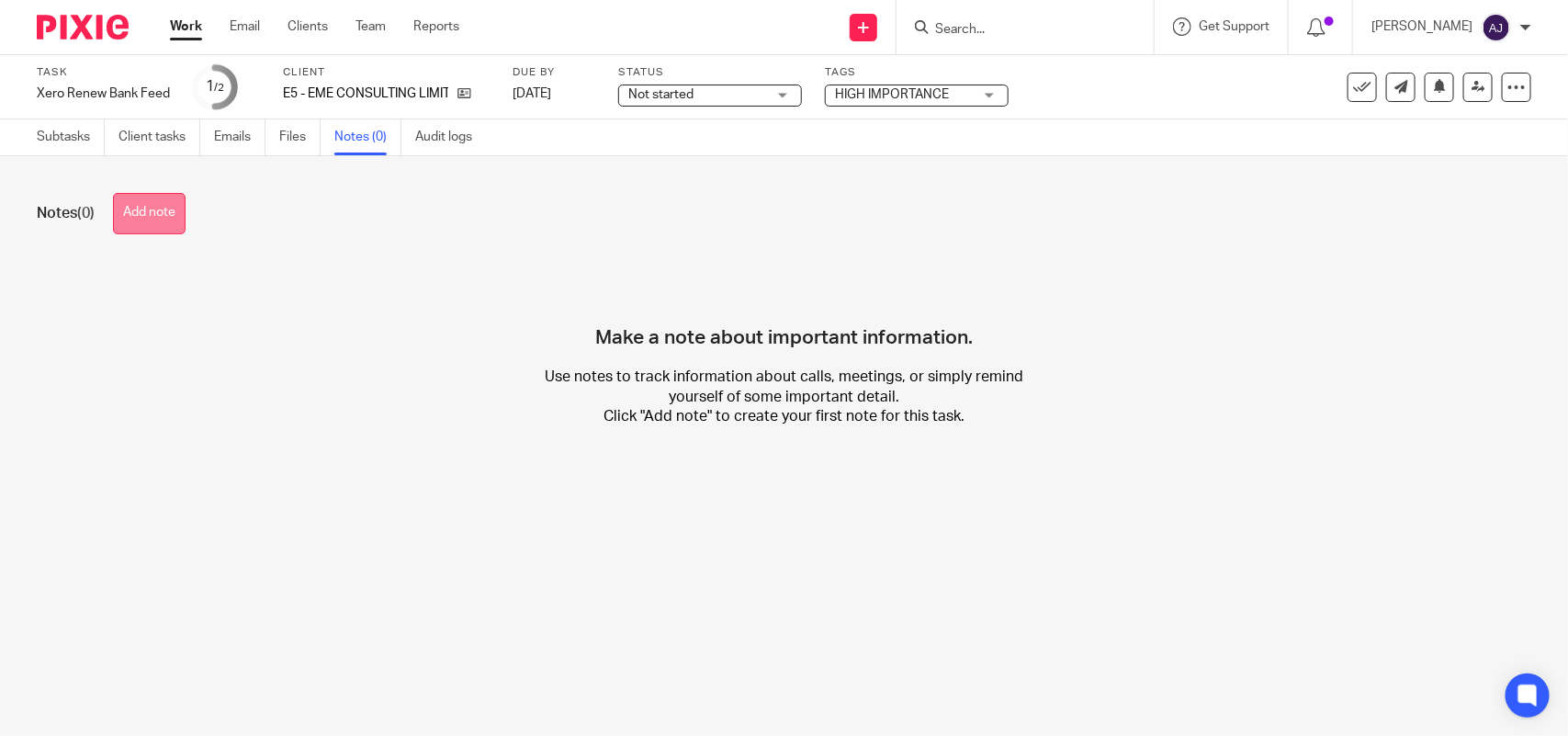
click at [151, 222] on button "Add note" at bounding box center [148, 213] width 72 height 41
click at [100, 148] on link "Subtasks" at bounding box center [70, 137] width 68 height 36
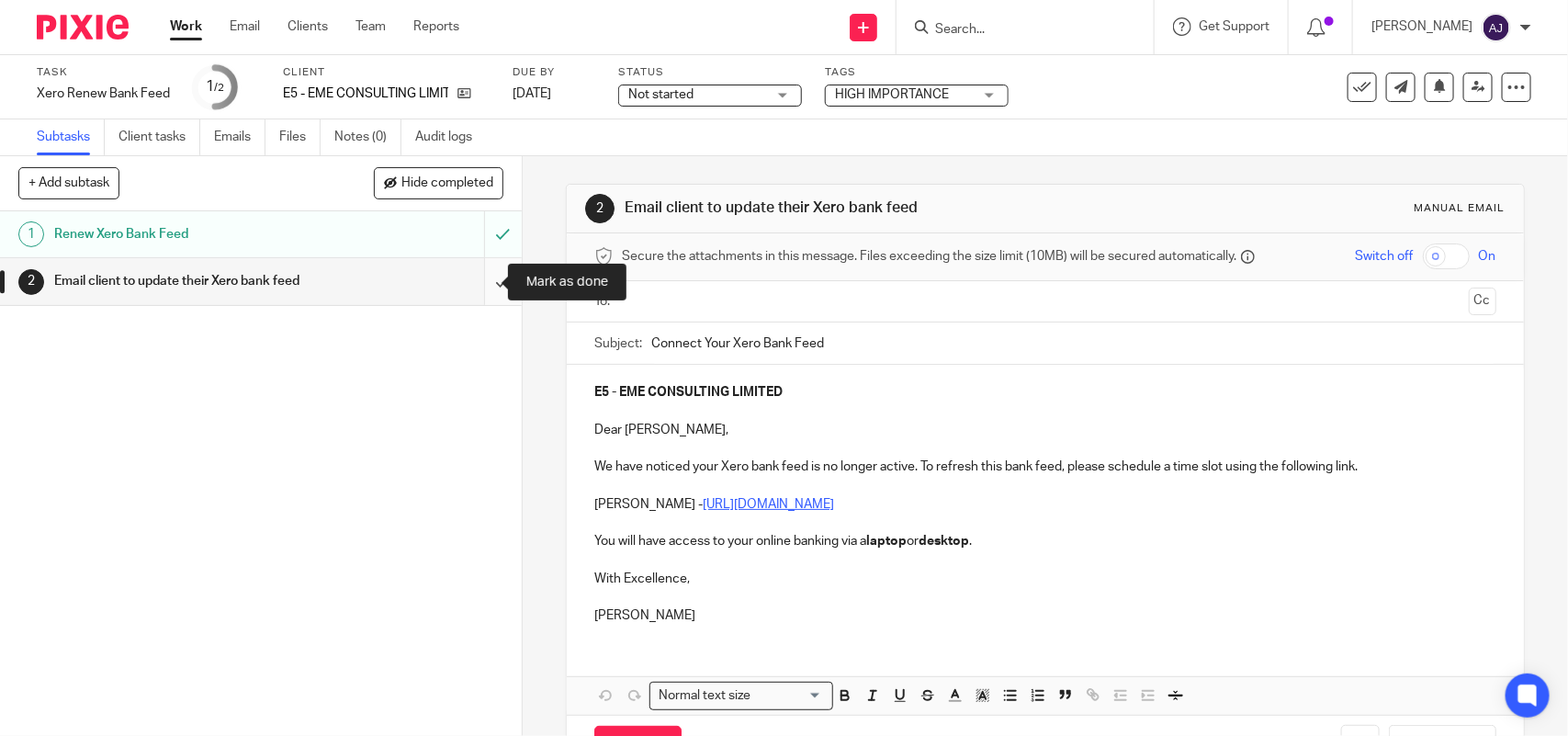
click at [484, 284] on input "submit" at bounding box center [261, 281] width 522 height 46
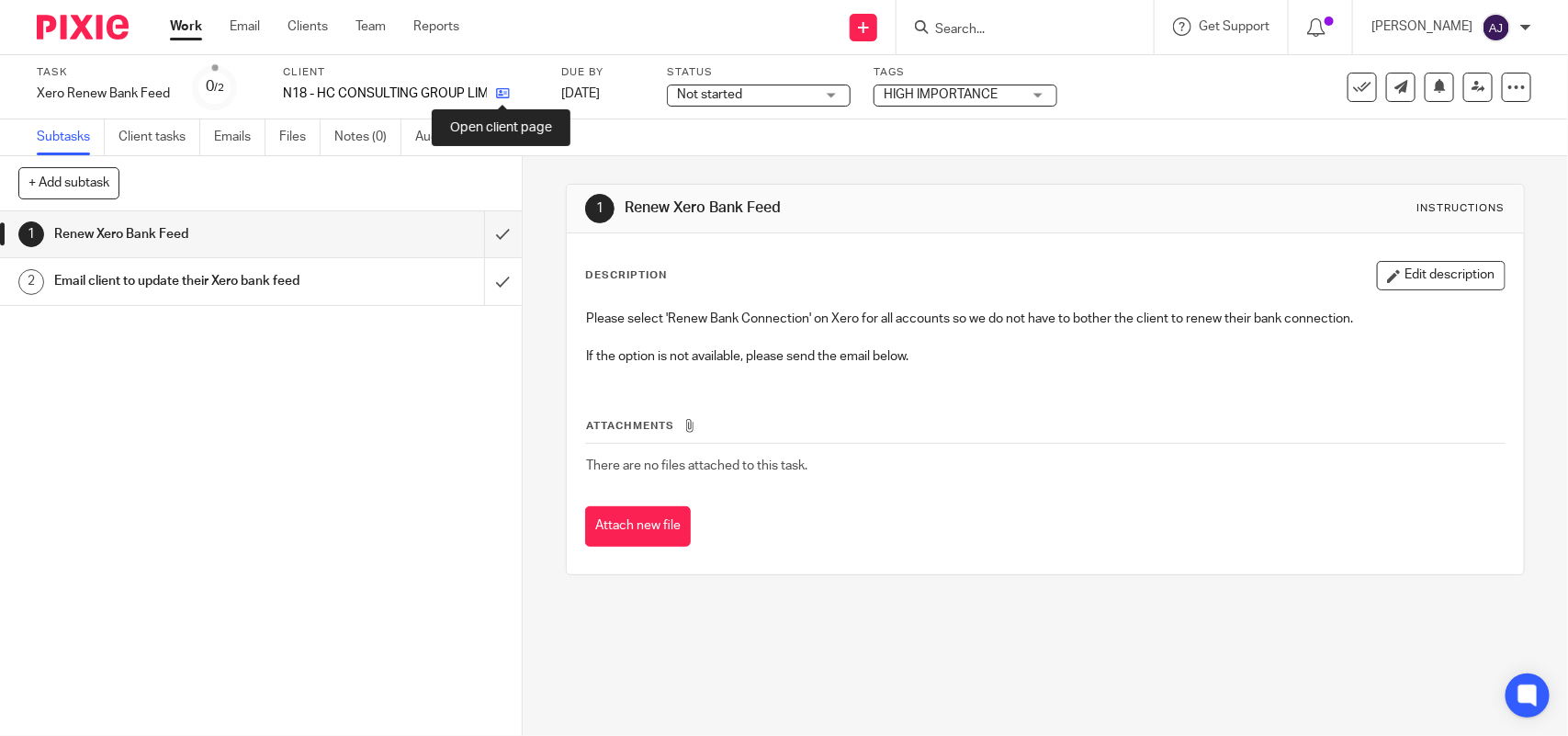
click at [500, 92] on icon at bounding box center [502, 93] width 14 height 14
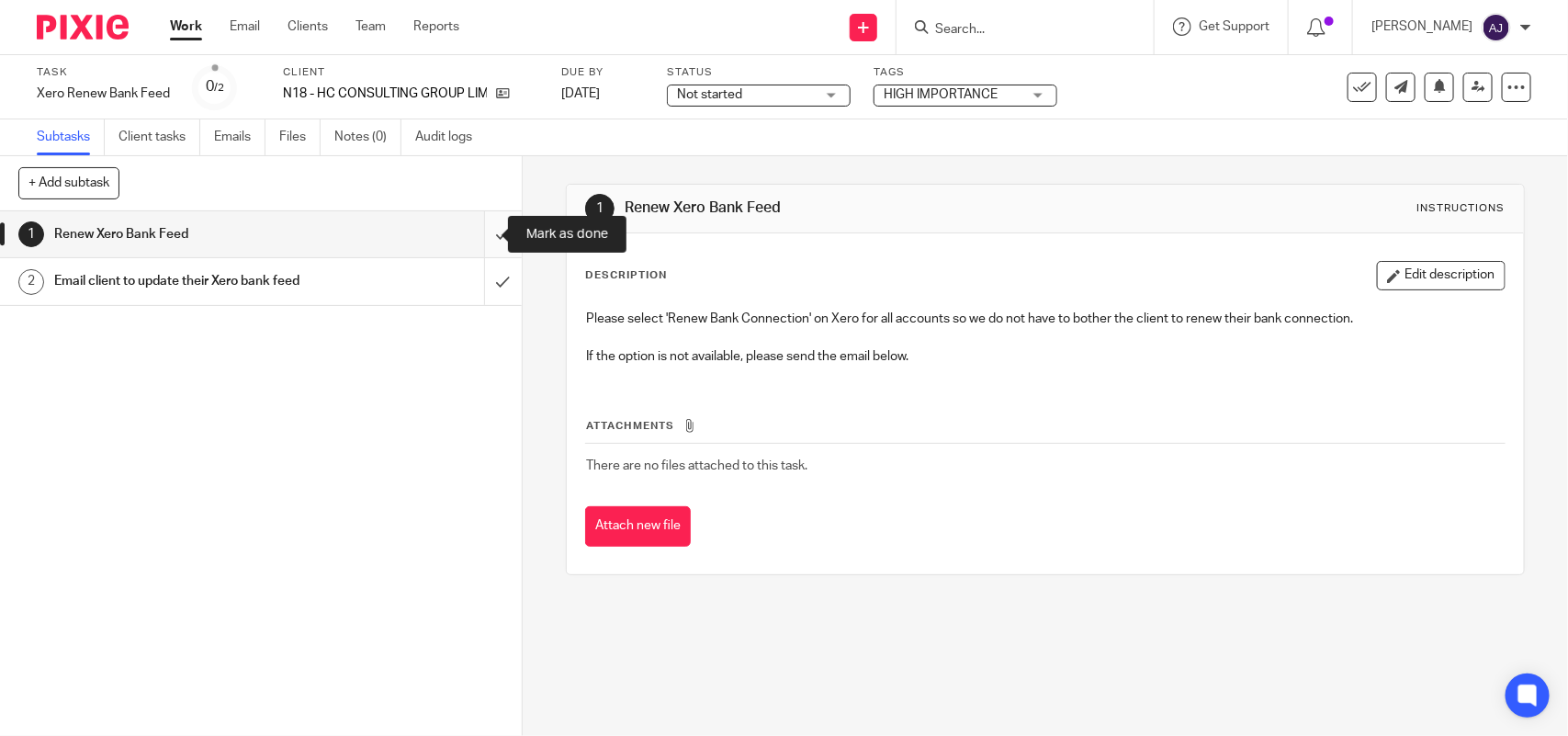
click at [473, 231] on input "submit" at bounding box center [261, 234] width 522 height 46
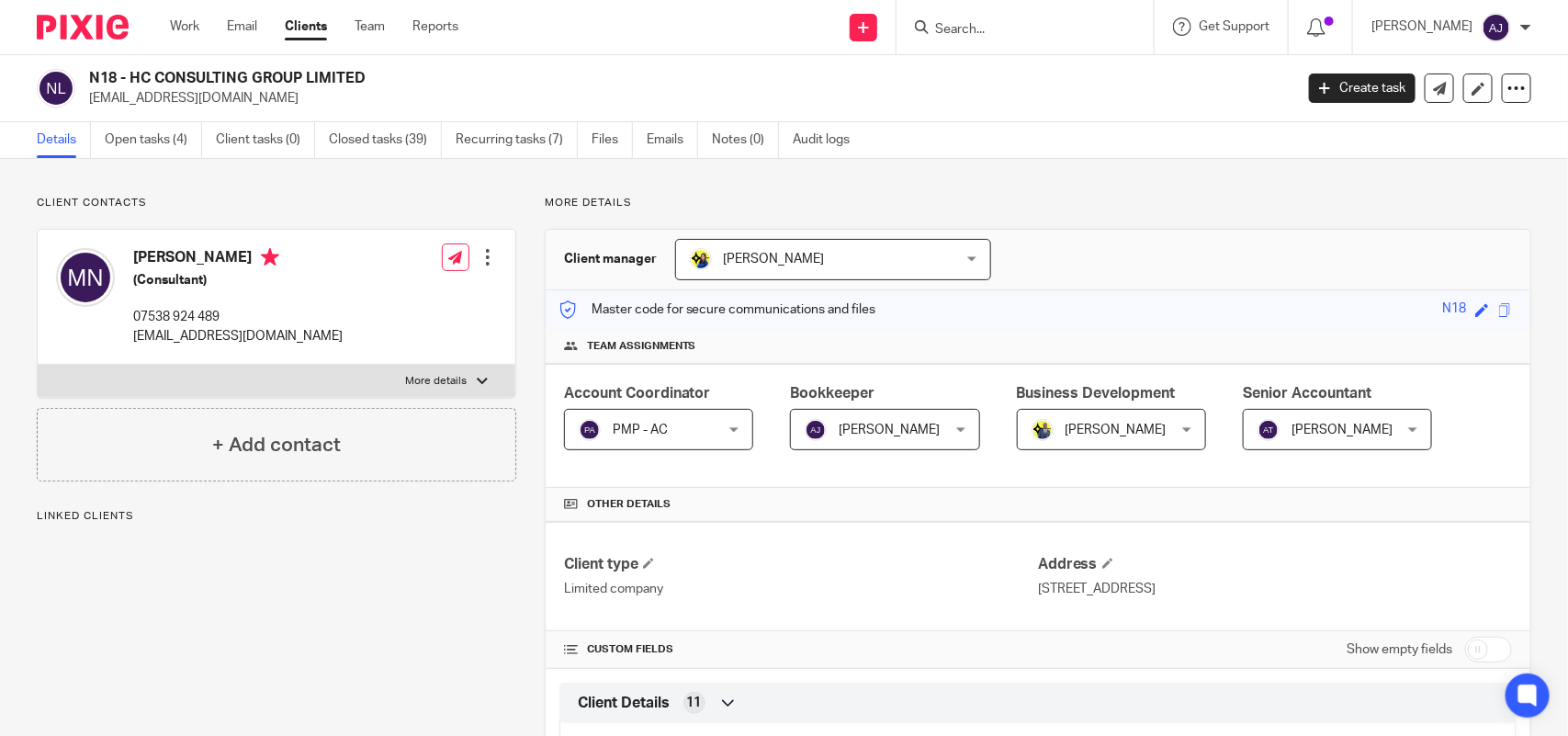
drag, startPoint x: 131, startPoint y: 74, endPoint x: 364, endPoint y: 73, distance: 233.0
click at [364, 73] on h2 "N18 - HC CONSULTING GROUP LIMITED" at bounding box center [566, 78] width 954 height 20
copy h2 "HC CONSULTING GROUP LIMITED"
click at [124, 144] on link "Open tasks (4)" at bounding box center [154, 140] width 98 height 36
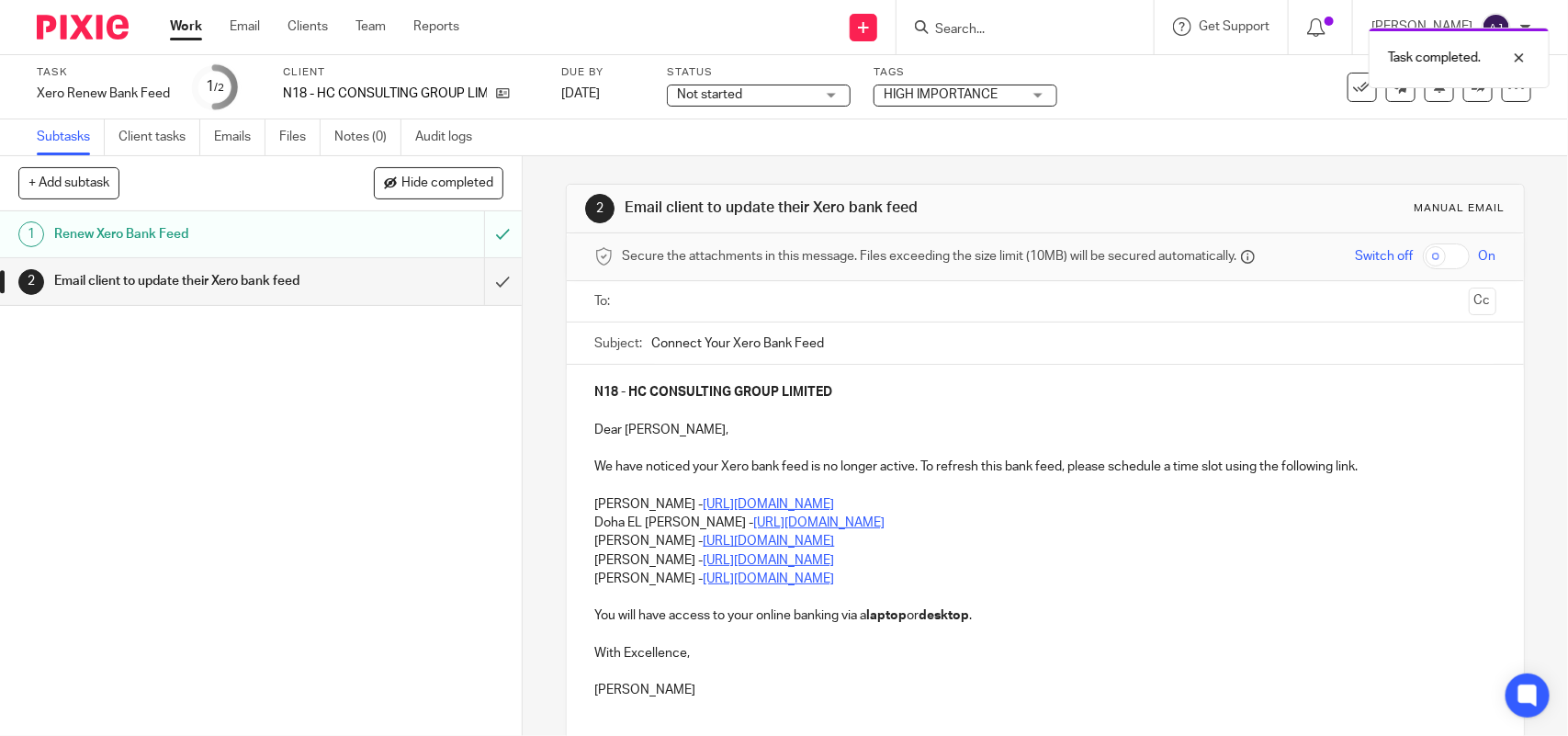
click at [981, 531] on p "Doha EL [PERSON_NAME] - [URL][DOMAIN_NAME]" at bounding box center [1045, 523] width 901 height 19
click at [594, 494] on p at bounding box center [1045, 486] width 901 height 19
click at [594, 498] on p "Carine Thompson - https://calendly.com/meetwithcarinethompson/call" at bounding box center [1045, 504] width 901 height 19
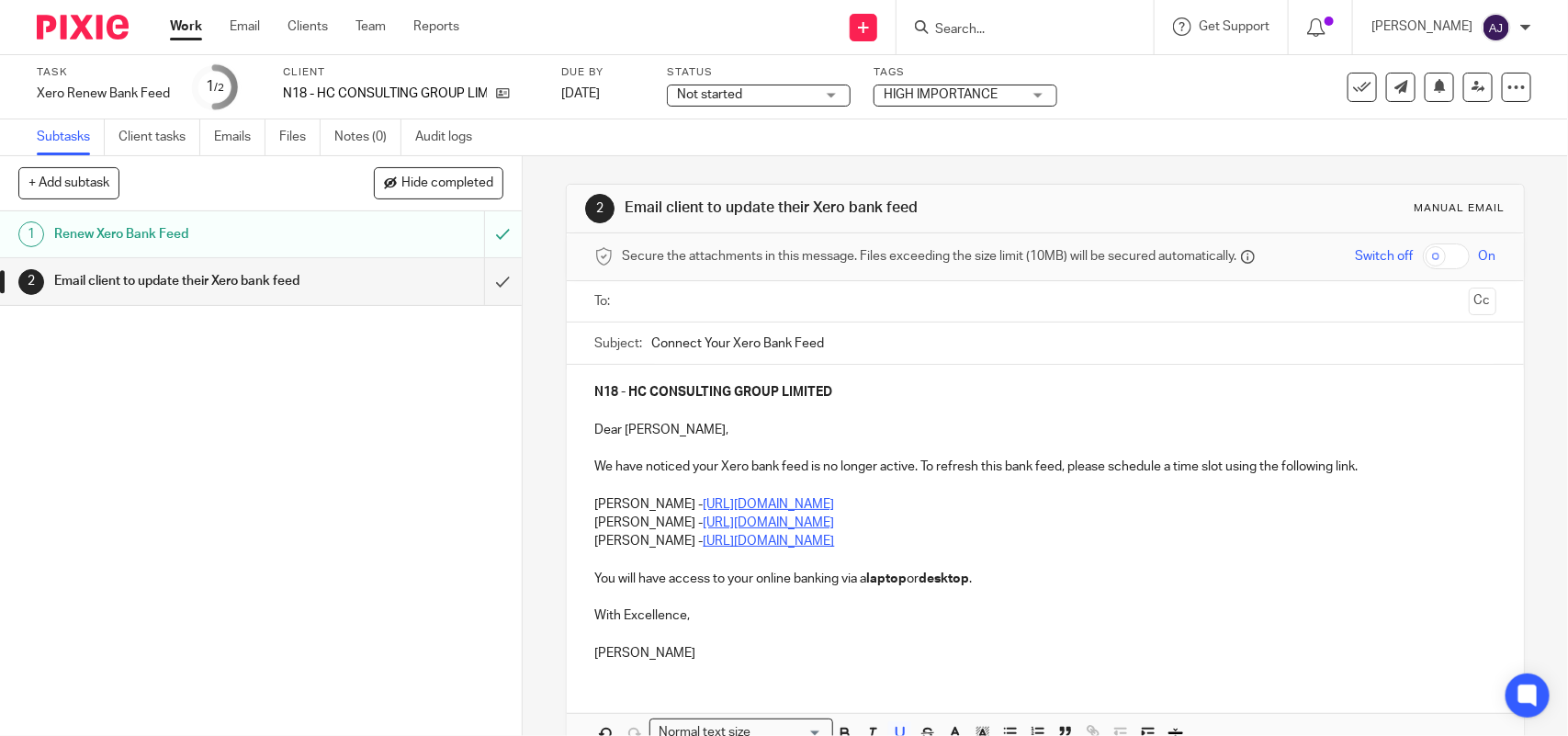
click at [962, 542] on p "Sean Devine - https://calendly.com/meetwithseandevine/call" at bounding box center [1045, 541] width 901 height 19
drag, startPoint x: 583, startPoint y: 524, endPoint x: 600, endPoint y: 533, distance: 19.2
click at [584, 521] on div "N18 - HC CONSULTING GROUP LIMITED Dear Mandy, We have noticed your Xero bank fe…" at bounding box center [1045, 520] width 957 height 312
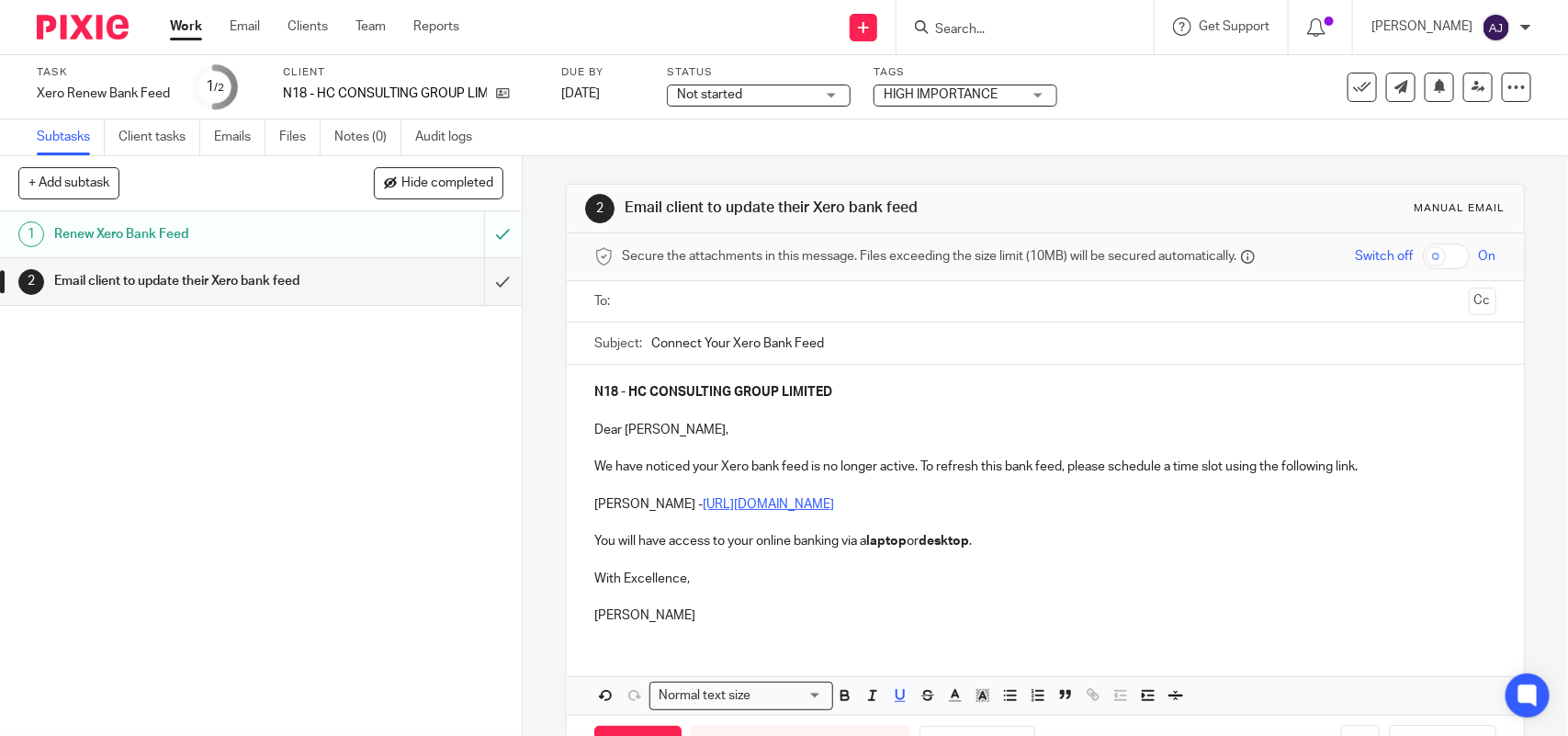
click at [699, 284] on div at bounding box center [1045, 301] width 844 height 41
click at [703, 294] on input "text" at bounding box center [1044, 301] width 832 height 22
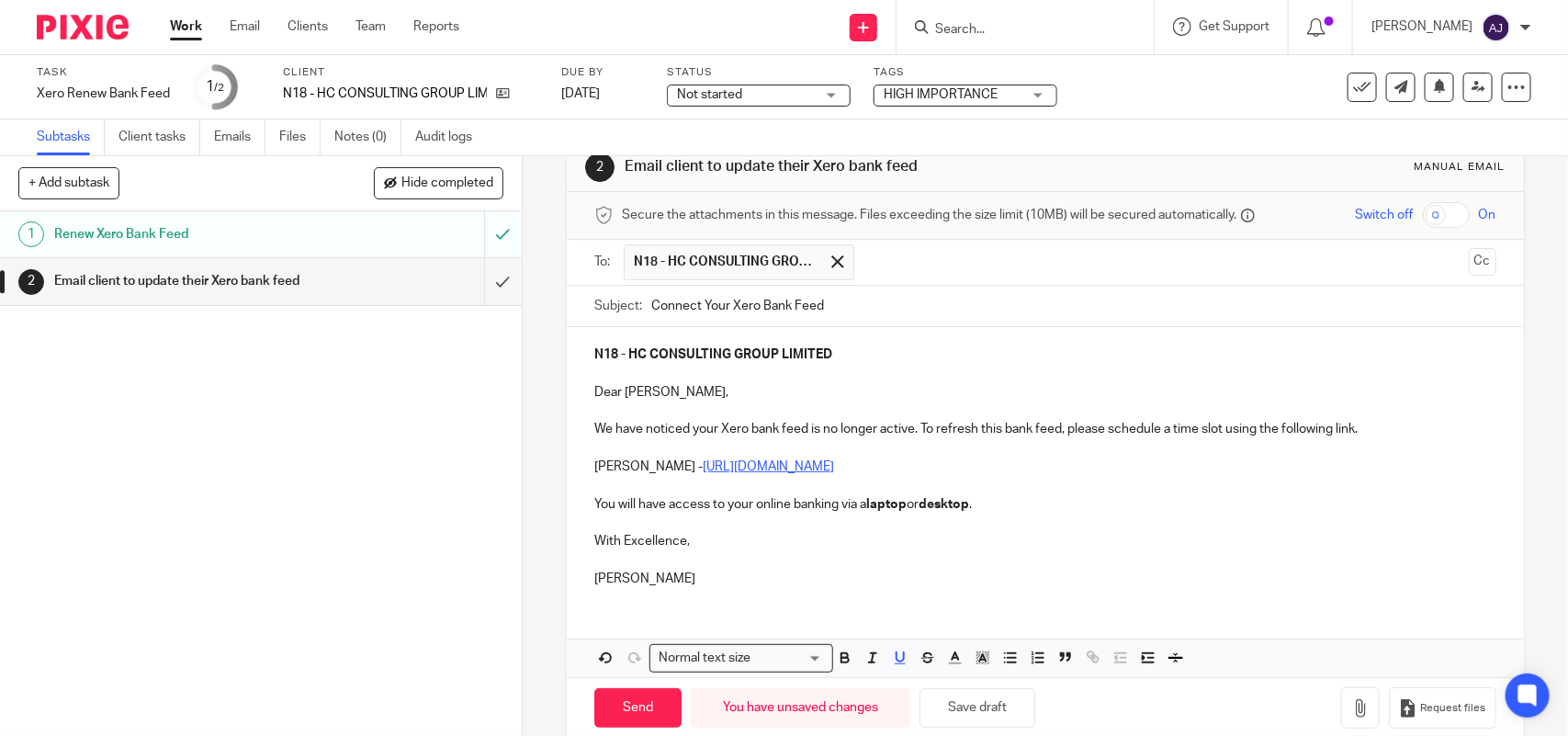
scroll to position [75, 0]
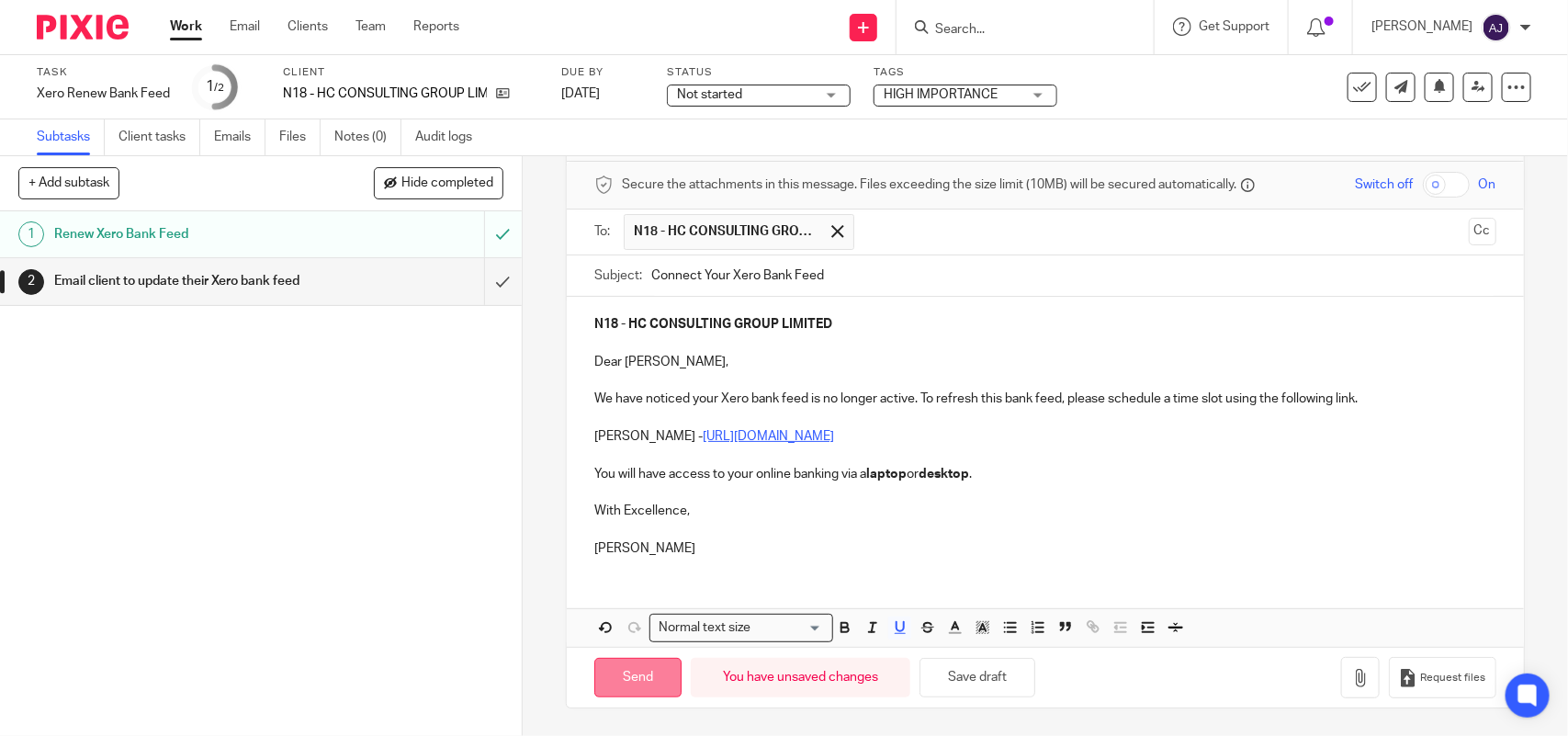
click at [620, 681] on input "Send" at bounding box center [638, 678] width 87 height 39
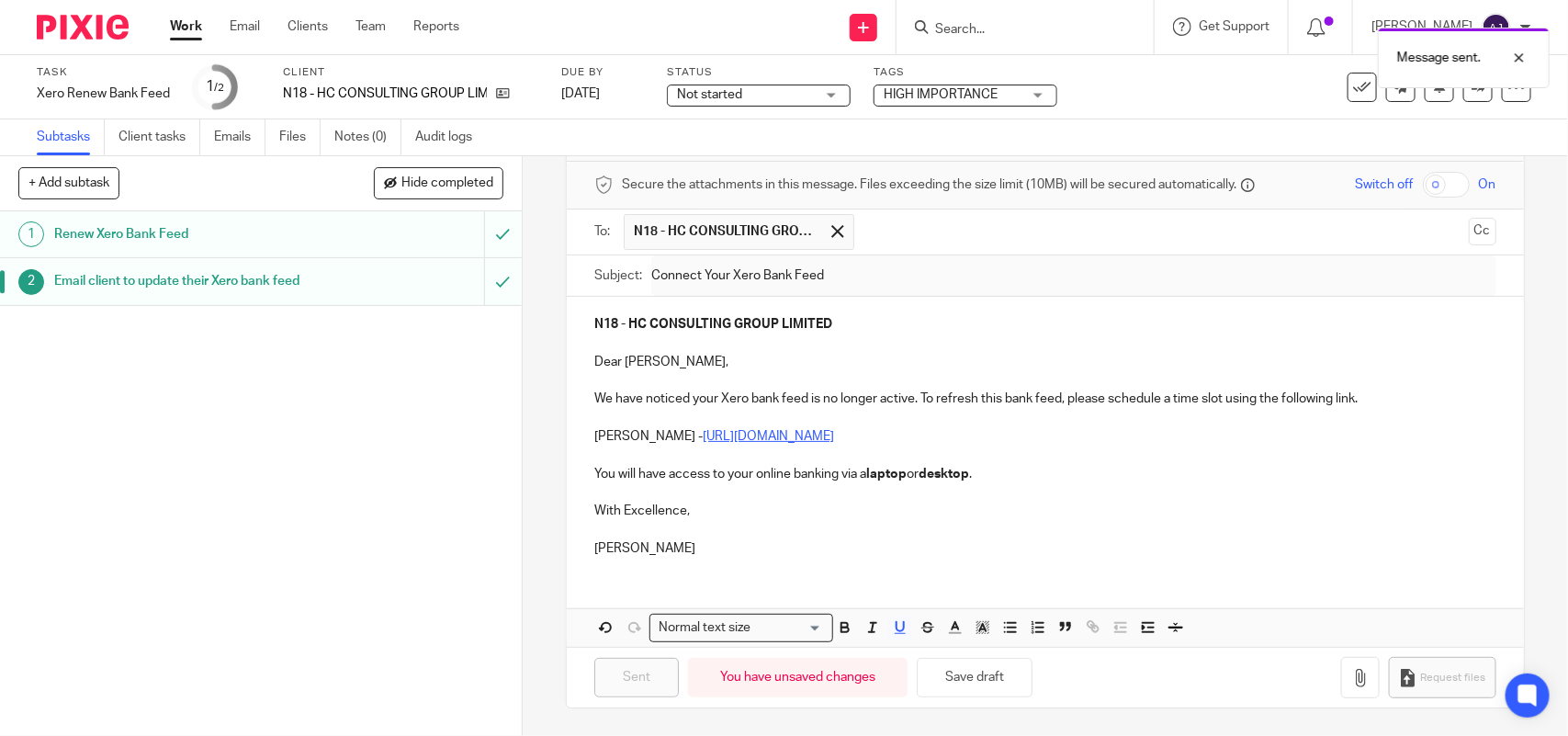
type input "Sent"
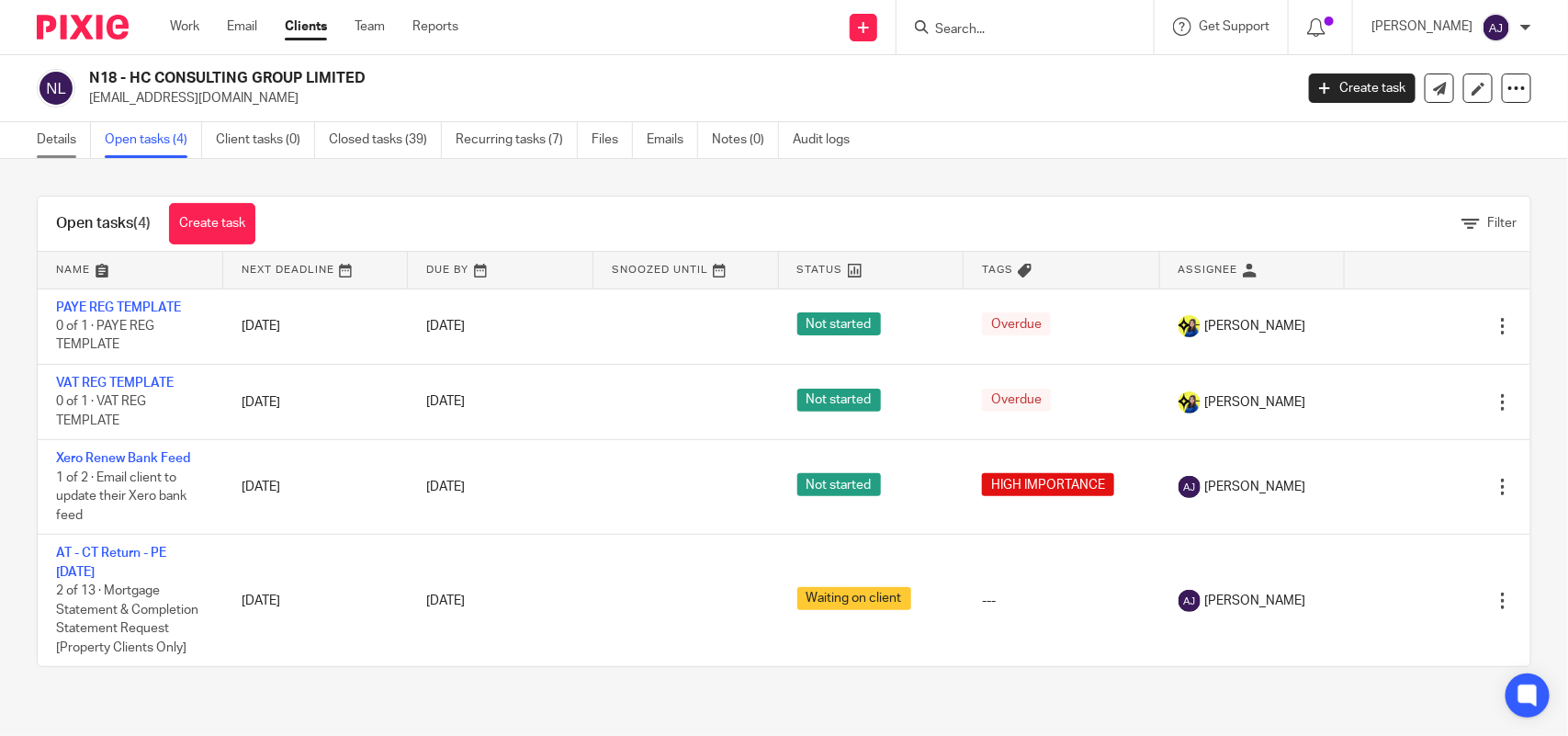
click at [61, 126] on link "Details" at bounding box center [64, 140] width 54 height 36
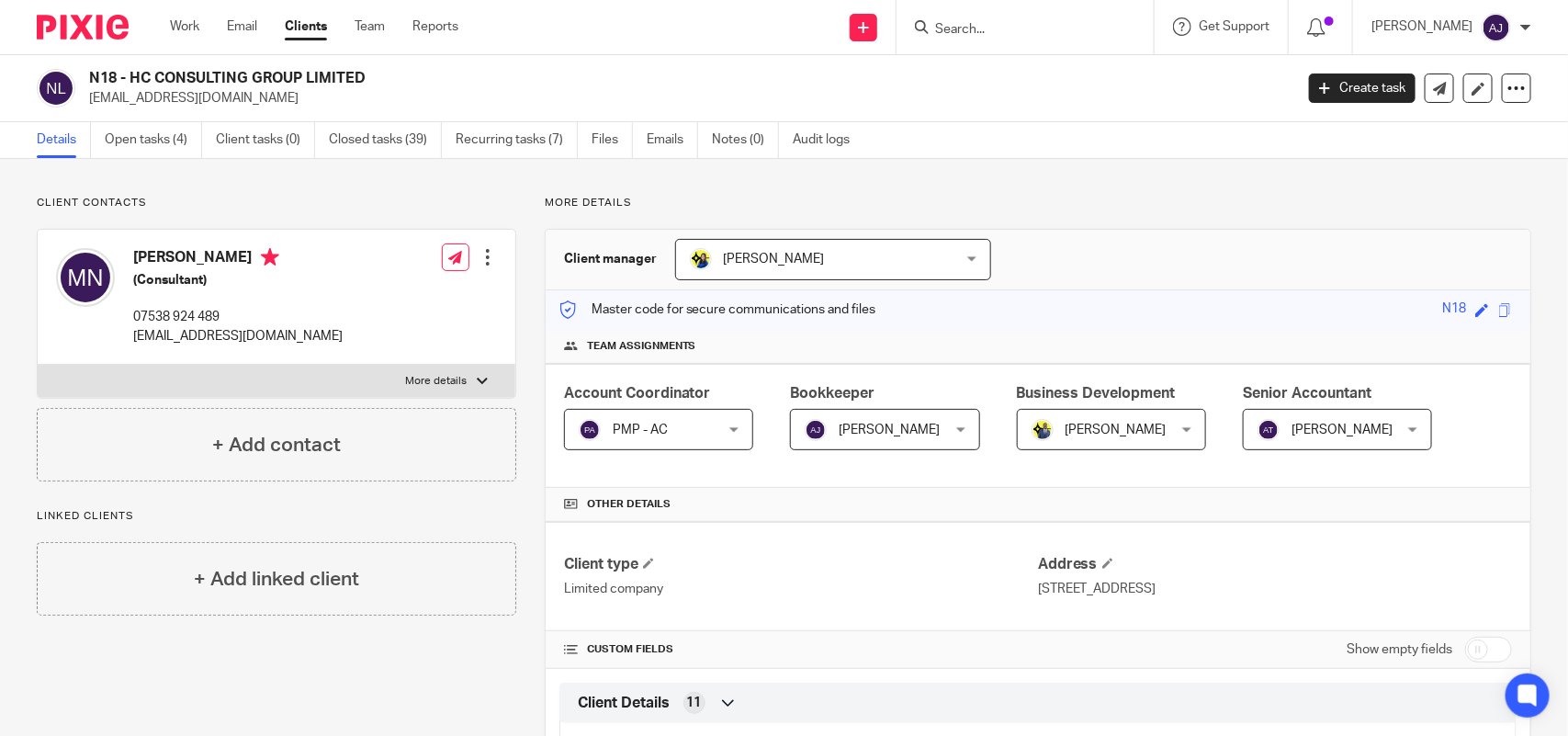
click at [135, 78] on h2 "N18 - HC CONSULTING GROUP LIMITED" at bounding box center [566, 78] width 954 height 20
drag, startPoint x: 130, startPoint y: 75, endPoint x: 392, endPoint y: 74, distance: 262.0
click at [392, 74] on h2 "N18 - HC CONSULTING GROUP LIMITED" at bounding box center [566, 78] width 954 height 20
copy h2 "HC CONSULTING GROUP LIMITED"
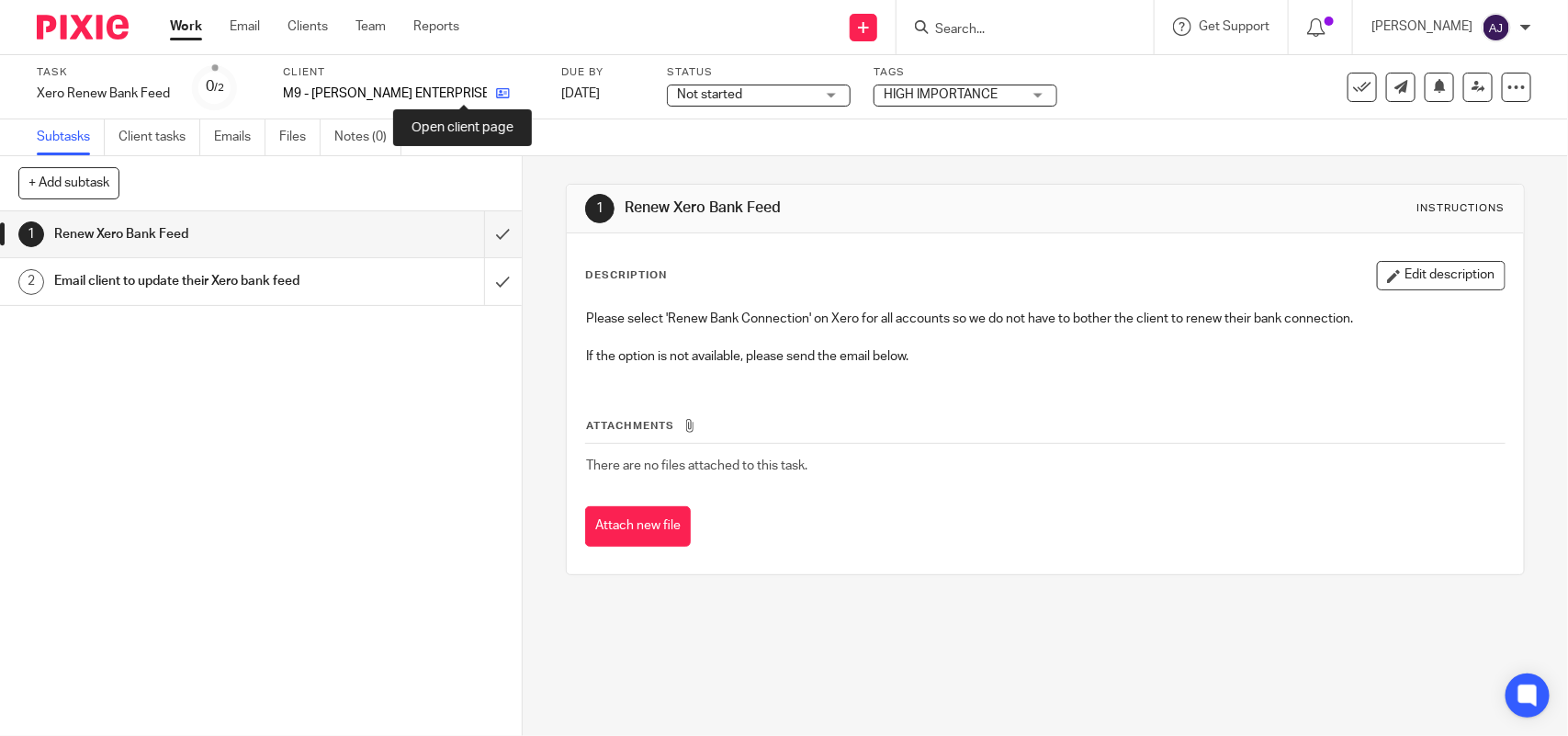
click at [496, 97] on icon at bounding box center [502, 93] width 14 height 14
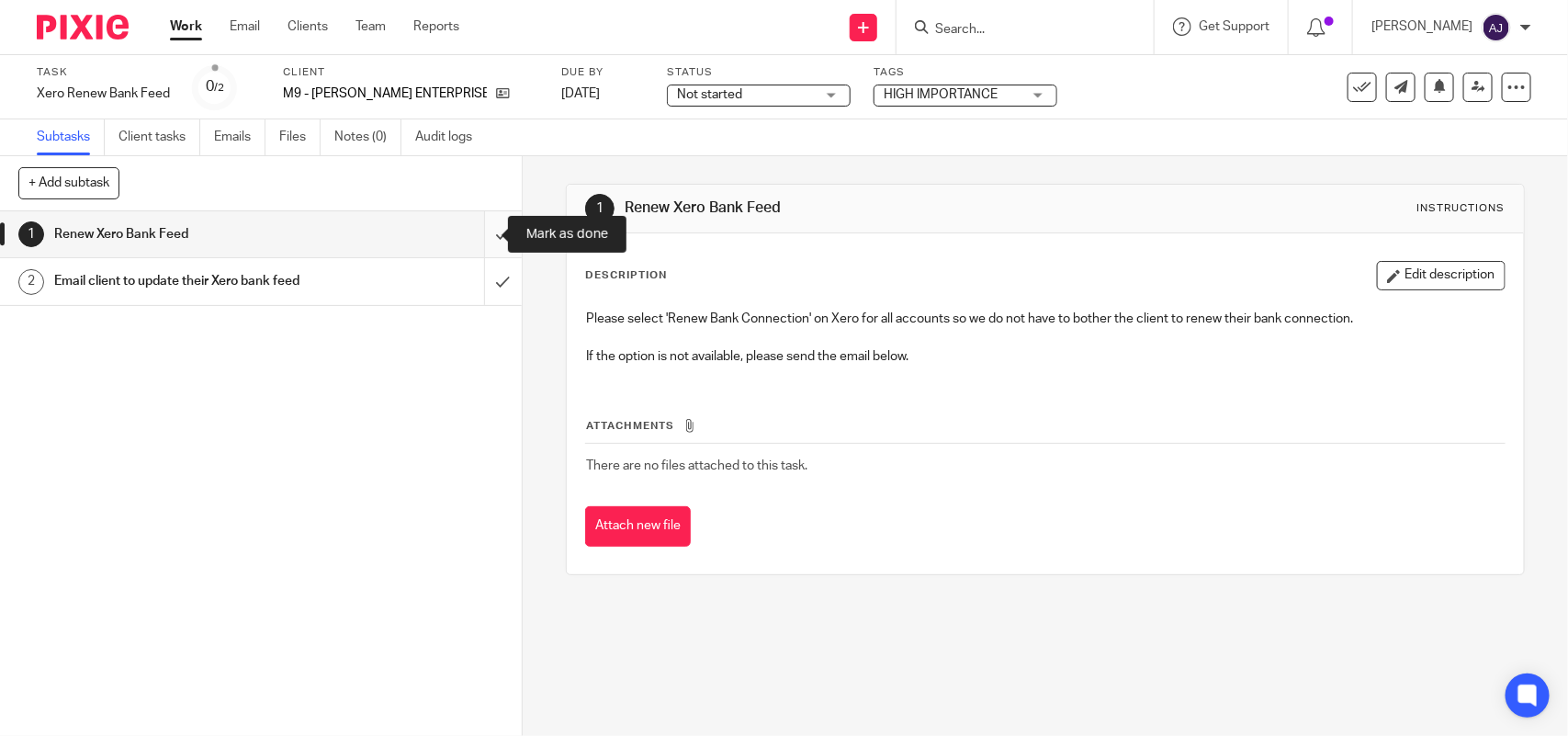
click at [476, 233] on input "submit" at bounding box center [261, 234] width 522 height 46
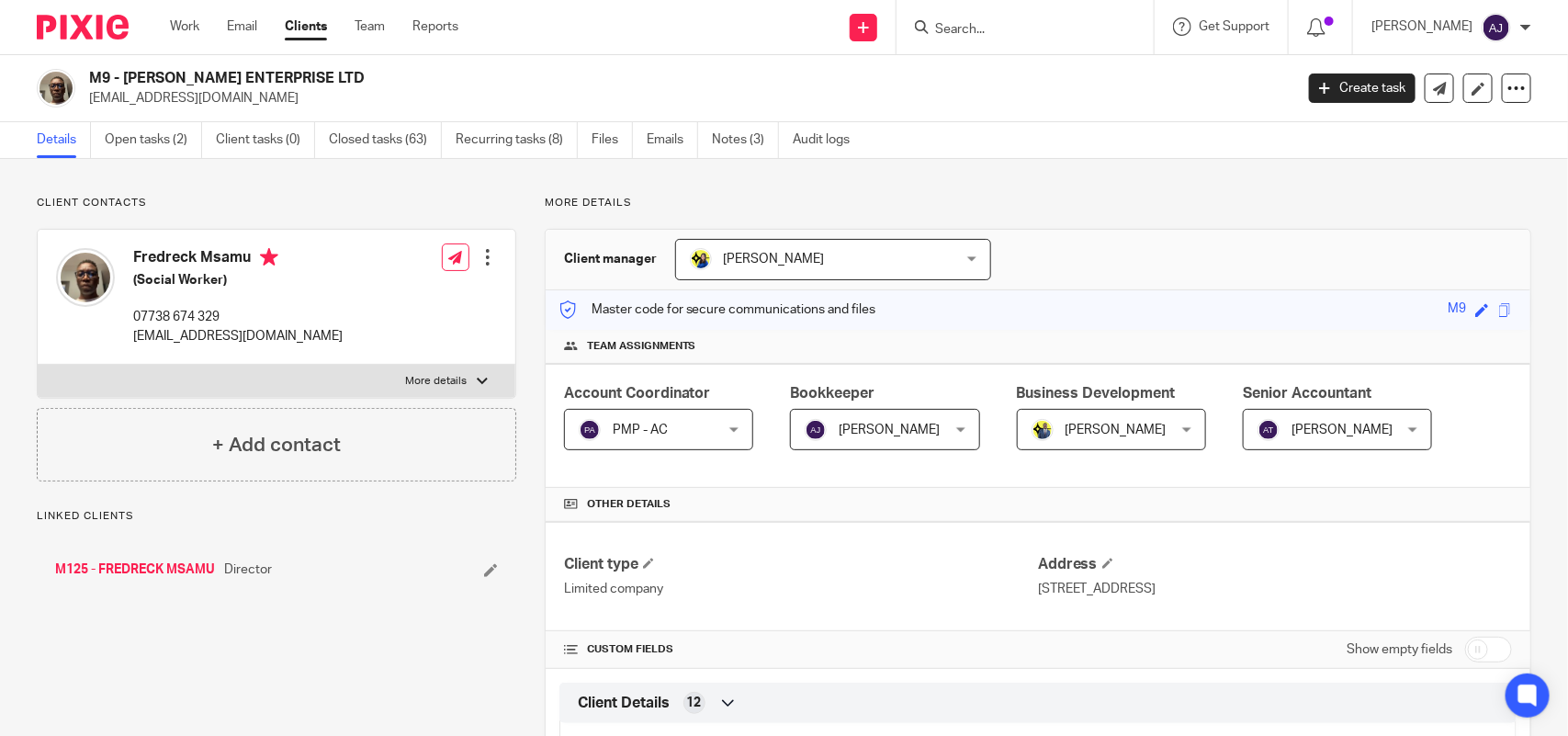
drag, startPoint x: 131, startPoint y: 74, endPoint x: 308, endPoint y: 74, distance: 177.0
click at [308, 74] on h2 "M9 - [PERSON_NAME] ENTERPRISE LTD" at bounding box center [566, 78] width 954 height 20
click at [125, 80] on h2 "M9 - [PERSON_NAME] ENTERPRISE LTD" at bounding box center [566, 78] width 954 height 20
drag, startPoint x: 119, startPoint y: 79, endPoint x: 257, endPoint y: 78, distance: 138.0
click at [257, 78] on h2 "M9 - [PERSON_NAME] ENTERPRISE LTD" at bounding box center [566, 78] width 954 height 20
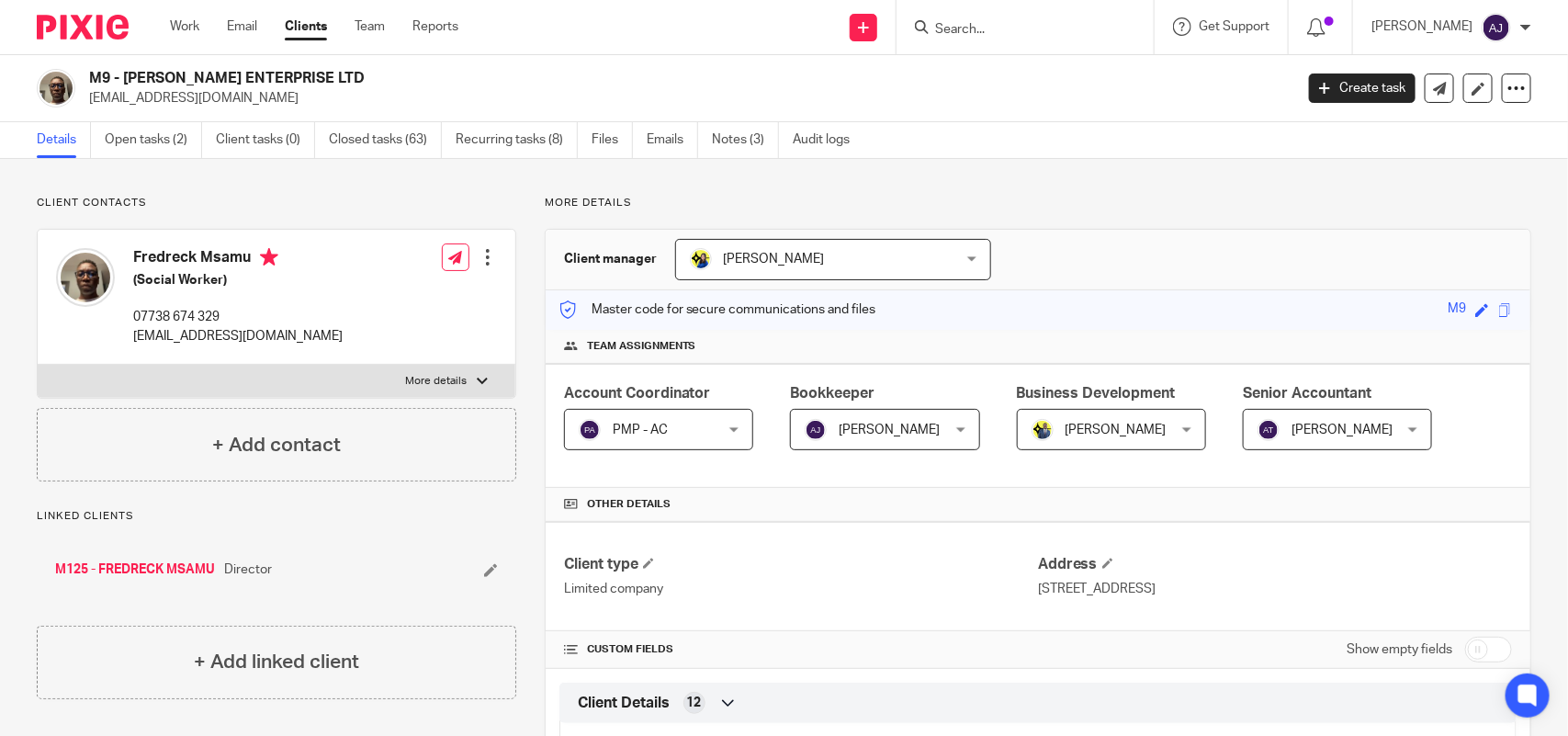
click at [126, 74] on h2 "M9 - [PERSON_NAME] ENTERPRISE LTD" at bounding box center [566, 78] width 954 height 20
click at [139, 76] on h2 "M9 - [PERSON_NAME] ENTERPRISE LTD" at bounding box center [566, 78] width 954 height 20
drag, startPoint x: 125, startPoint y: 69, endPoint x: 322, endPoint y: 81, distance: 197.4
click at [322, 81] on h2 "M9 - [PERSON_NAME] ENTERPRISE LTD" at bounding box center [566, 78] width 954 height 20
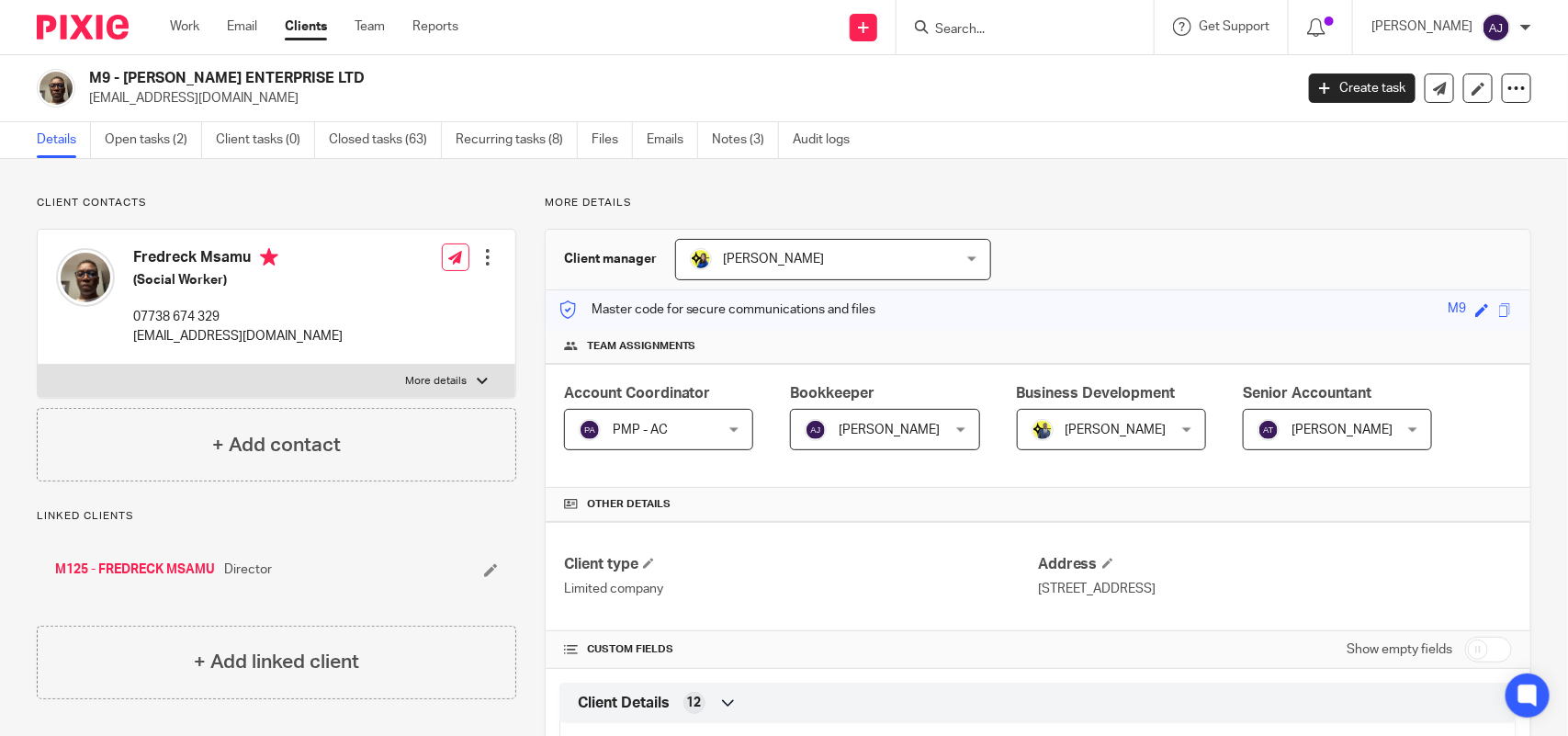
copy h2 "MALONE ENTERPRISE LTD"
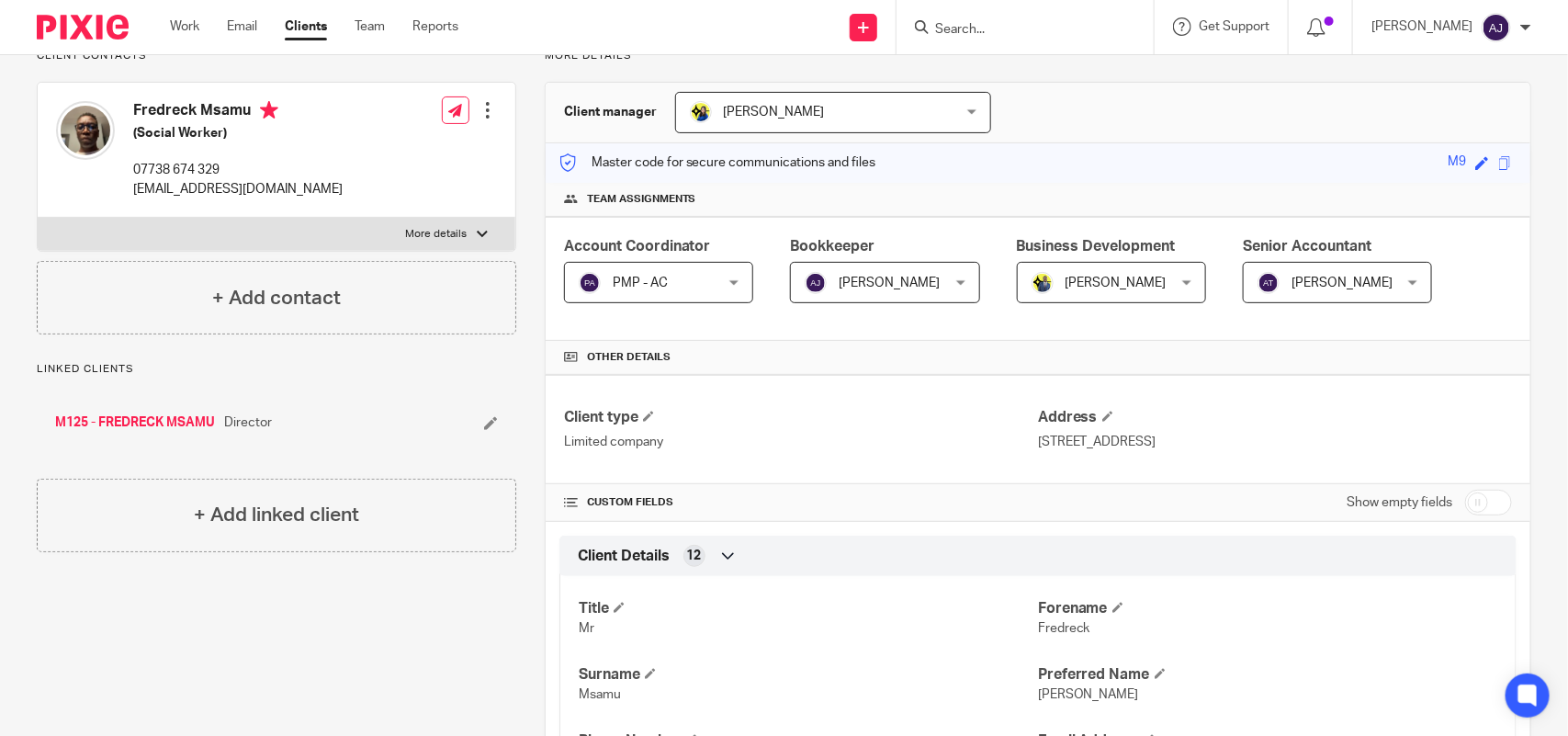
scroll to position [459, 0]
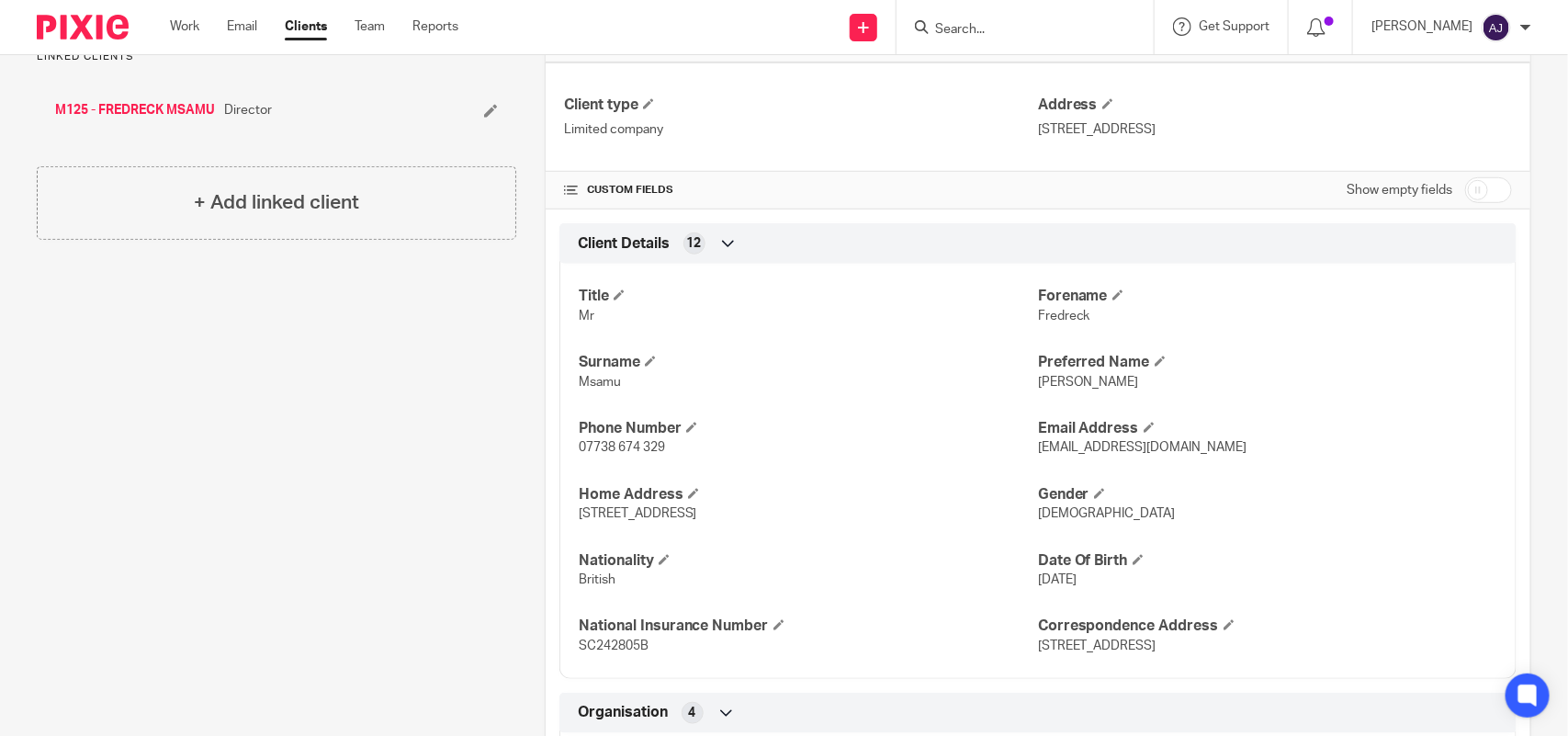
click at [1047, 389] on span "Freddie" at bounding box center [1089, 382] width 101 height 13
click at [1047, 384] on span "Freddie" at bounding box center [1089, 382] width 101 height 13
copy span "Freddie"
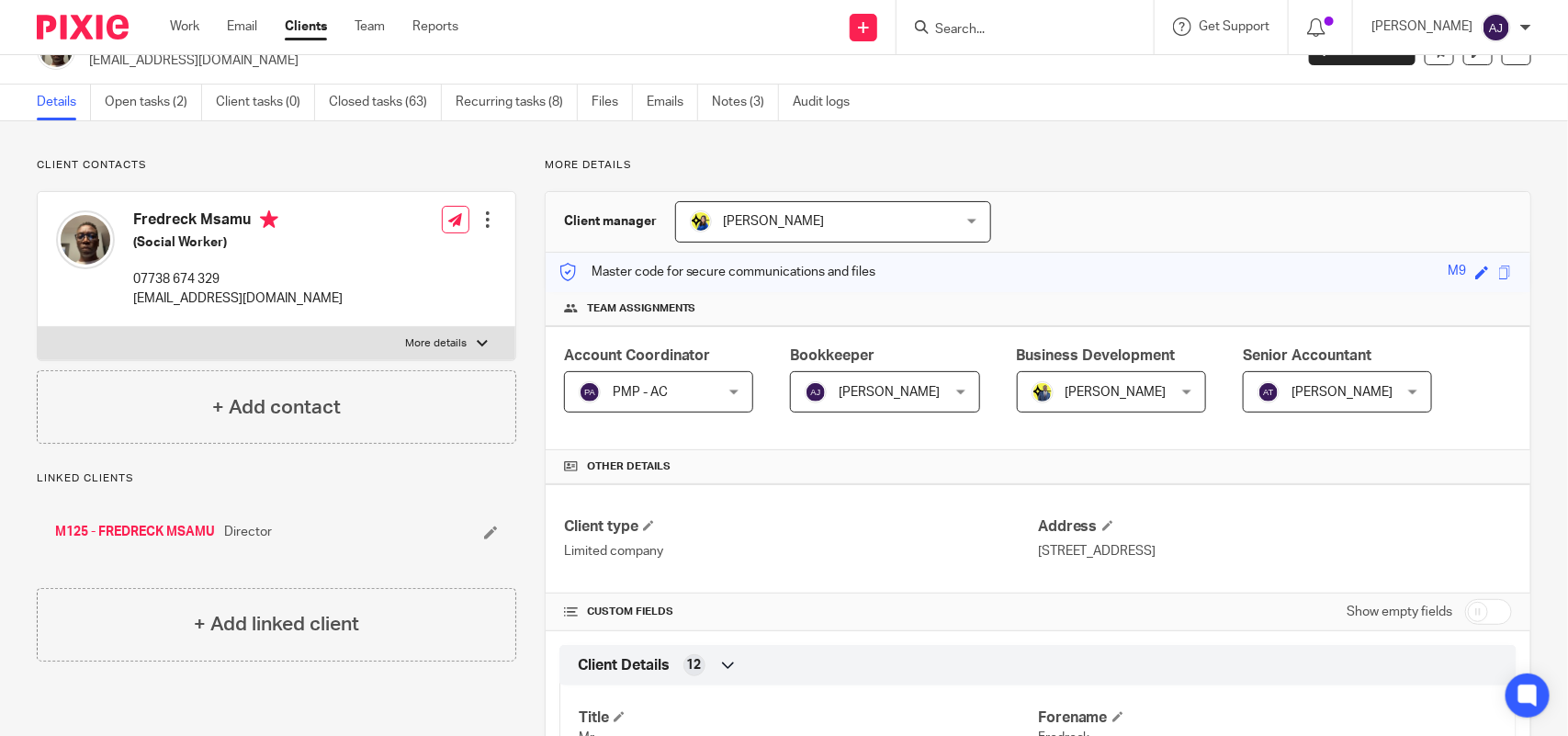
scroll to position [0, 0]
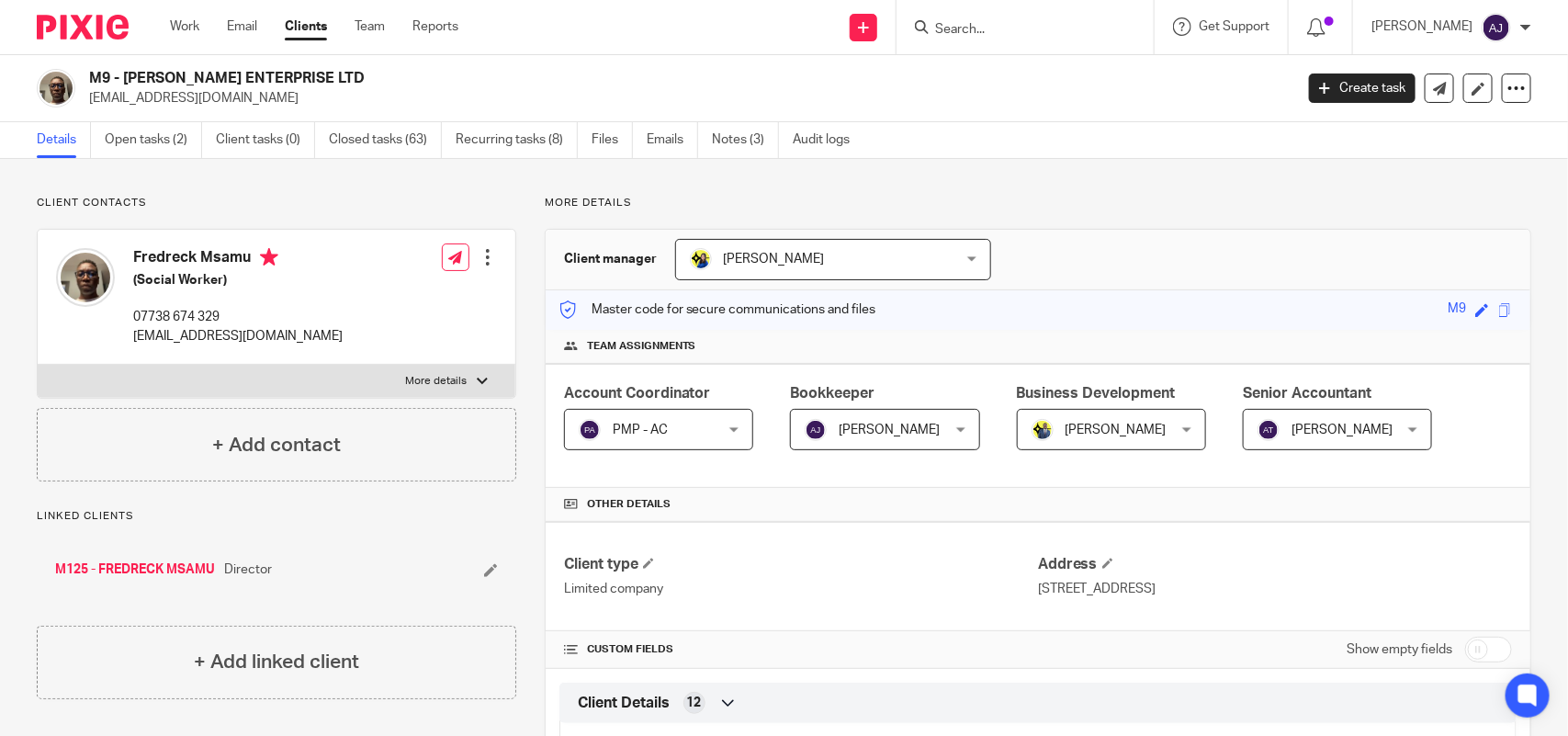
drag, startPoint x: 121, startPoint y: 78, endPoint x: 375, endPoint y: 78, distance: 254.0
click at [375, 78] on h2 "M9 - [PERSON_NAME] ENTERPRISE LTD" at bounding box center [566, 78] width 954 height 20
copy h2 "MALONE ENTERPRISE LTD"
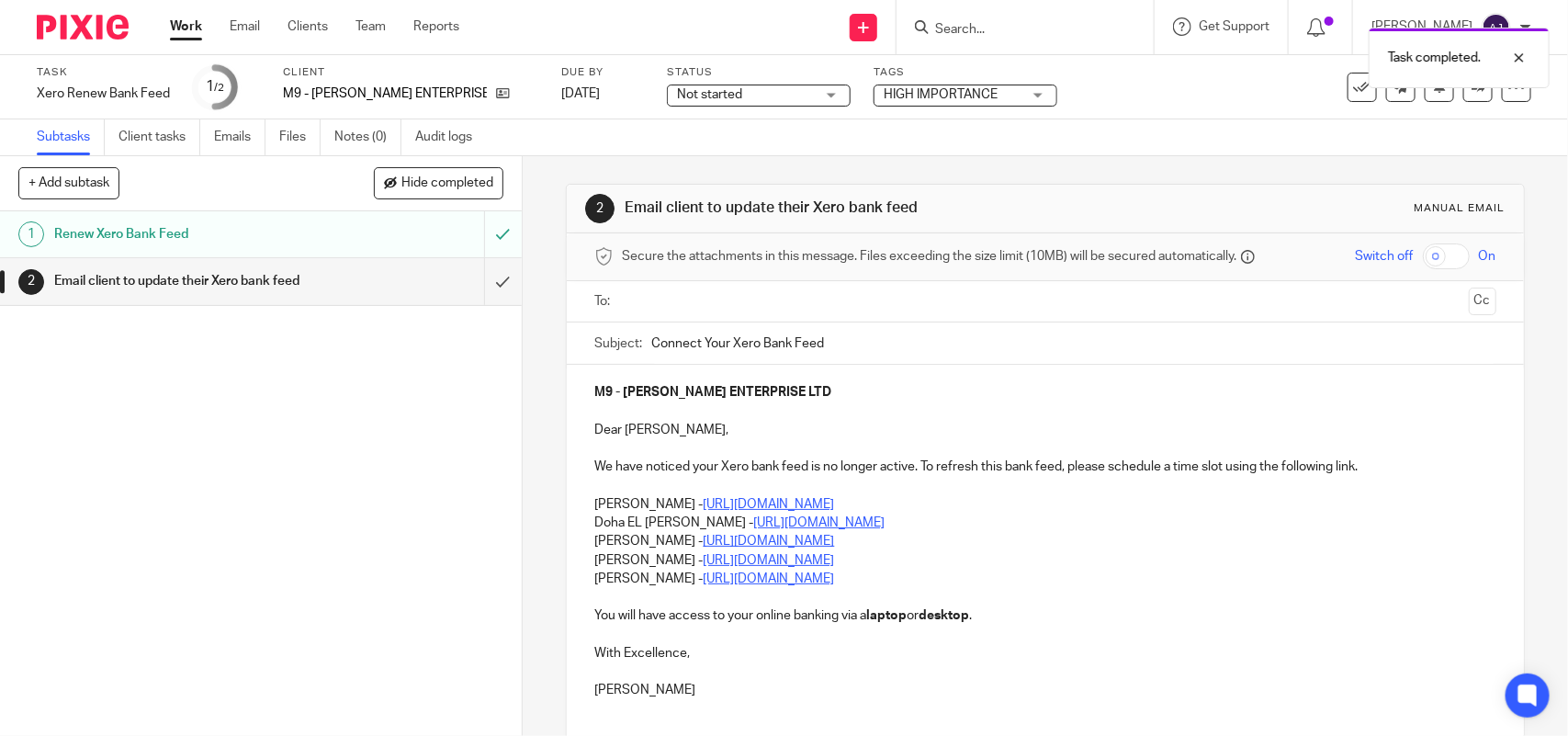
click at [962, 526] on p "Doha EL [PERSON_NAME] - [URL][DOMAIN_NAME]" at bounding box center [1045, 523] width 901 height 19
click at [584, 500] on div "M9 - [PERSON_NAME] ENTERPRISE LTD Dear [PERSON_NAME], We have noticed your Xero…" at bounding box center [1045, 539] width 957 height 349
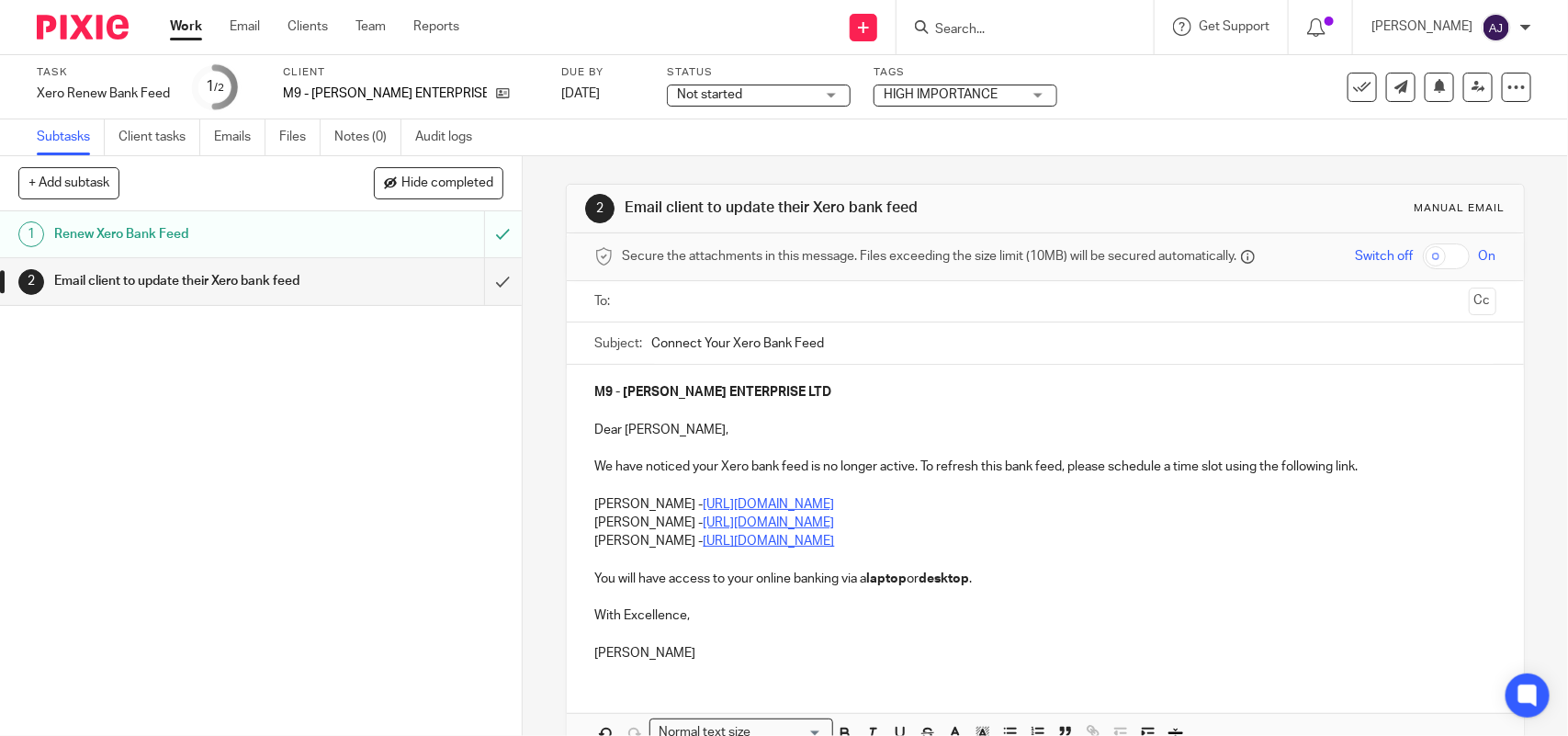
click at [947, 549] on p "Sean Devine - https://calendly.com/meetwithseandevine/call" at bounding box center [1045, 541] width 901 height 19
click at [584, 520] on div "M9 - MALONE ENTERPRISE LTD Dear Fredreck, We have noticed your Xero bank feed i…" at bounding box center [1045, 520] width 957 height 312
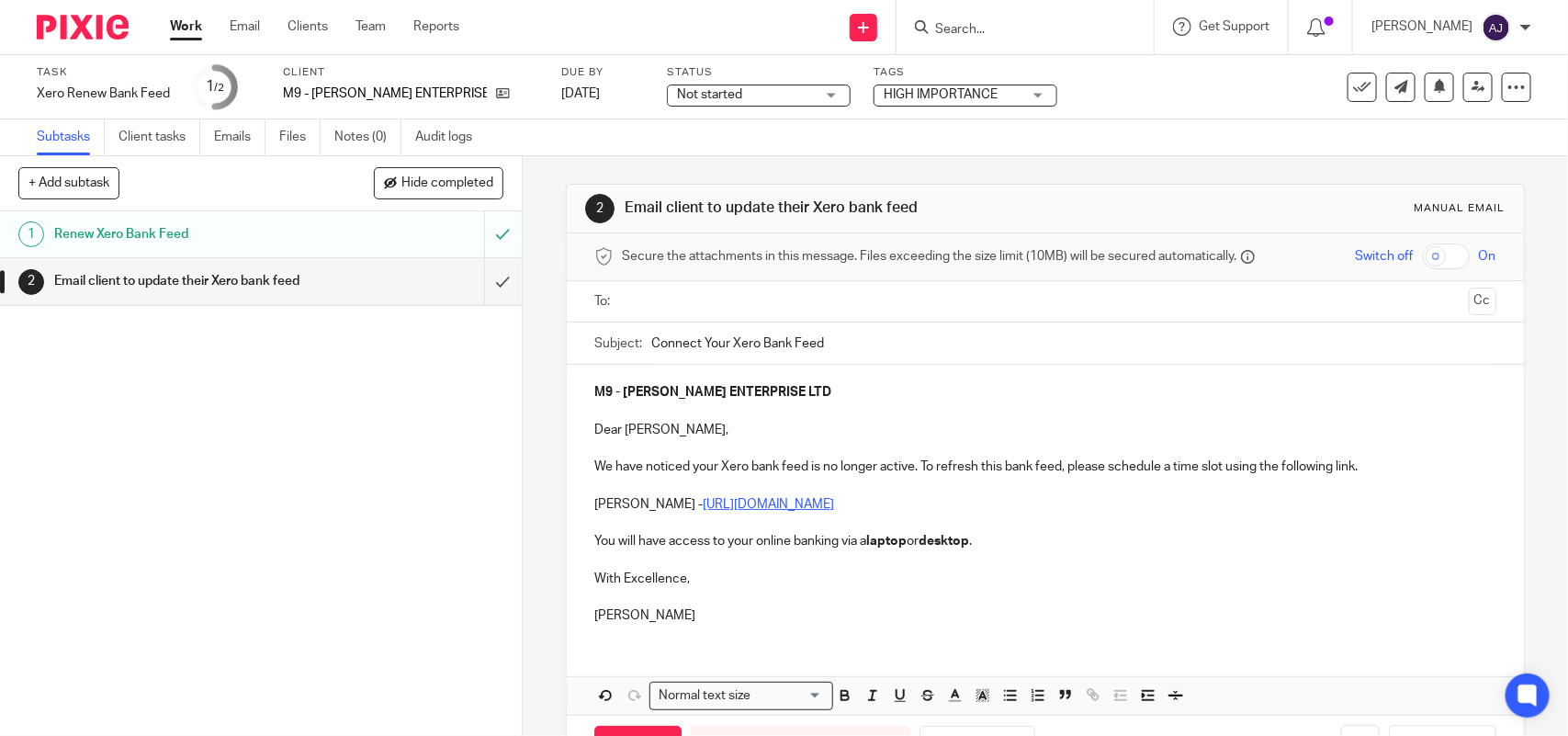
click at [671, 429] on p "Dear Fredreck," at bounding box center [1045, 430] width 901 height 19
click at [621, 425] on p "Dear Fredreck," at bounding box center [1045, 430] width 901 height 19
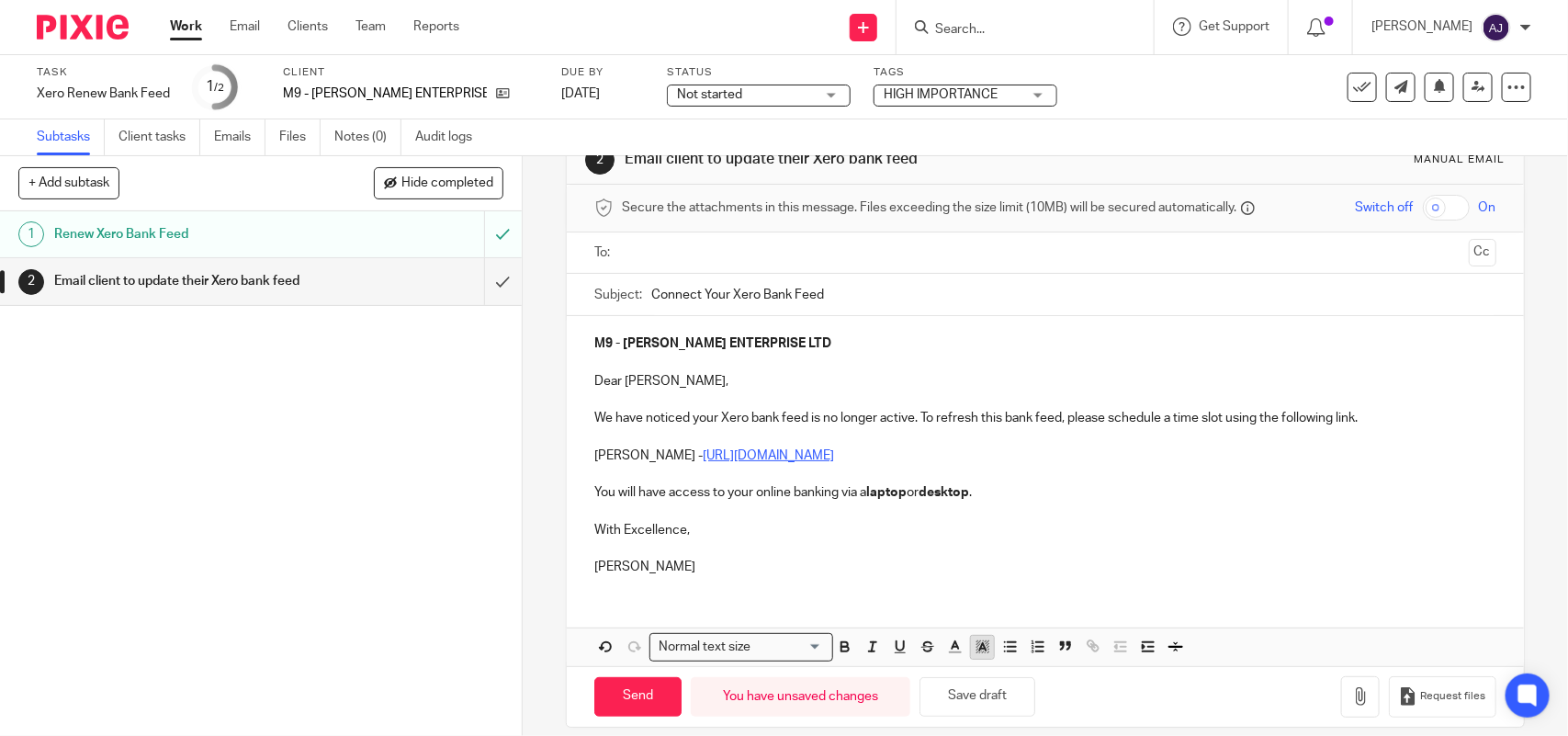
scroll to position [69, 0]
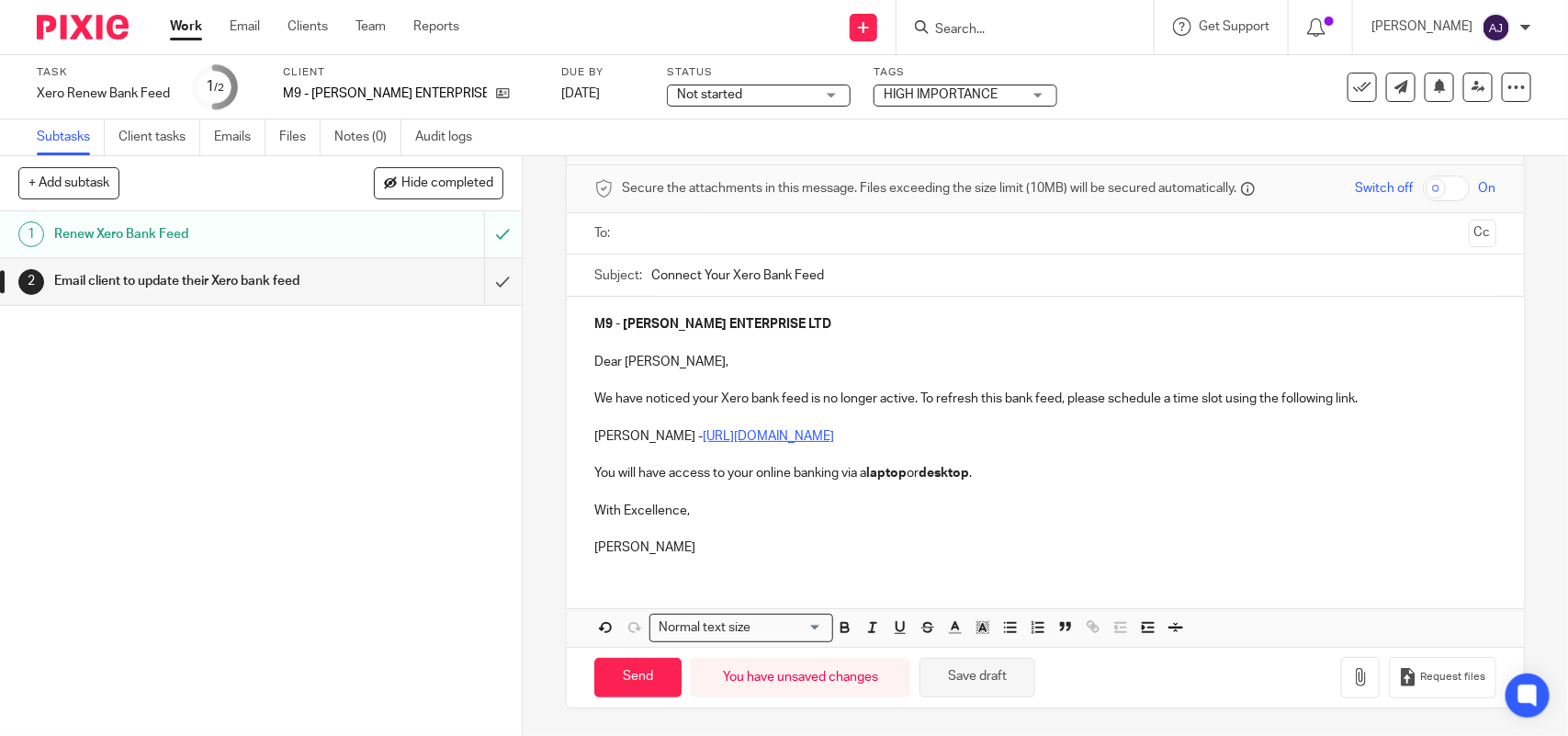
click at [975, 666] on button "Save draft" at bounding box center [976, 678] width 115 height 39
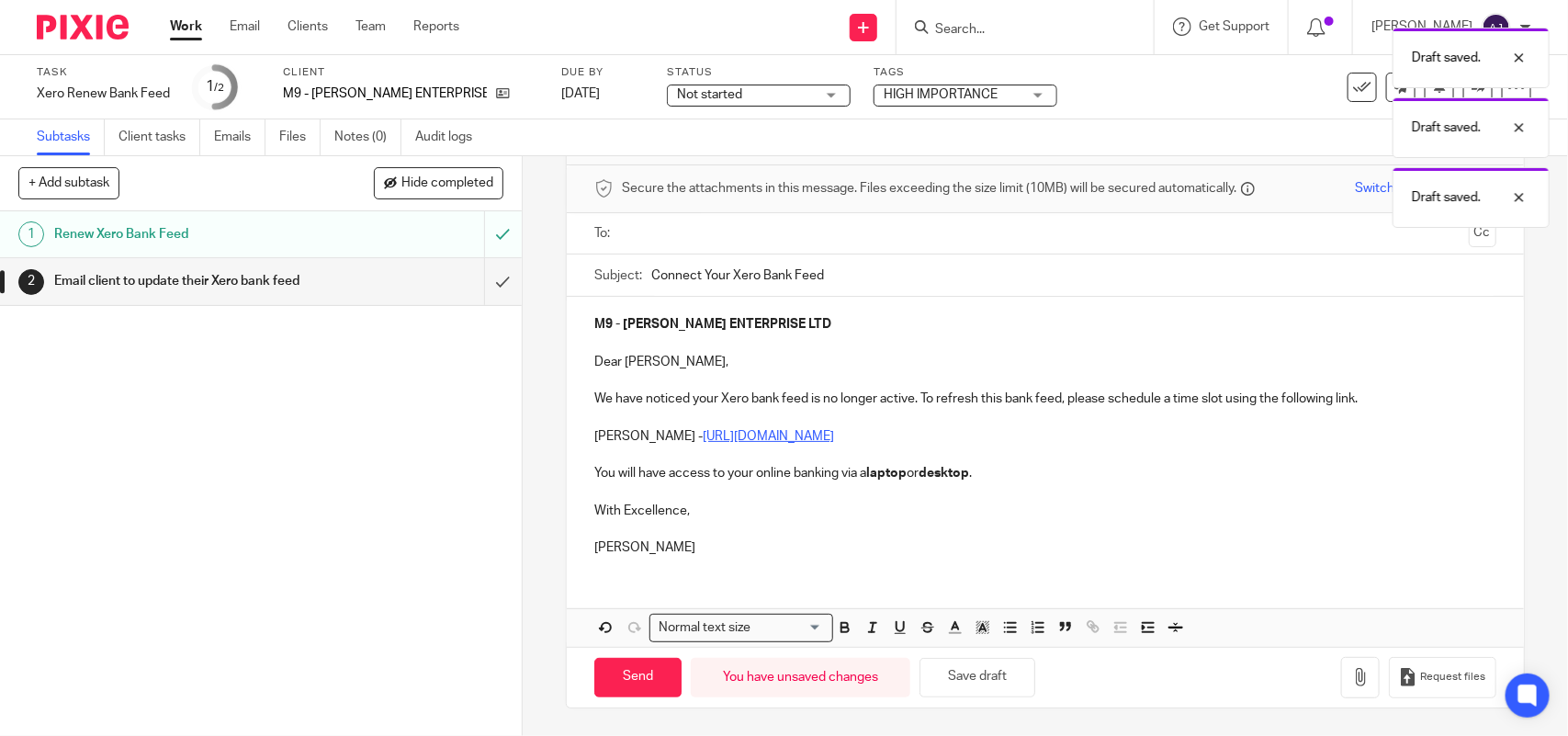
click at [761, 241] on input "text" at bounding box center [1044, 234] width 832 height 22
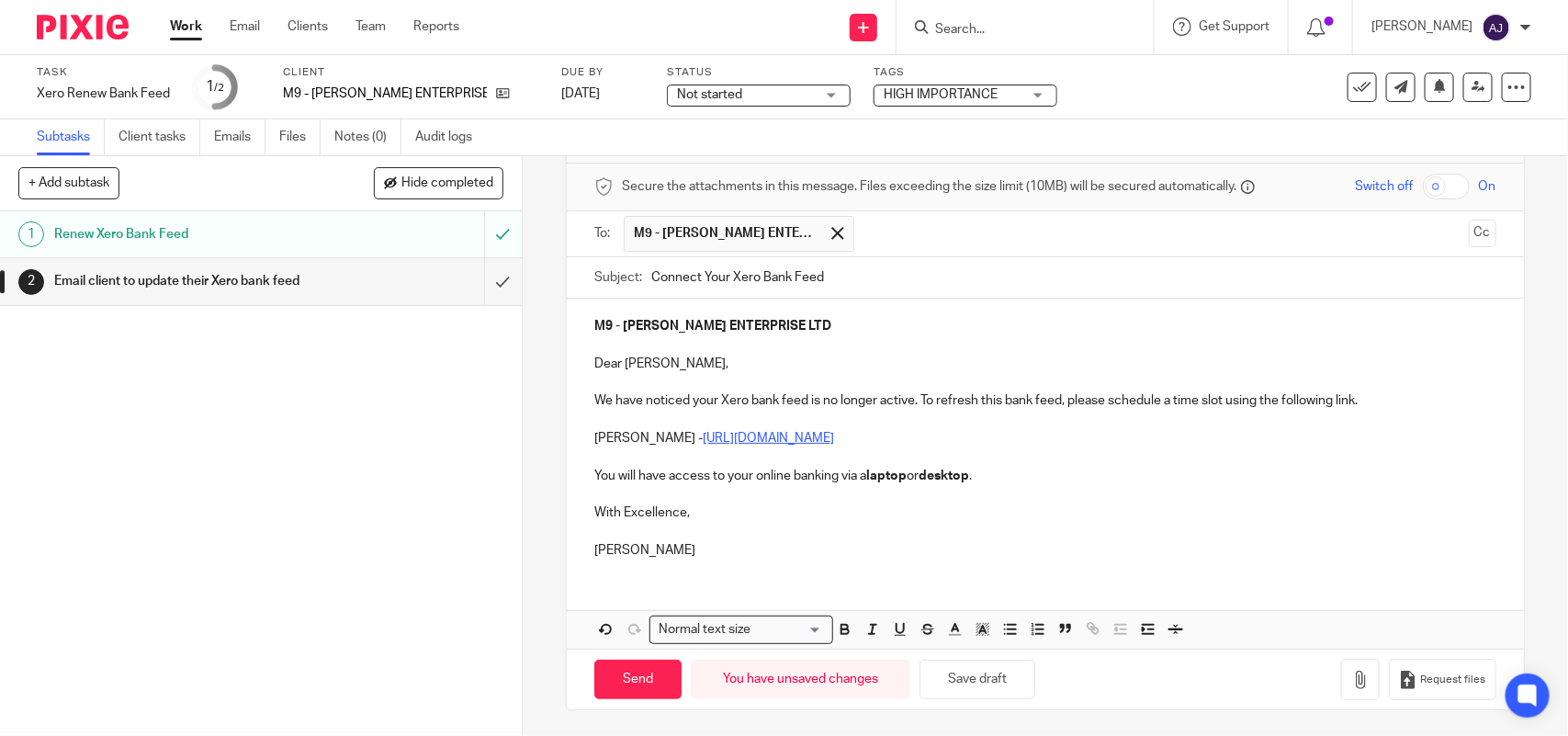
click at [773, 553] on p "Bobo Lee" at bounding box center [1045, 550] width 901 height 19
click at [986, 673] on button "Save draft" at bounding box center [976, 678] width 115 height 39
click at [626, 664] on input "Send" at bounding box center [638, 678] width 87 height 39
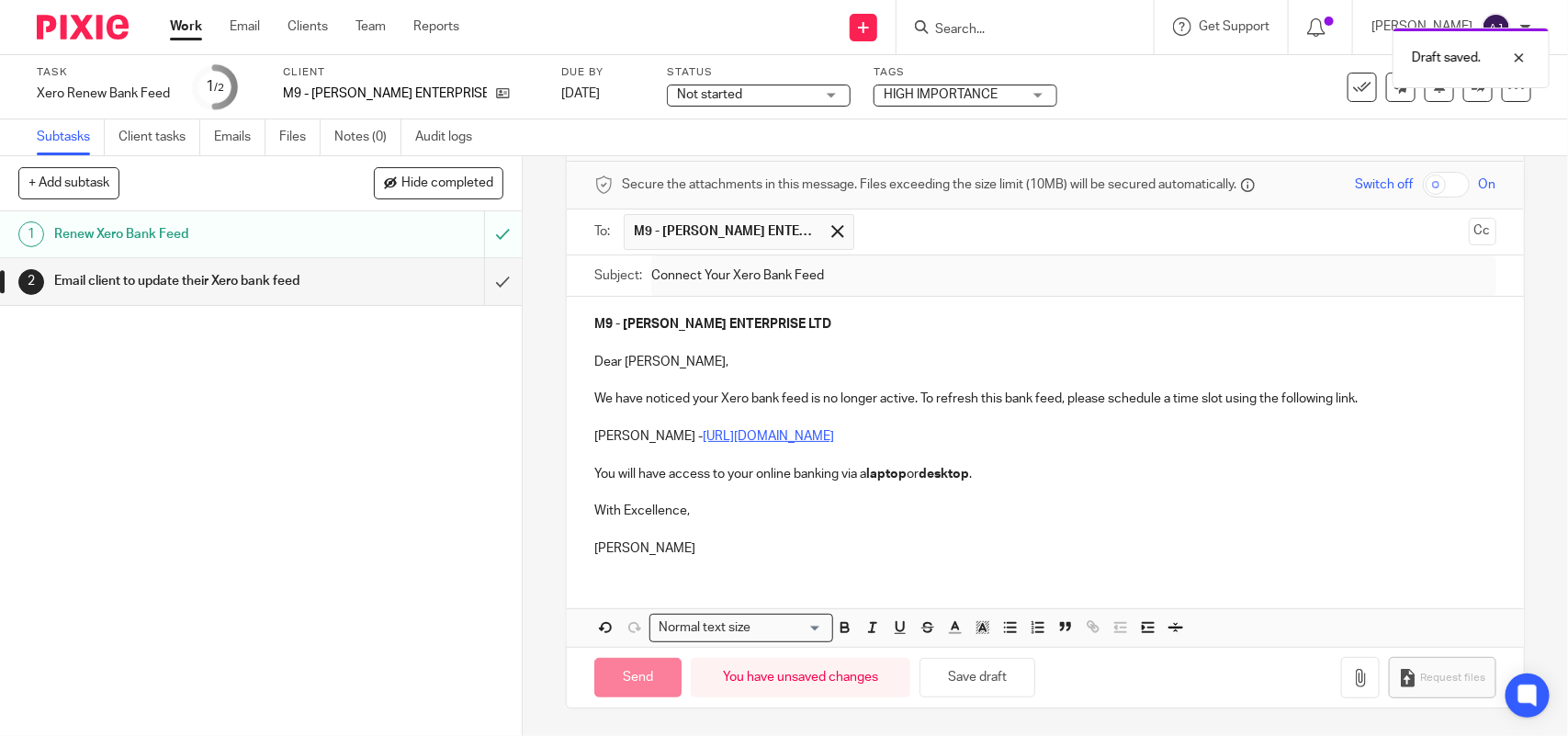
type input "Sent"
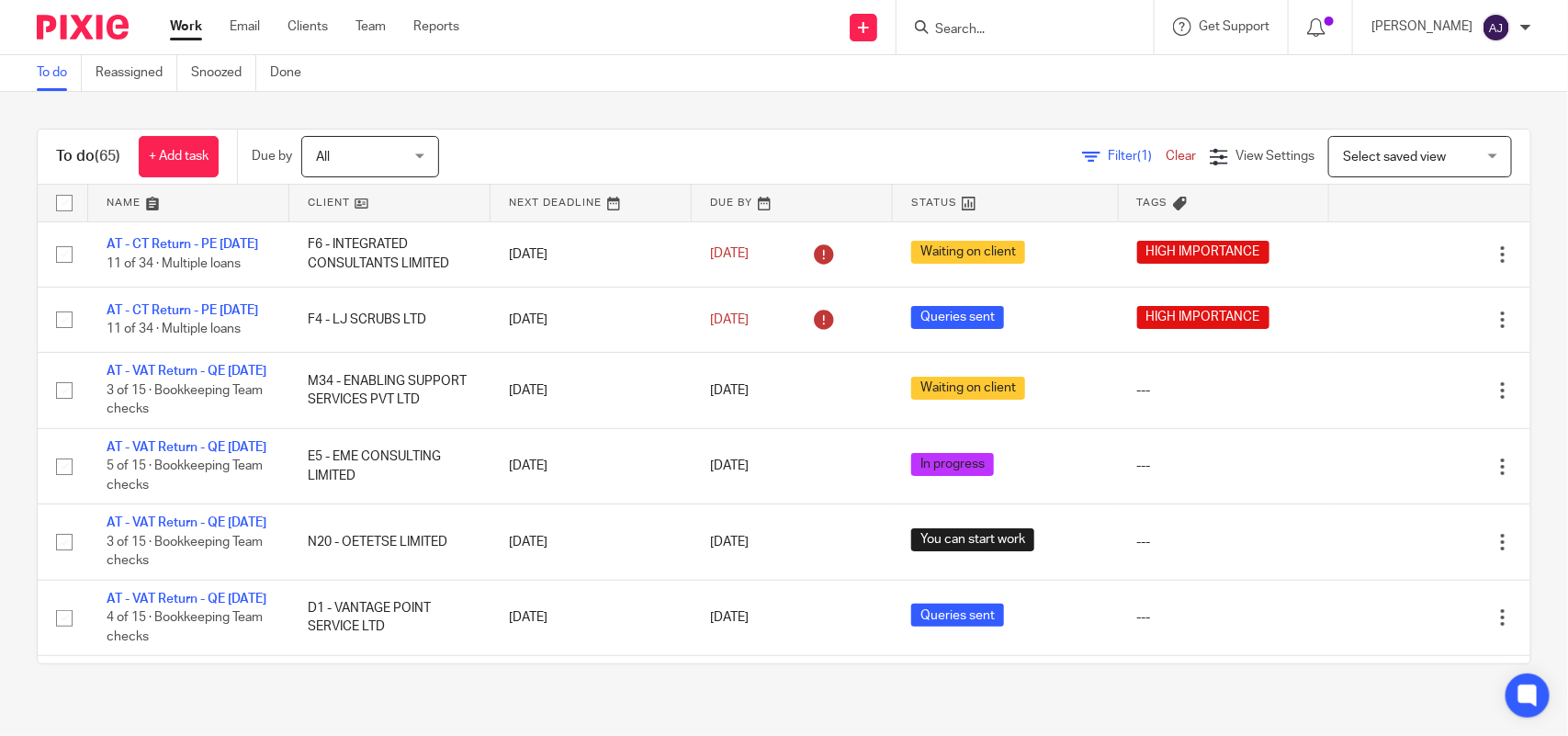
click at [548, 129] on div "To do (65) + Add task Due by All All [DATE] [DATE] This week Next week This mon…" at bounding box center [784, 396] width 1495 height 535
